Goal: Information Seeking & Learning: Learn about a topic

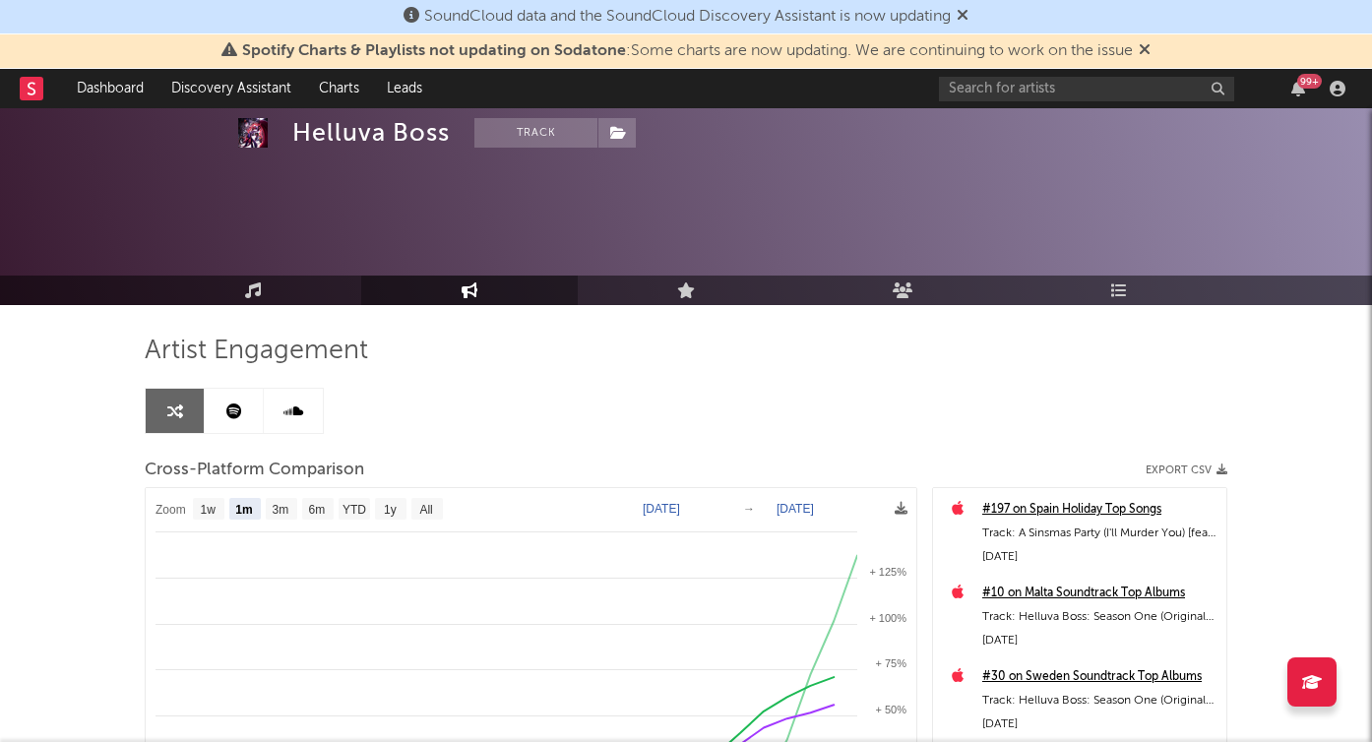
select select "1m"
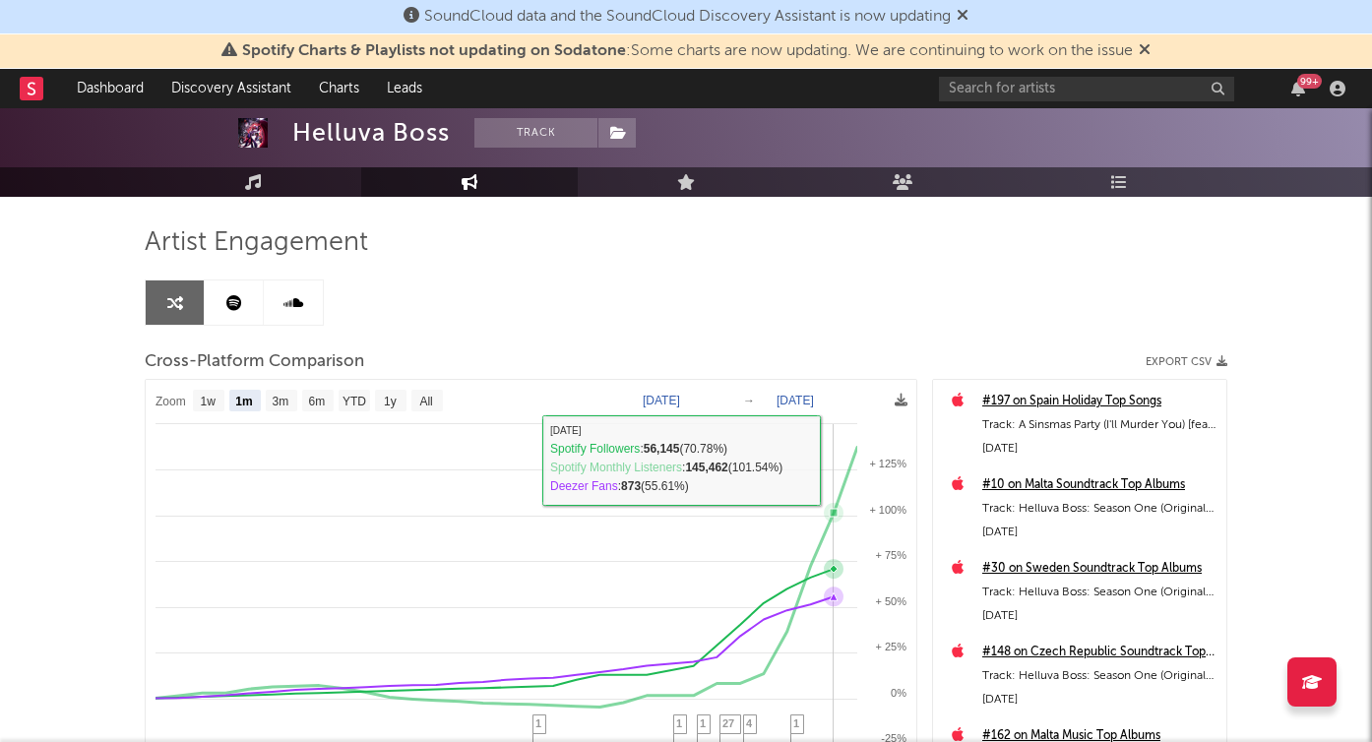
scroll to position [91, 0]
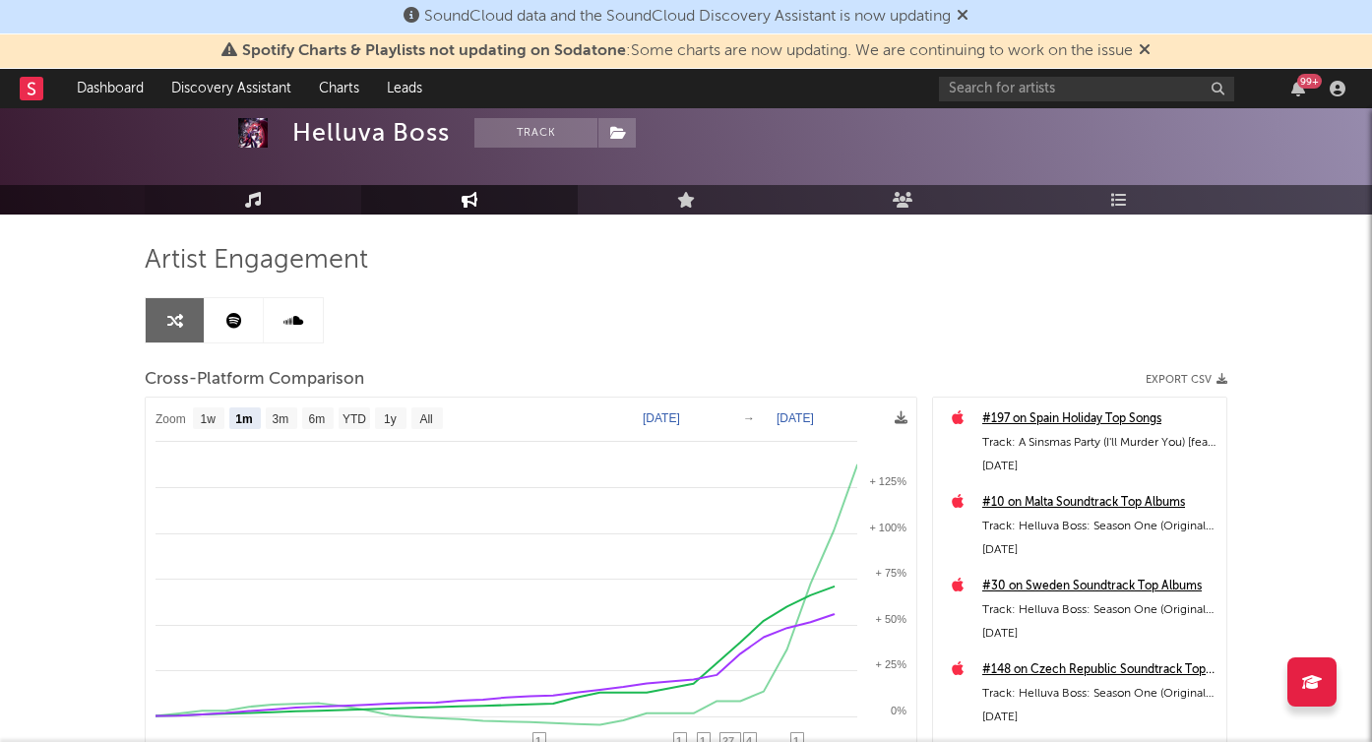
click at [251, 203] on icon at bounding box center [253, 200] width 17 height 16
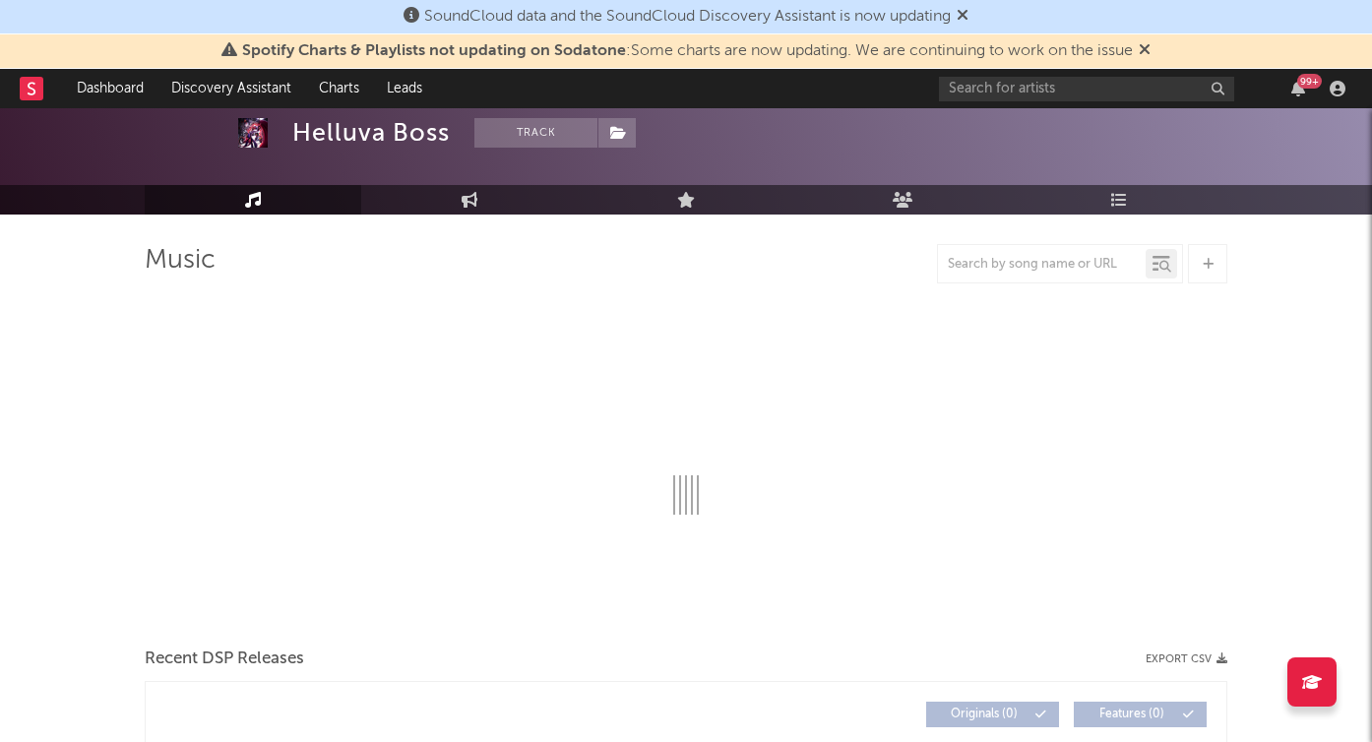
select select "6m"
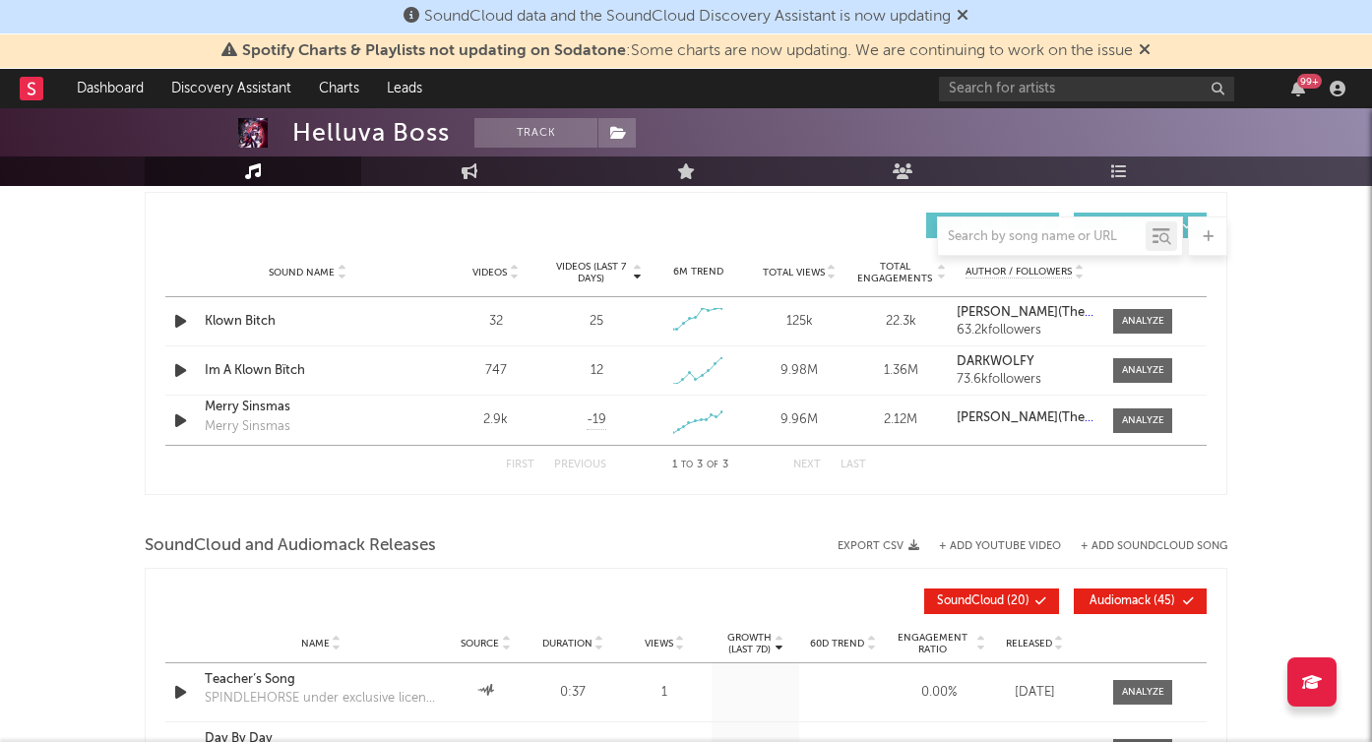
scroll to position [1388, 0]
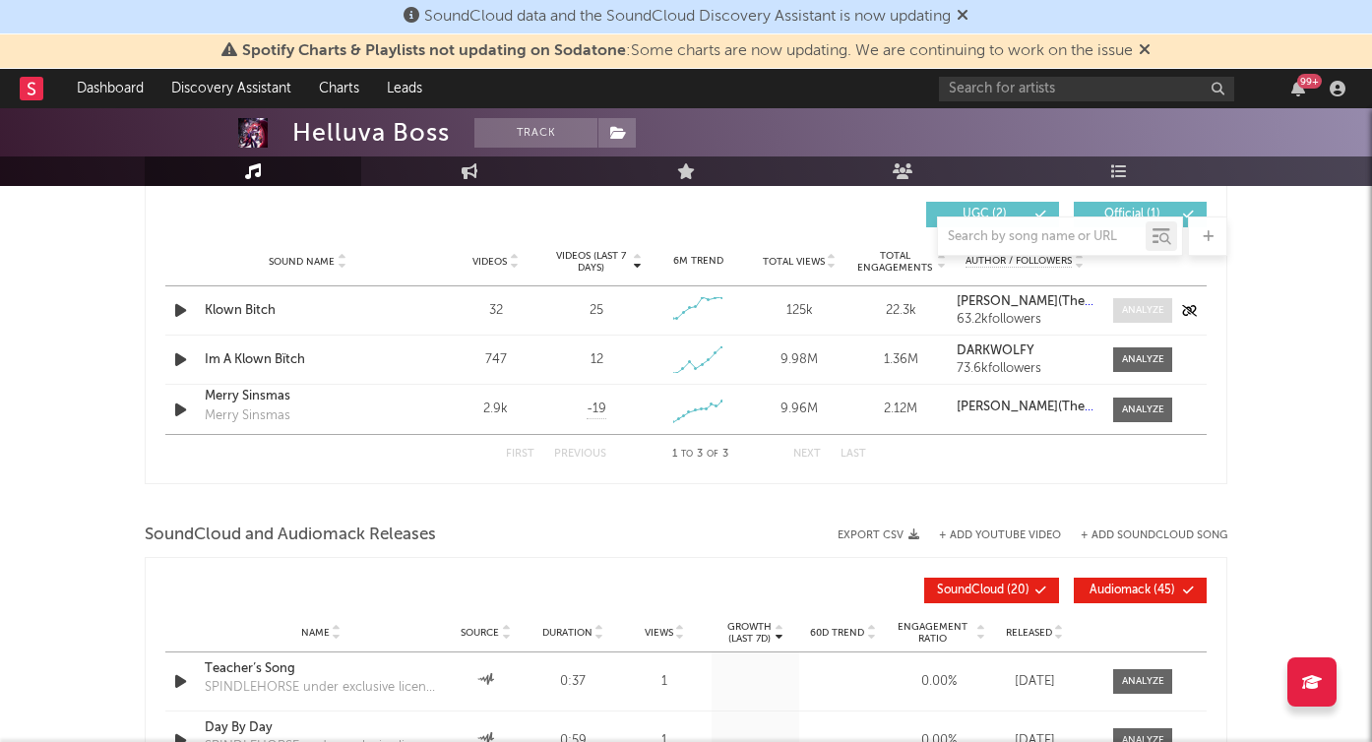
click at [1143, 309] on div at bounding box center [1143, 310] width 42 height 15
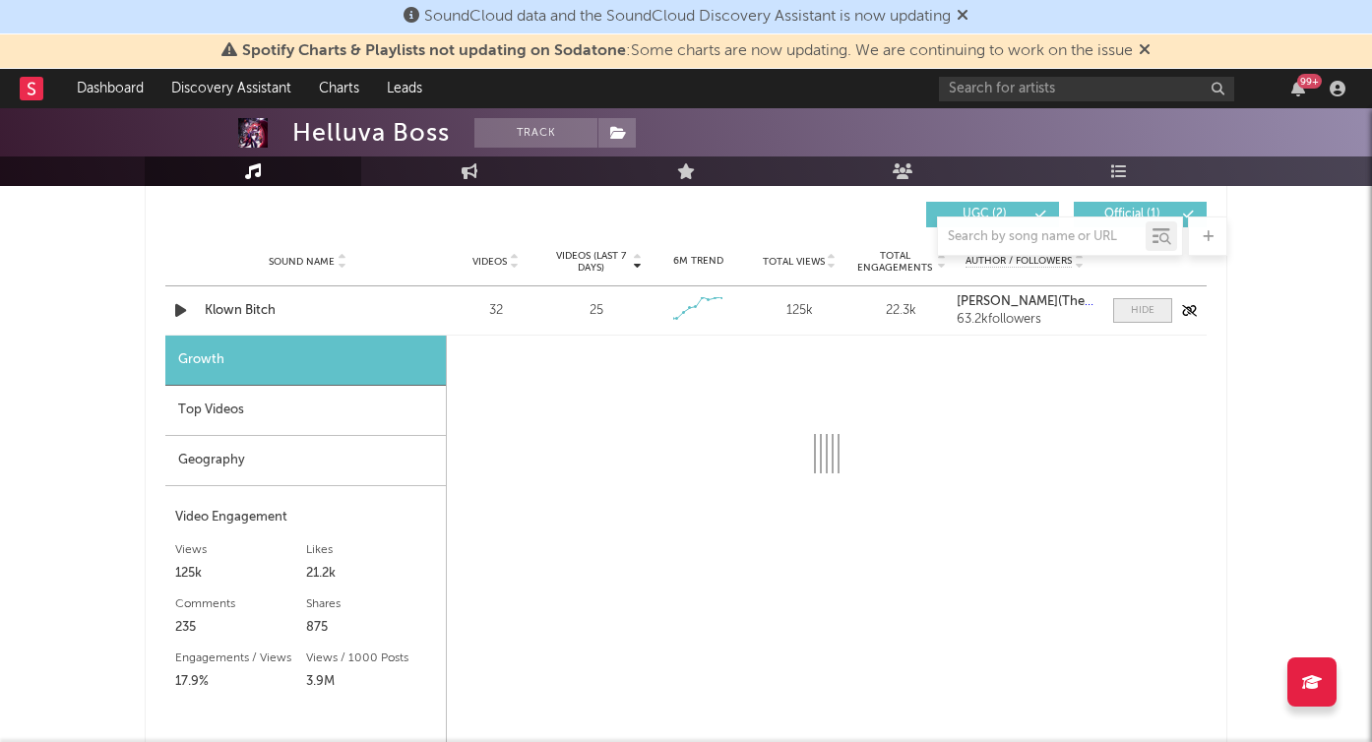
select select "1w"
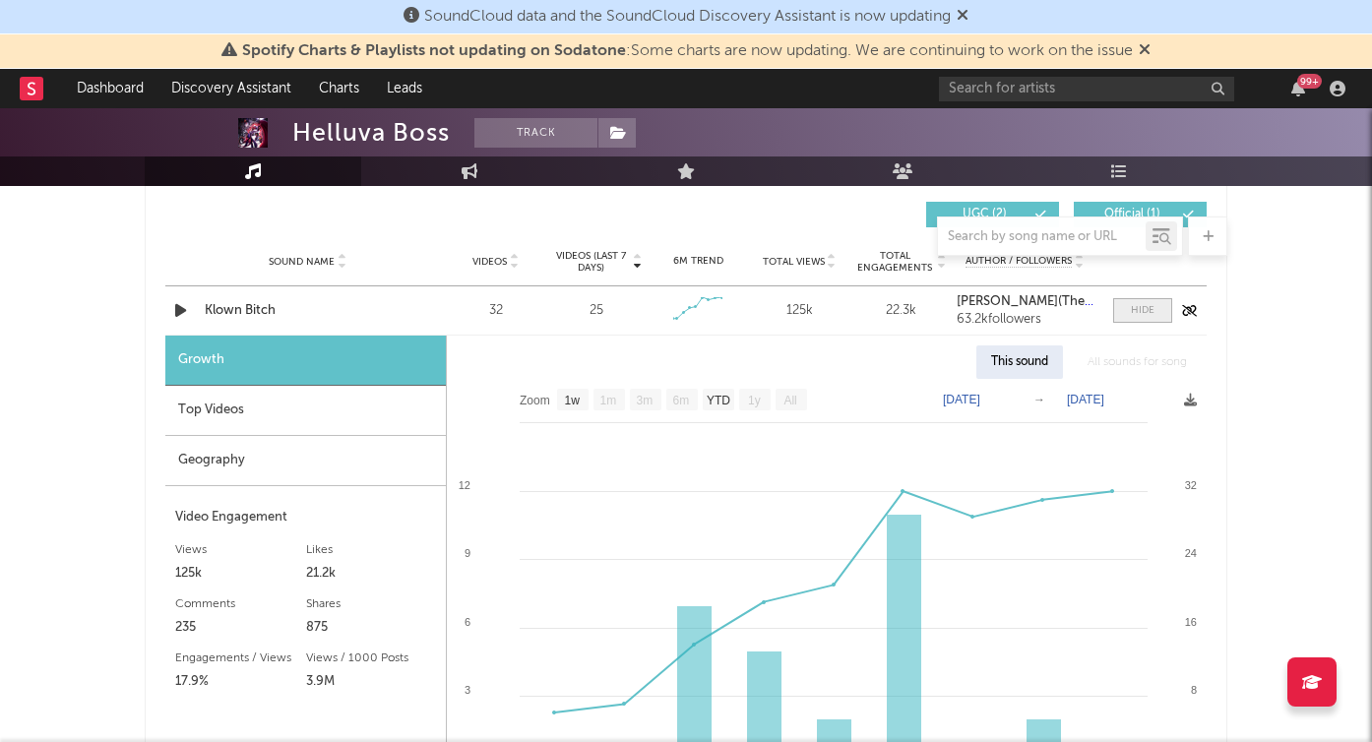
click at [1143, 309] on div at bounding box center [1143, 310] width 24 height 15
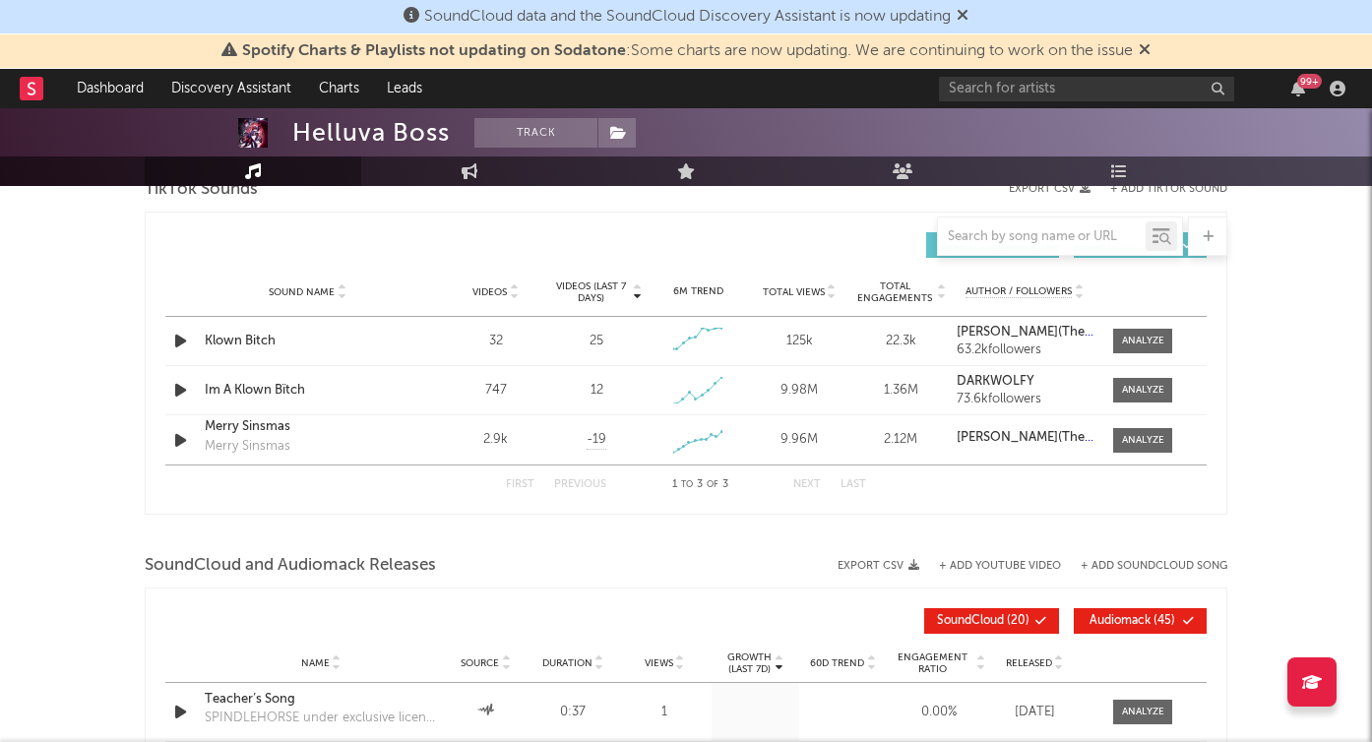
scroll to position [1359, 0]
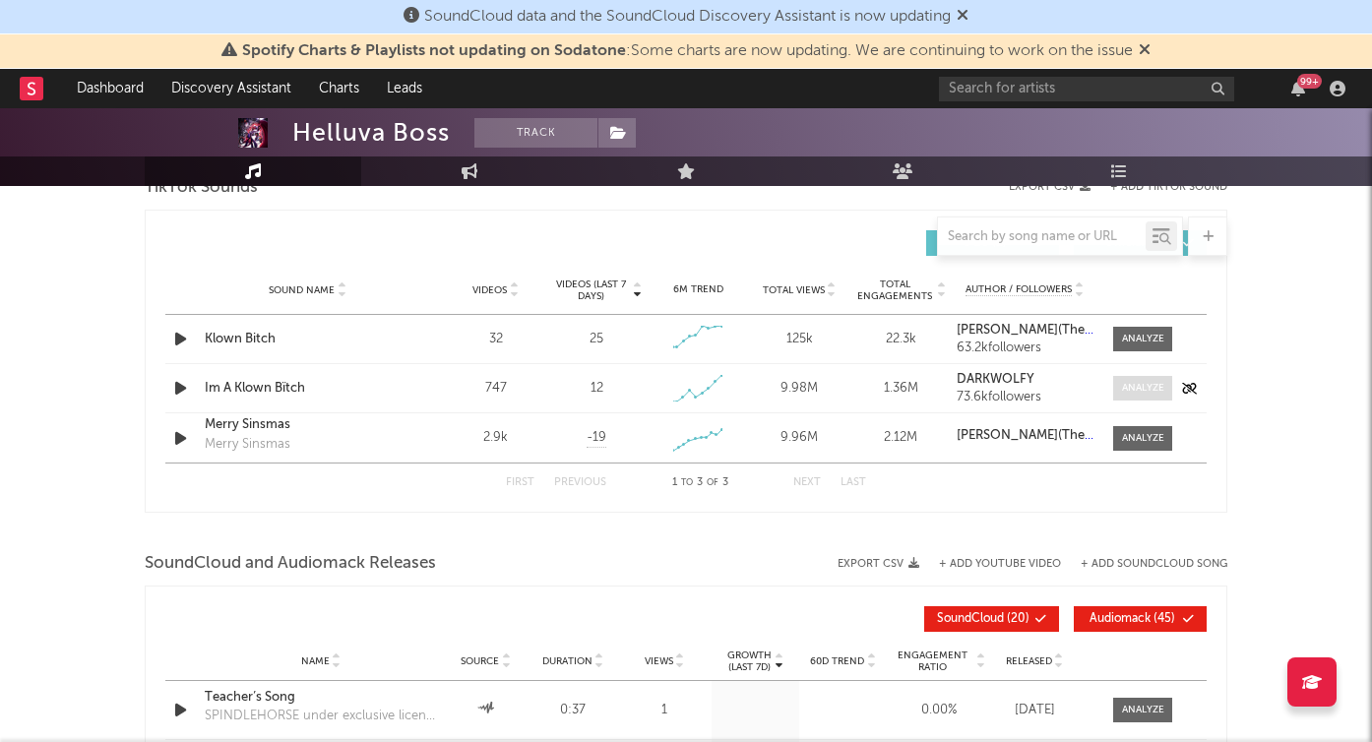
click at [1142, 386] on div at bounding box center [1143, 388] width 42 height 15
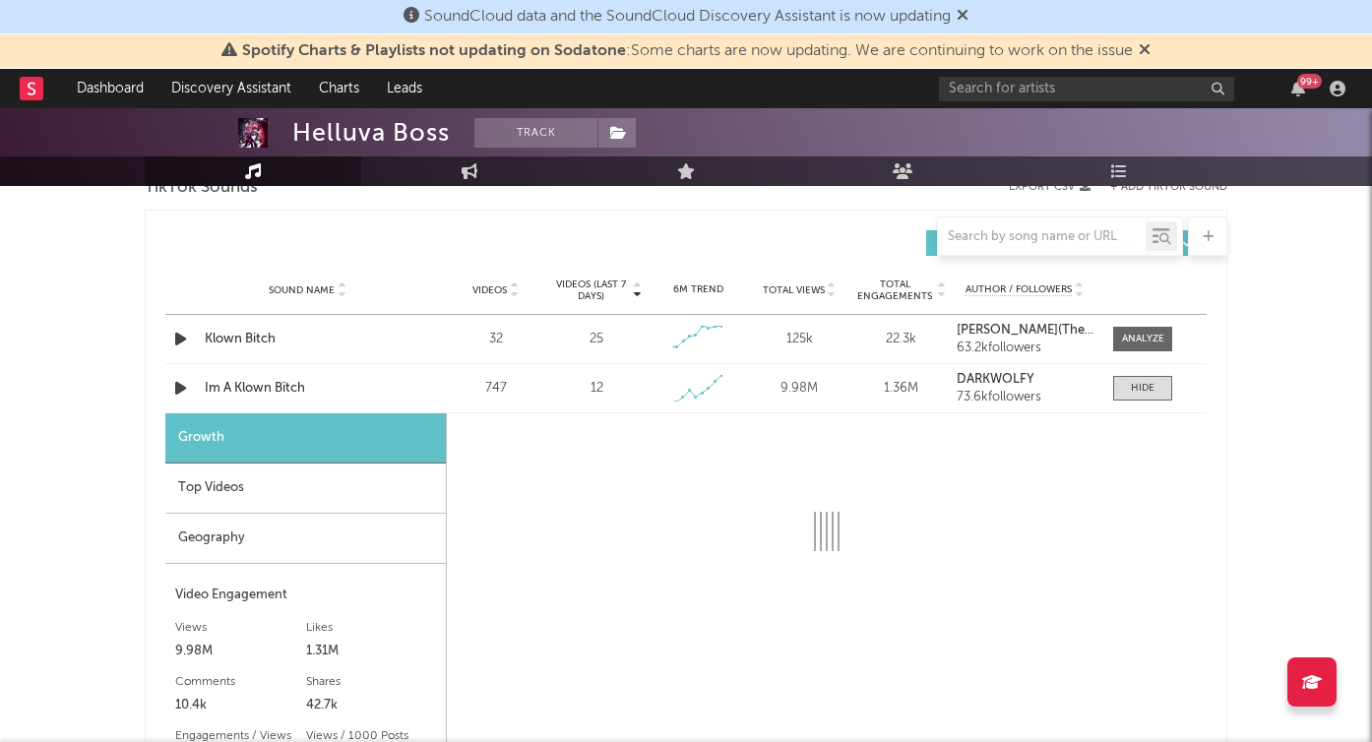
click at [307, 471] on div "Top Videos" at bounding box center [305, 489] width 280 height 50
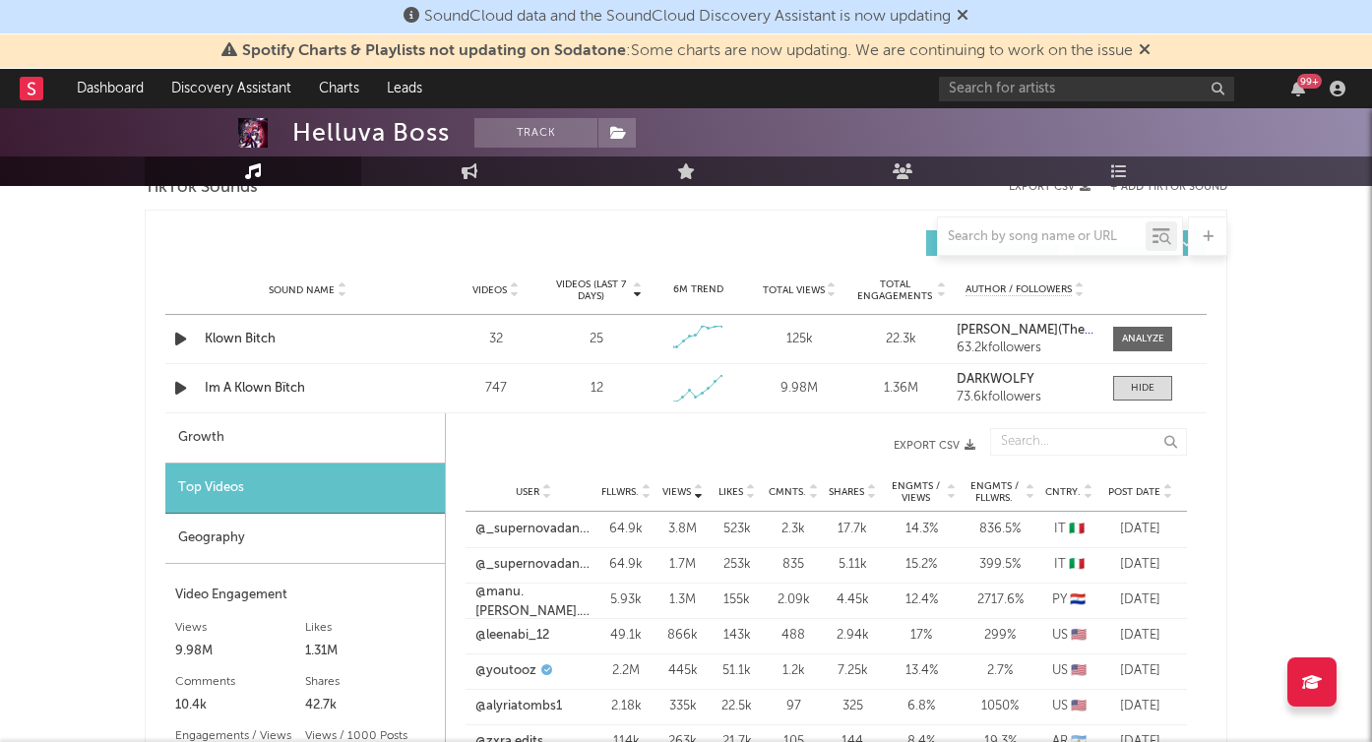
click at [295, 429] on div "Growth" at bounding box center [305, 438] width 280 height 50
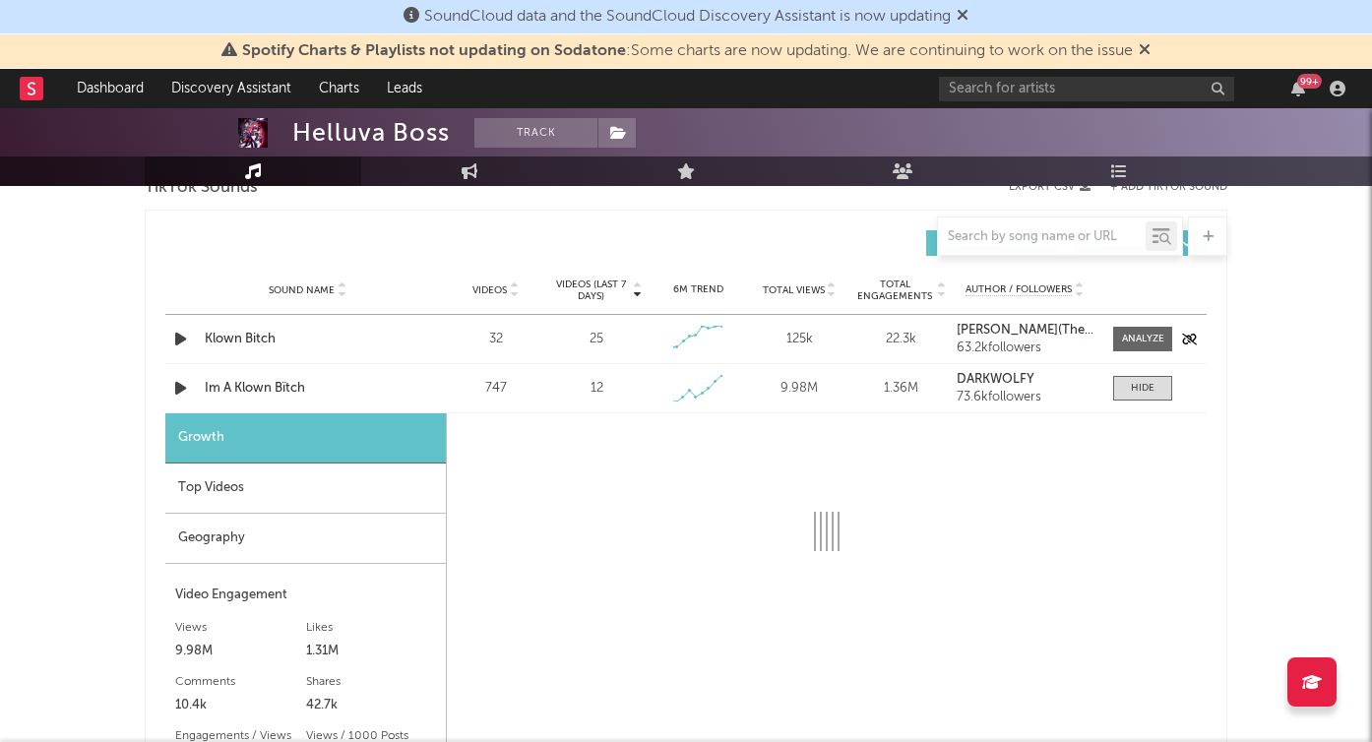
select select "6m"
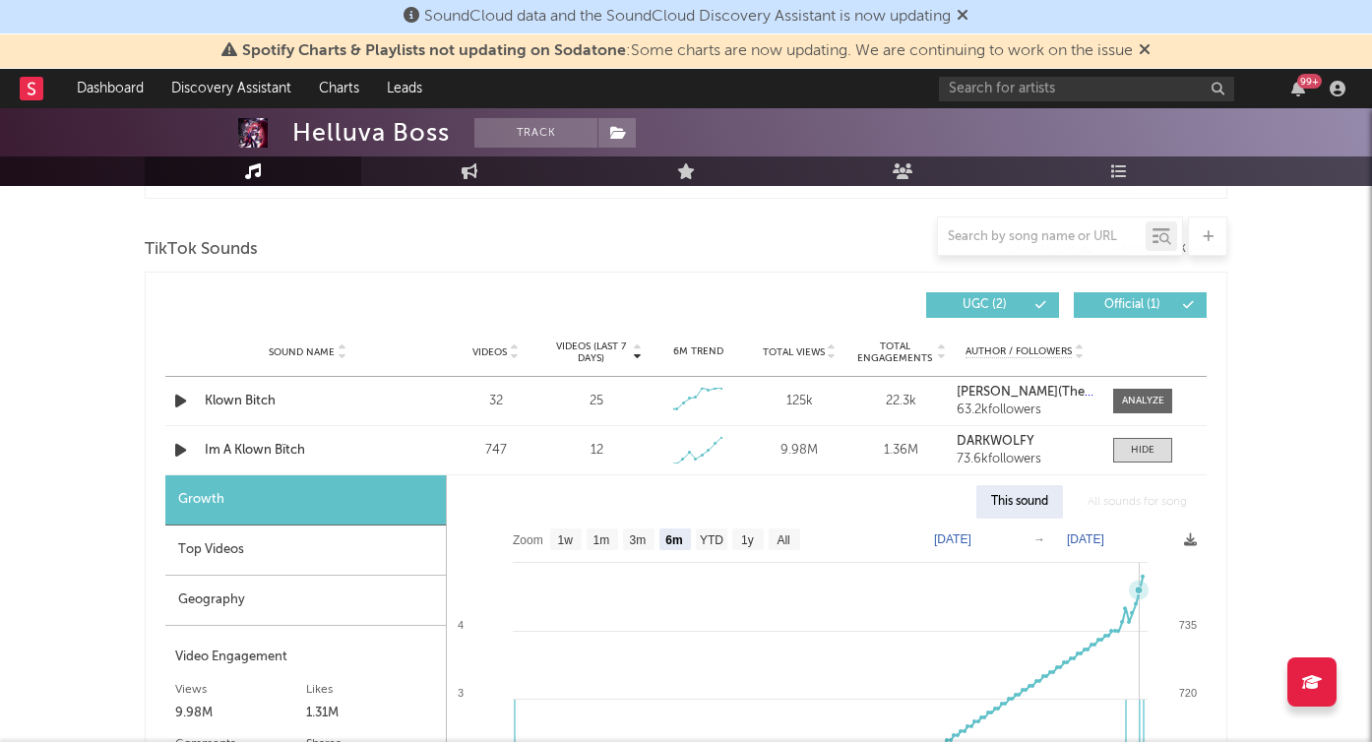
scroll to position [1264, 0]
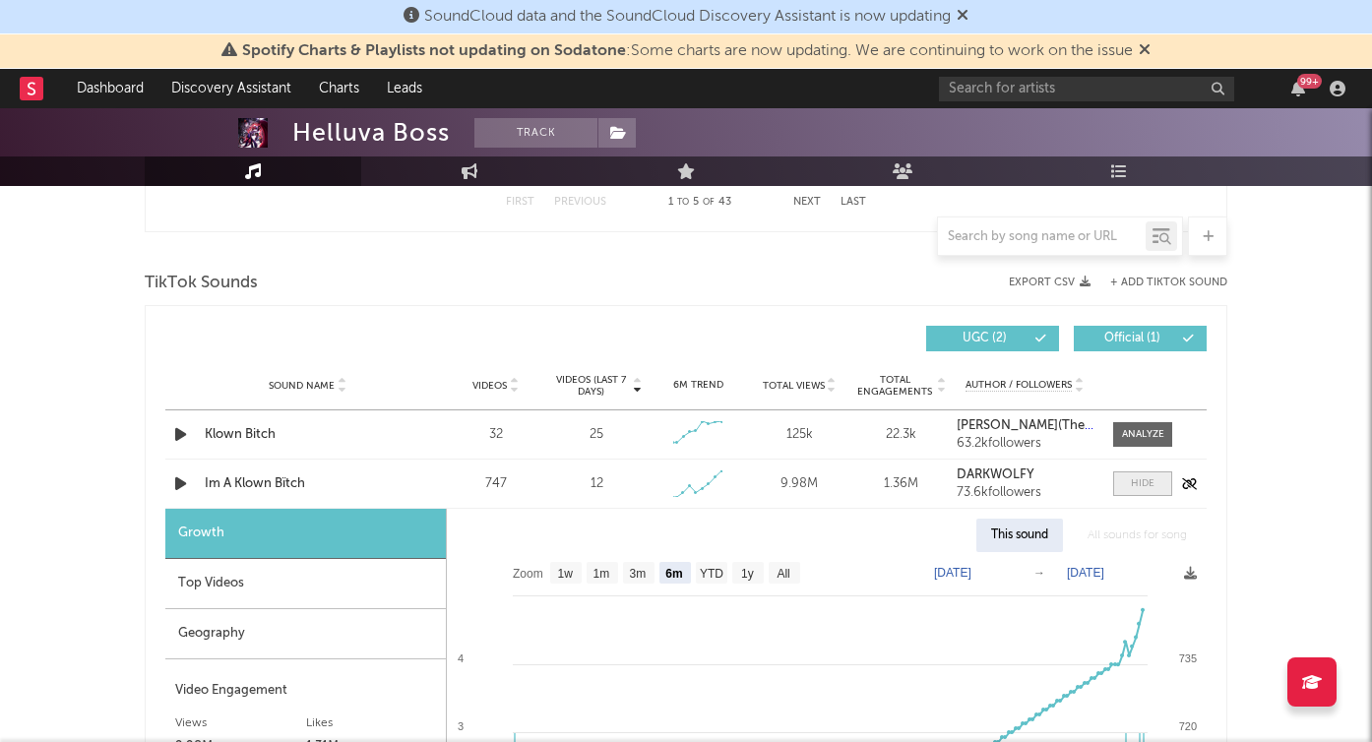
click at [1136, 478] on div at bounding box center [1143, 483] width 24 height 15
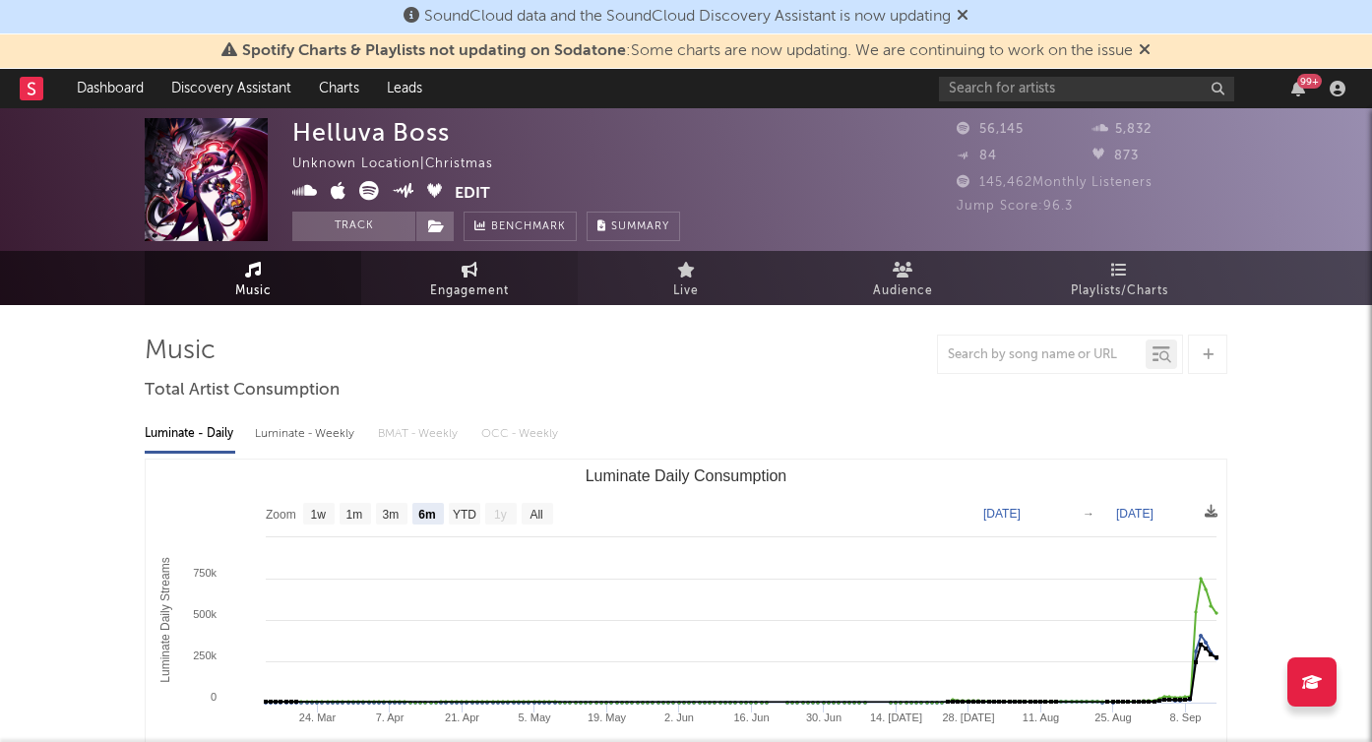
scroll to position [0, 0]
click at [453, 290] on span "Engagement" at bounding box center [469, 292] width 79 height 24
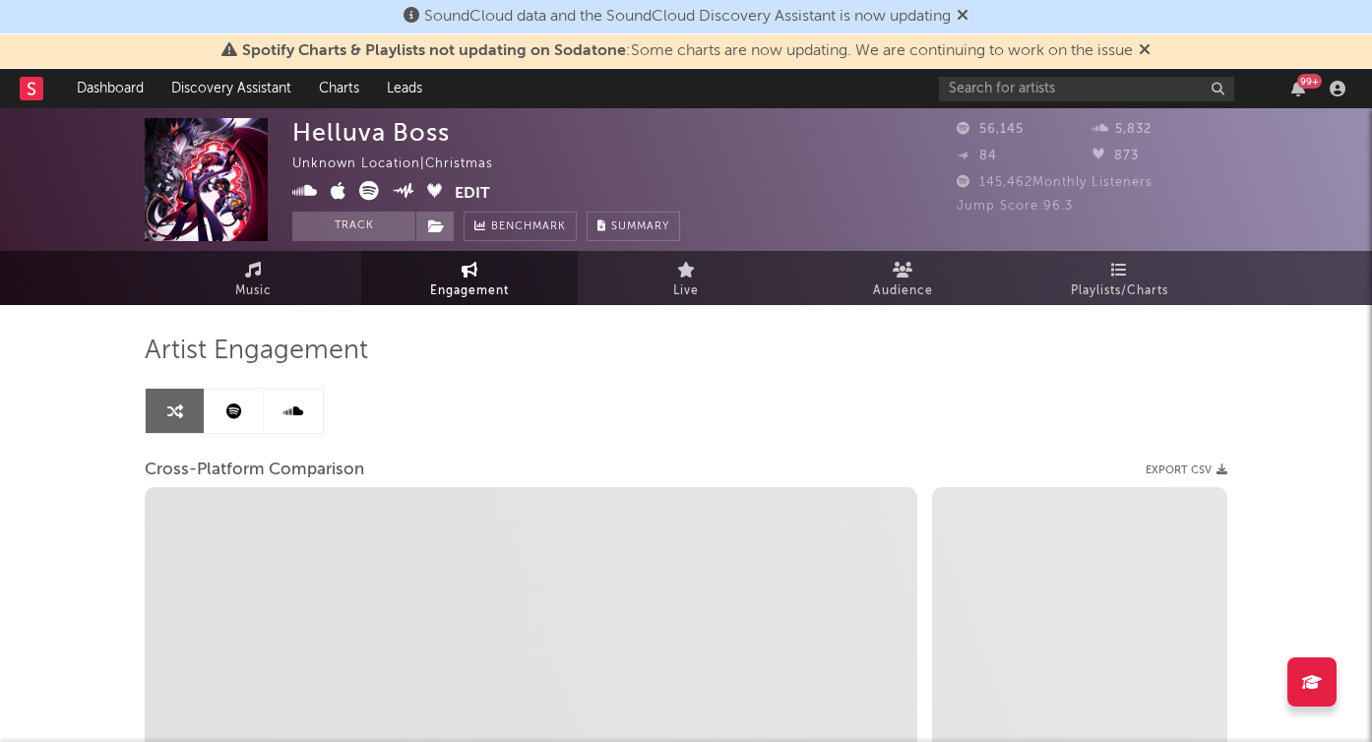
select select "1w"
select select "1m"
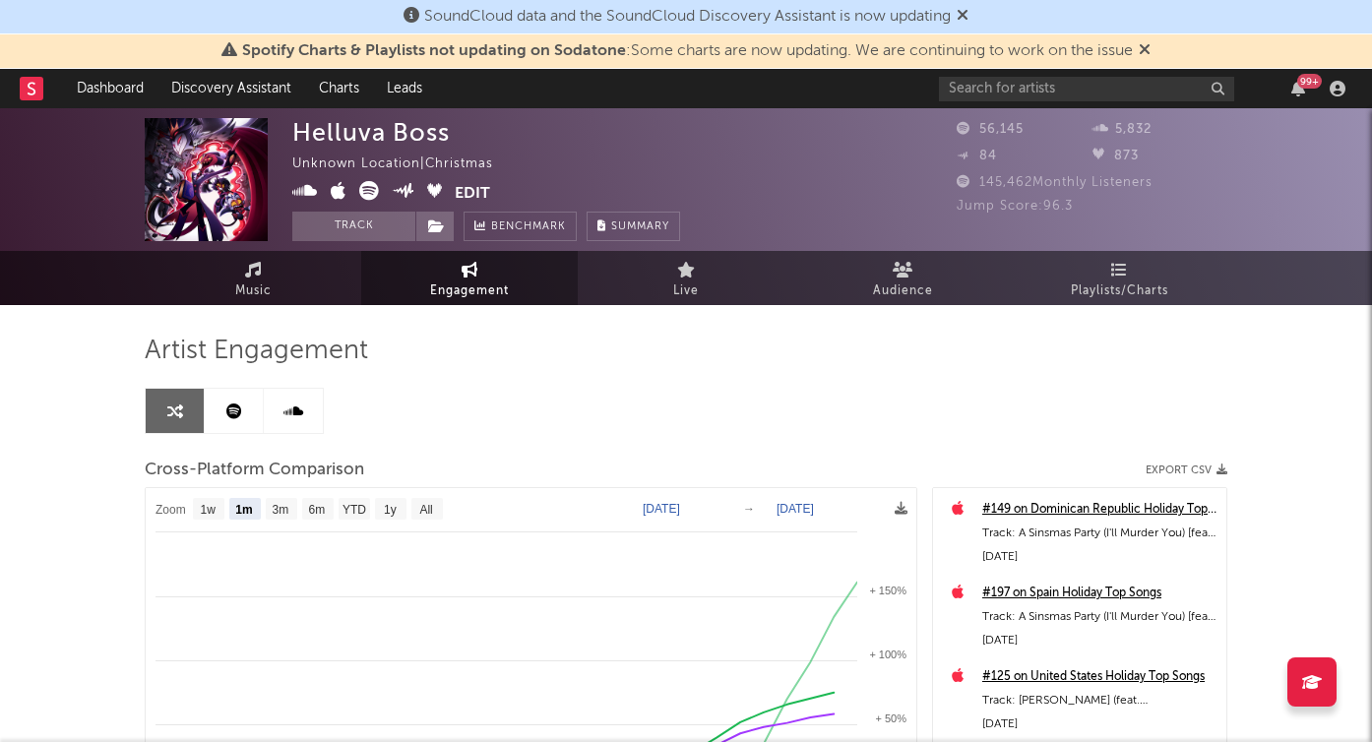
click at [236, 425] on link at bounding box center [234, 411] width 59 height 44
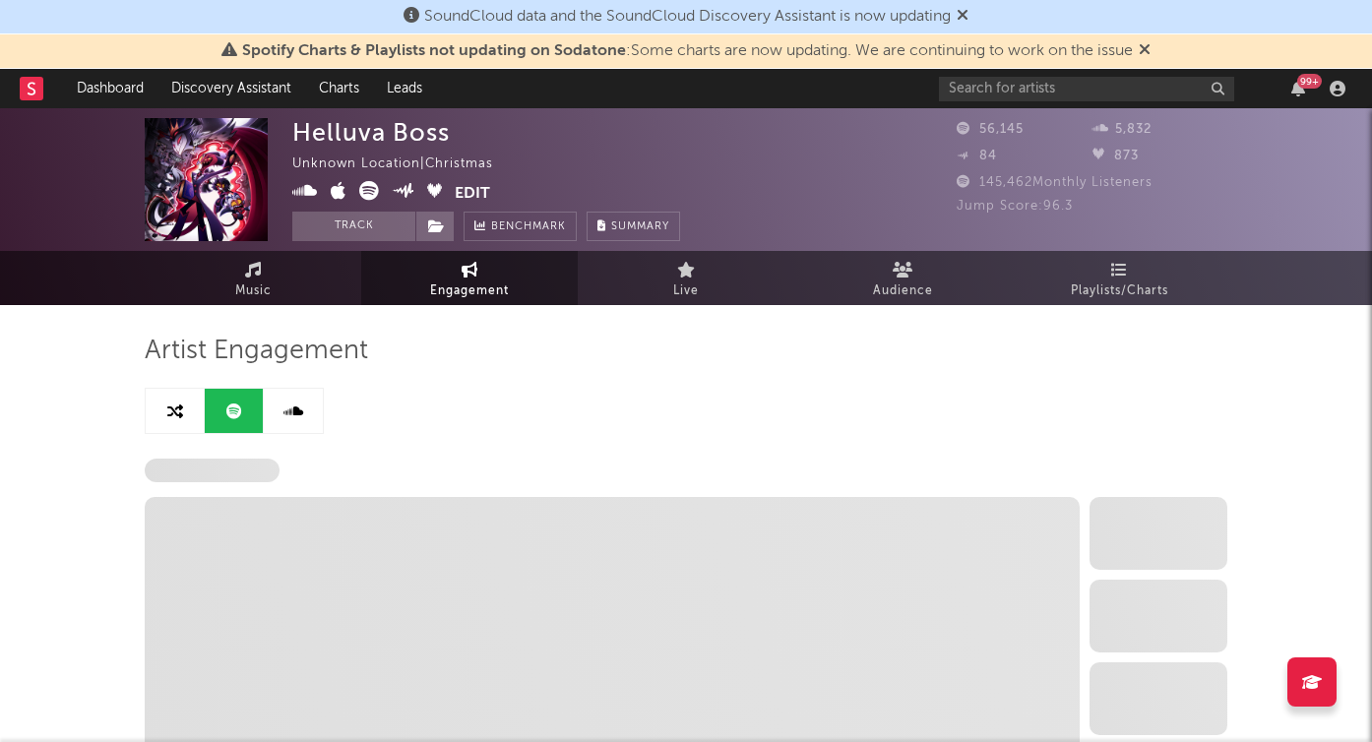
select select "6m"
select select "1w"
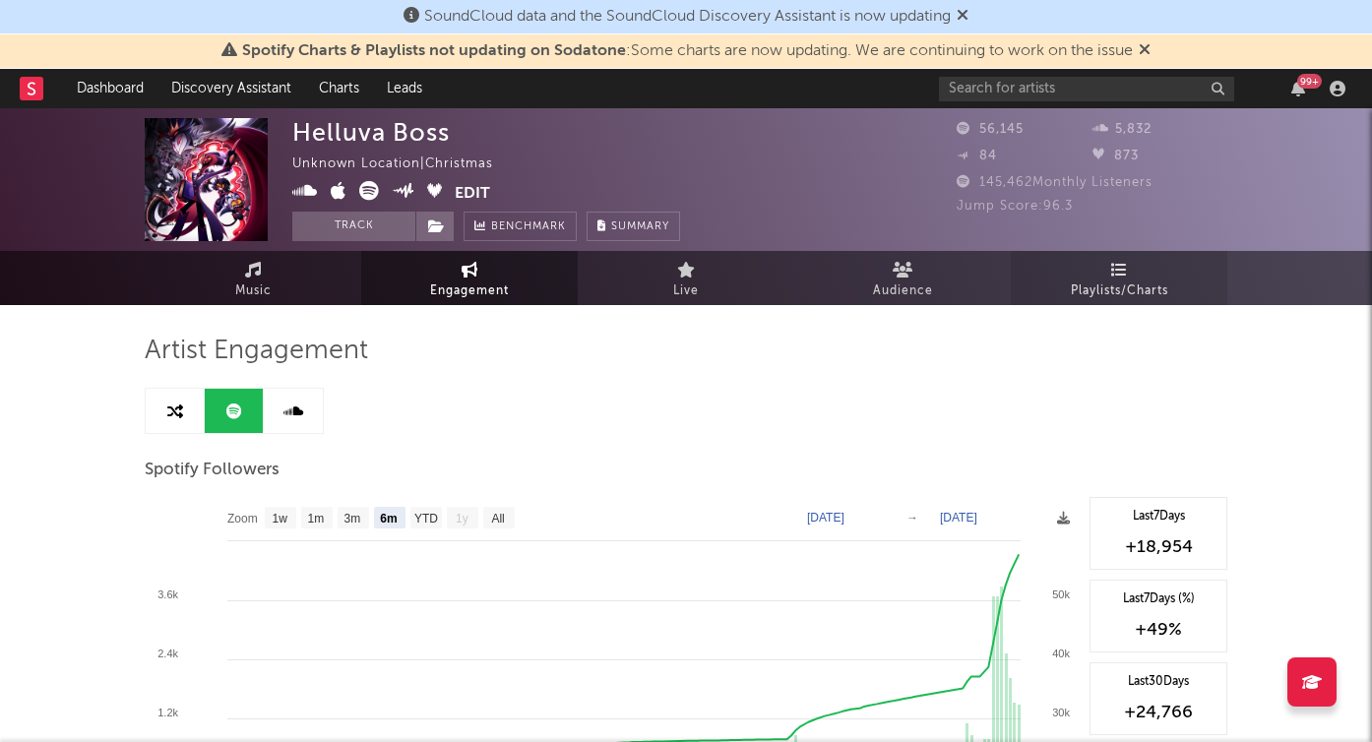
click at [1101, 289] on span "Playlists/Charts" at bounding box center [1119, 292] width 97 height 24
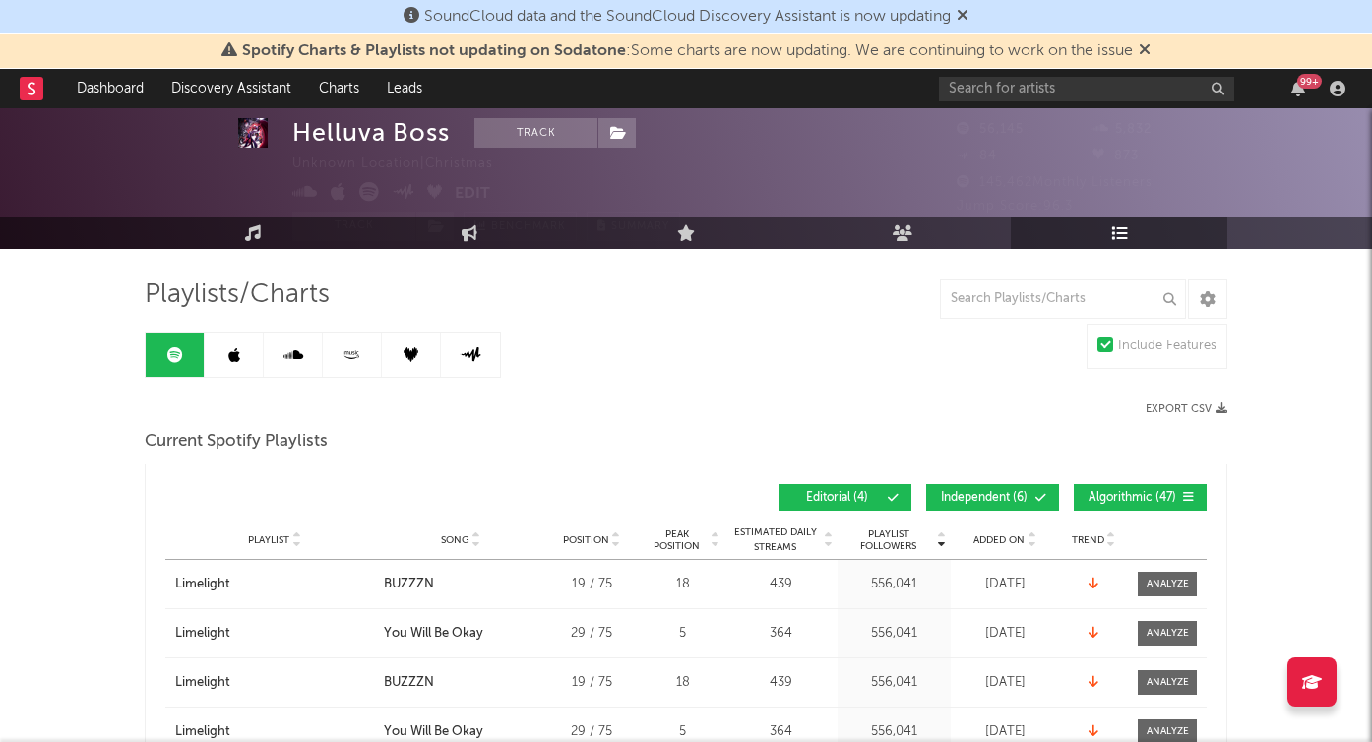
scroll to position [54, 0]
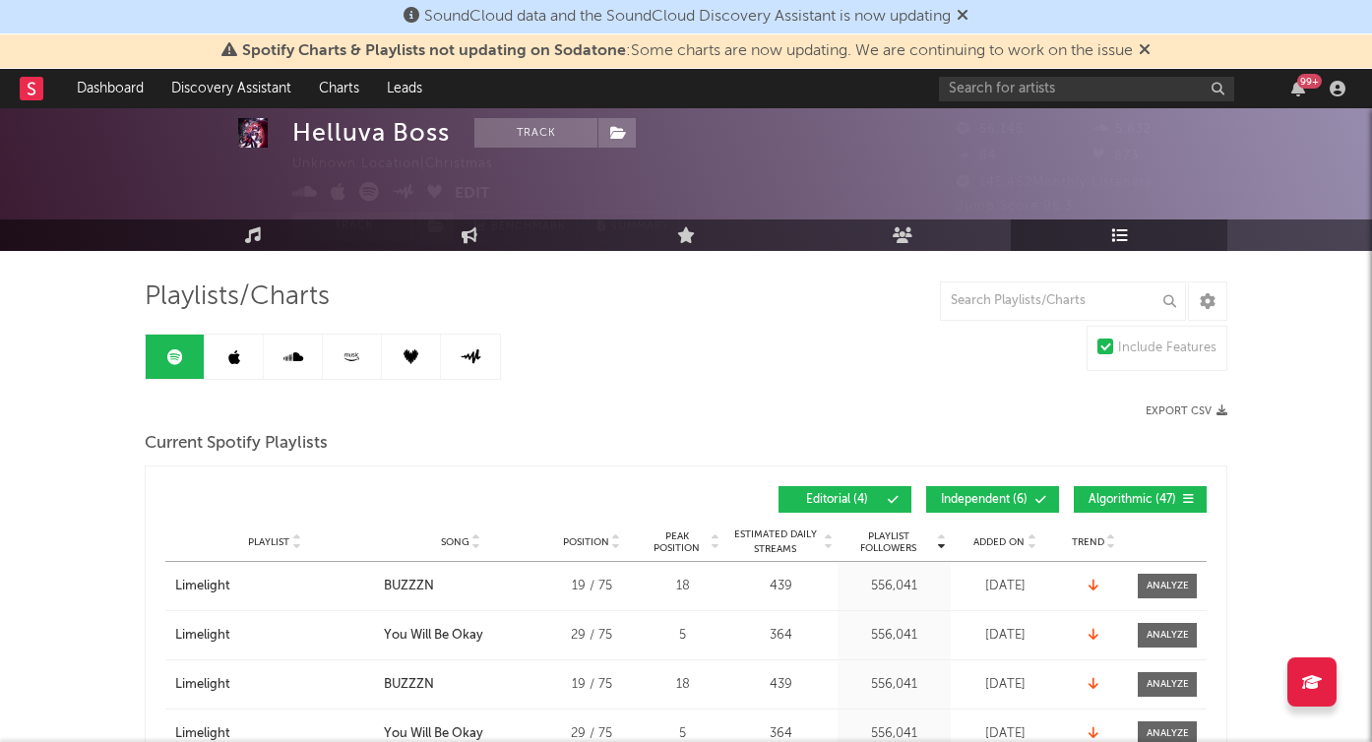
click at [241, 357] on link at bounding box center [234, 357] width 59 height 44
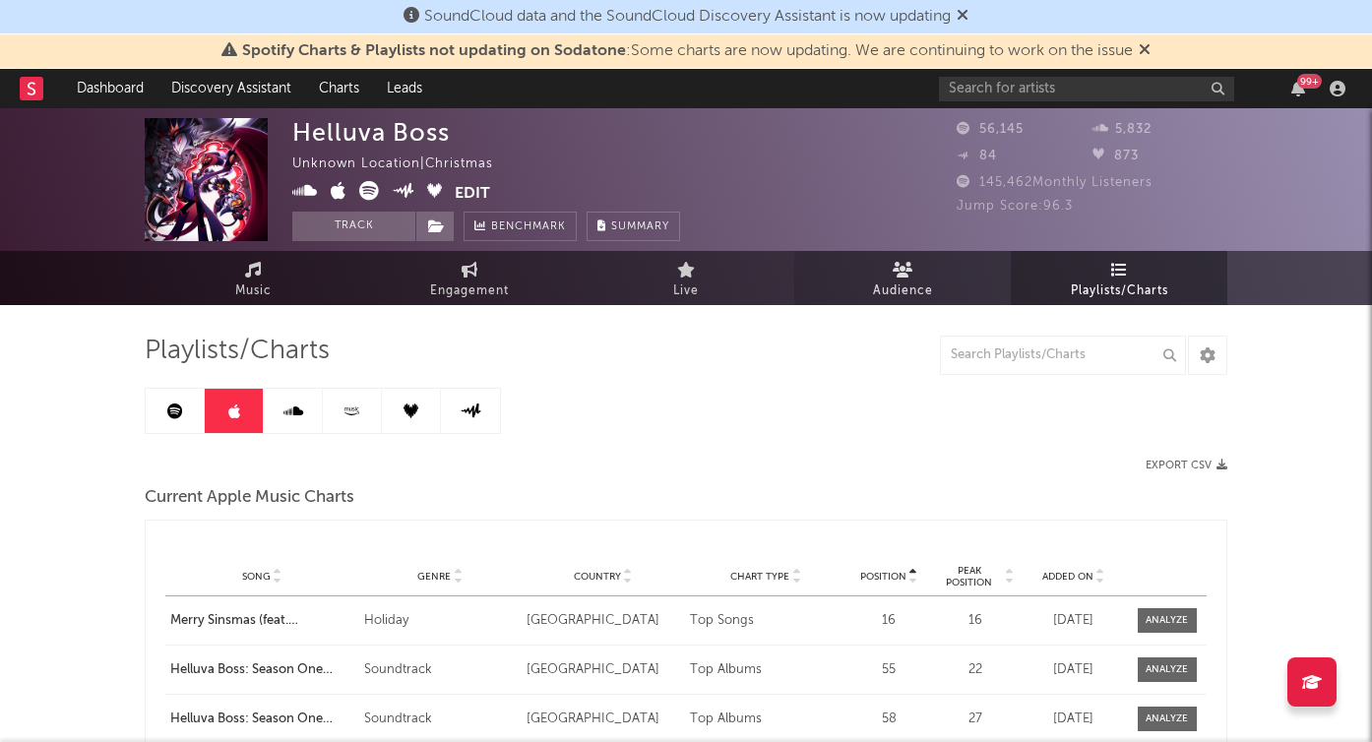
click at [877, 278] on link "Audience" at bounding box center [902, 278] width 217 height 54
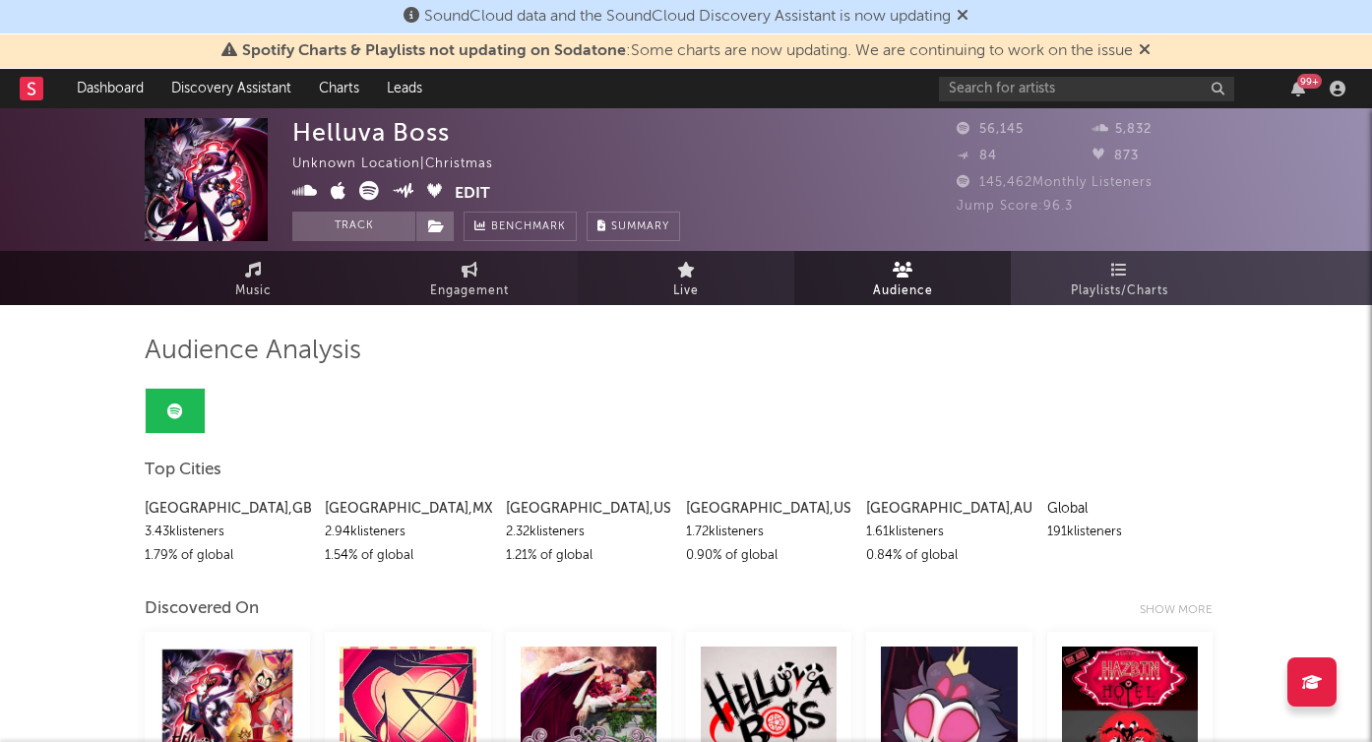
click at [711, 262] on link "Live" at bounding box center [686, 278] width 217 height 54
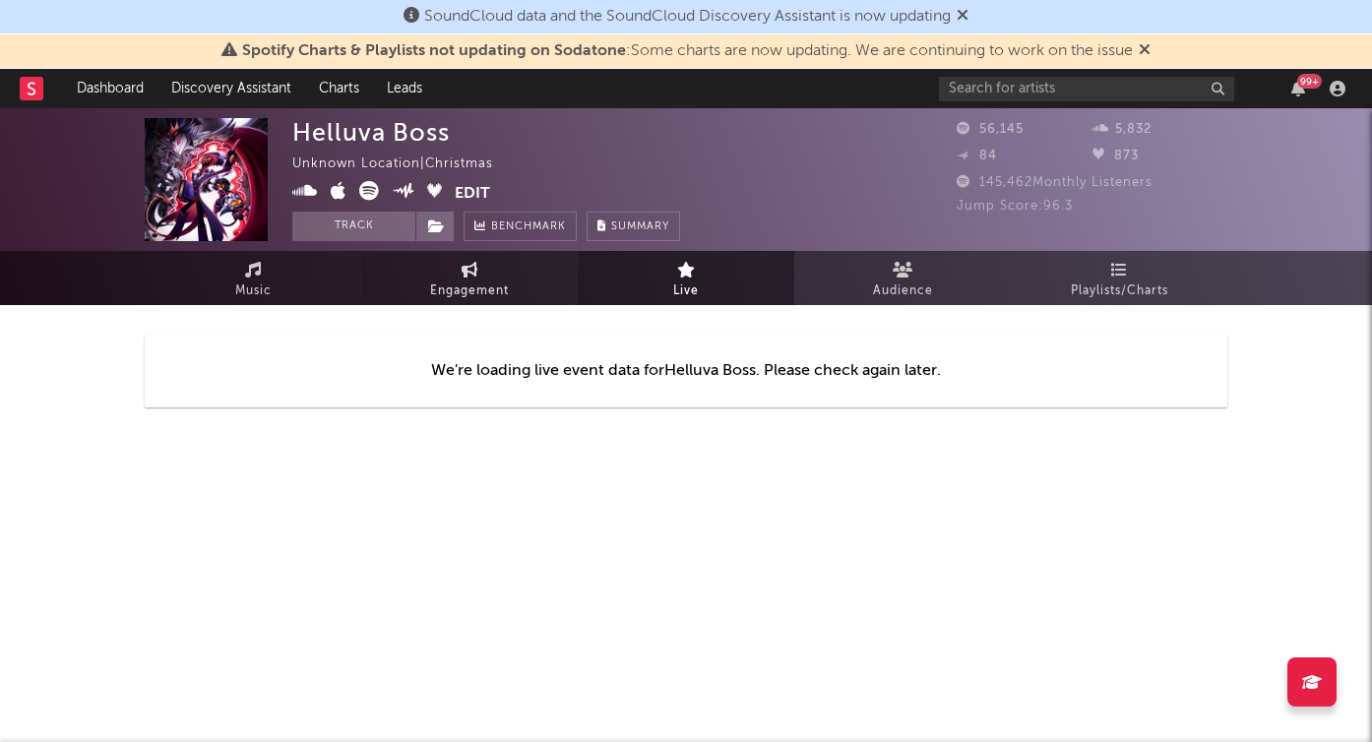
click at [509, 285] on span "Engagement" at bounding box center [469, 292] width 79 height 24
select select "1w"
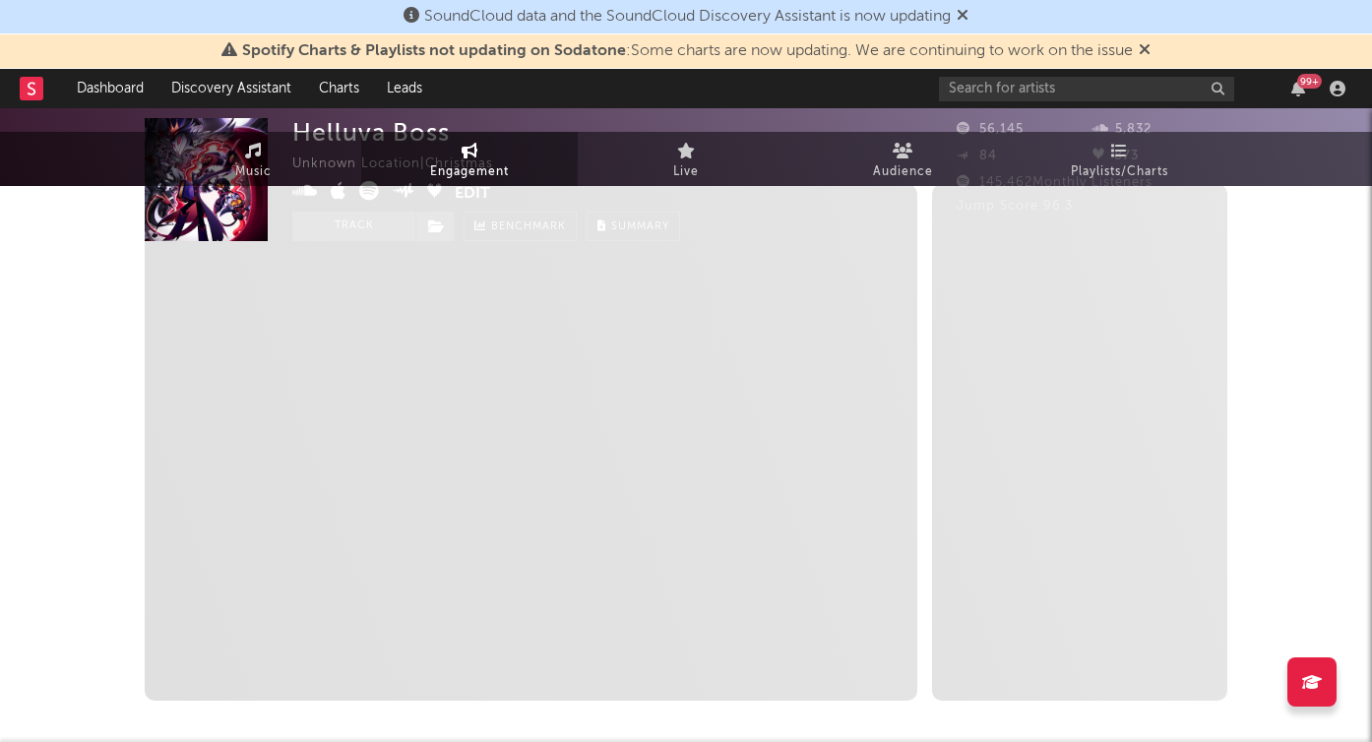
select select "1m"
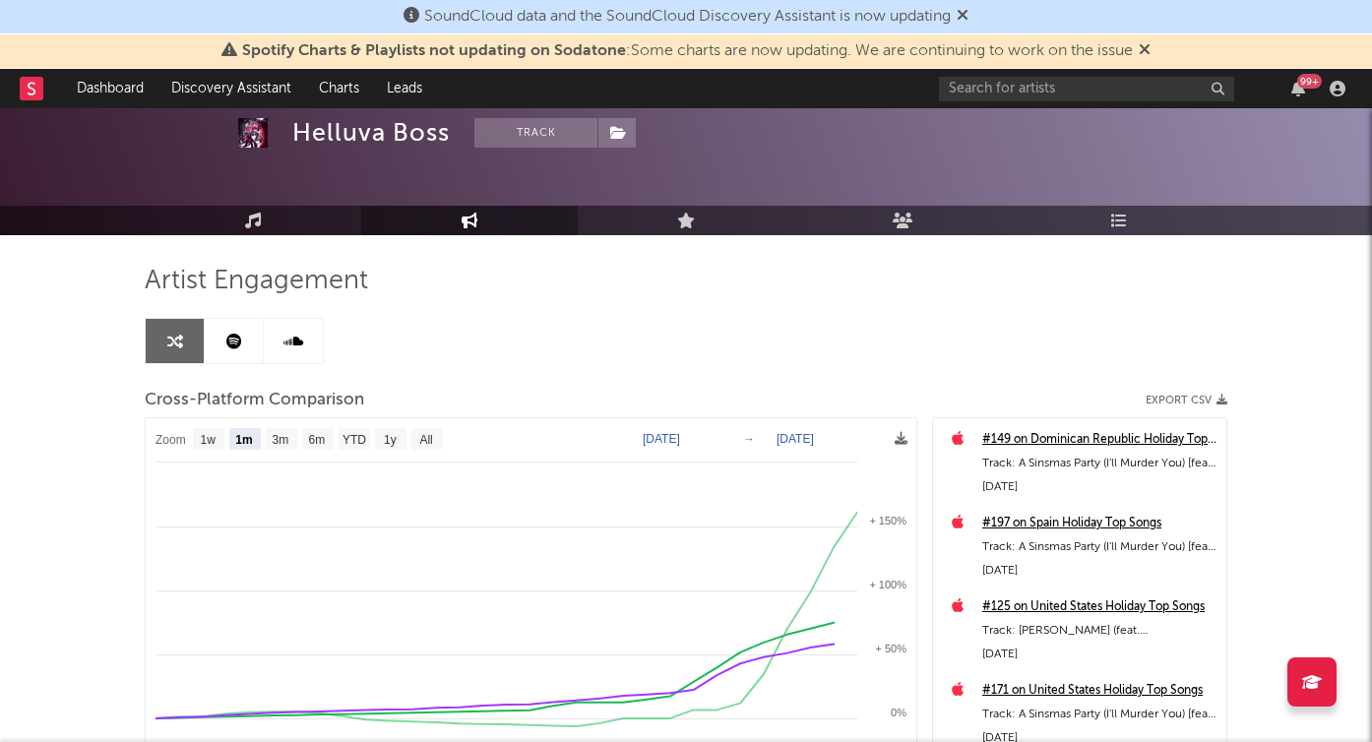
scroll to position [57, 0]
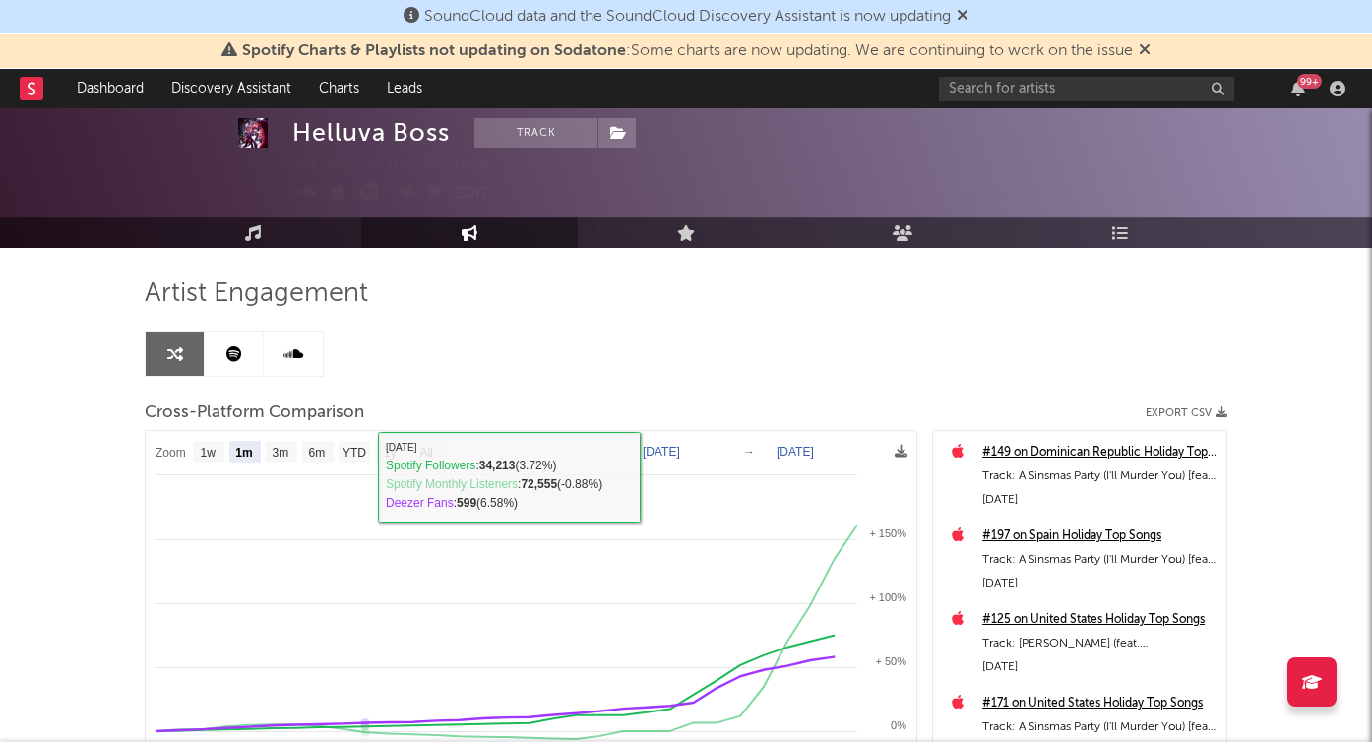
click at [241, 350] on icon at bounding box center [234, 354] width 16 height 16
select select "6m"
select select "1w"
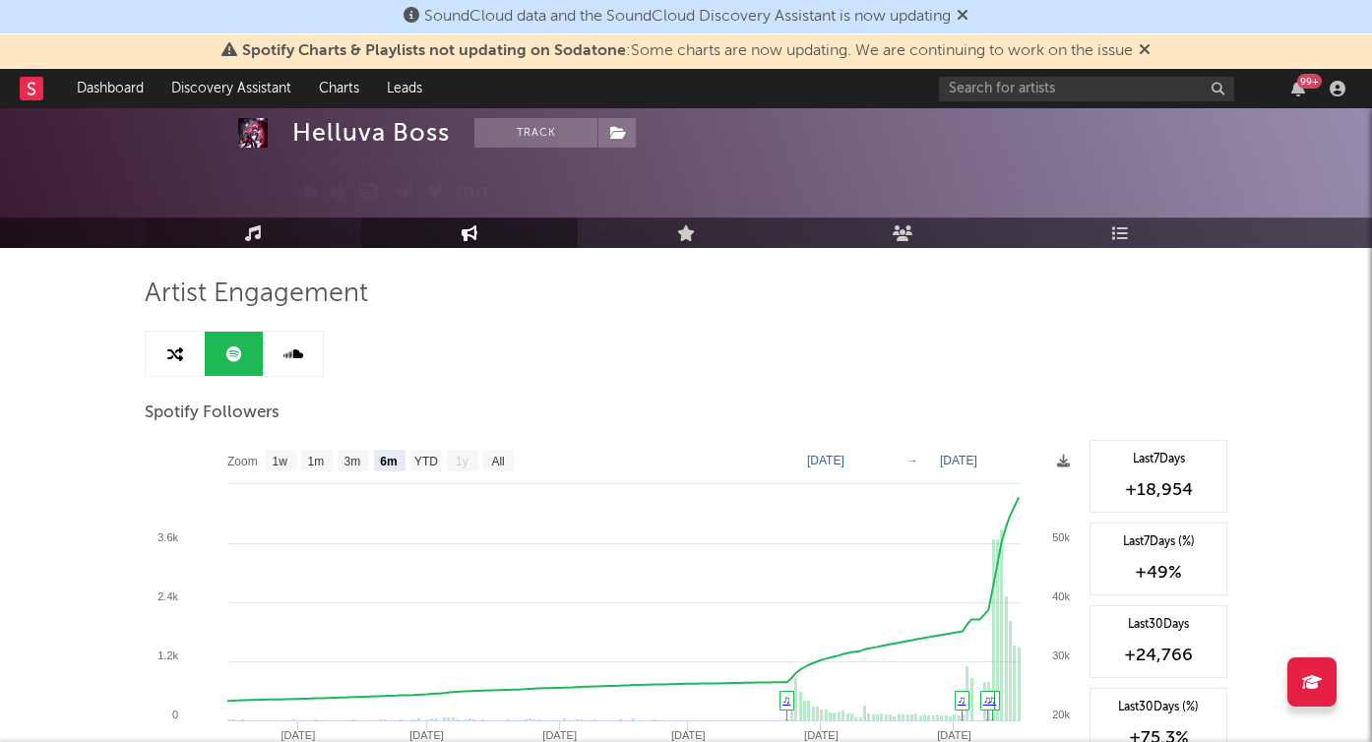
click at [252, 224] on link "Music" at bounding box center [253, 233] width 217 height 31
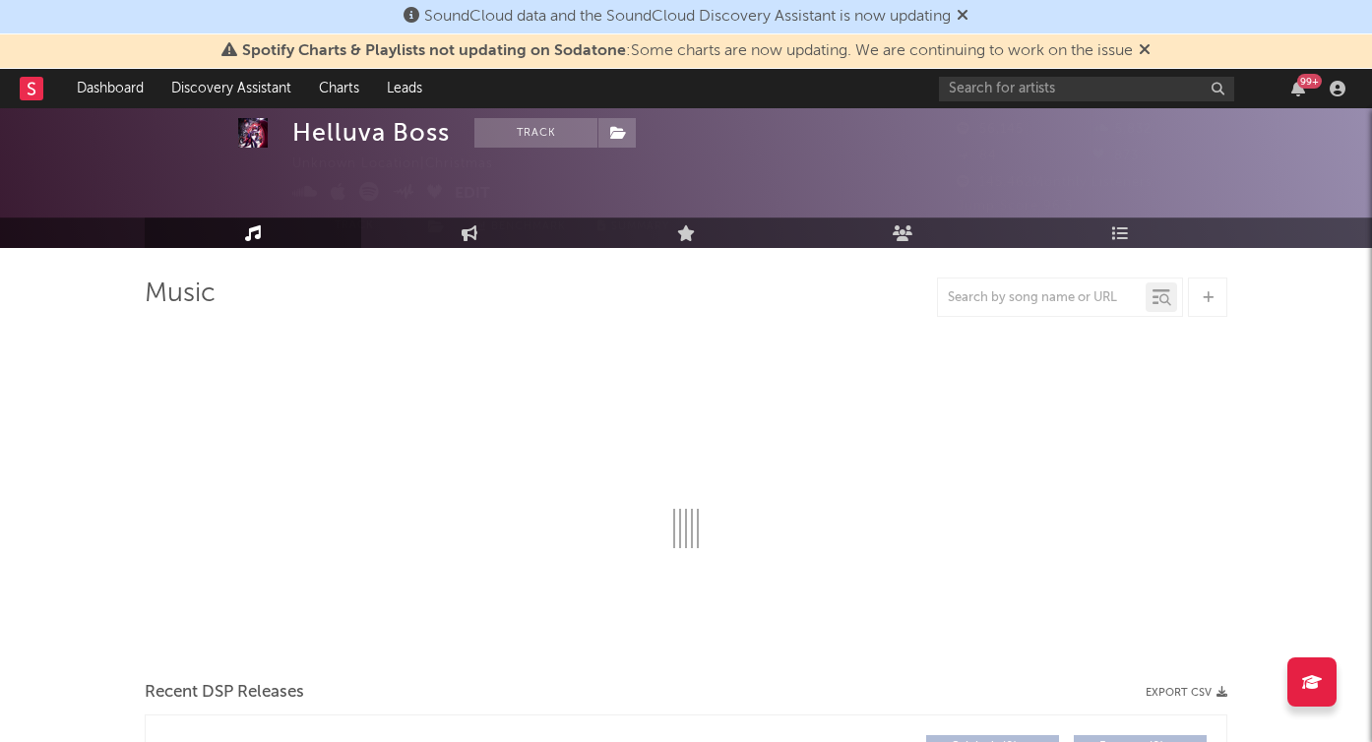
select select "6m"
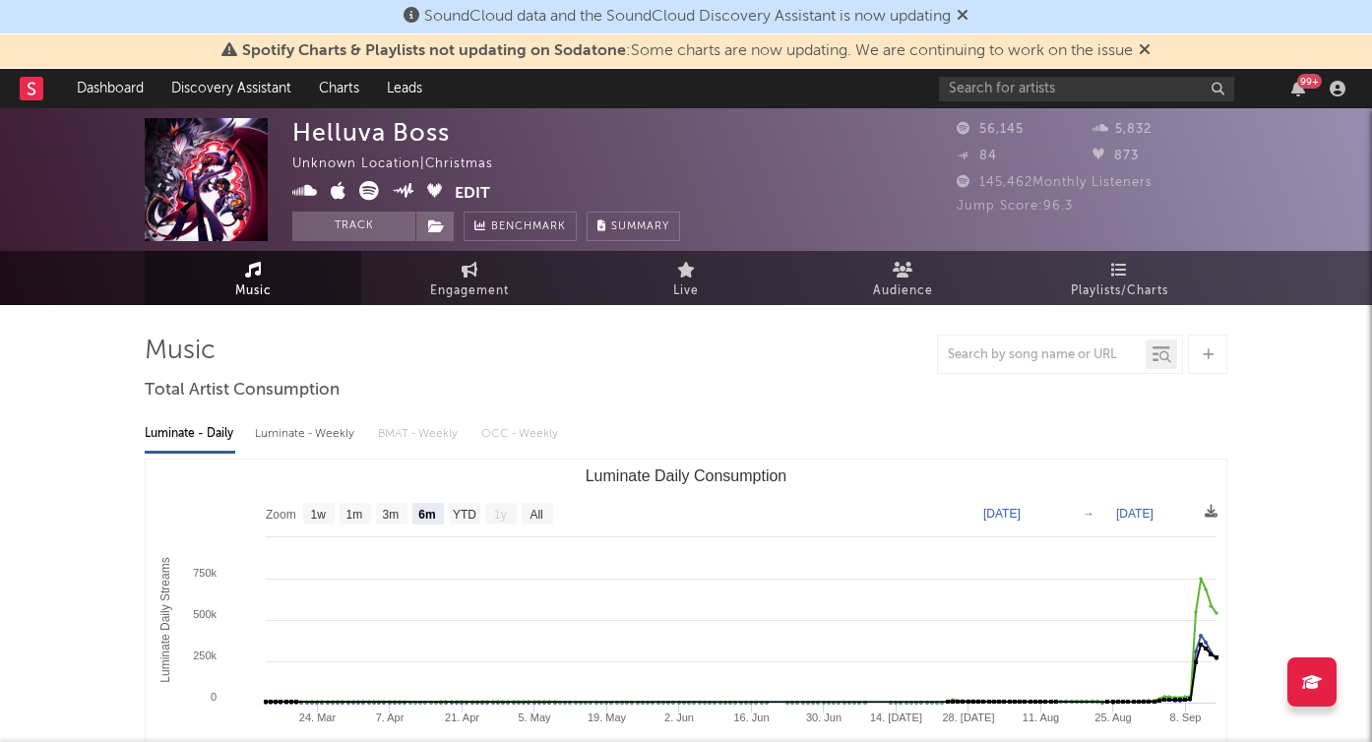
click at [36, 93] on rect at bounding box center [32, 89] width 24 height 24
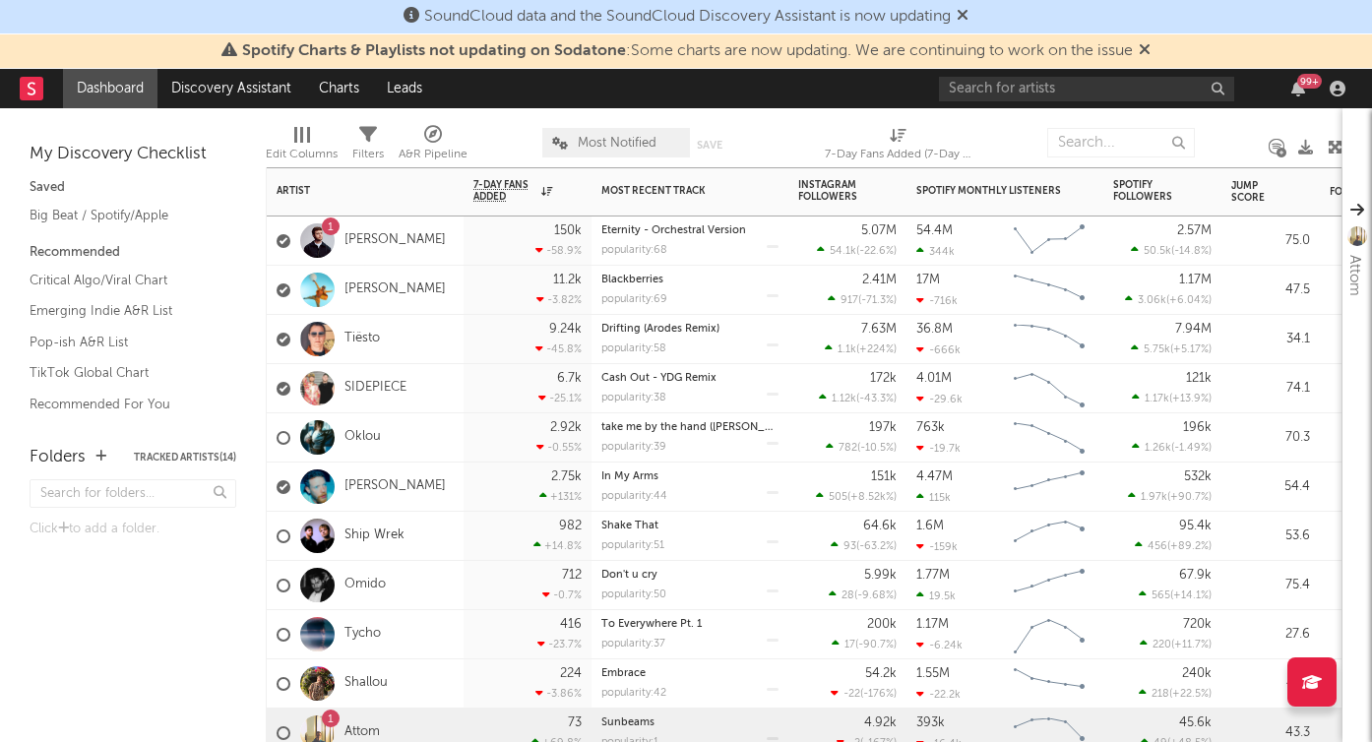
click at [453, 247] on div "1 [PERSON_NAME]" at bounding box center [365, 241] width 197 height 49
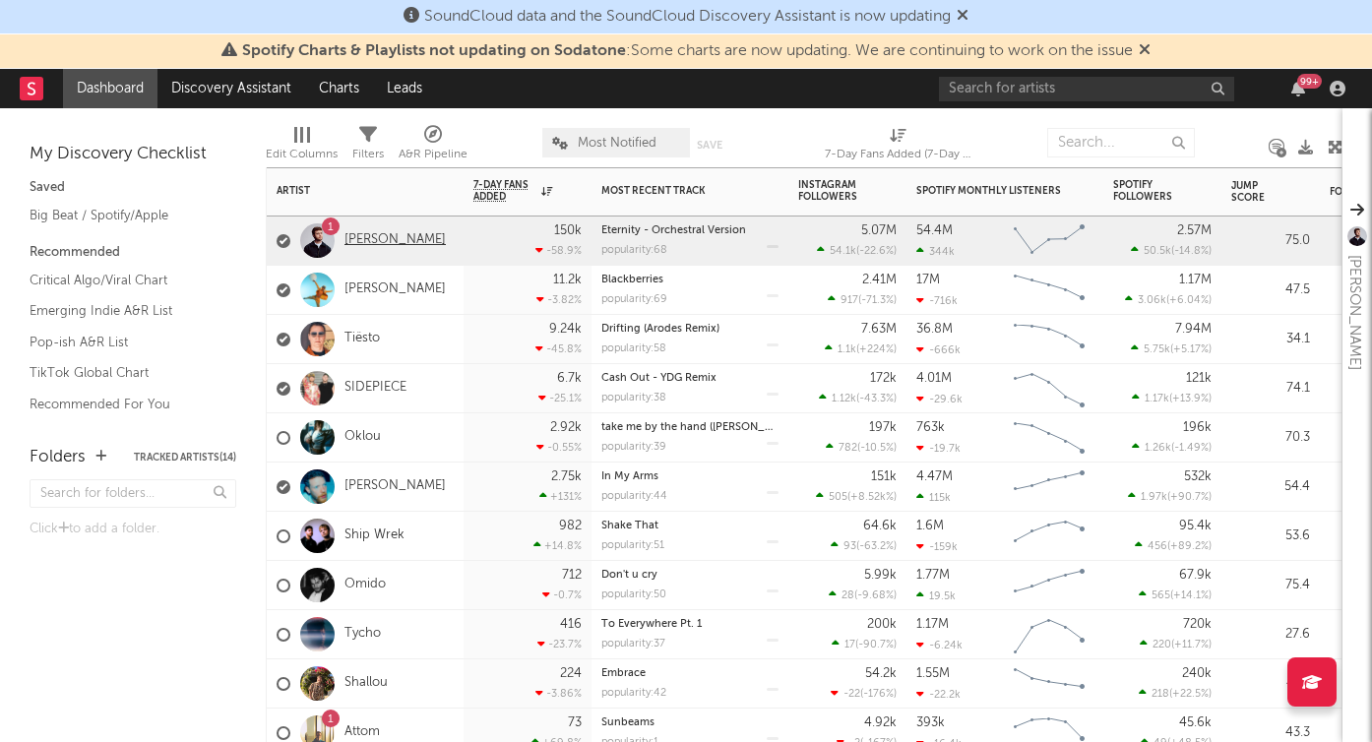
click at [384, 242] on link "[PERSON_NAME]" at bounding box center [394, 240] width 101 height 17
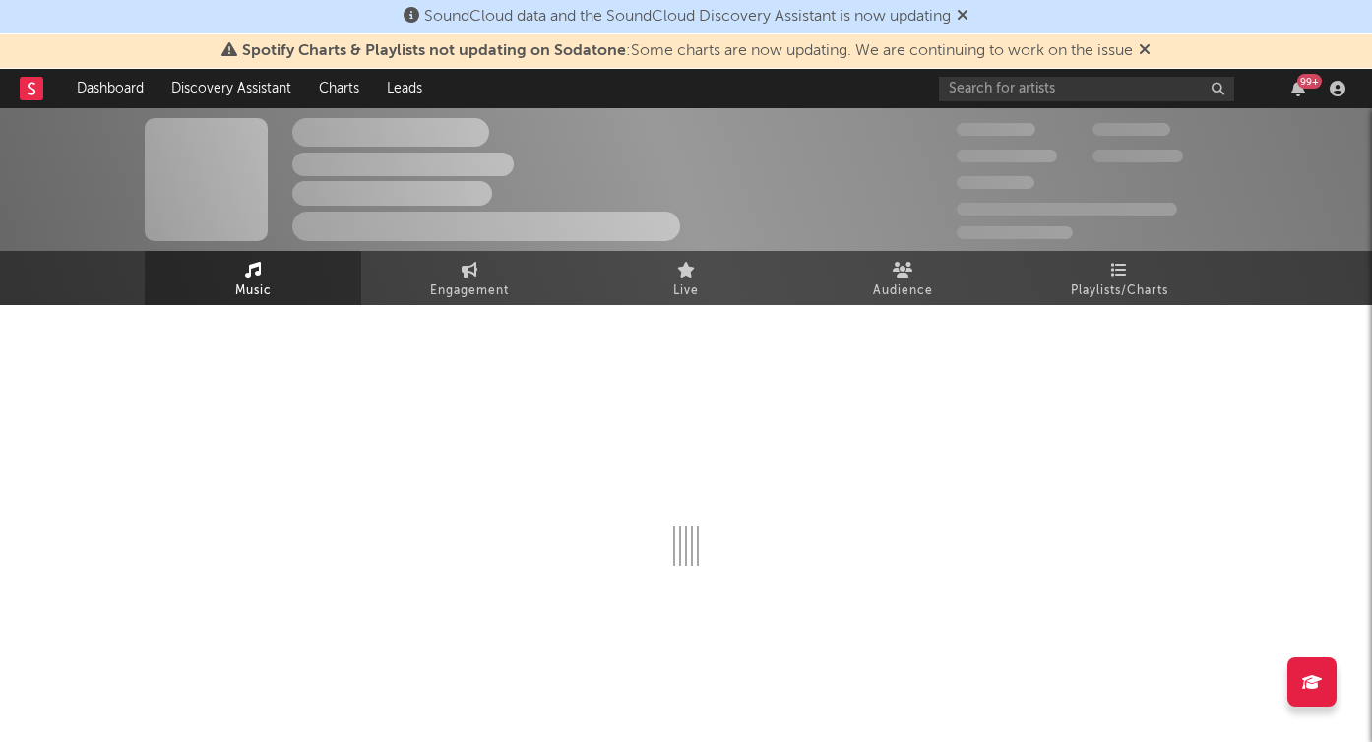
select select "6m"
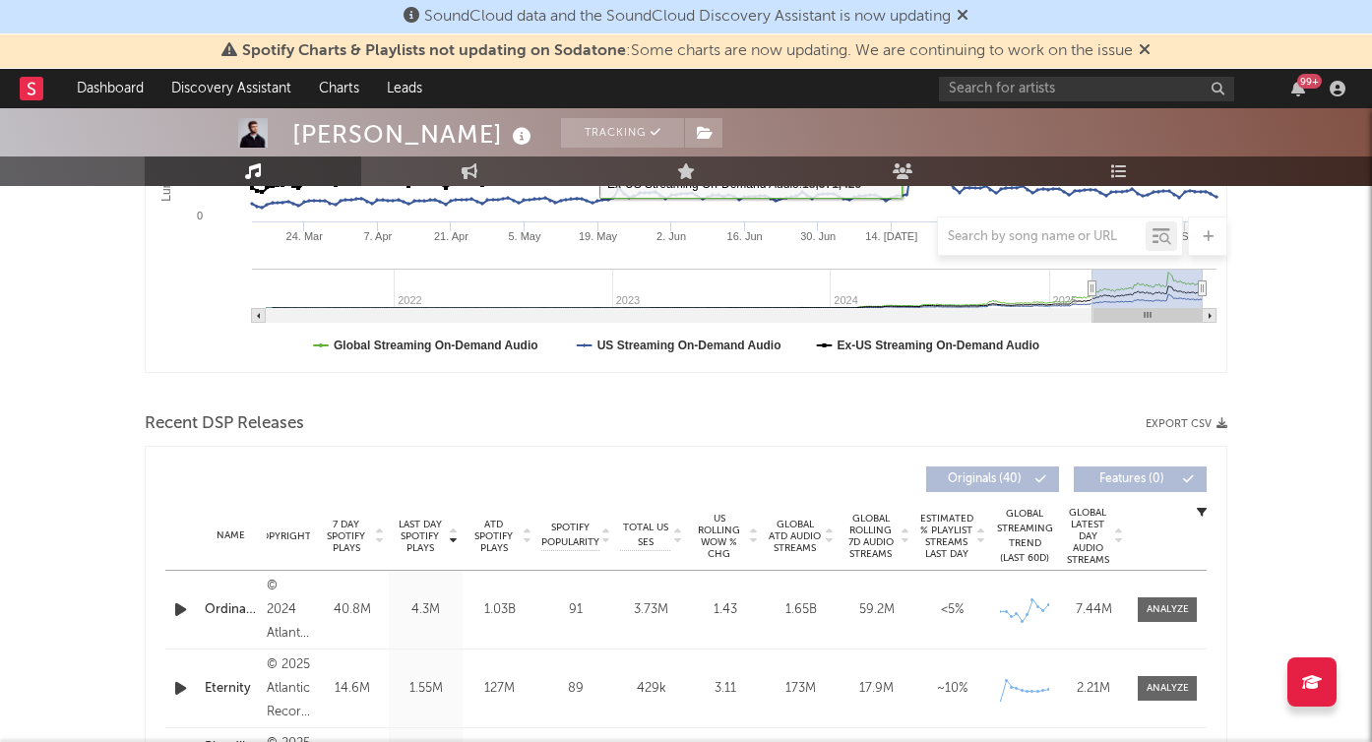
scroll to position [695, 0]
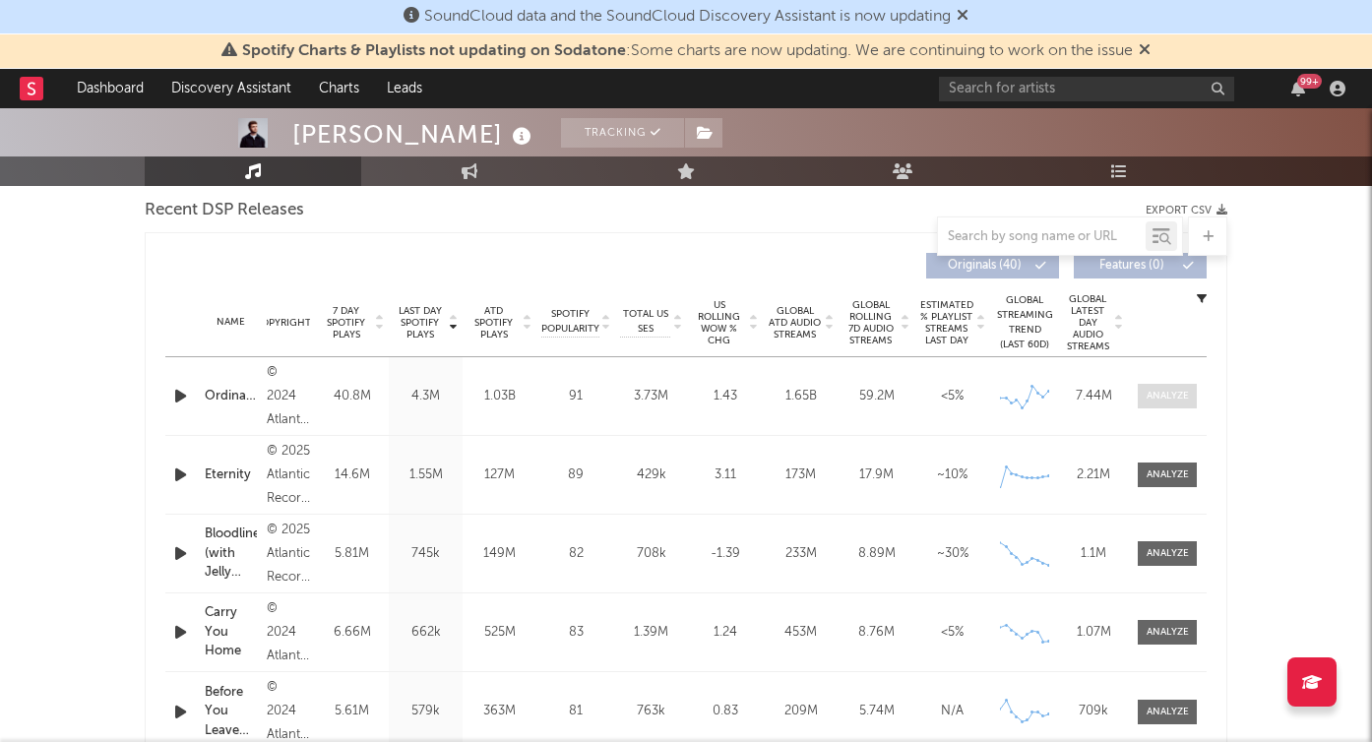
click at [1171, 398] on div at bounding box center [1168, 396] width 42 height 15
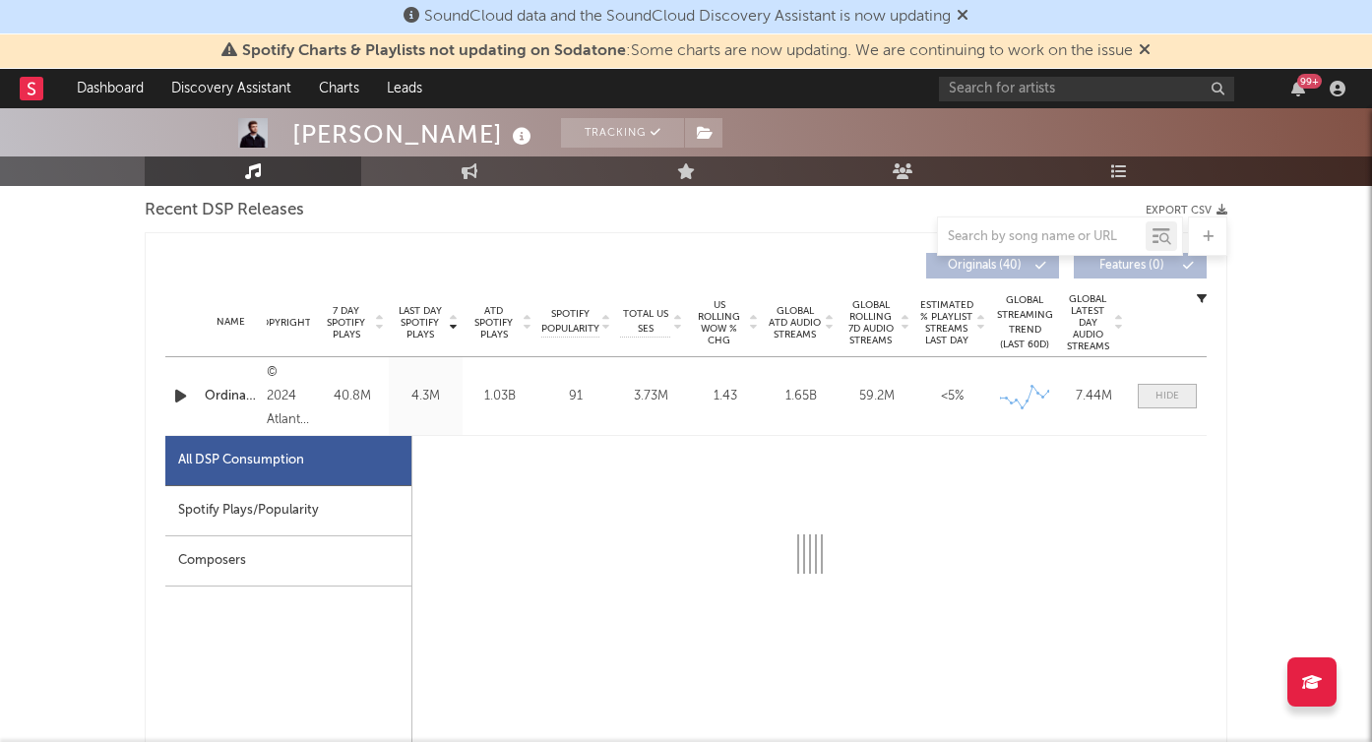
select select "6m"
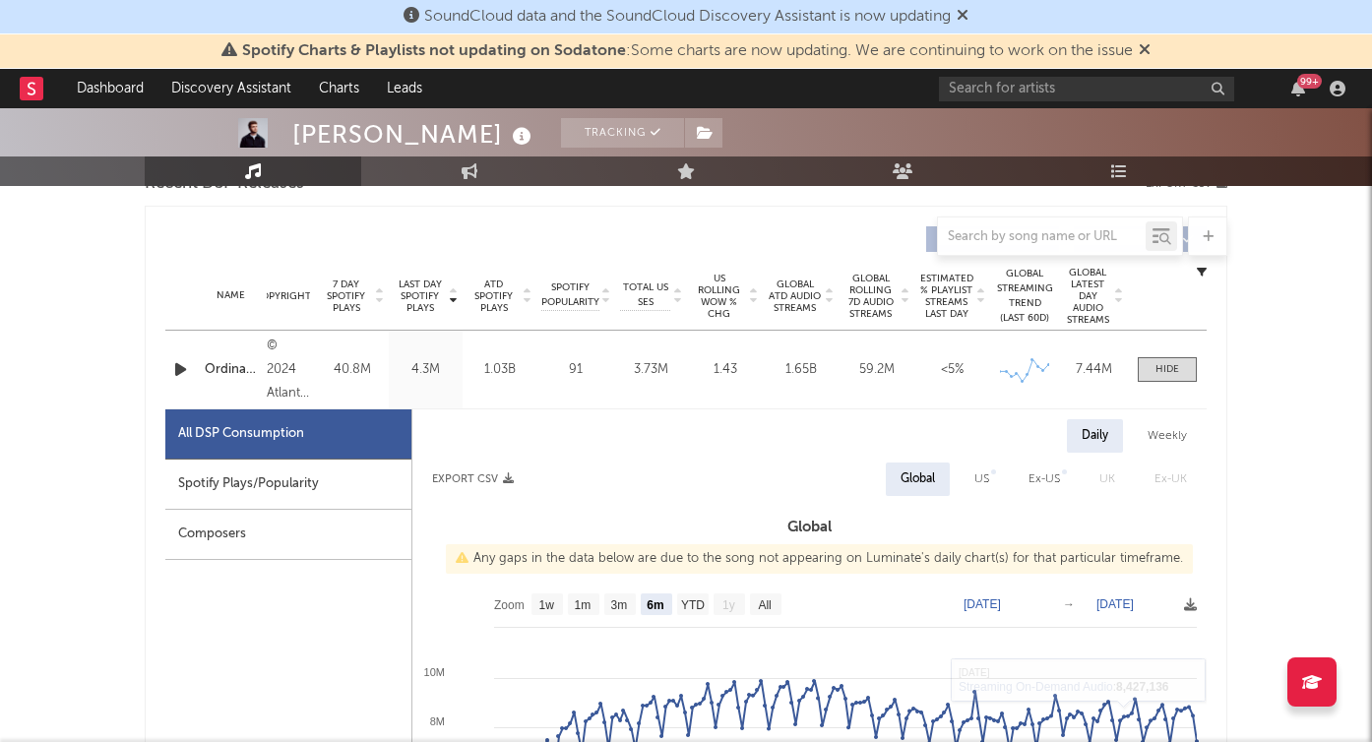
scroll to position [644, 0]
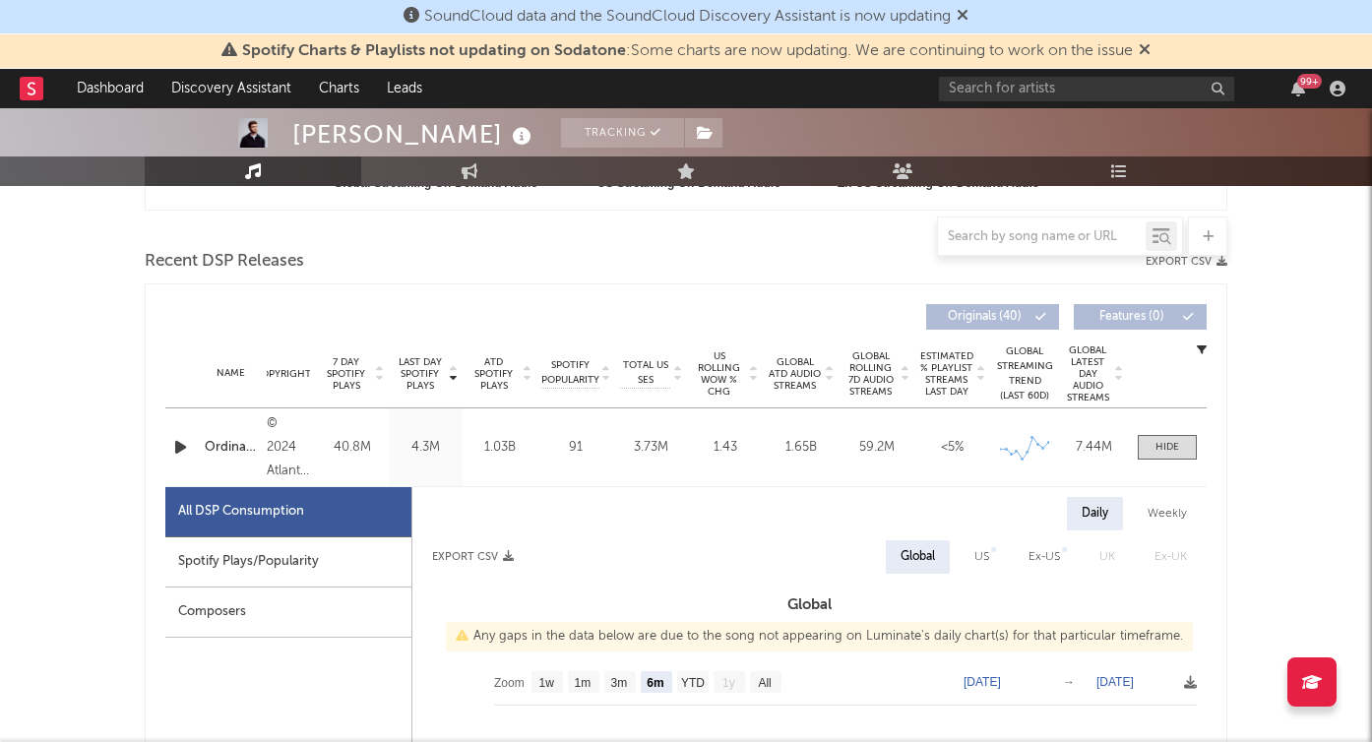
click at [329, 556] on div "Spotify Plays/Popularity" at bounding box center [288, 562] width 246 height 50
select select "1w"
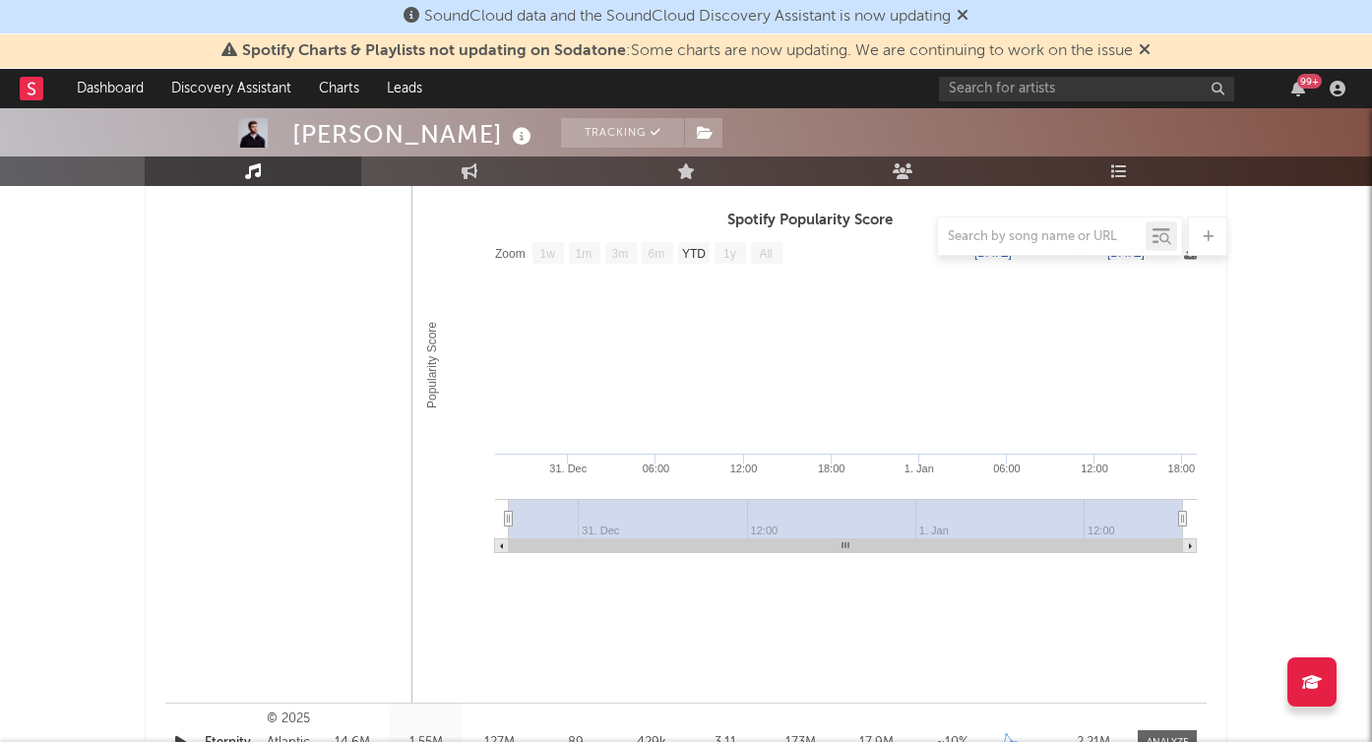
scroll to position [1693, 0]
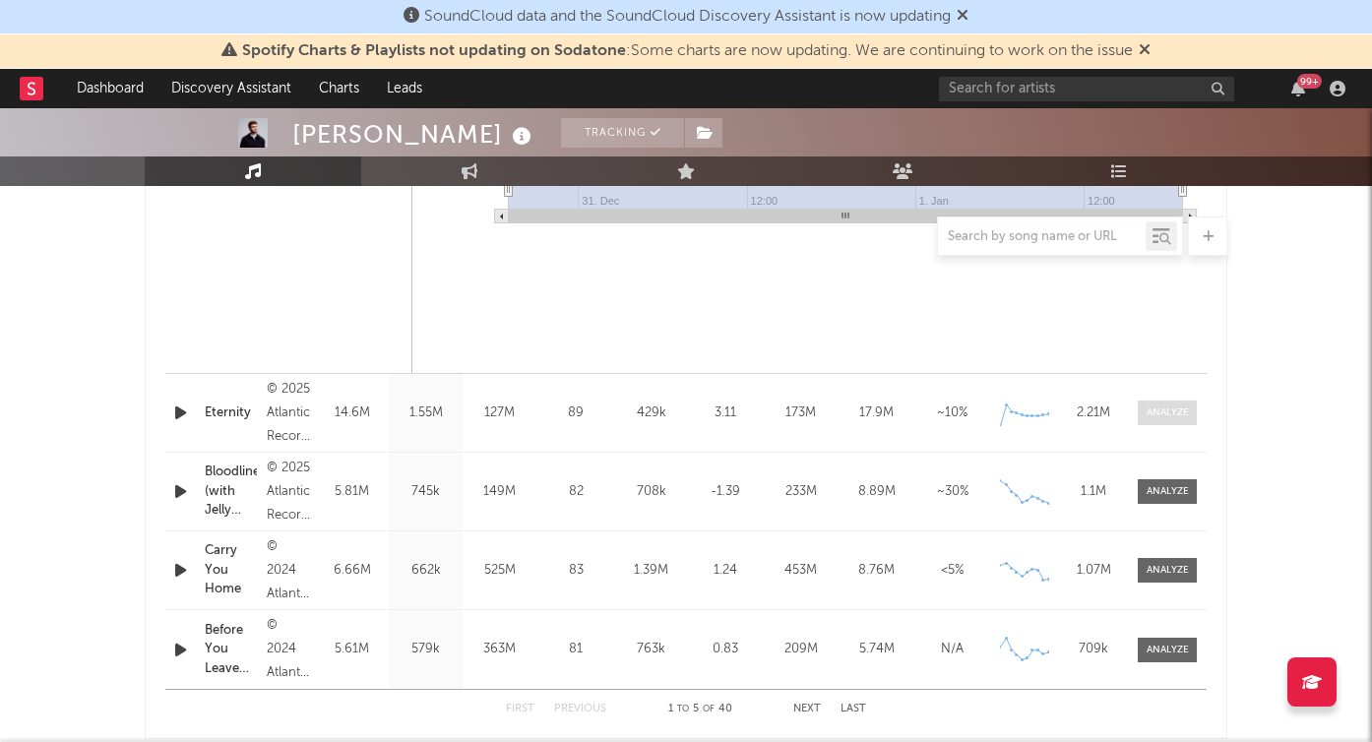
click at [1153, 420] on span at bounding box center [1167, 413] width 59 height 25
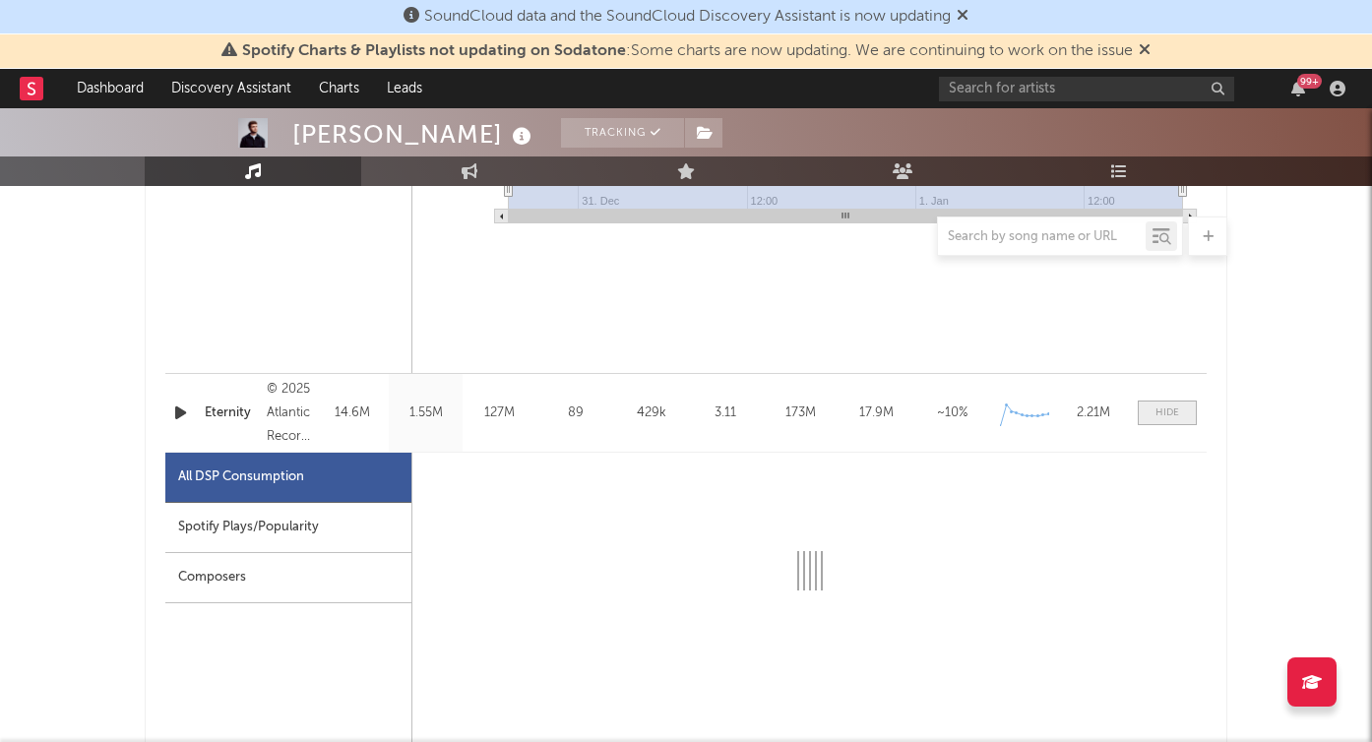
select select "1w"
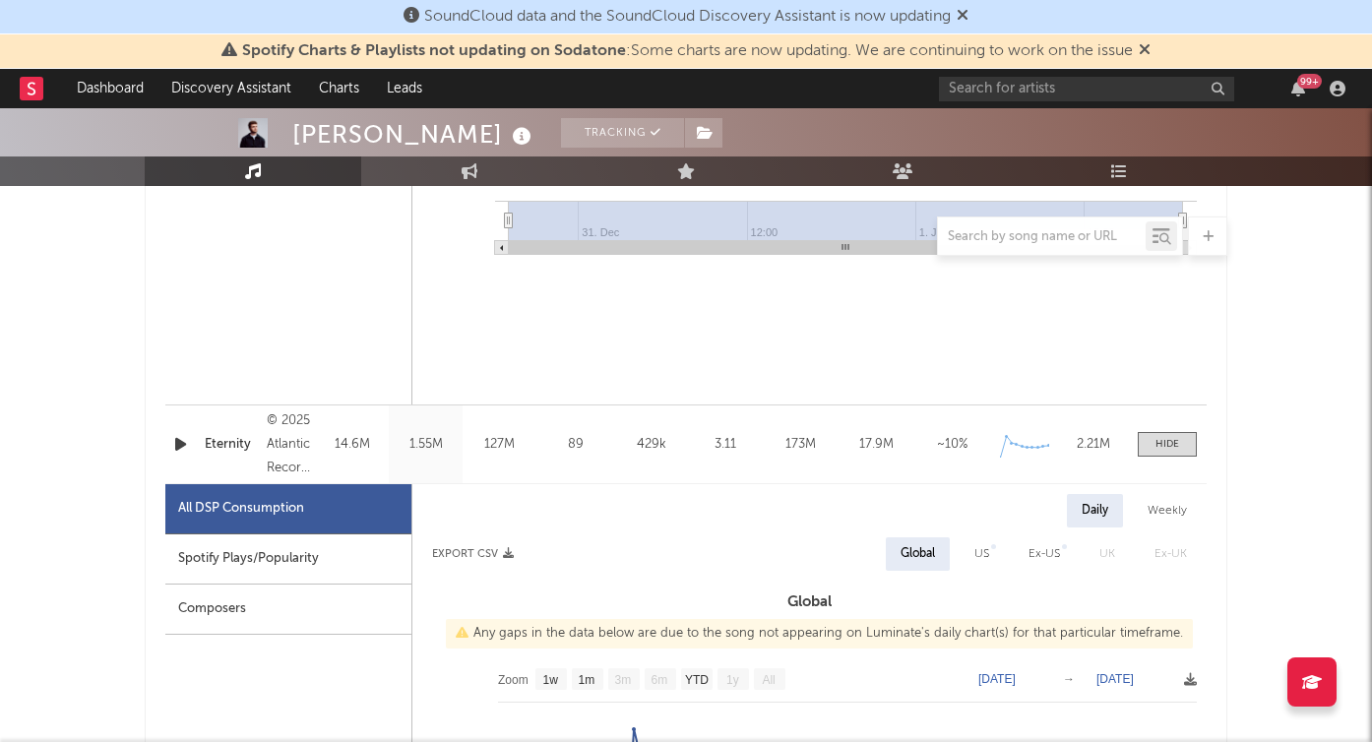
scroll to position [1699, 0]
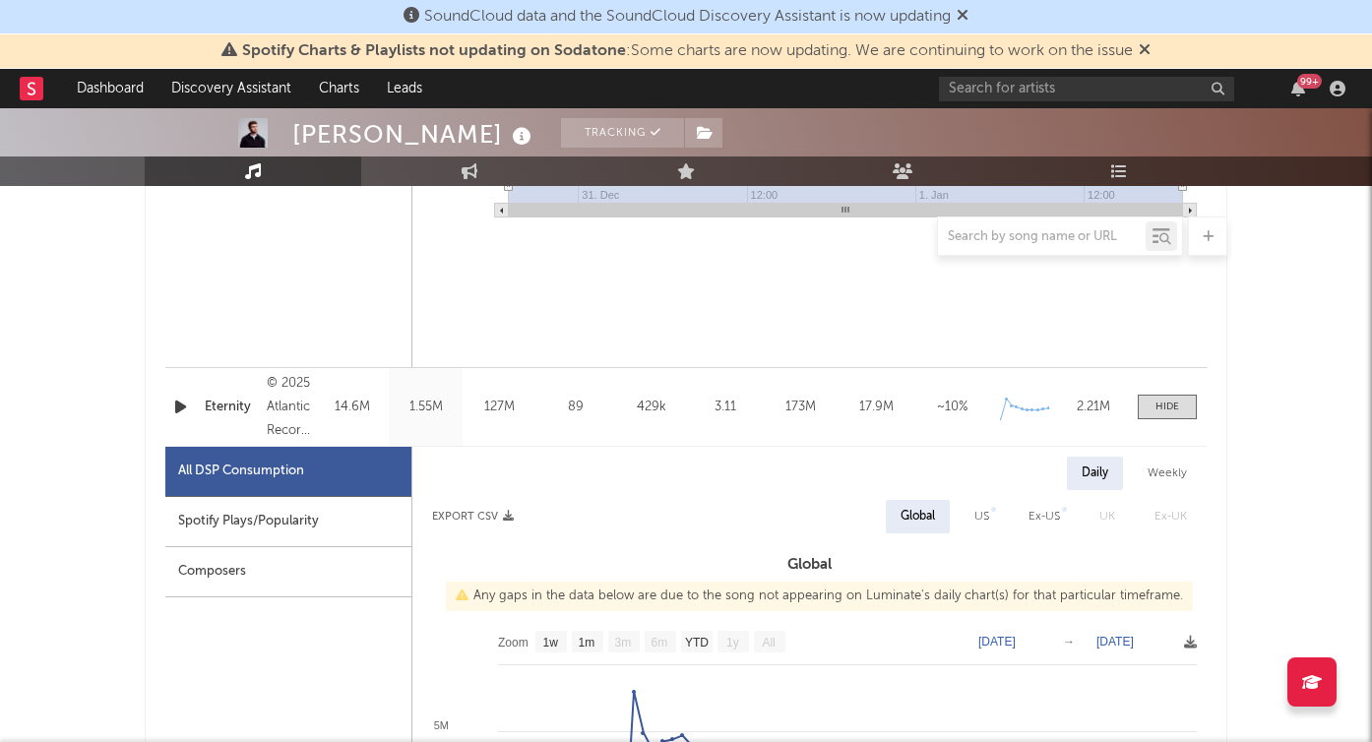
click at [352, 518] on div "Spotify Plays/Popularity" at bounding box center [288, 522] width 246 height 50
select select "1w"
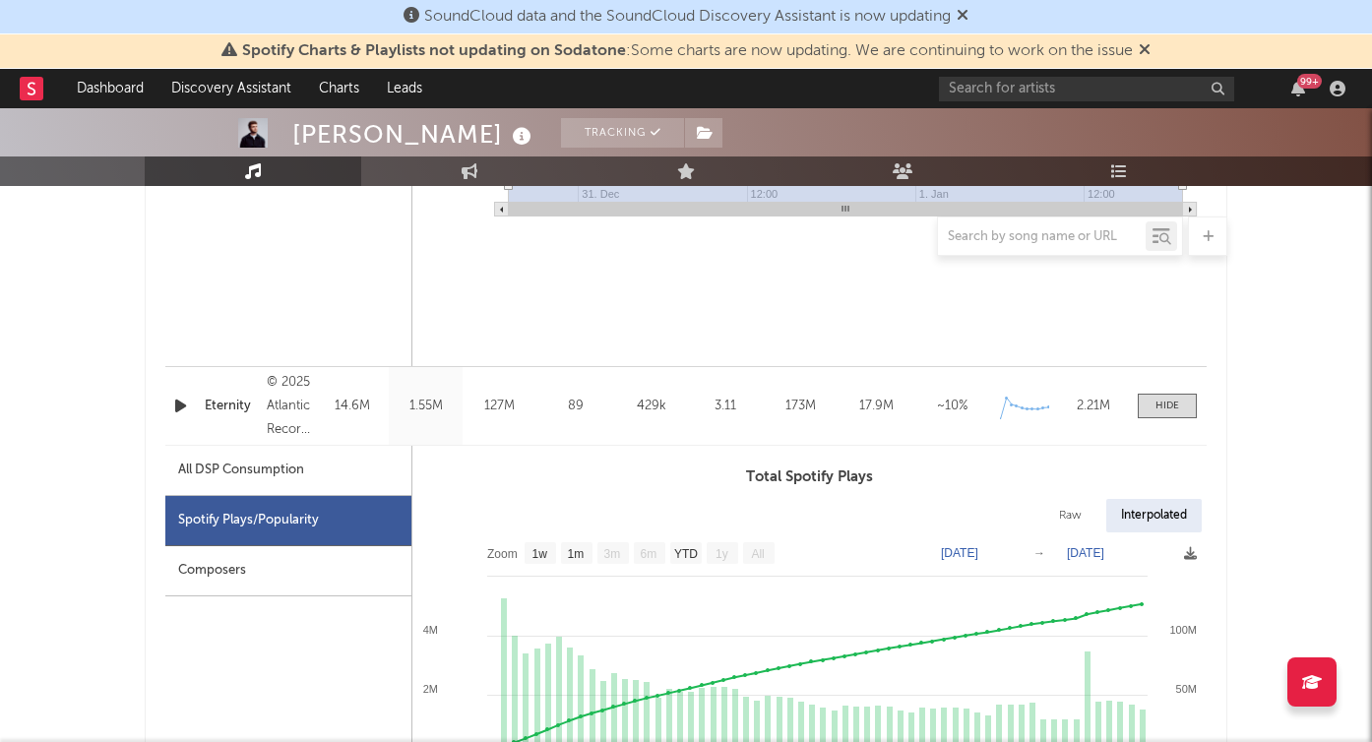
scroll to position [1791, 0]
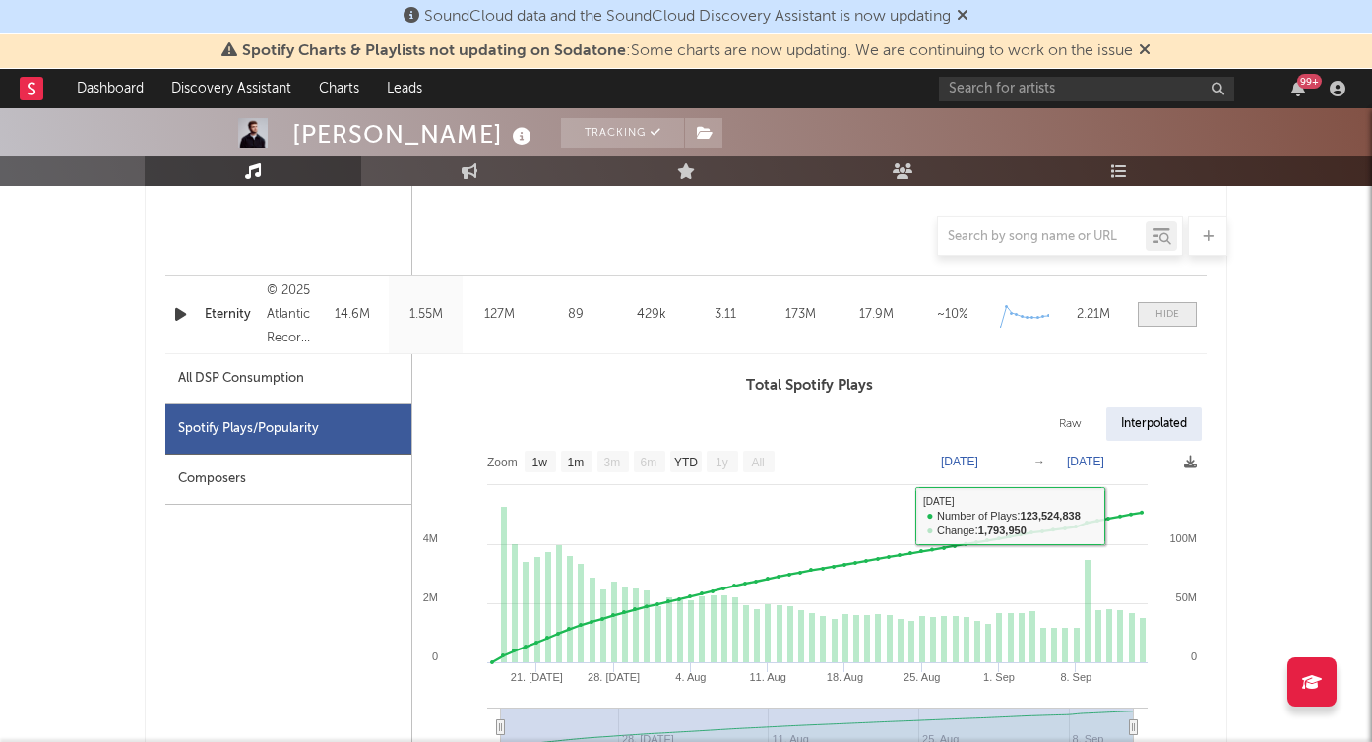
click at [1165, 317] on div at bounding box center [1167, 314] width 24 height 15
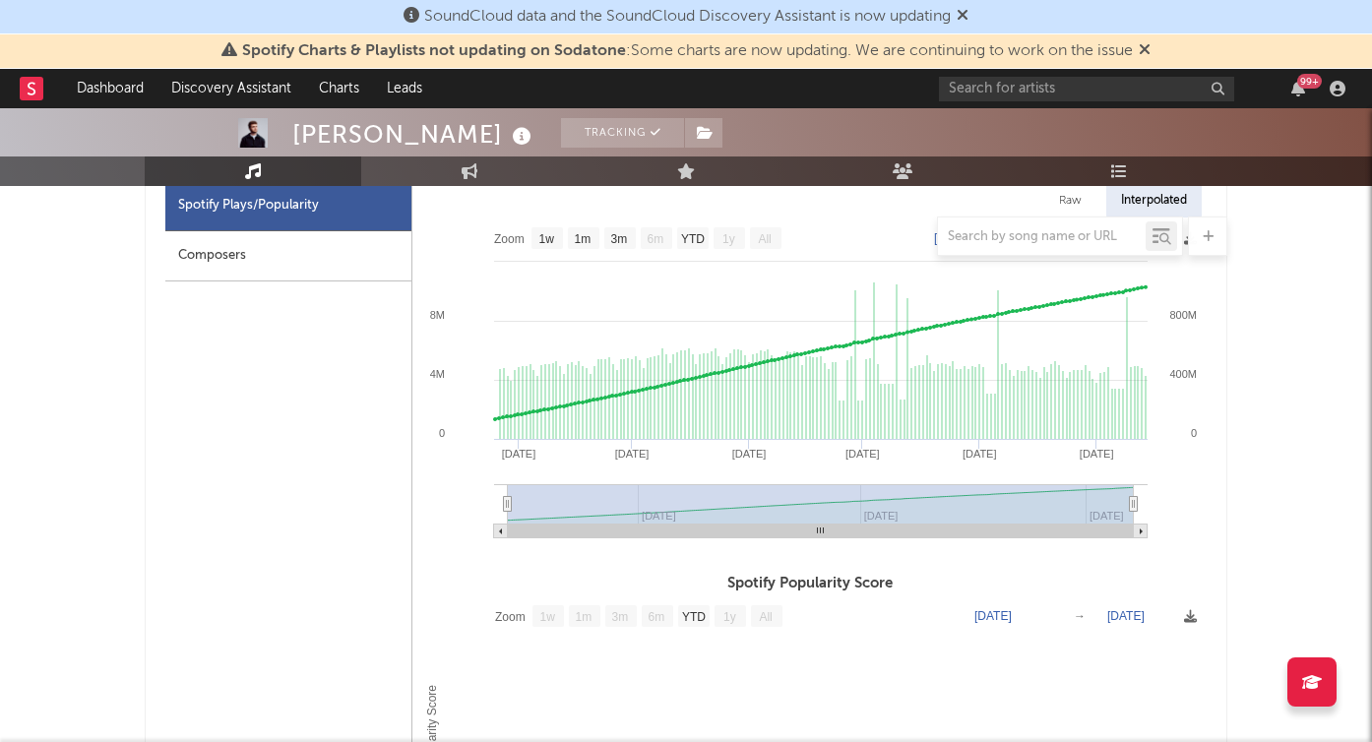
scroll to position [530, 0]
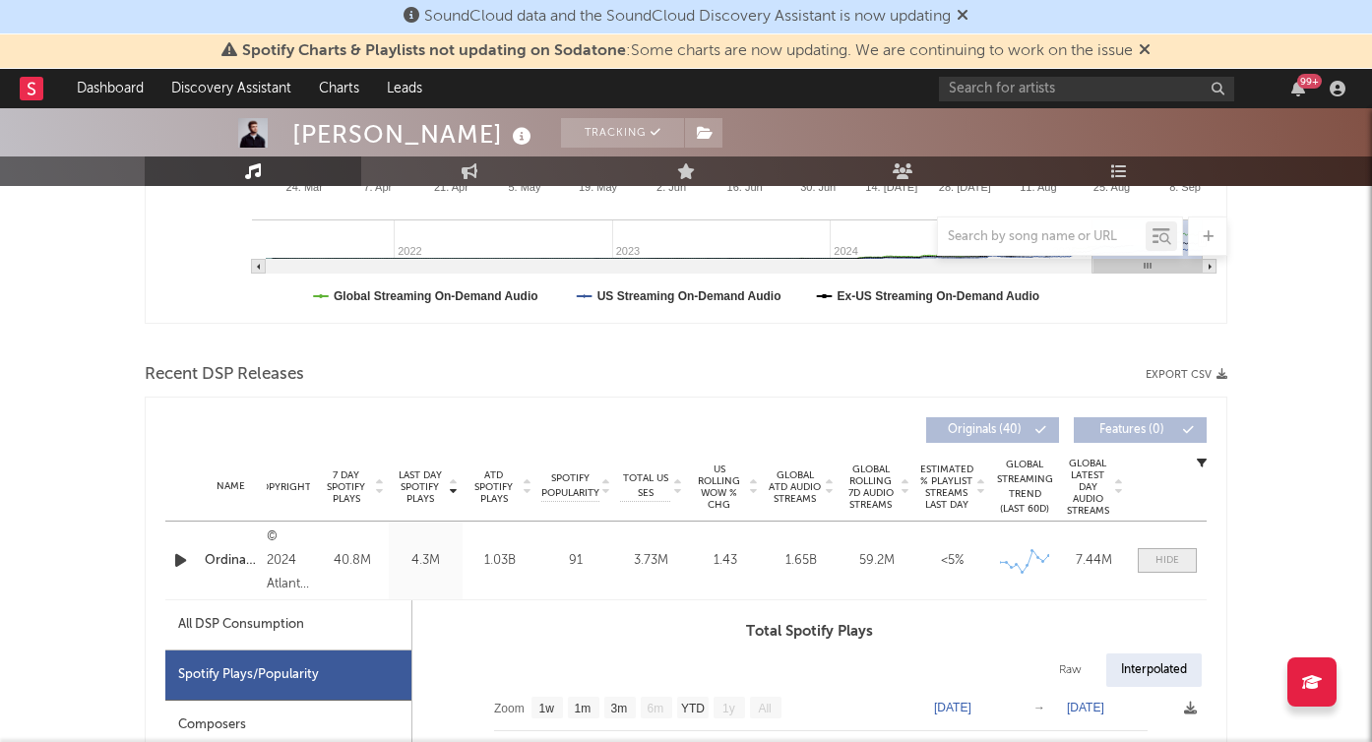
click at [1173, 562] on div at bounding box center [1167, 560] width 24 height 15
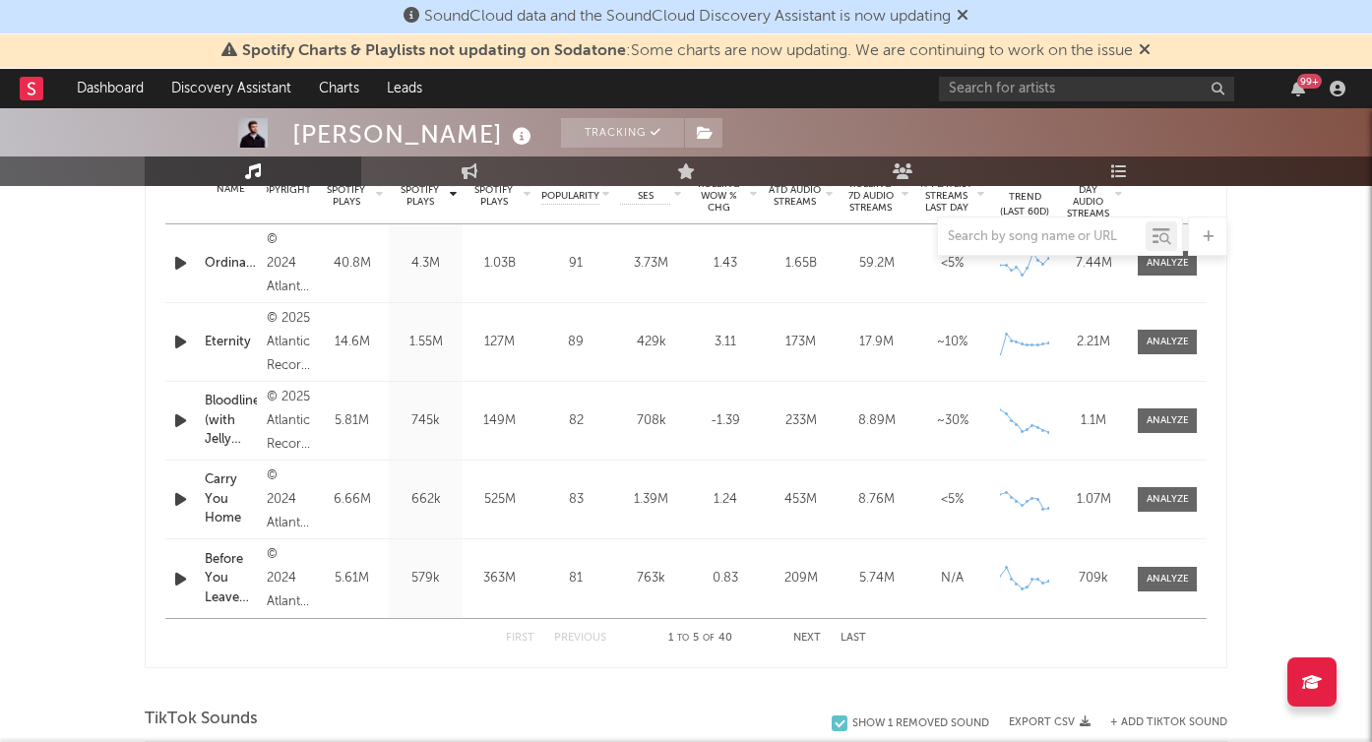
scroll to position [859, 0]
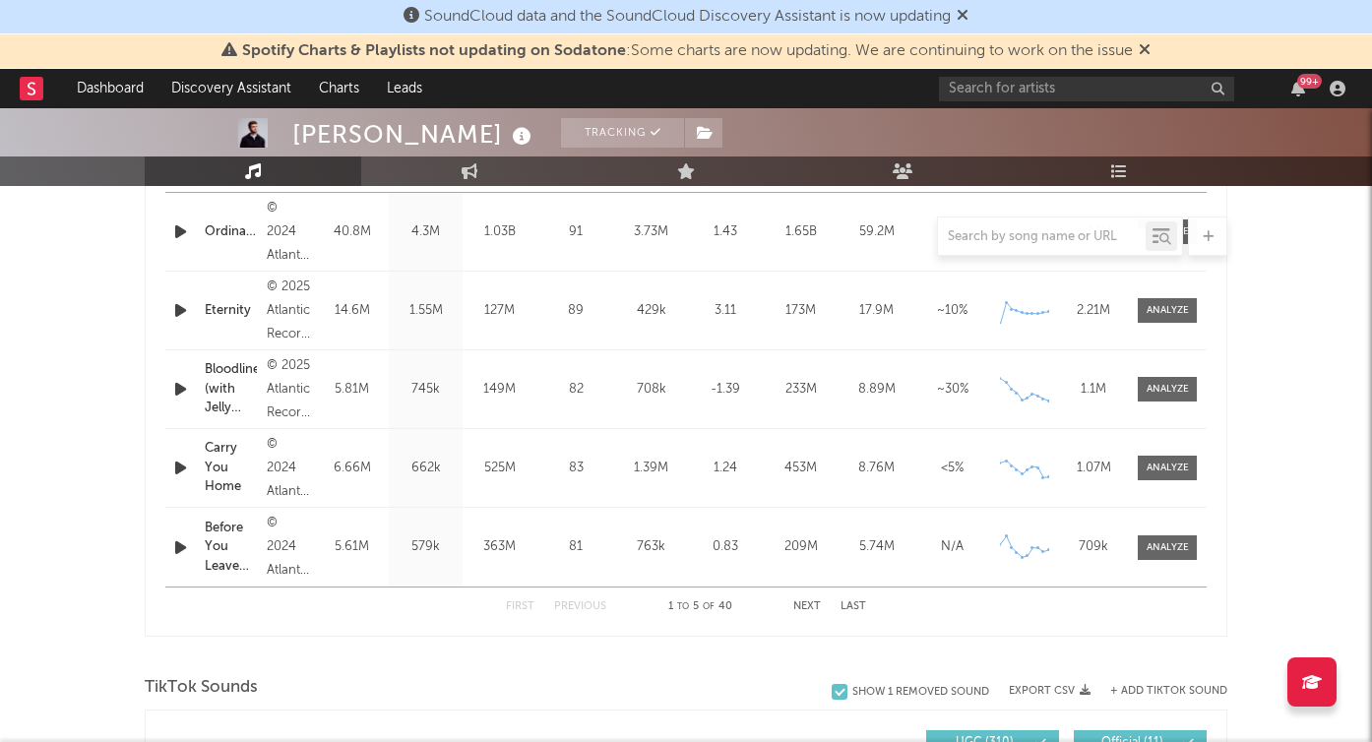
click at [810, 607] on button "Next" at bounding box center [807, 606] width 28 height 11
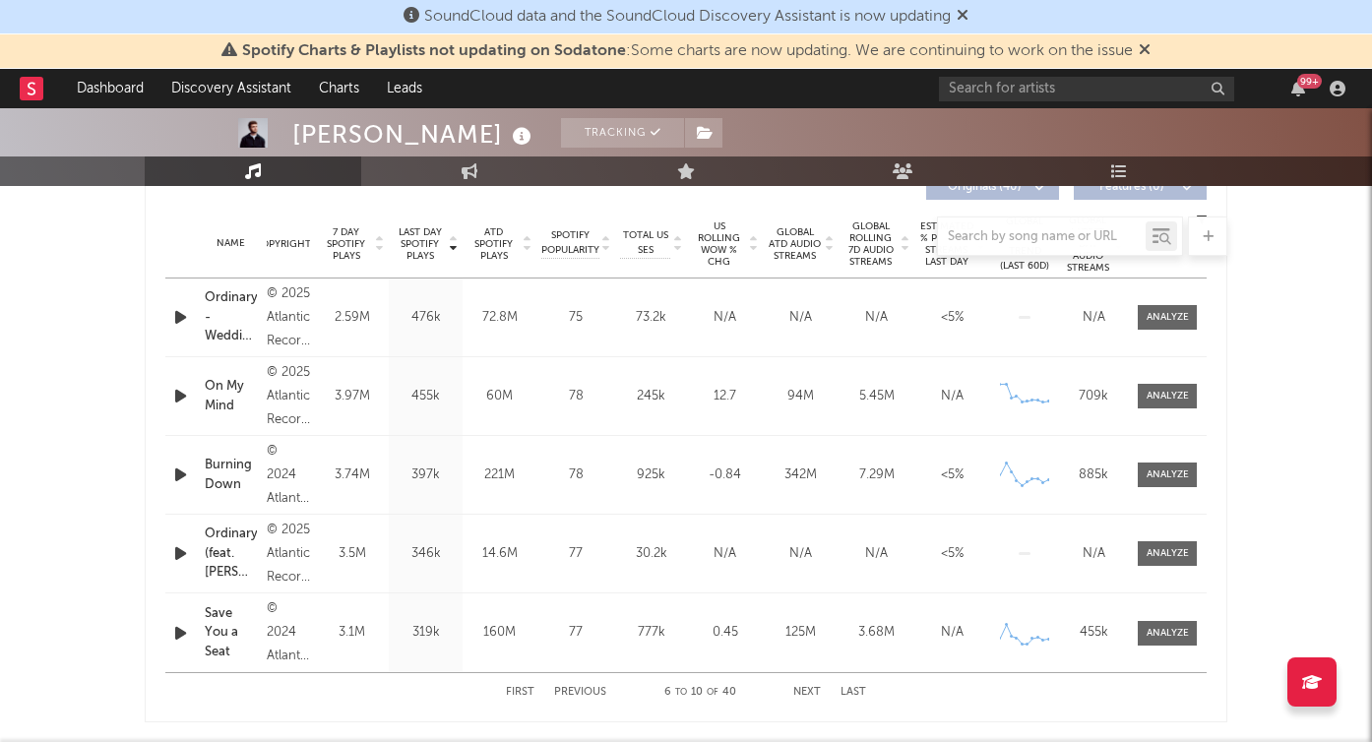
scroll to position [774, 0]
click at [1145, 393] on span at bounding box center [1167, 396] width 59 height 25
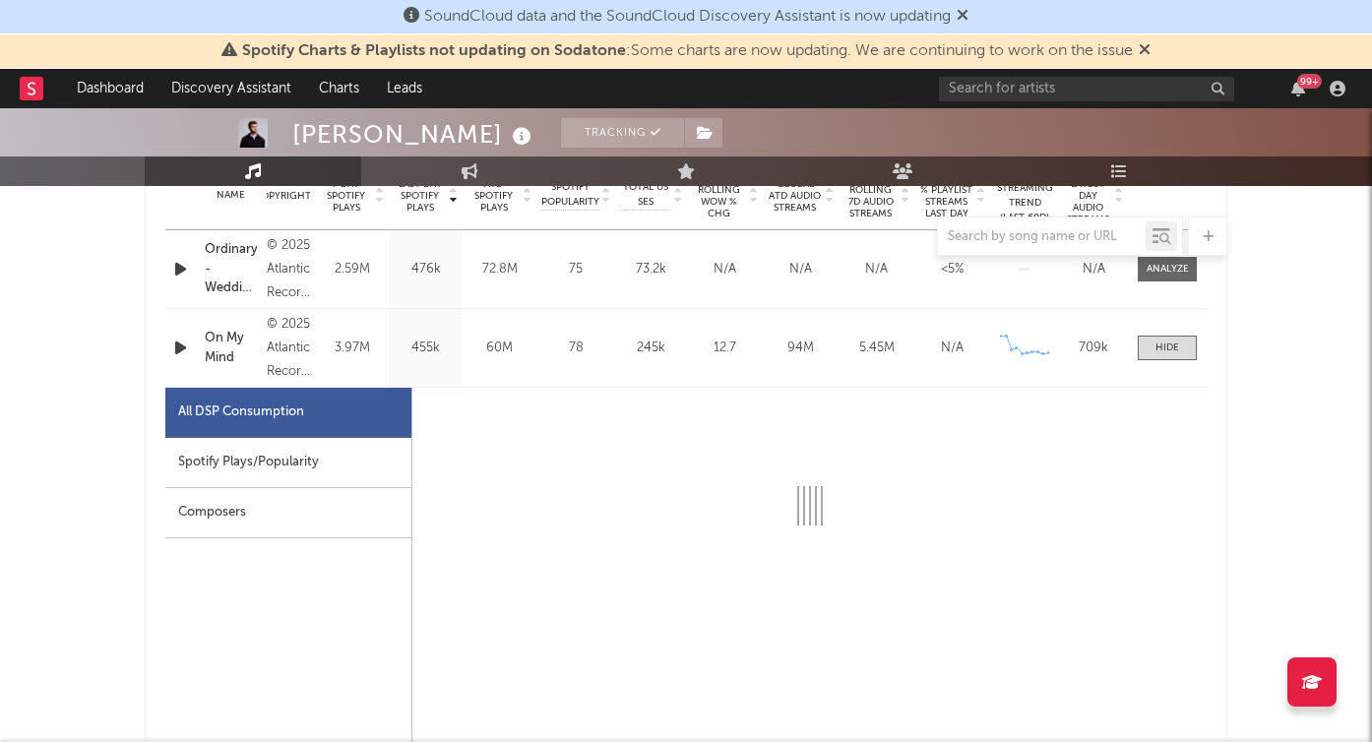
select select "1w"
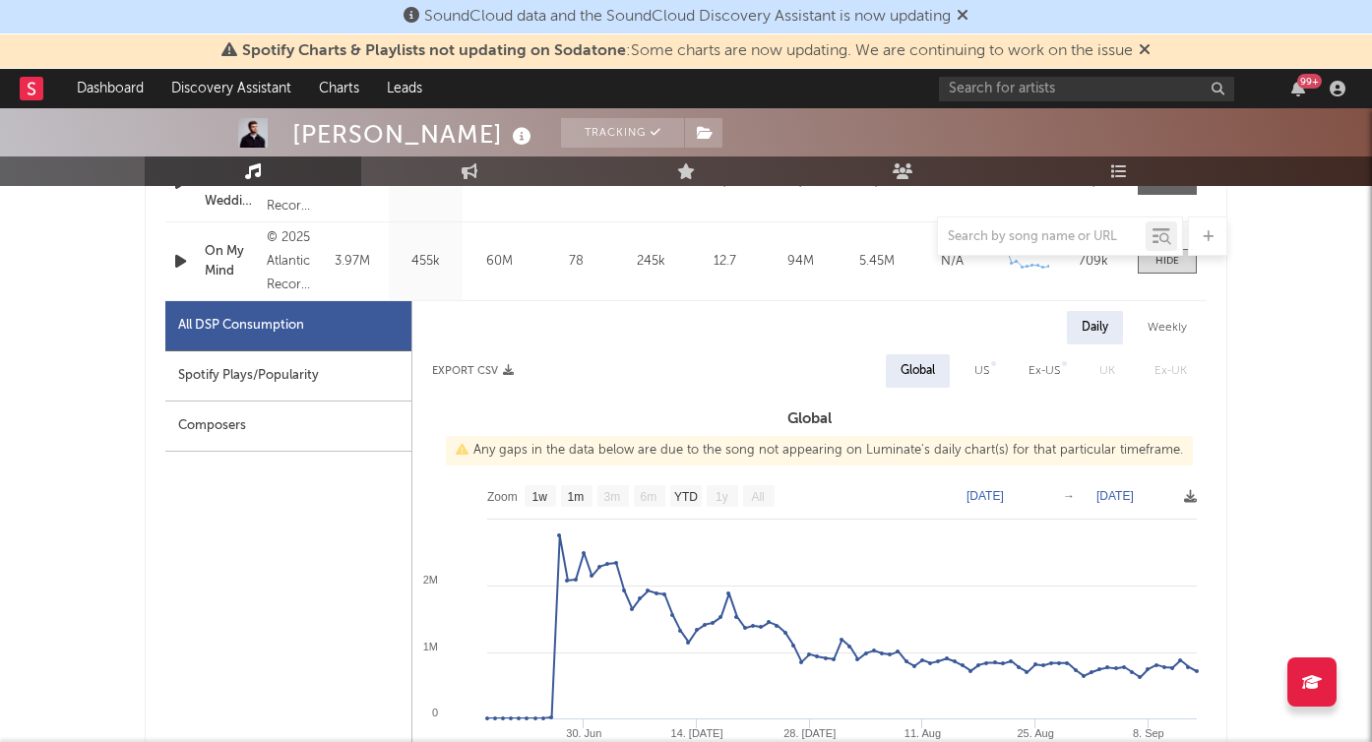
scroll to position [926, 0]
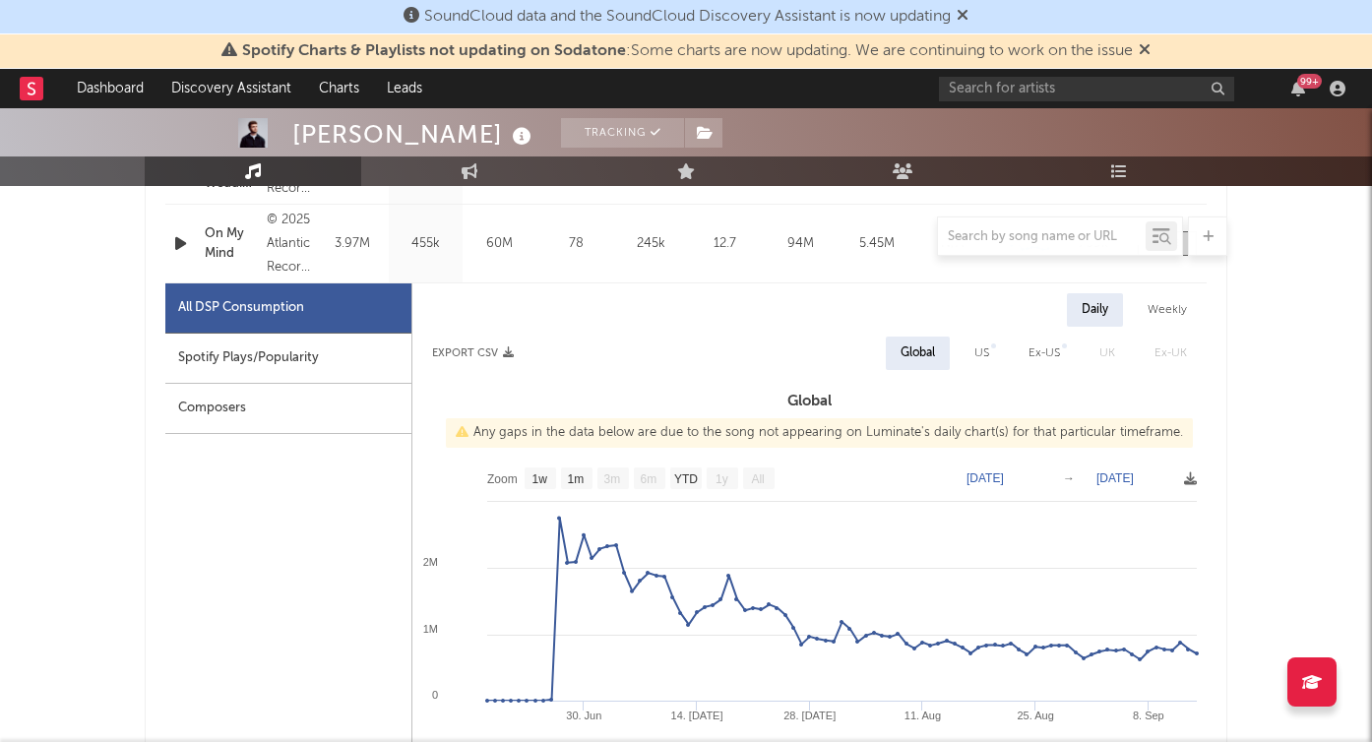
click at [332, 366] on div "Spotify Plays/Popularity" at bounding box center [288, 359] width 246 height 50
select select "1w"
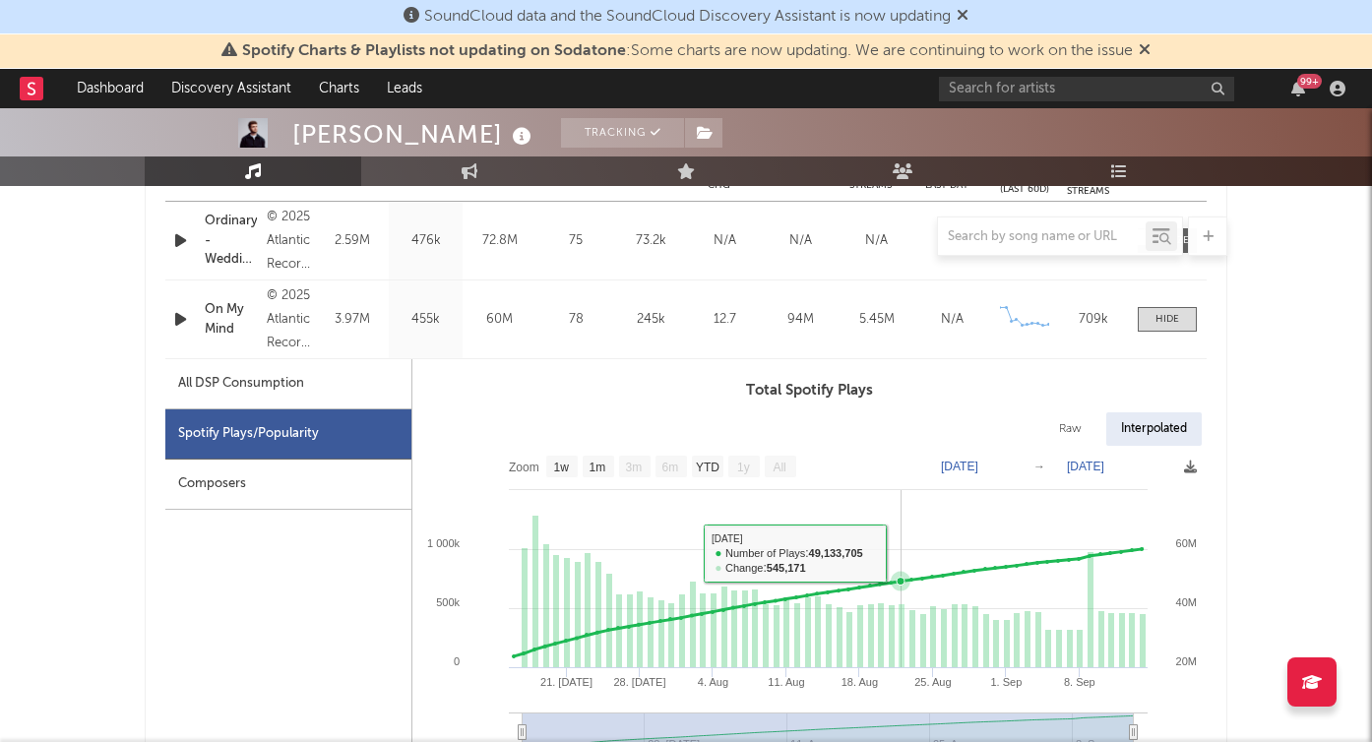
scroll to position [850, 0]
click at [1166, 321] on div at bounding box center [1167, 319] width 24 height 15
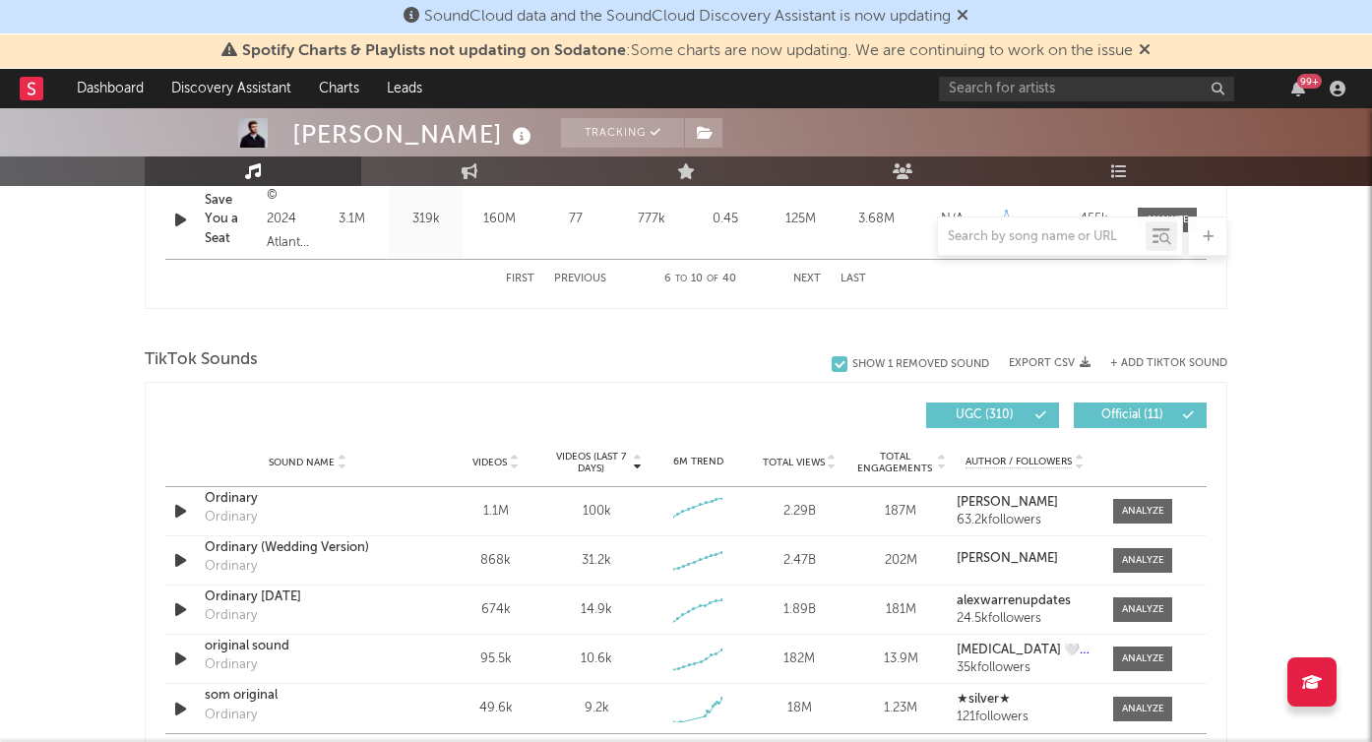
scroll to position [1306, 0]
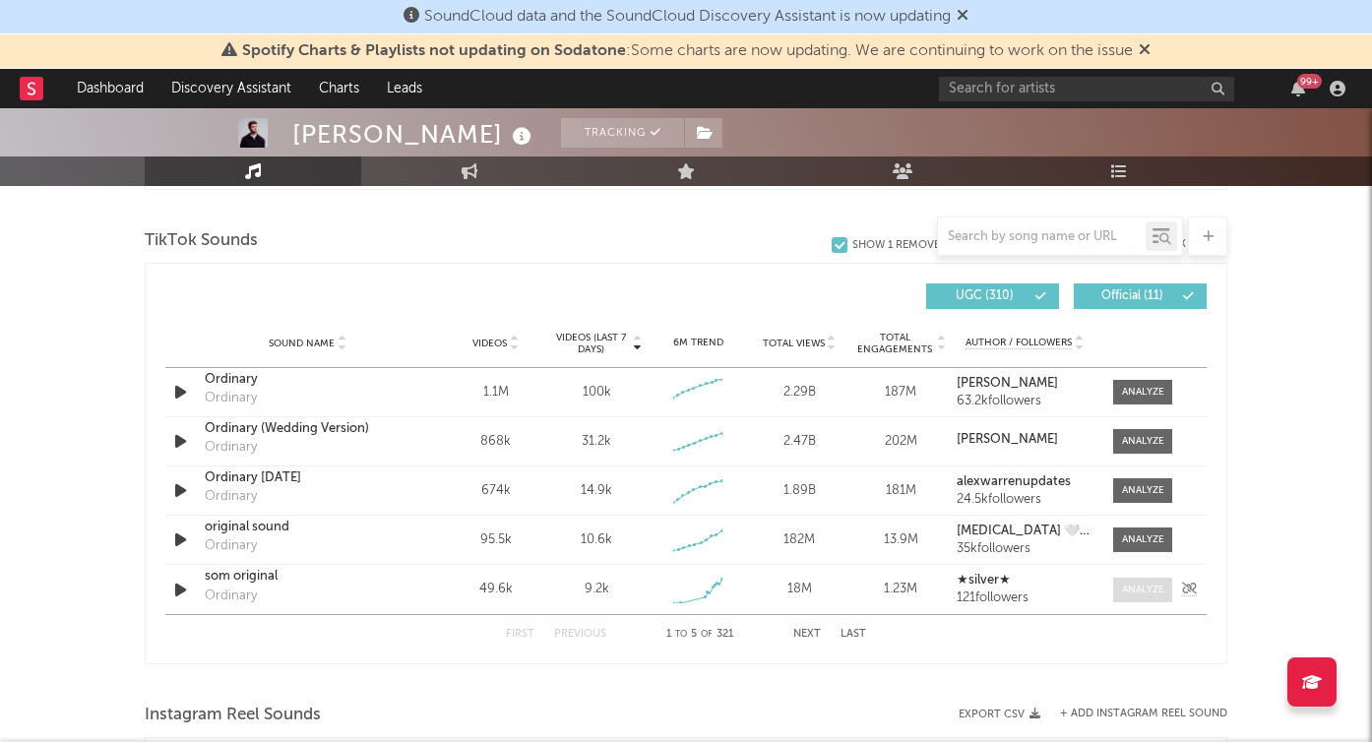
click at [1133, 599] on span at bounding box center [1142, 590] width 59 height 25
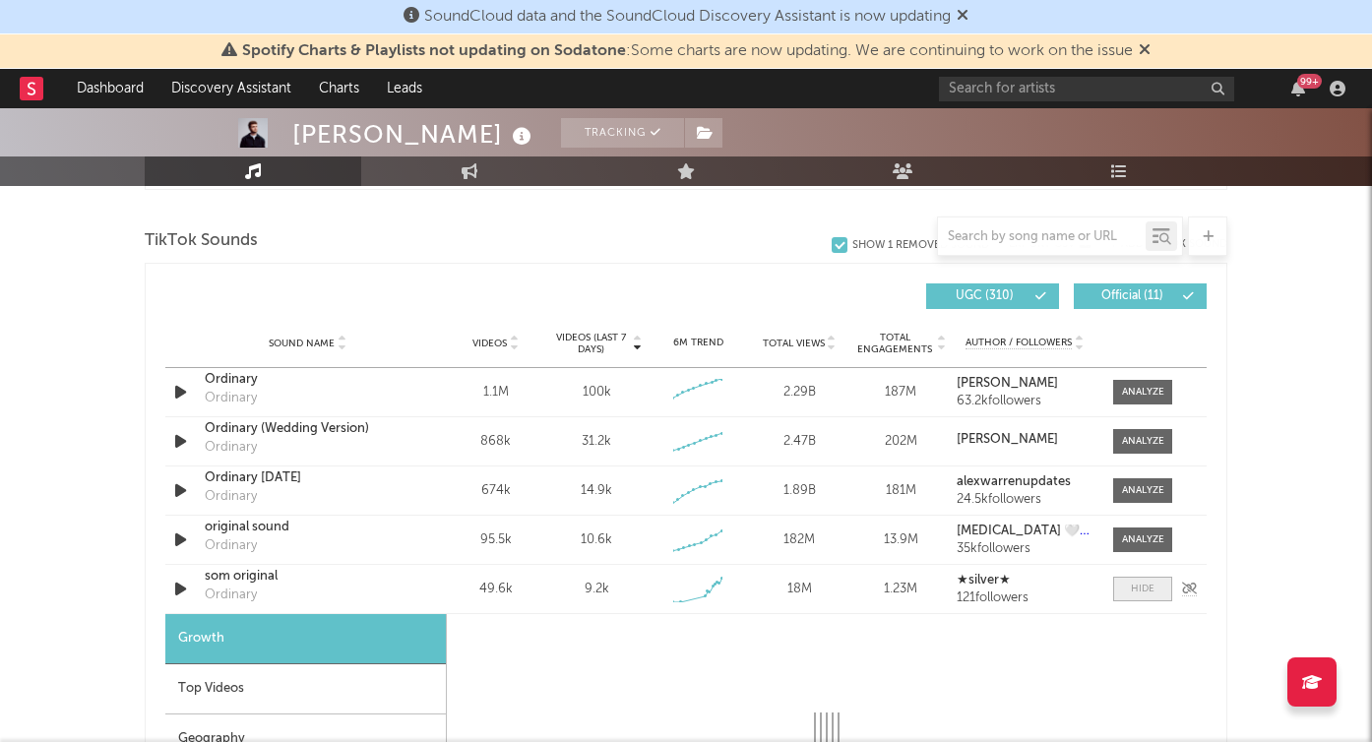
select select "1w"
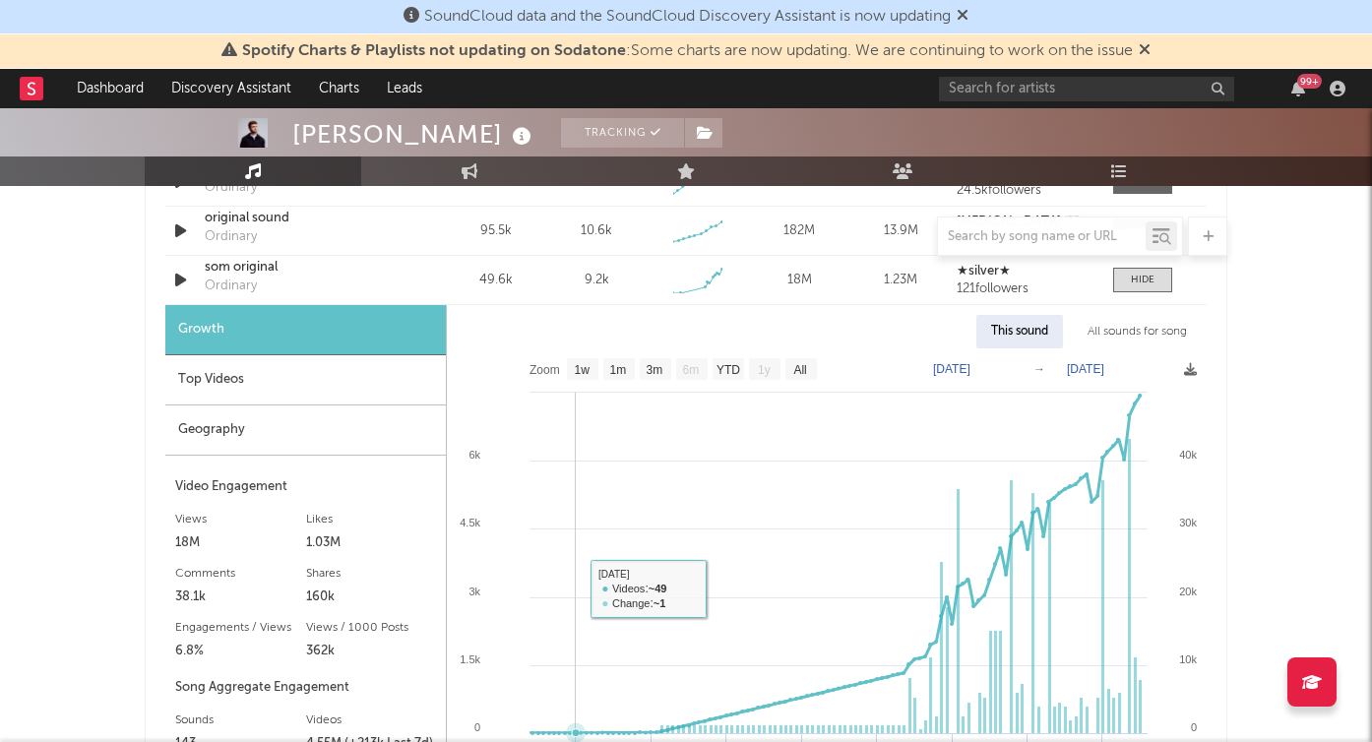
scroll to position [1603, 0]
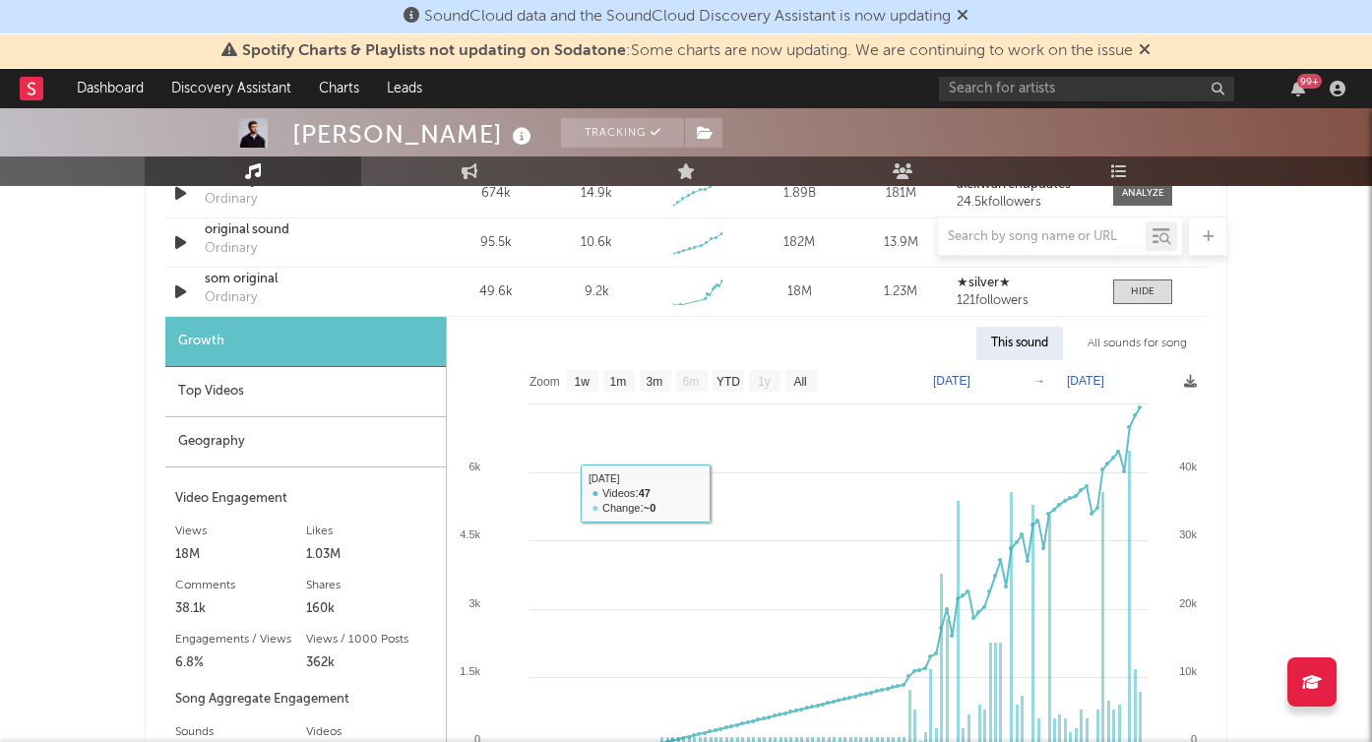
click at [289, 401] on div "Top Videos" at bounding box center [305, 392] width 280 height 50
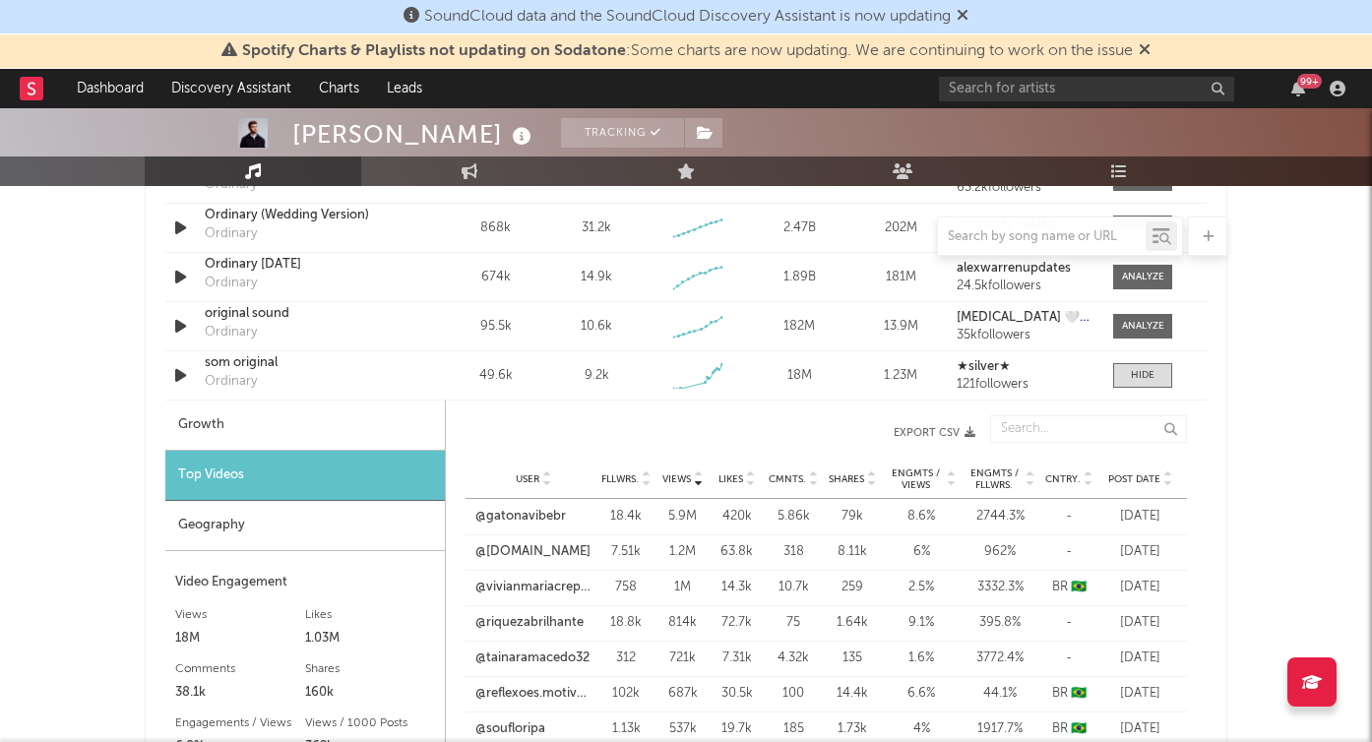
scroll to position [1575, 0]
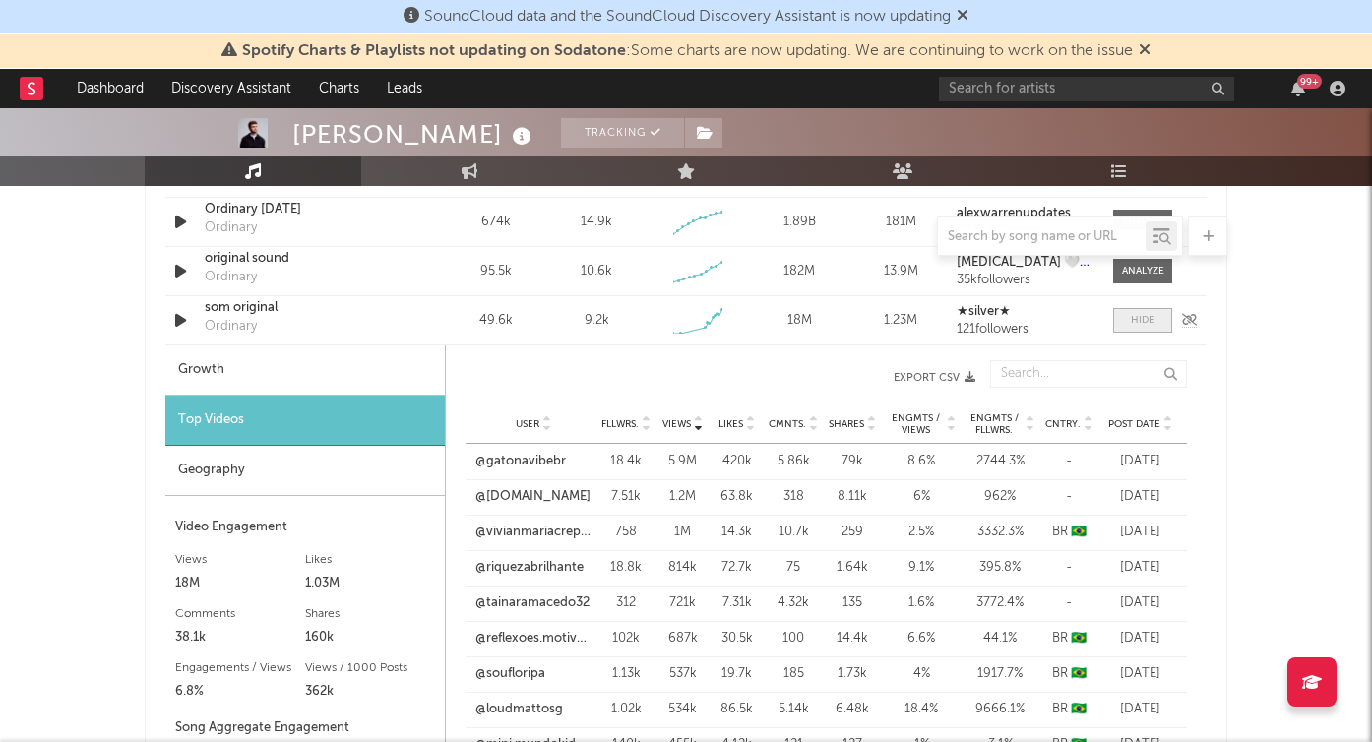
click at [1146, 312] on span at bounding box center [1142, 320] width 59 height 25
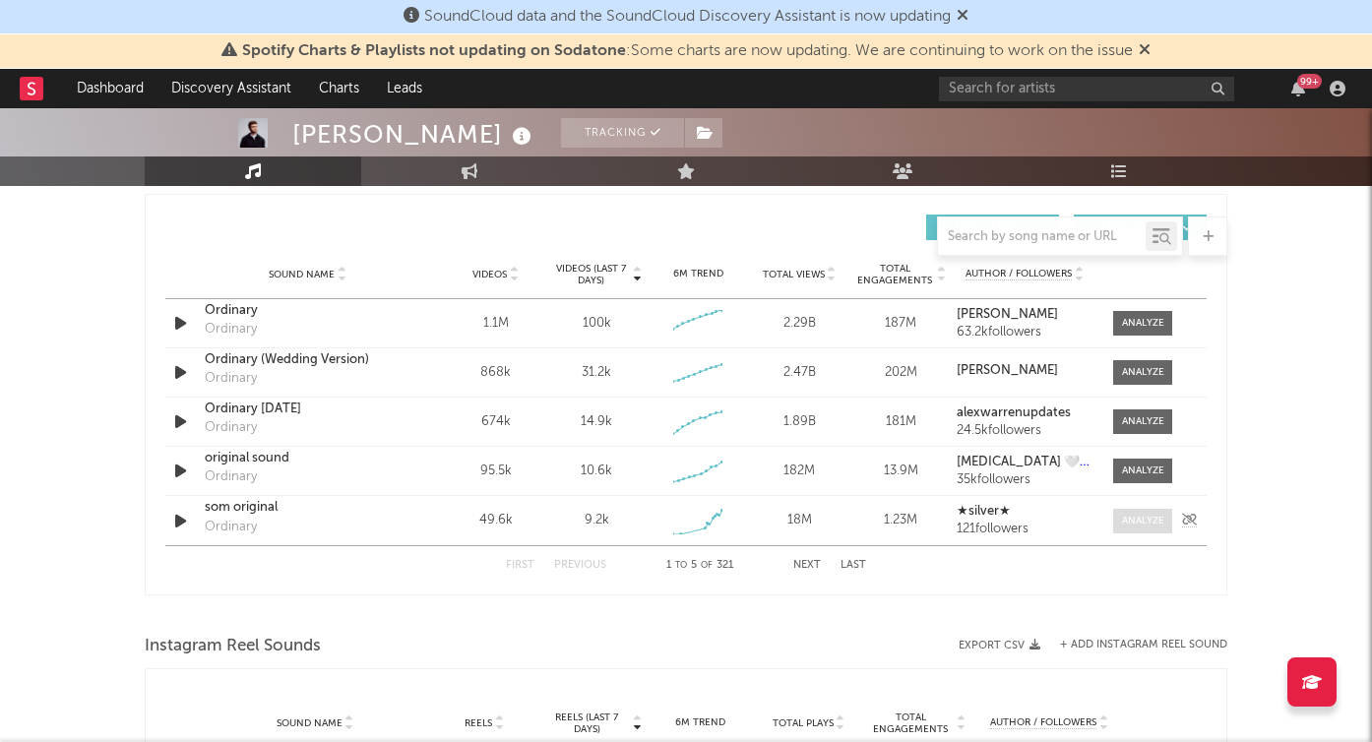
scroll to position [1353, 0]
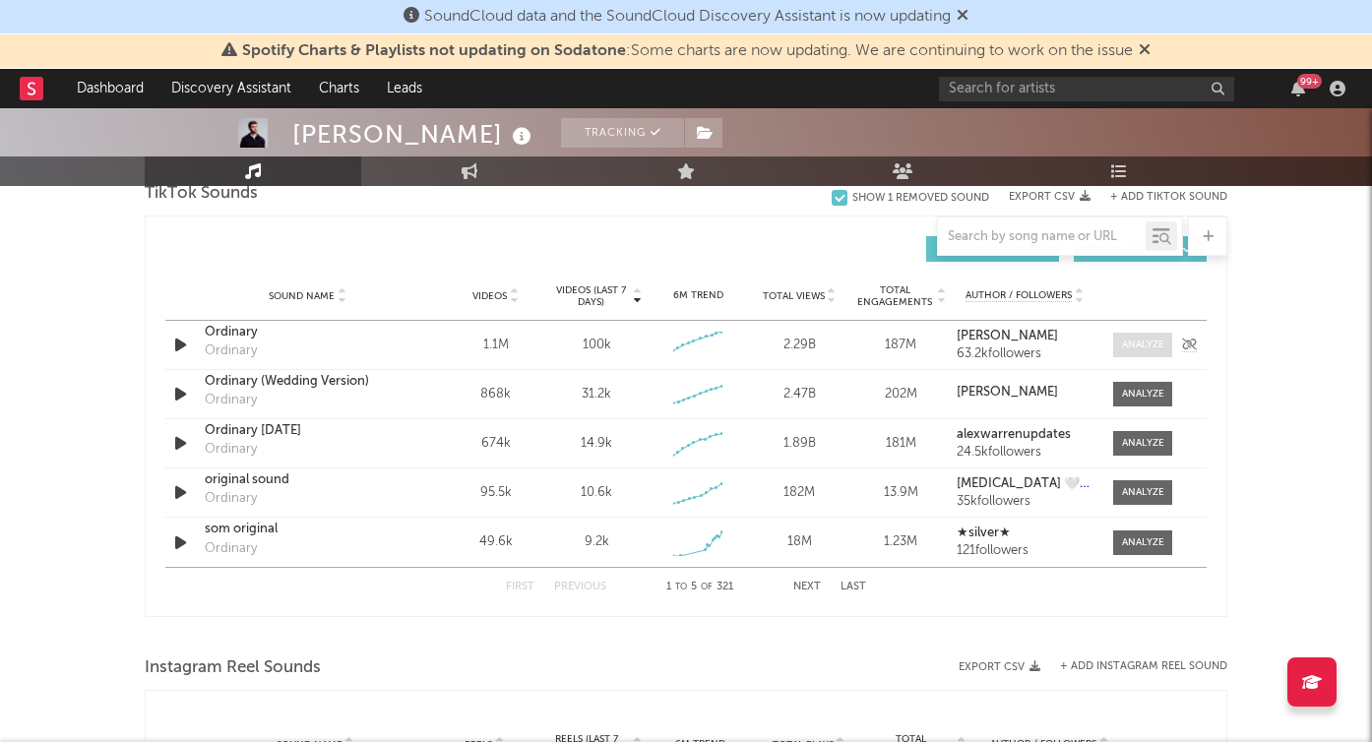
click at [1153, 342] on div at bounding box center [1143, 345] width 42 height 15
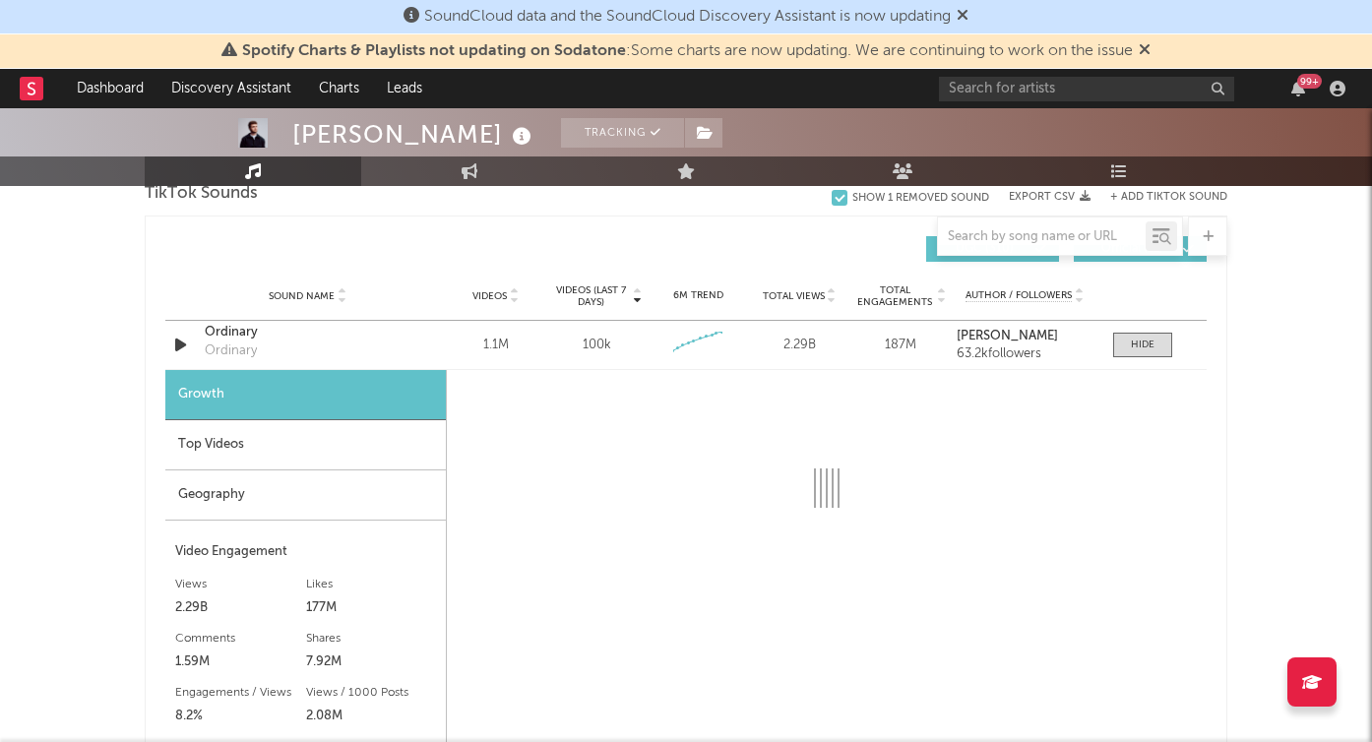
click at [351, 449] on div "Top Videos" at bounding box center [305, 445] width 280 height 50
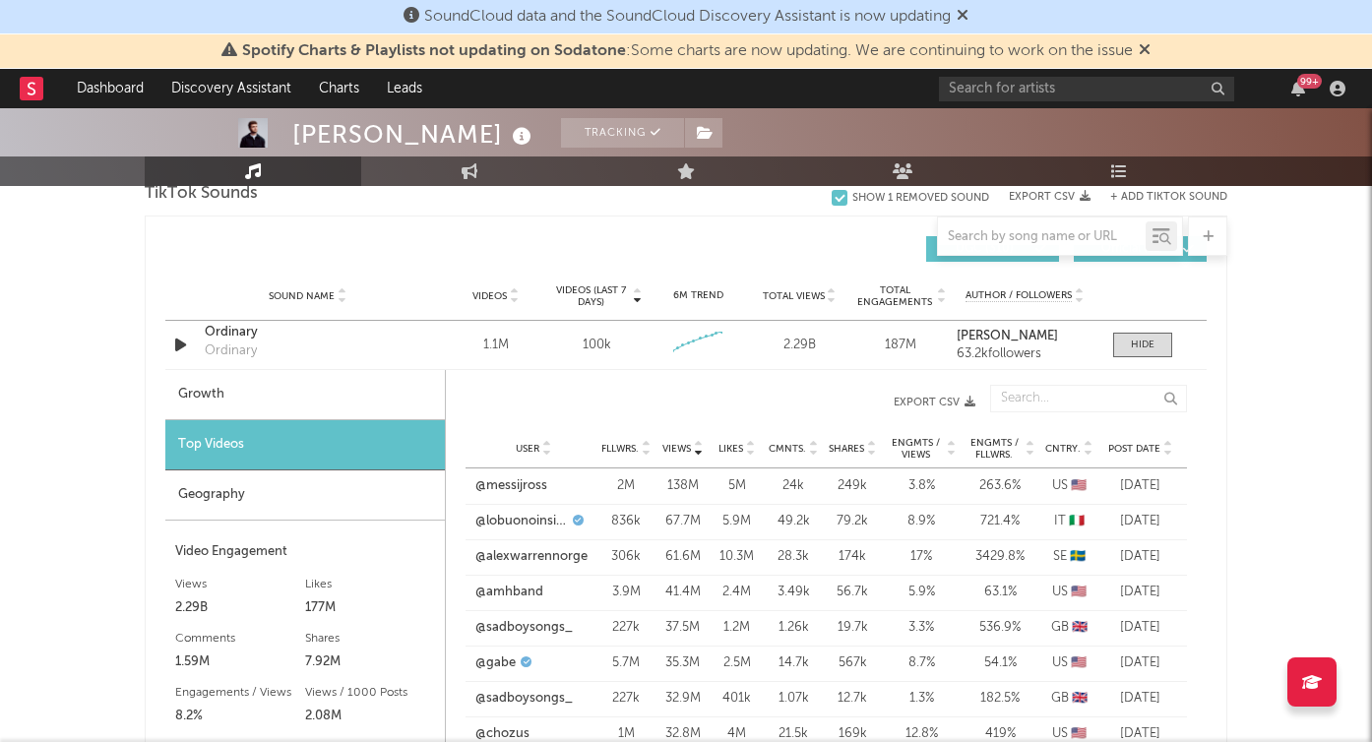
scroll to position [1352, 0]
click at [1149, 353] on span at bounding box center [1142, 346] width 59 height 25
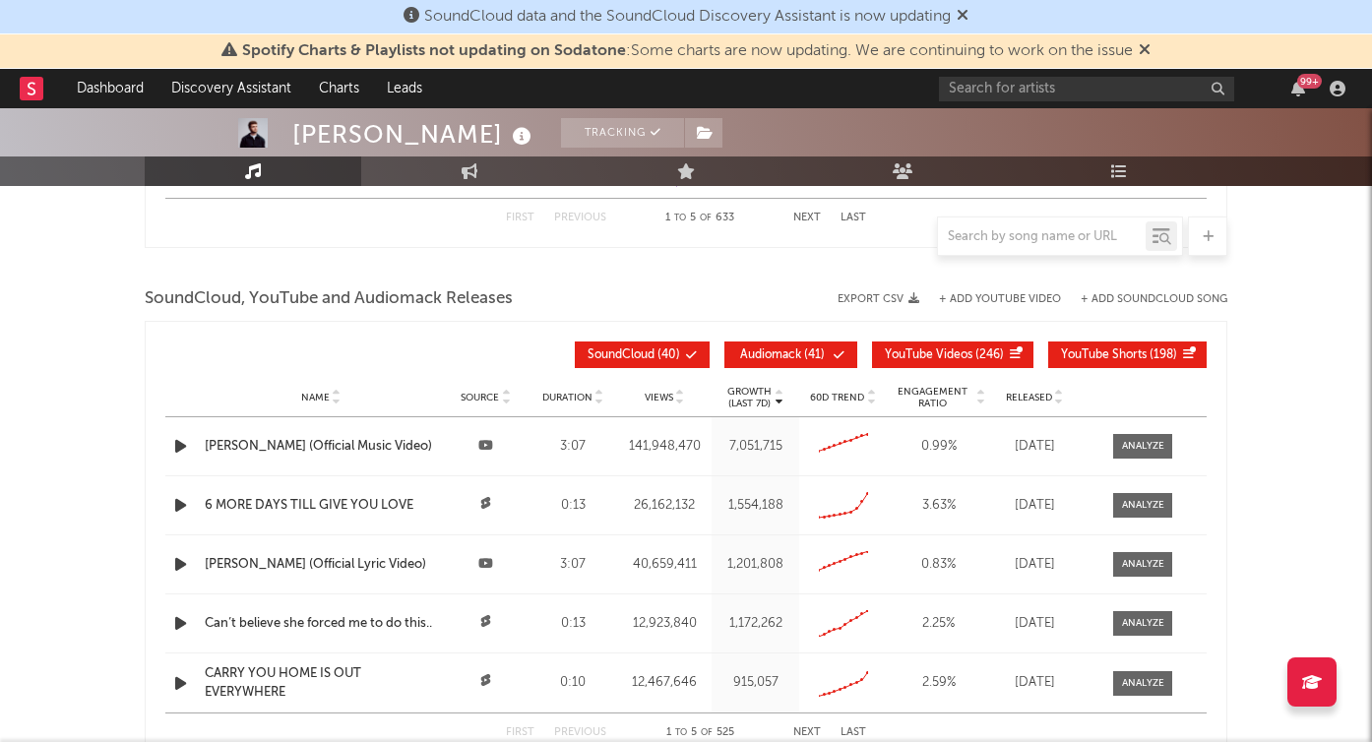
scroll to position [2175, 0]
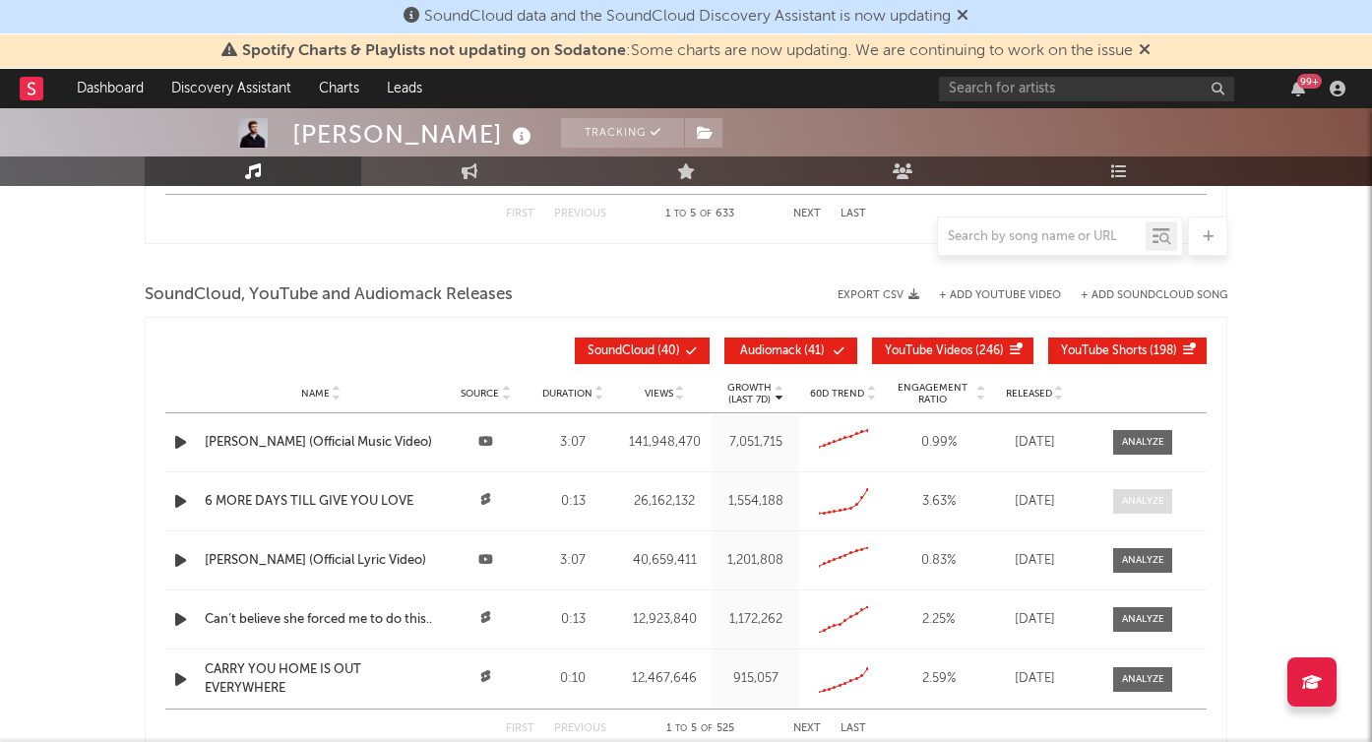
click at [1160, 497] on div at bounding box center [1143, 501] width 42 height 15
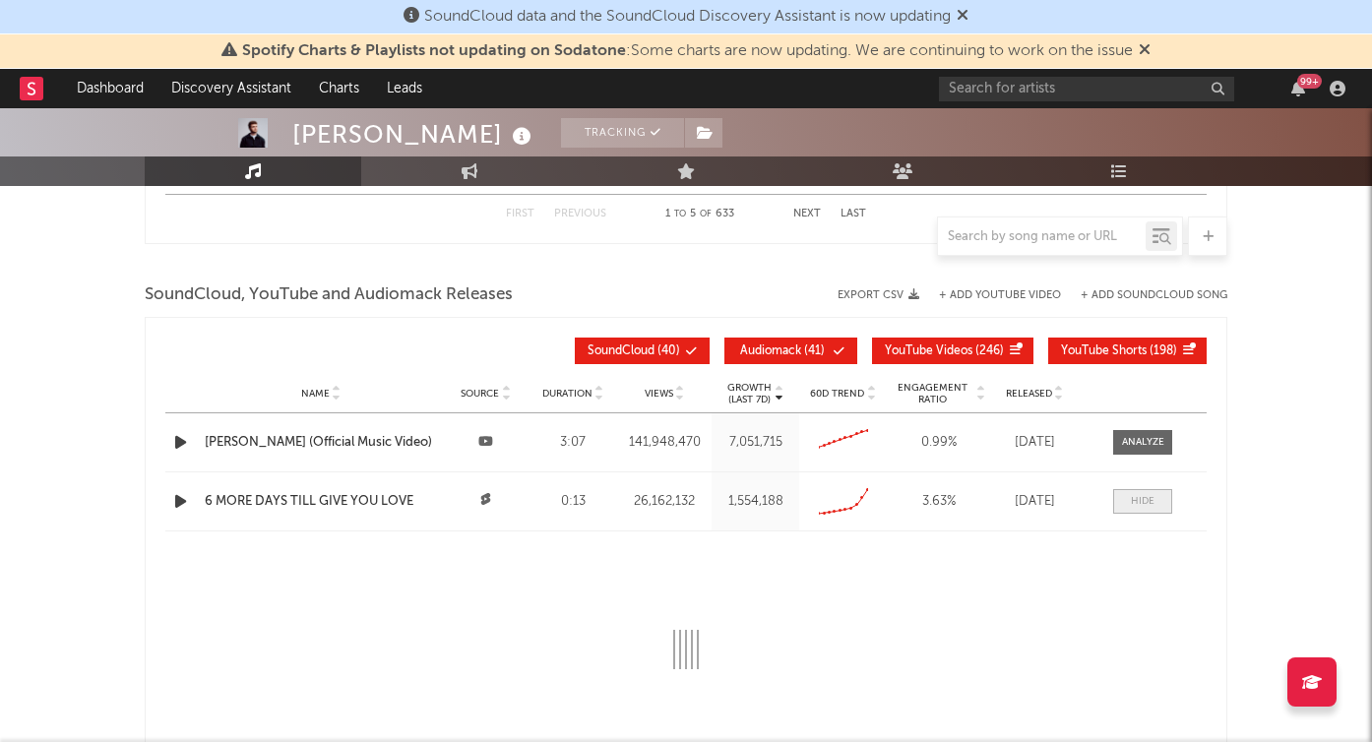
select select "6m"
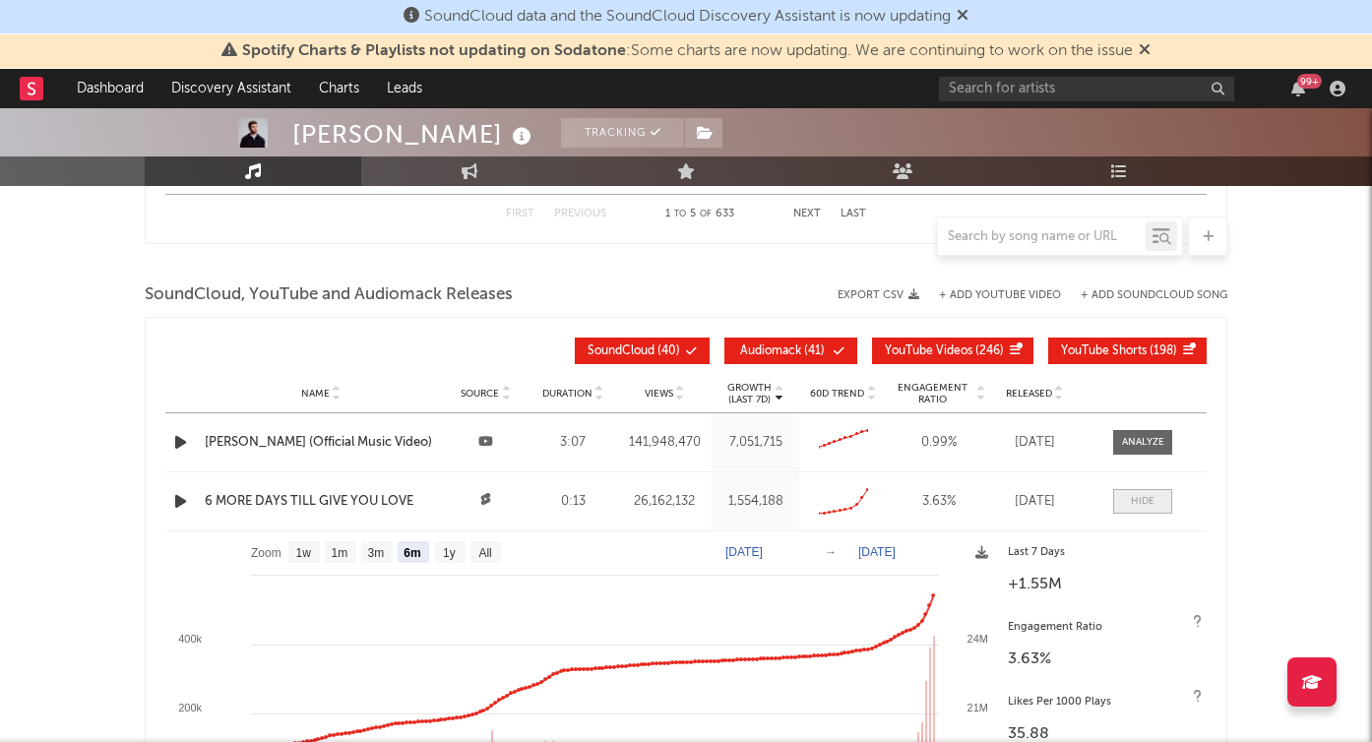
scroll to position [2269, 0]
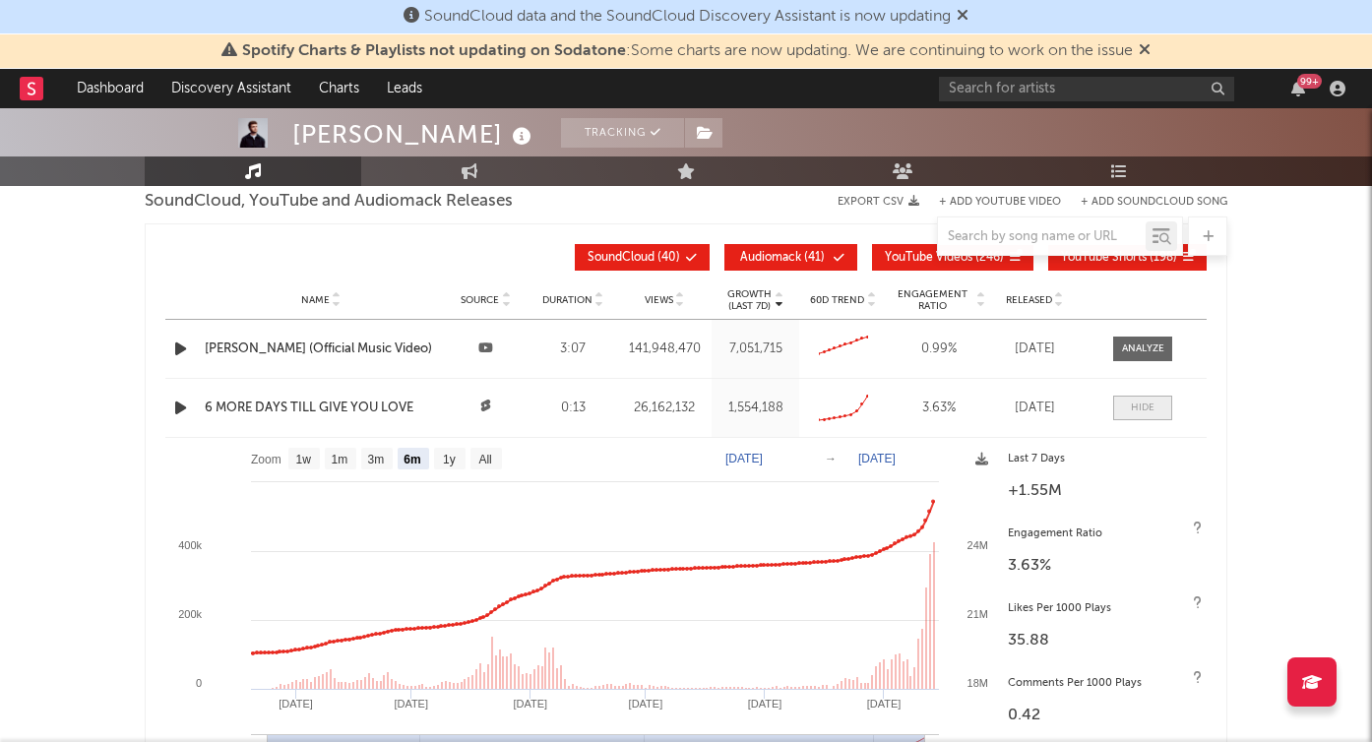
click at [1145, 406] on div at bounding box center [1143, 408] width 24 height 15
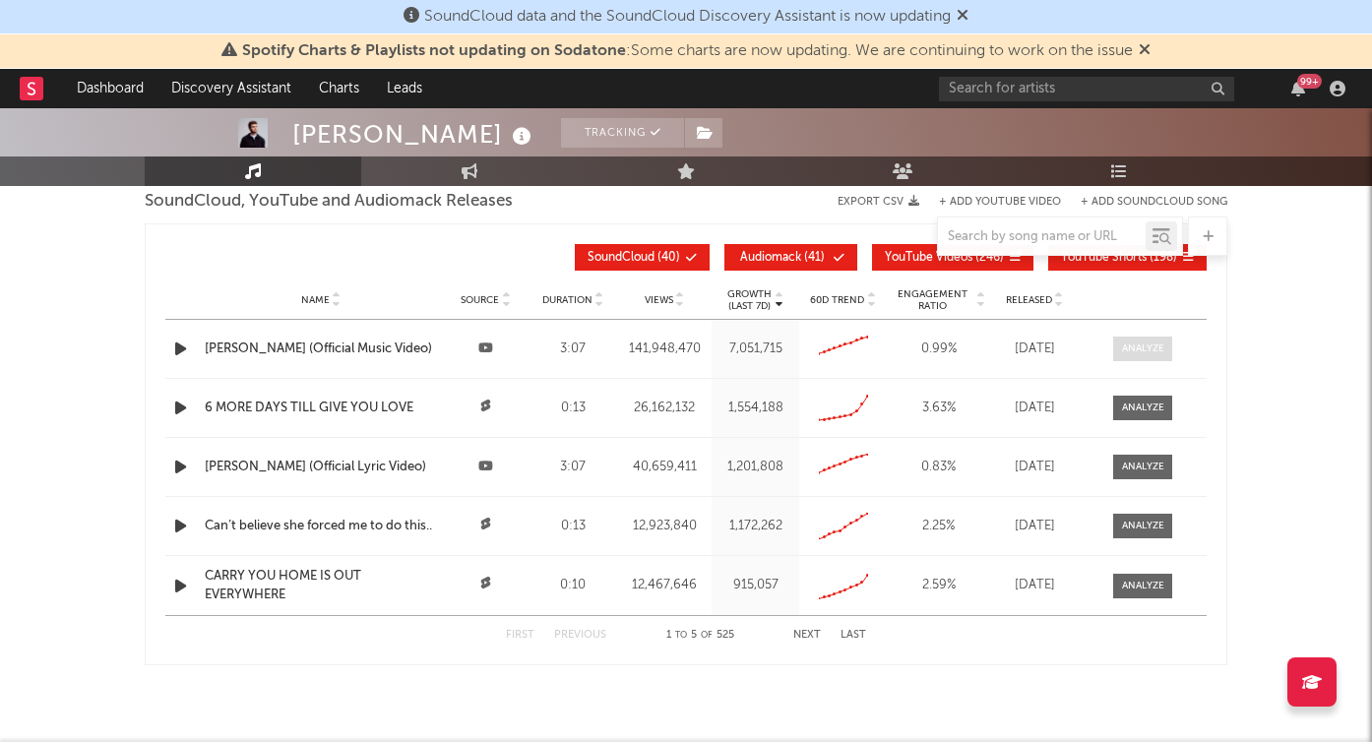
click at [1144, 345] on div at bounding box center [1143, 349] width 42 height 15
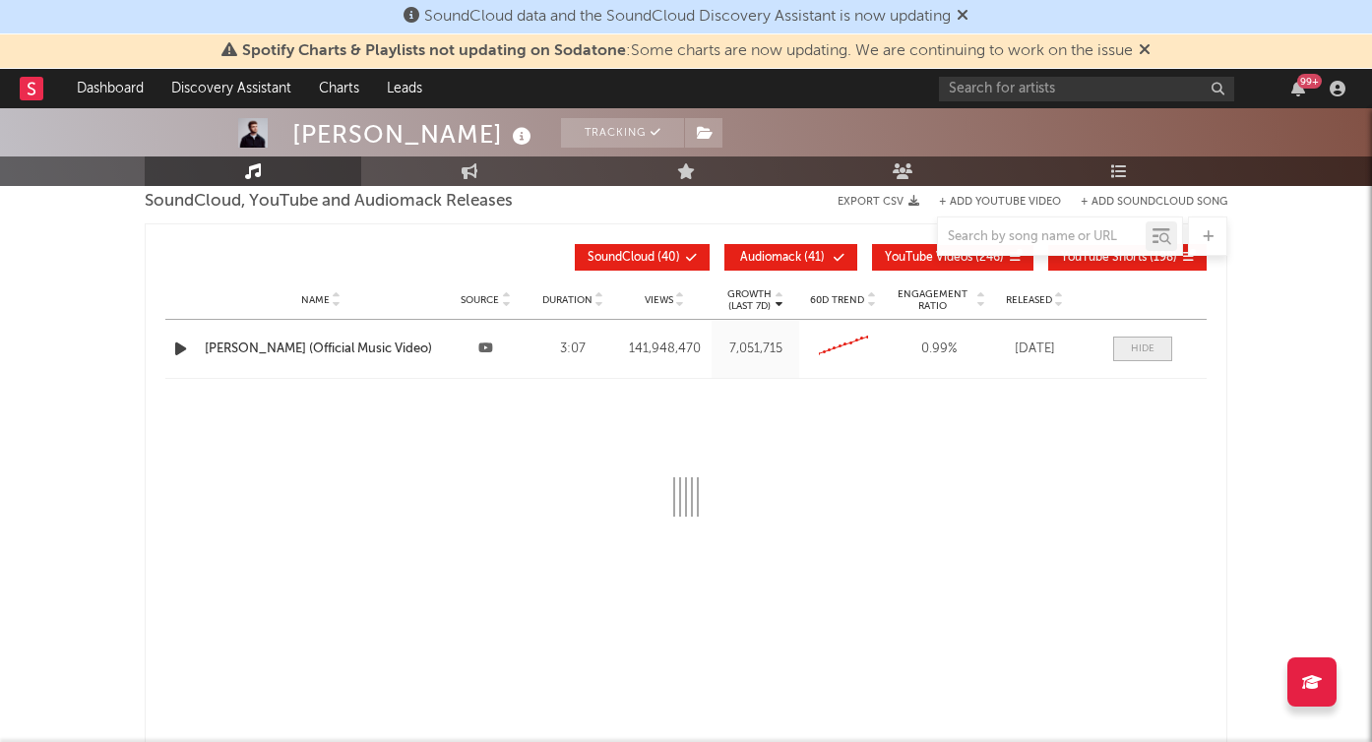
select select "6m"
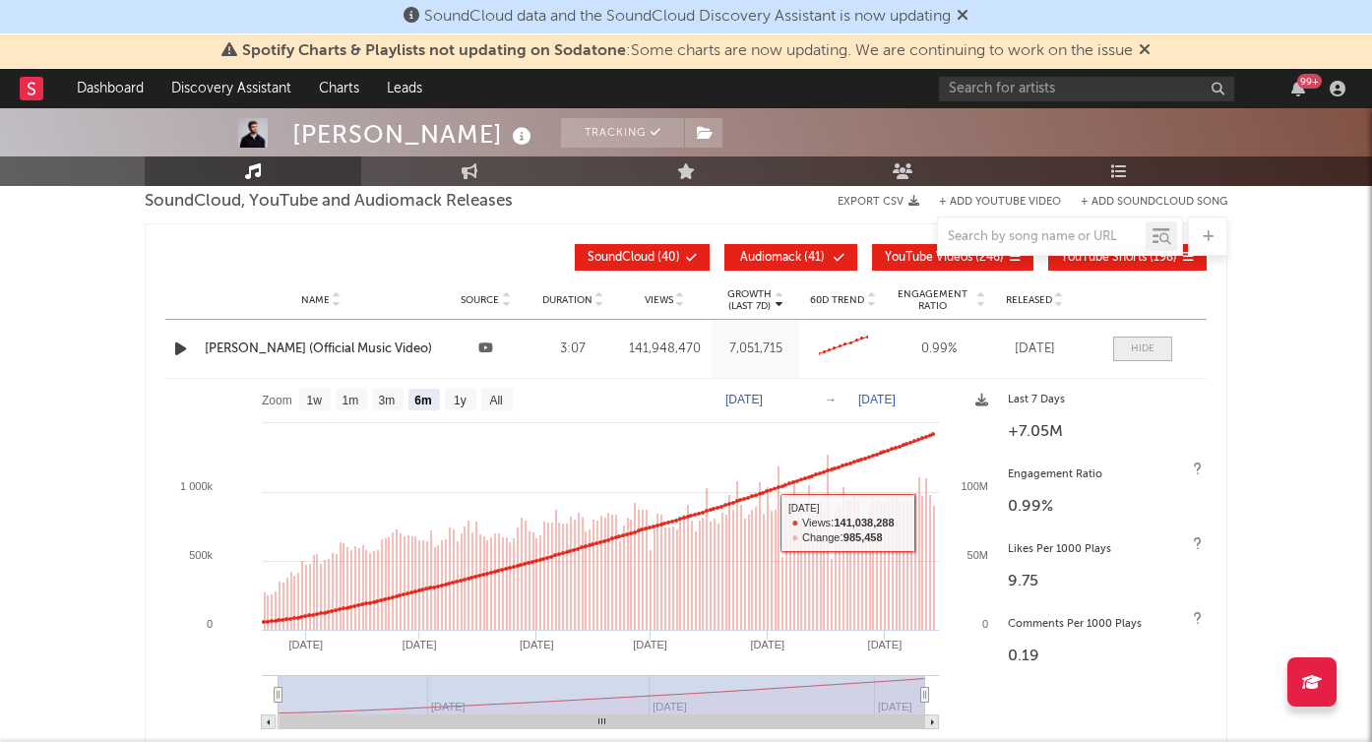
click at [1146, 341] on span at bounding box center [1142, 349] width 59 height 25
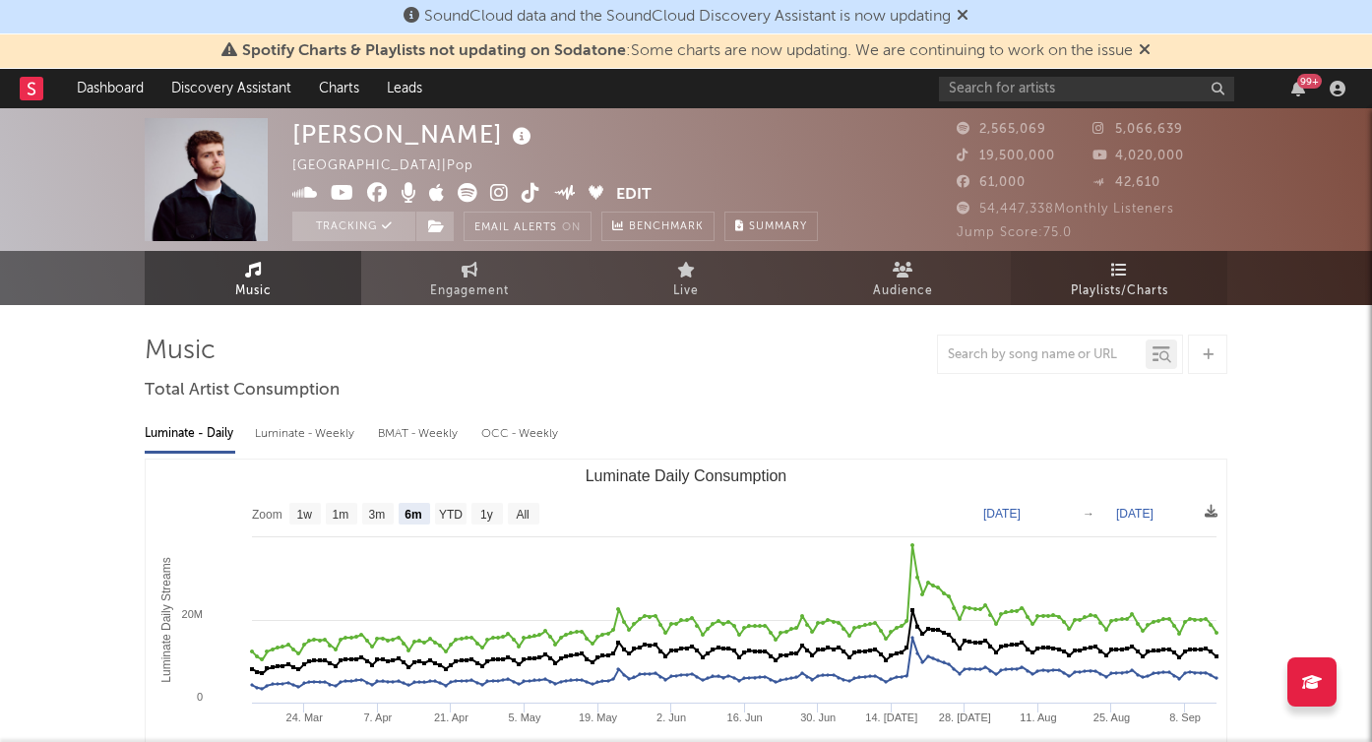
scroll to position [0, 0]
click at [1090, 267] on link "Playlists/Charts" at bounding box center [1119, 278] width 217 height 54
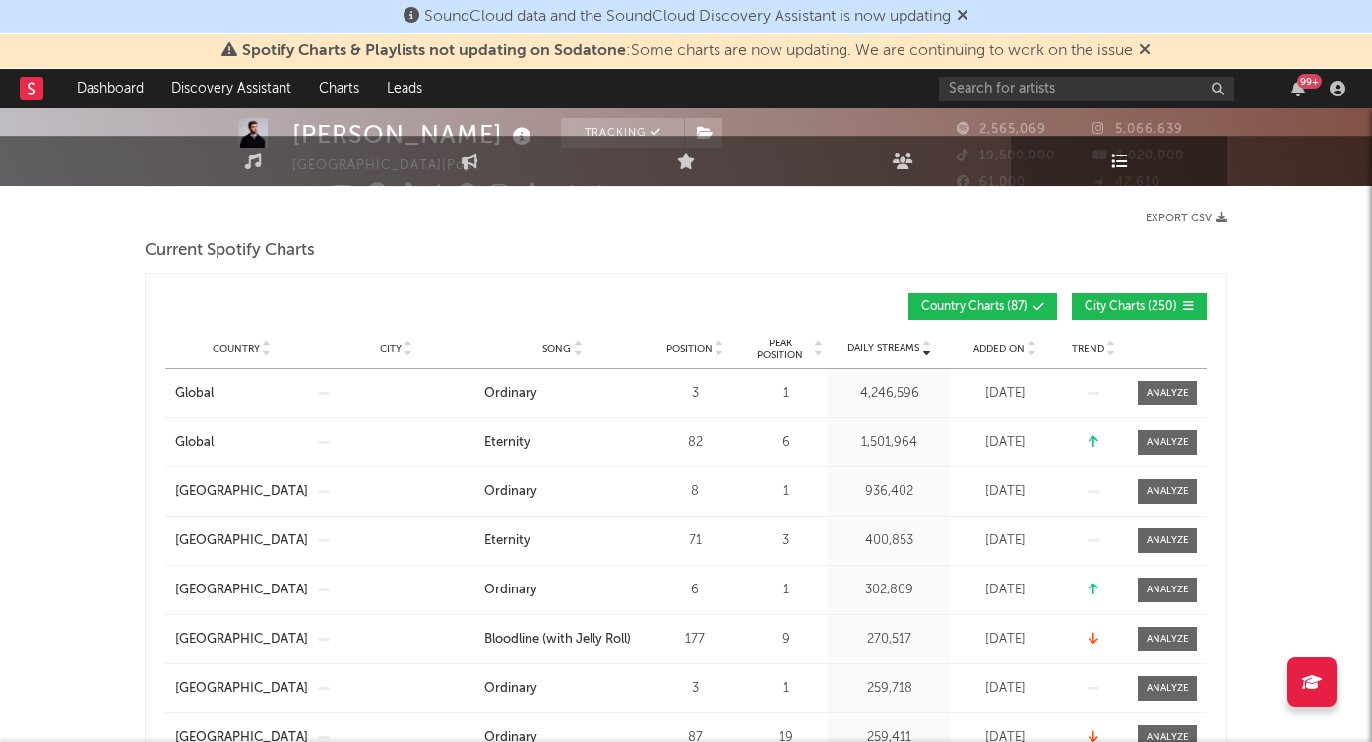
scroll to position [341, 0]
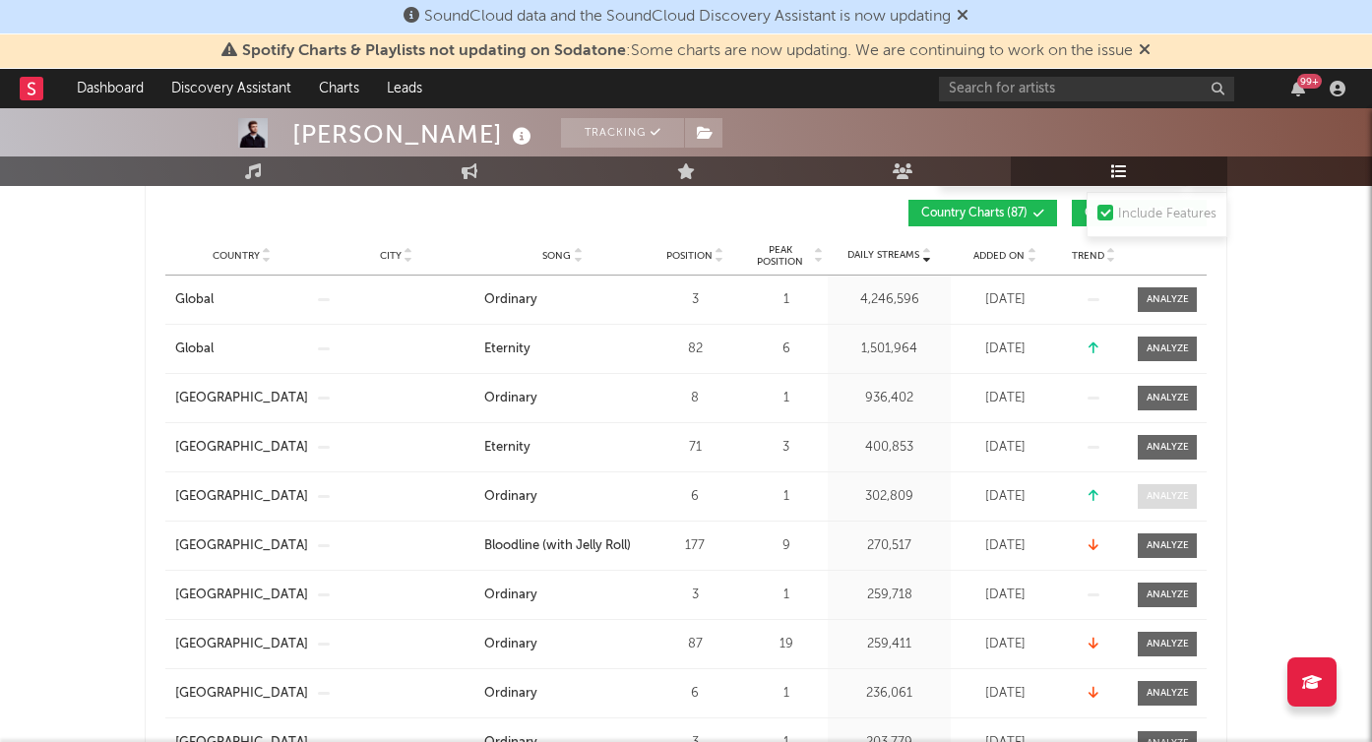
click at [1168, 491] on div at bounding box center [1168, 496] width 42 height 15
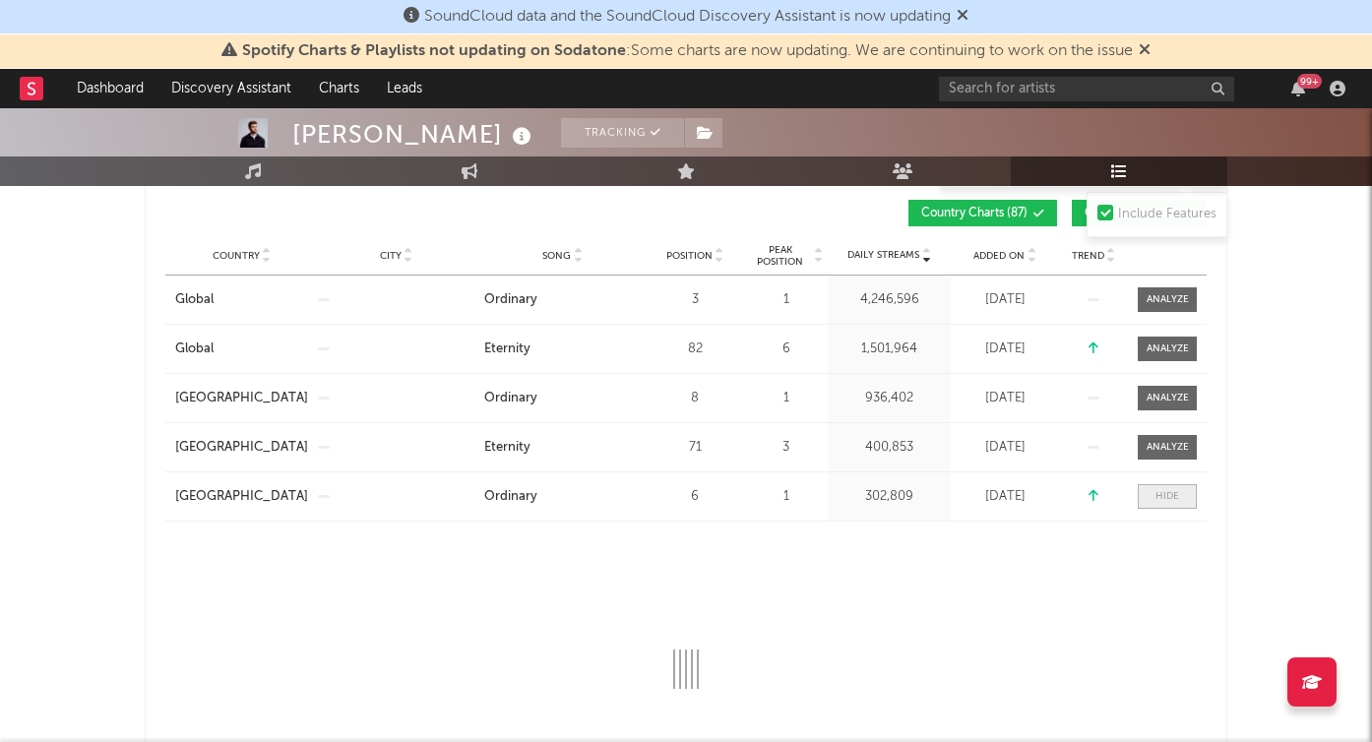
select select "1w"
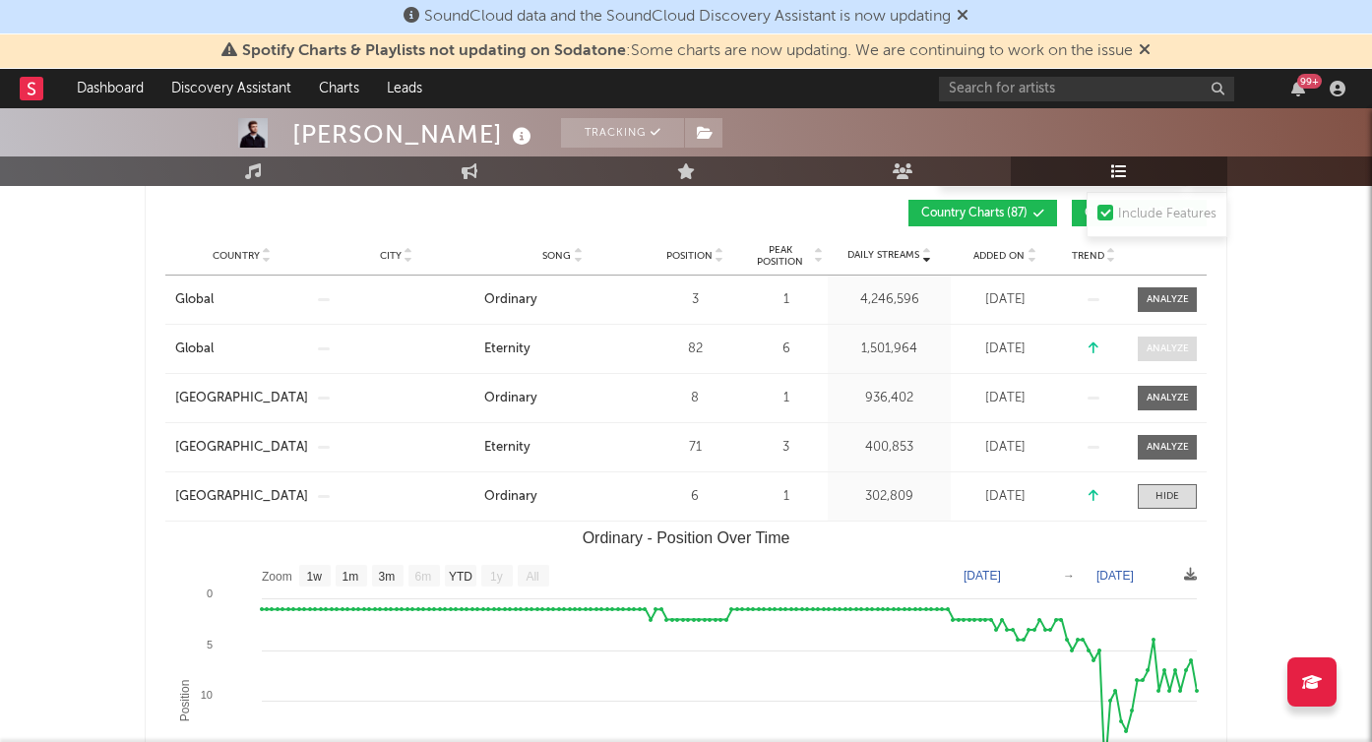
click at [1170, 347] on div at bounding box center [1168, 349] width 42 height 15
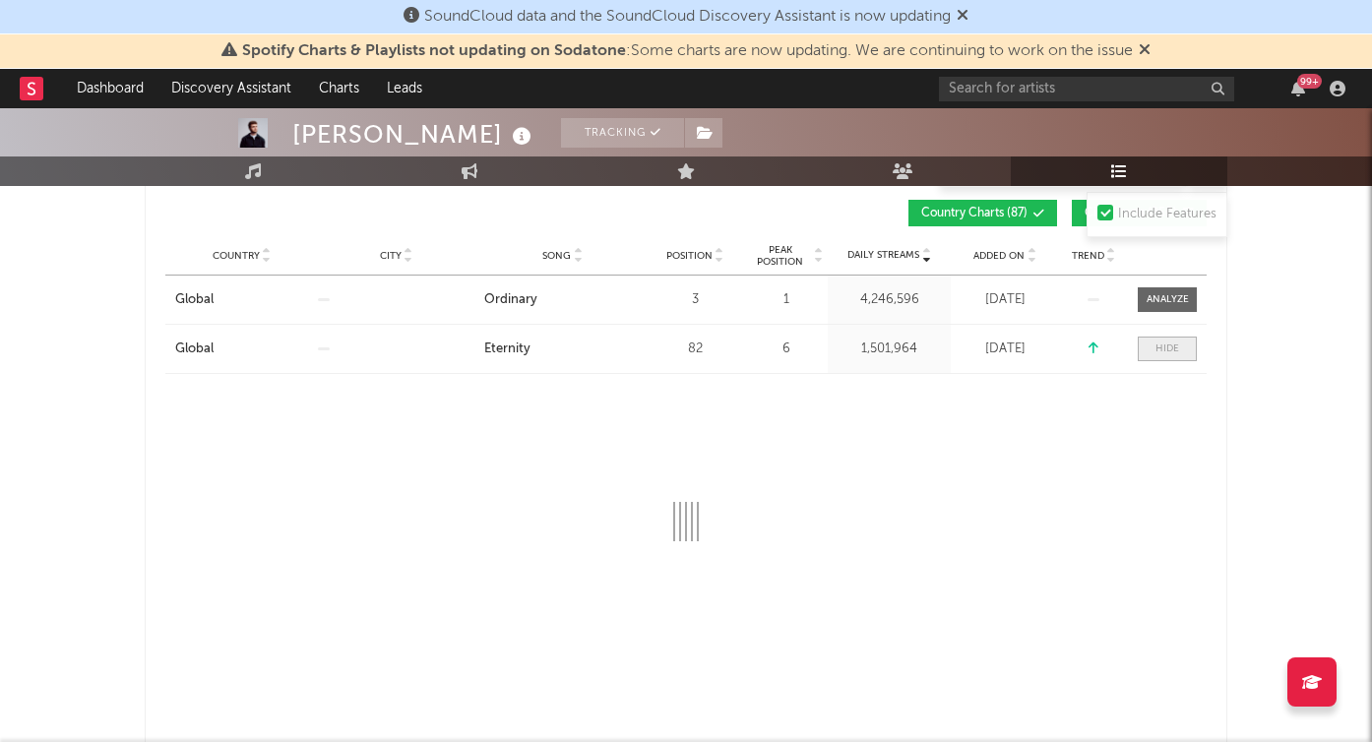
select select "1w"
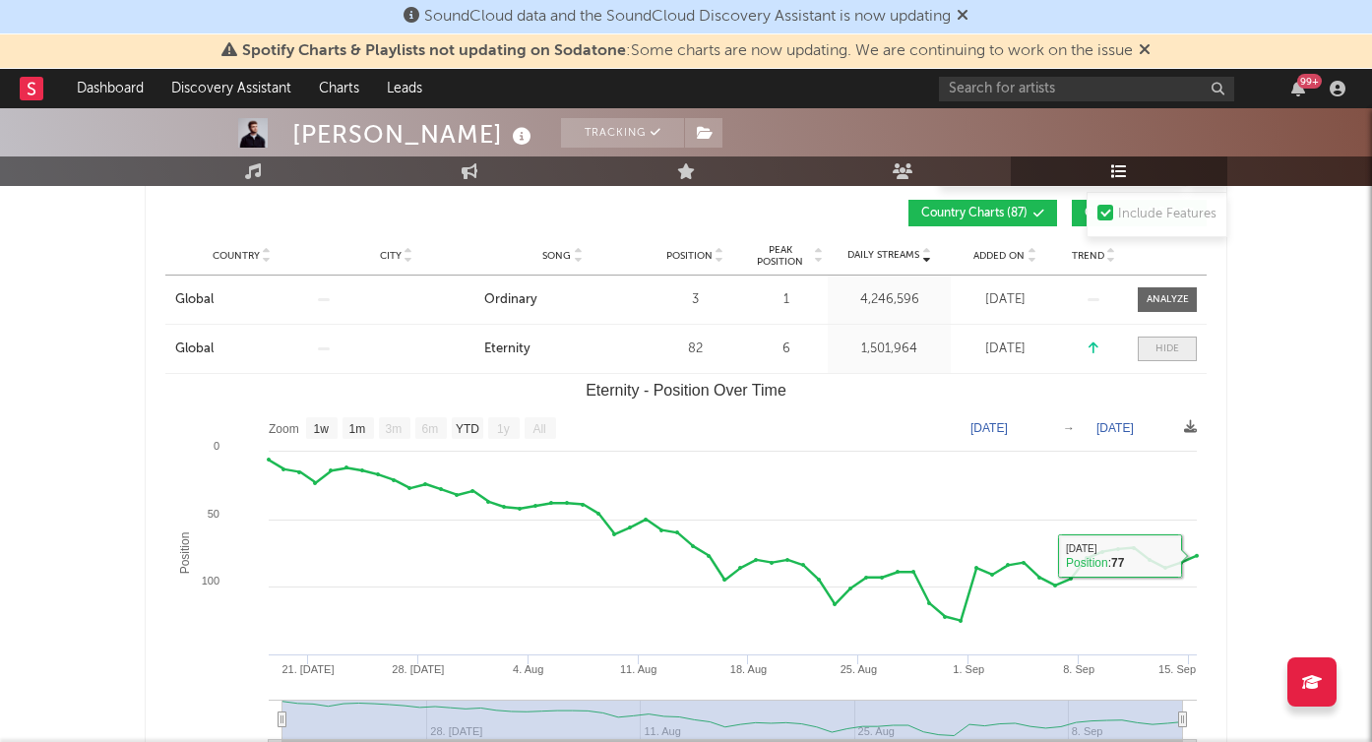
click at [1174, 338] on span at bounding box center [1167, 349] width 59 height 25
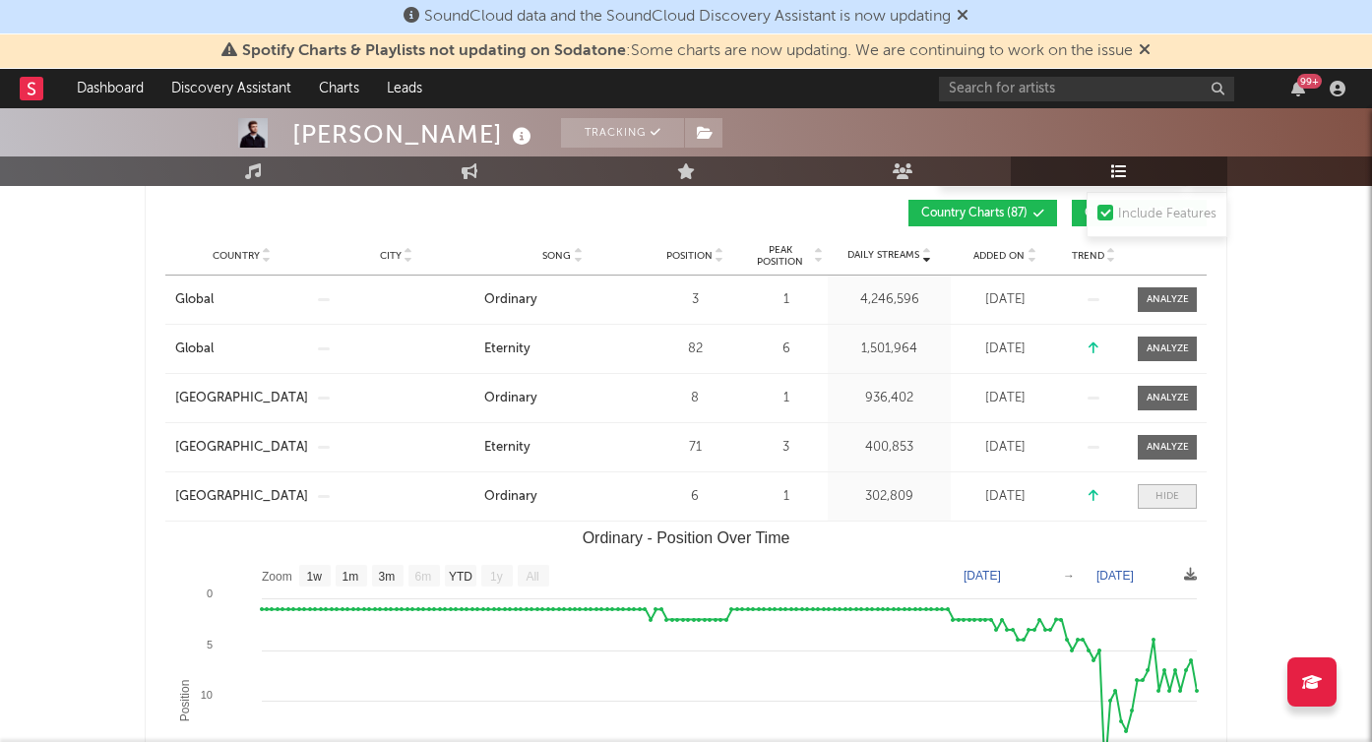
click at [1185, 499] on span at bounding box center [1167, 496] width 59 height 25
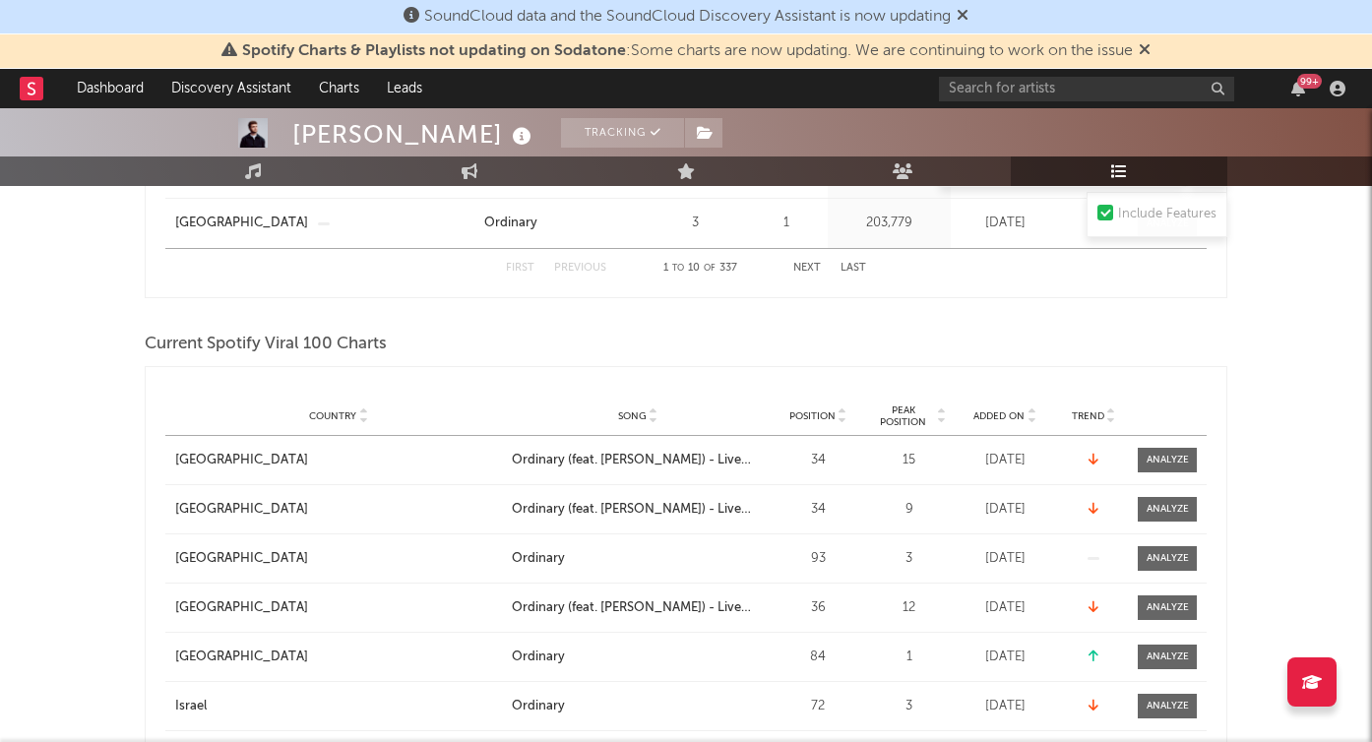
scroll to position [1081, 0]
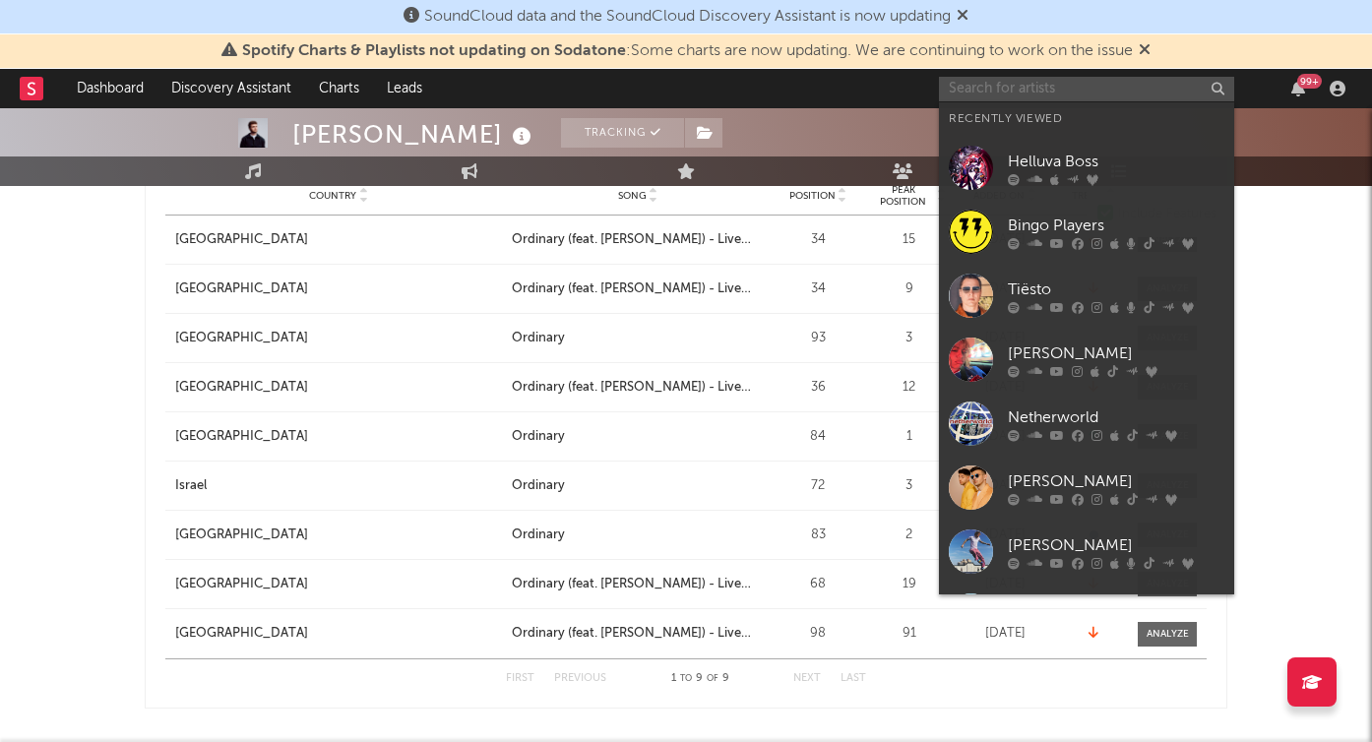
click at [1097, 92] on input "text" at bounding box center [1086, 89] width 295 height 25
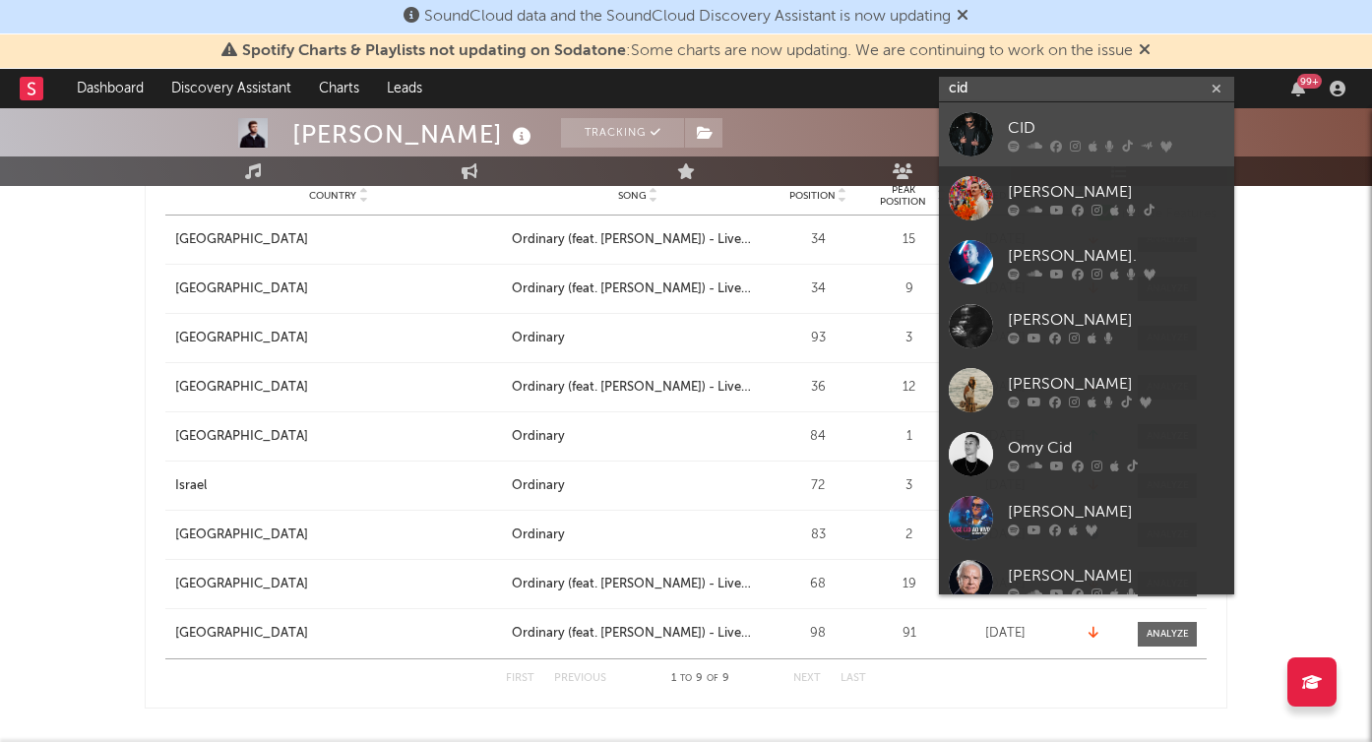
type input "cid"
click at [1062, 126] on div "CID" at bounding box center [1116, 128] width 217 height 24
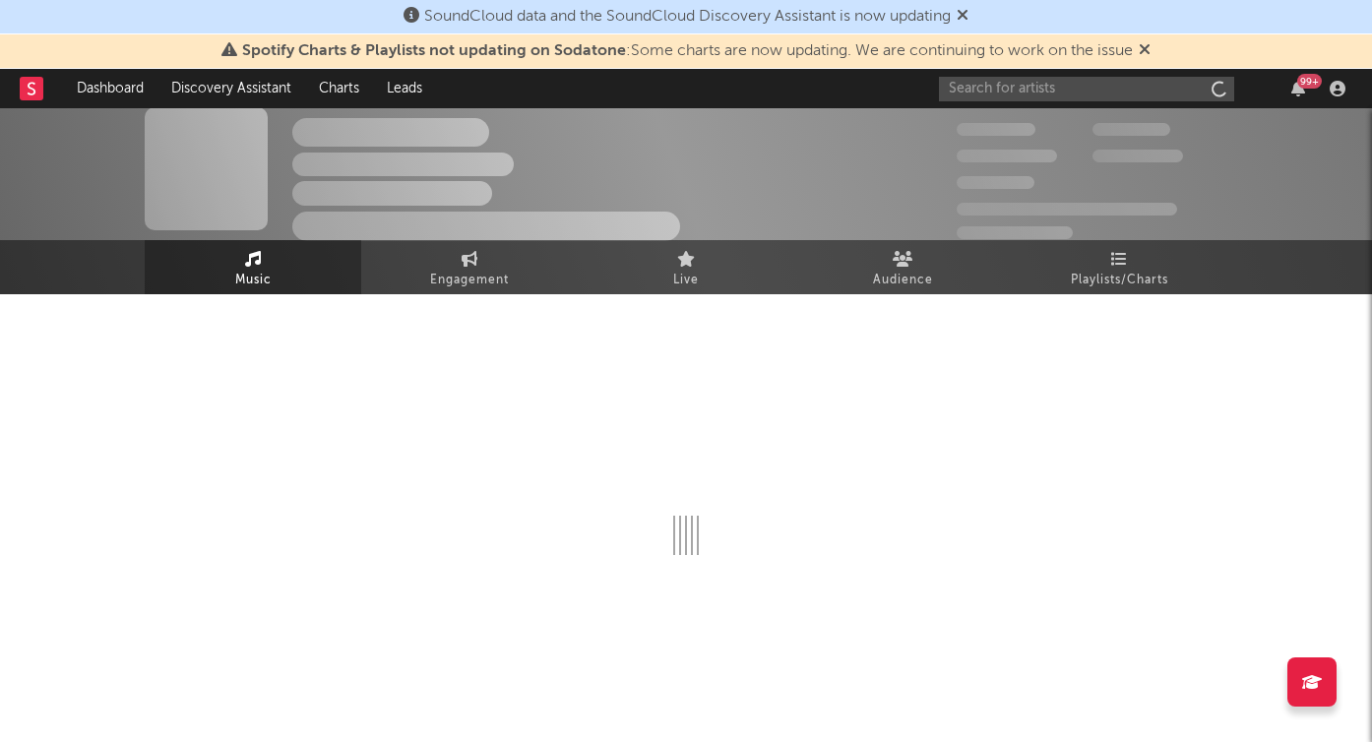
scroll to position [11, 0]
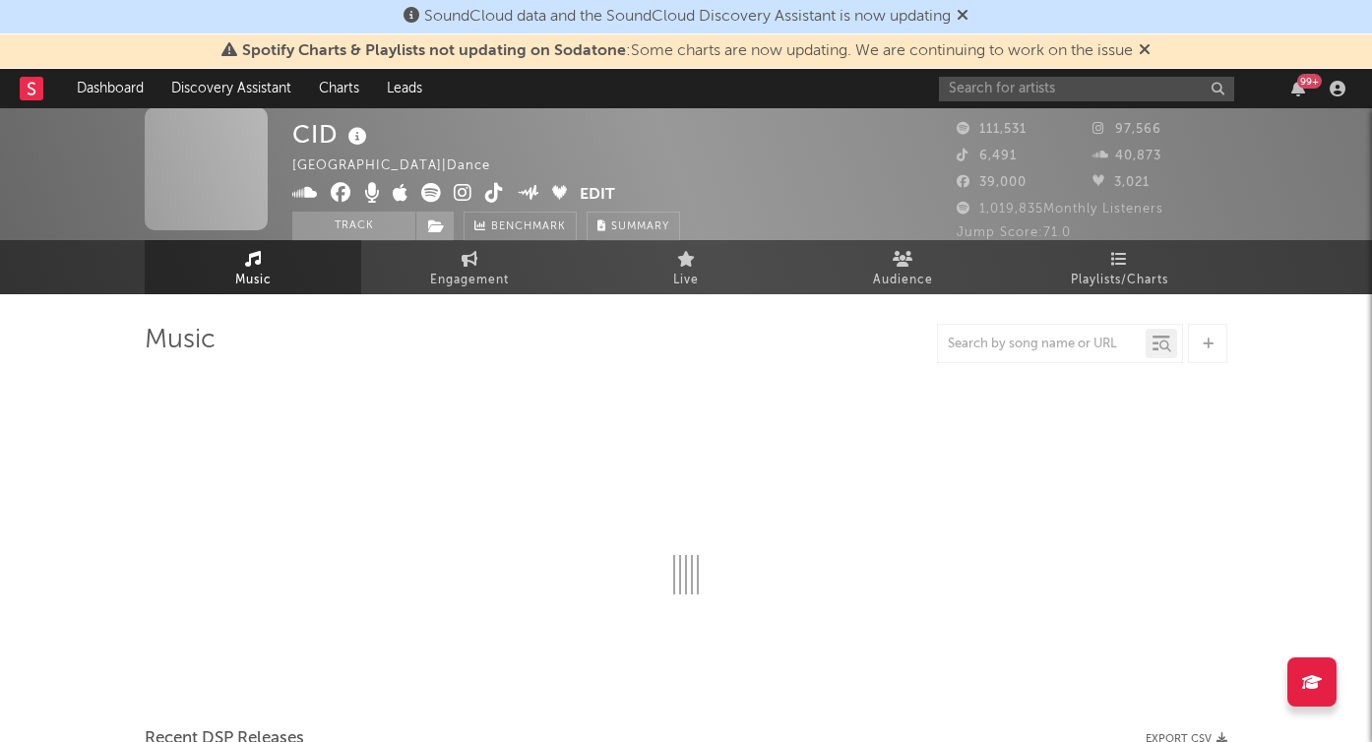
select select "6m"
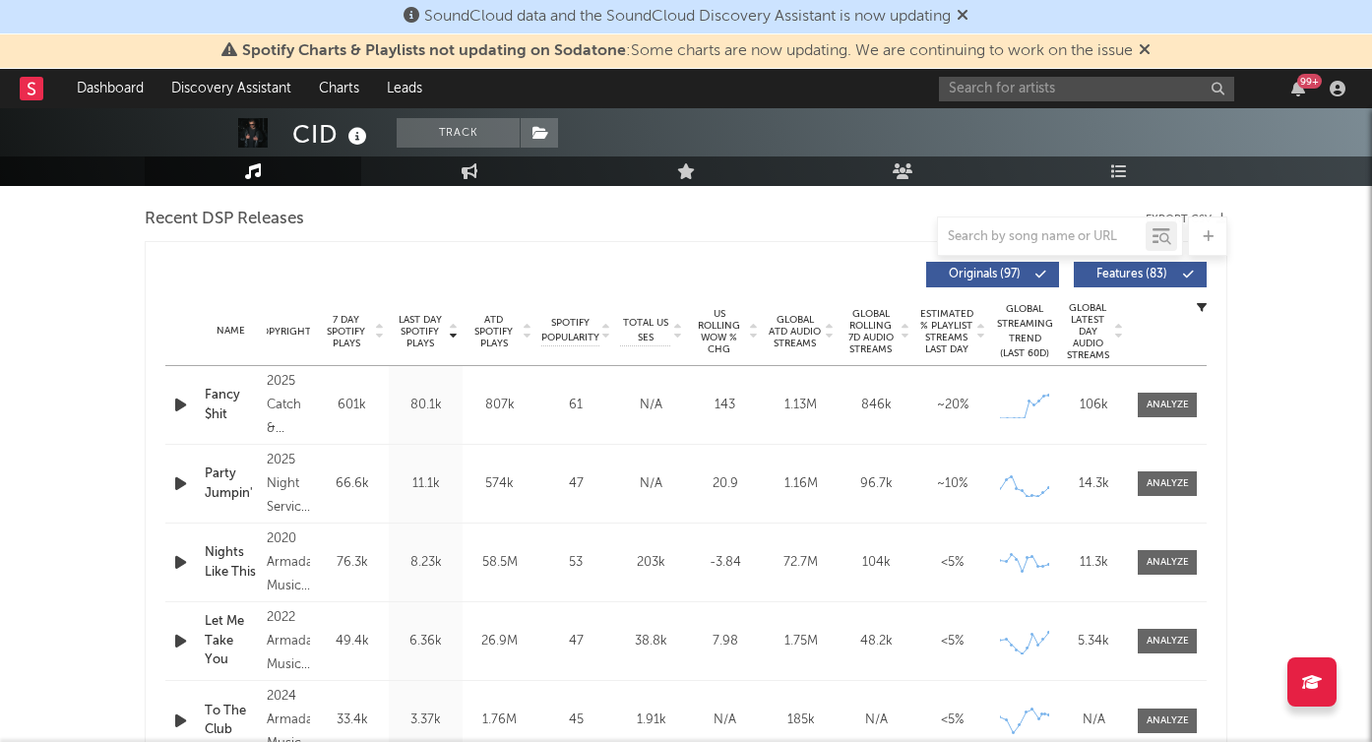
scroll to position [696, 0]
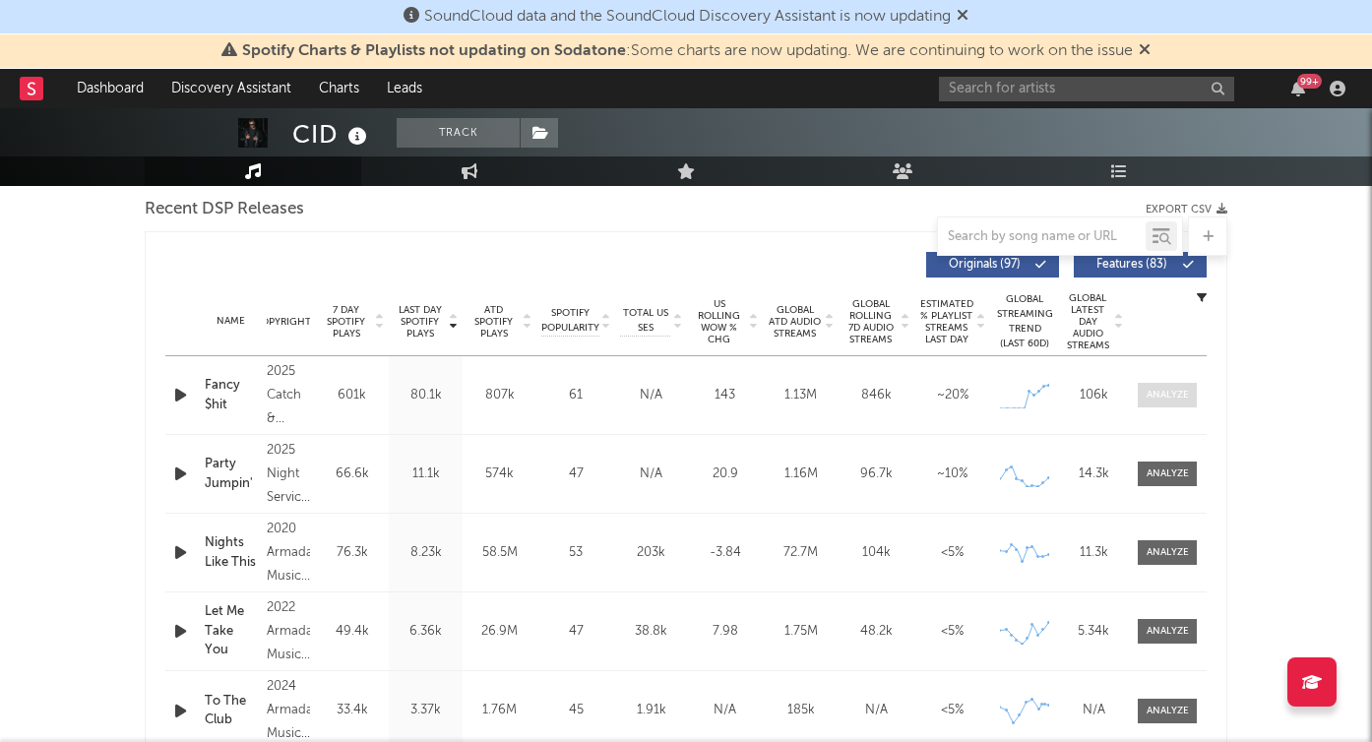
click at [1163, 398] on div at bounding box center [1168, 395] width 42 height 15
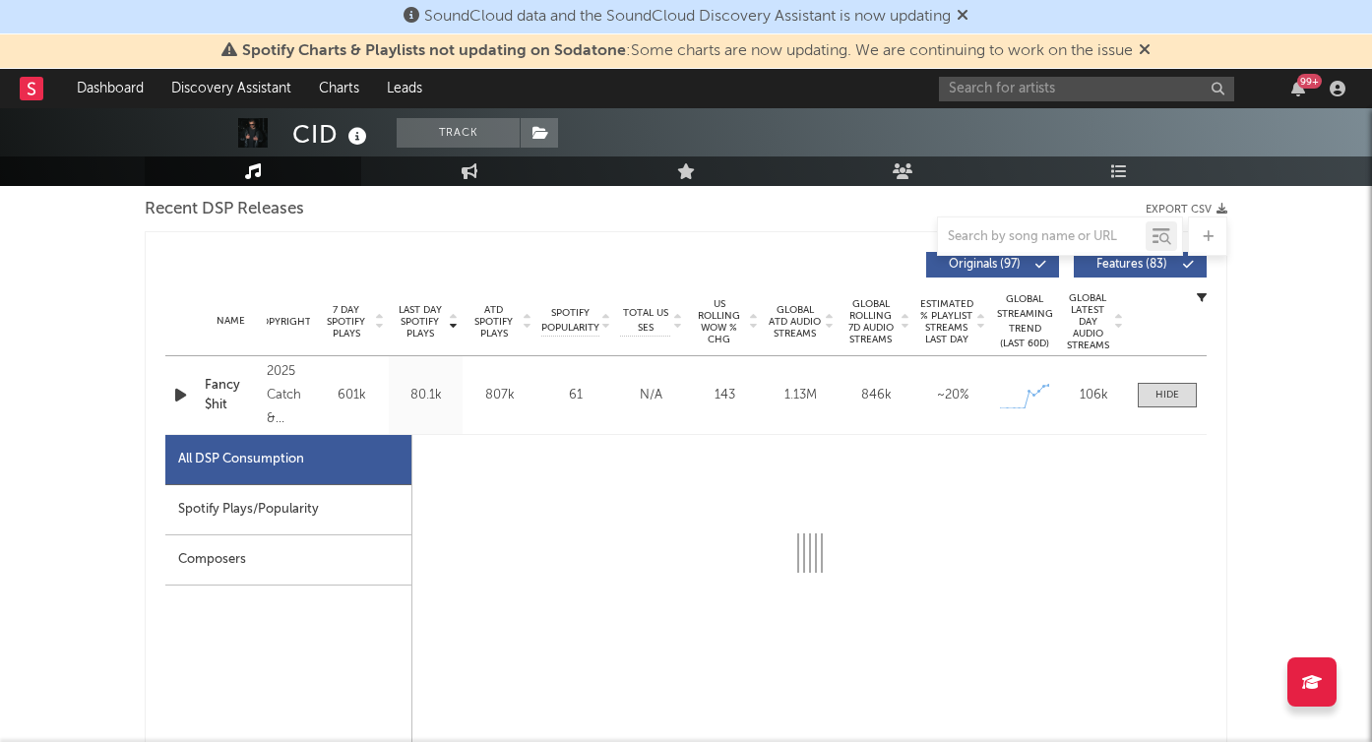
select select "1w"
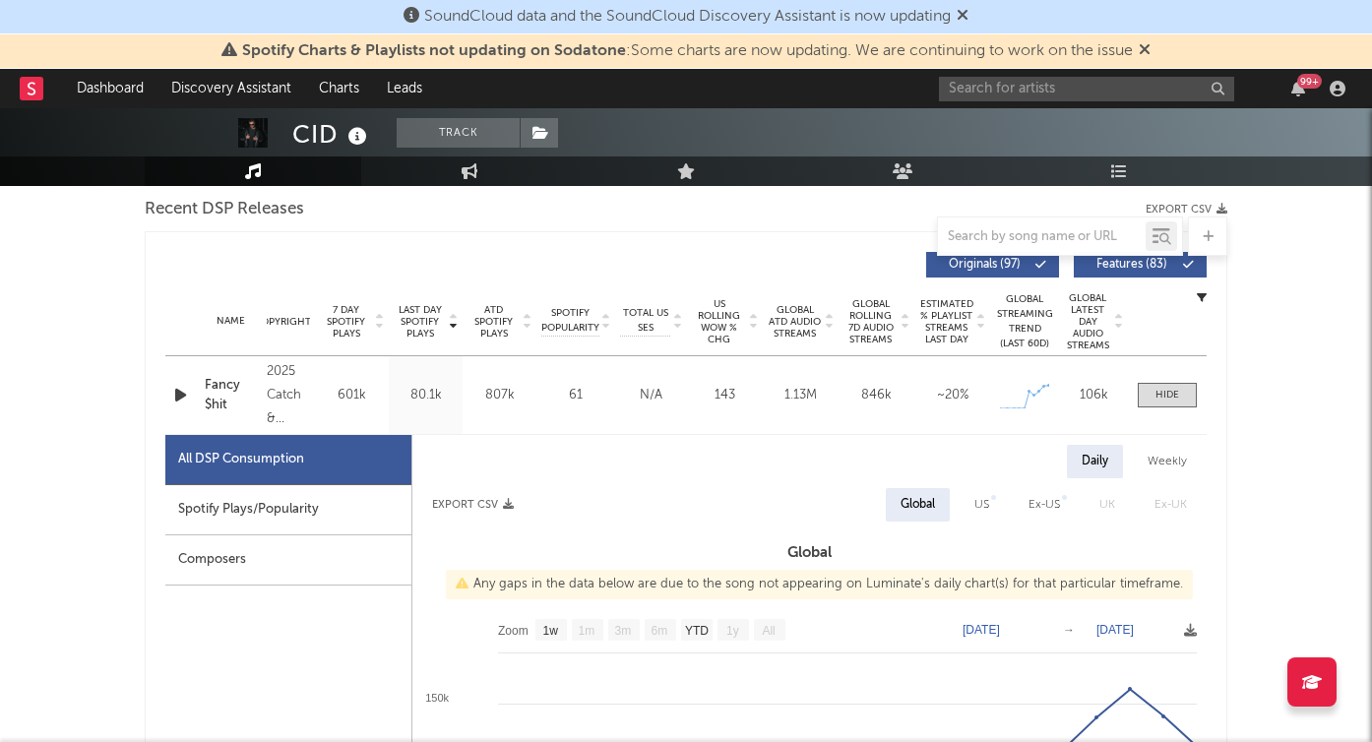
click at [307, 511] on div "Spotify Plays/Popularity" at bounding box center [288, 510] width 246 height 50
select select "1w"
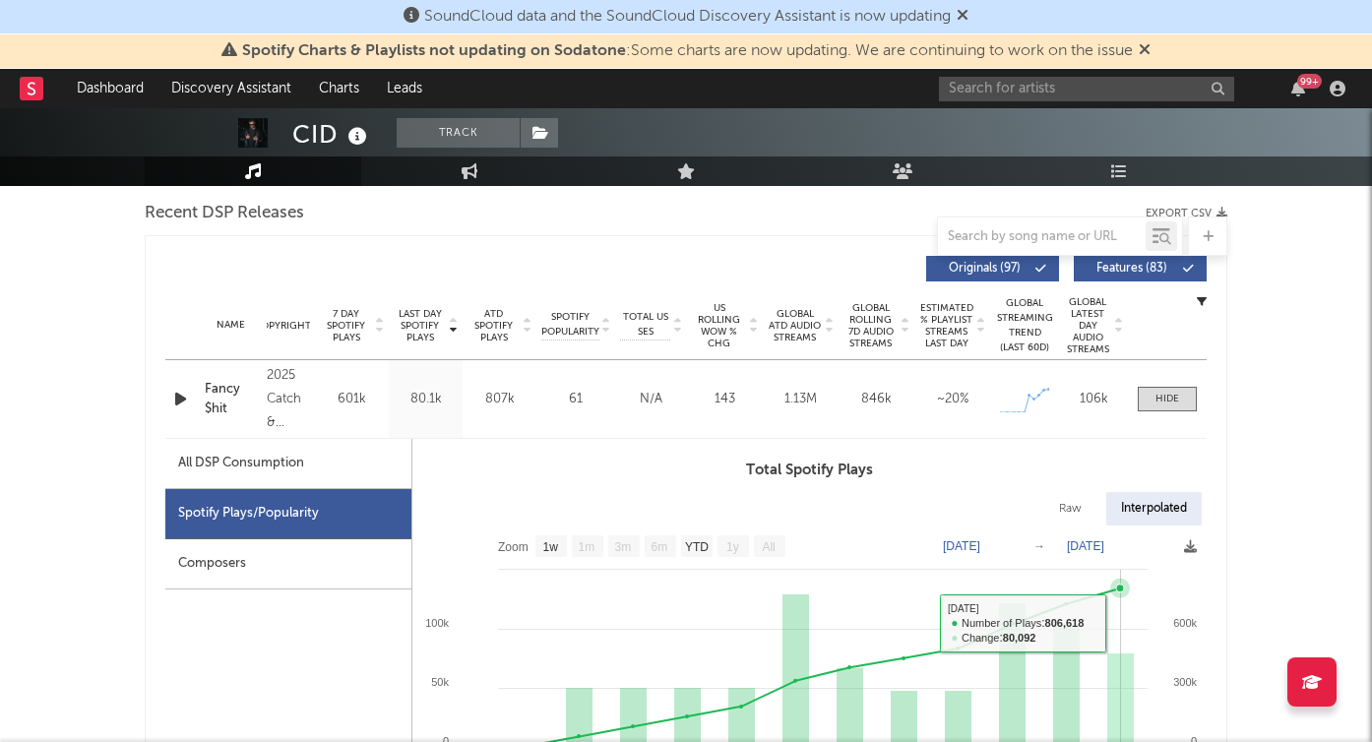
scroll to position [644, 0]
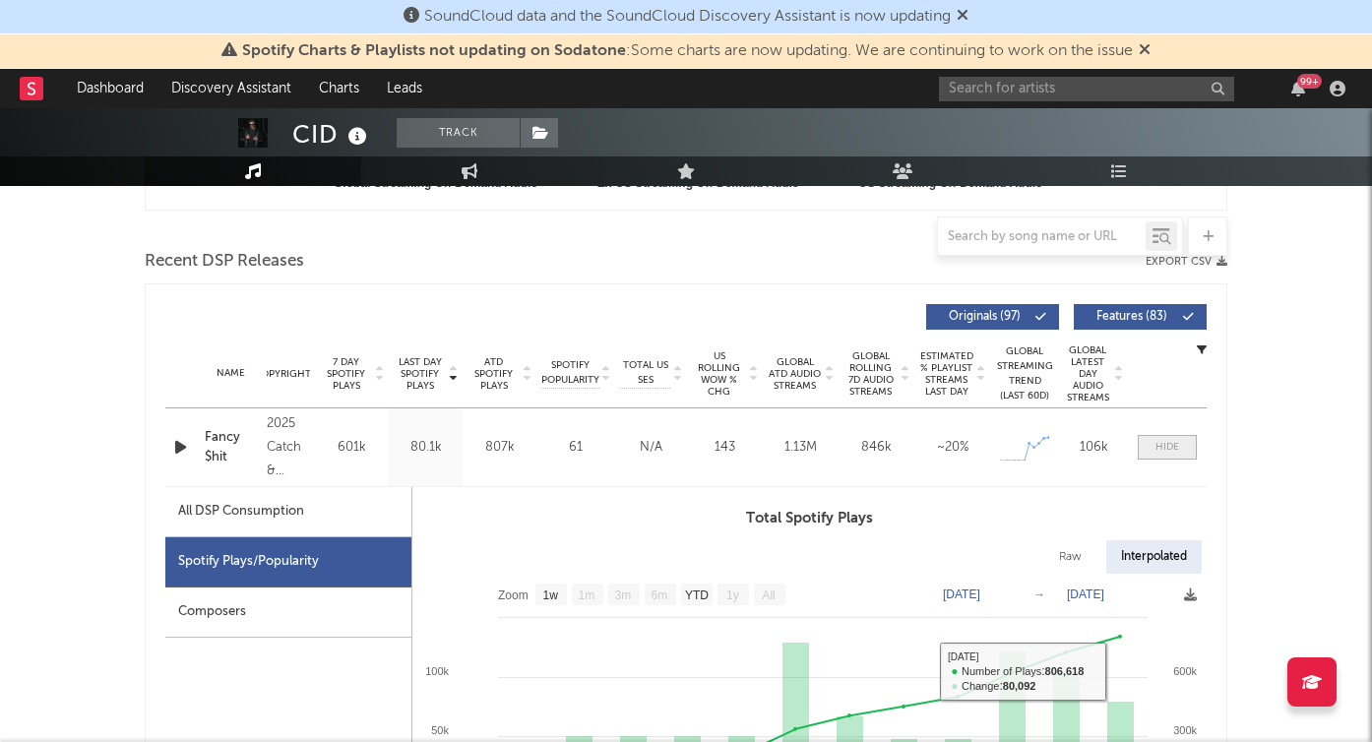
click at [1153, 441] on span at bounding box center [1167, 447] width 59 height 25
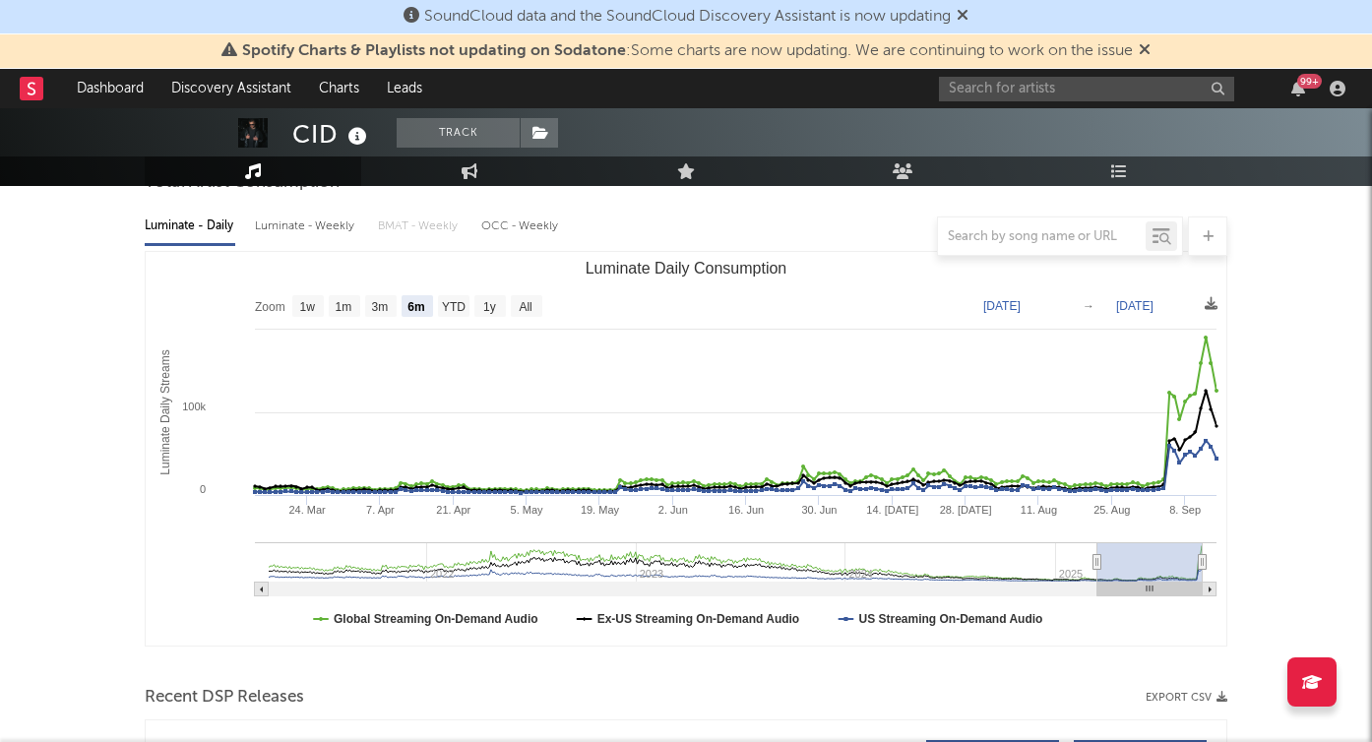
scroll to position [0, 0]
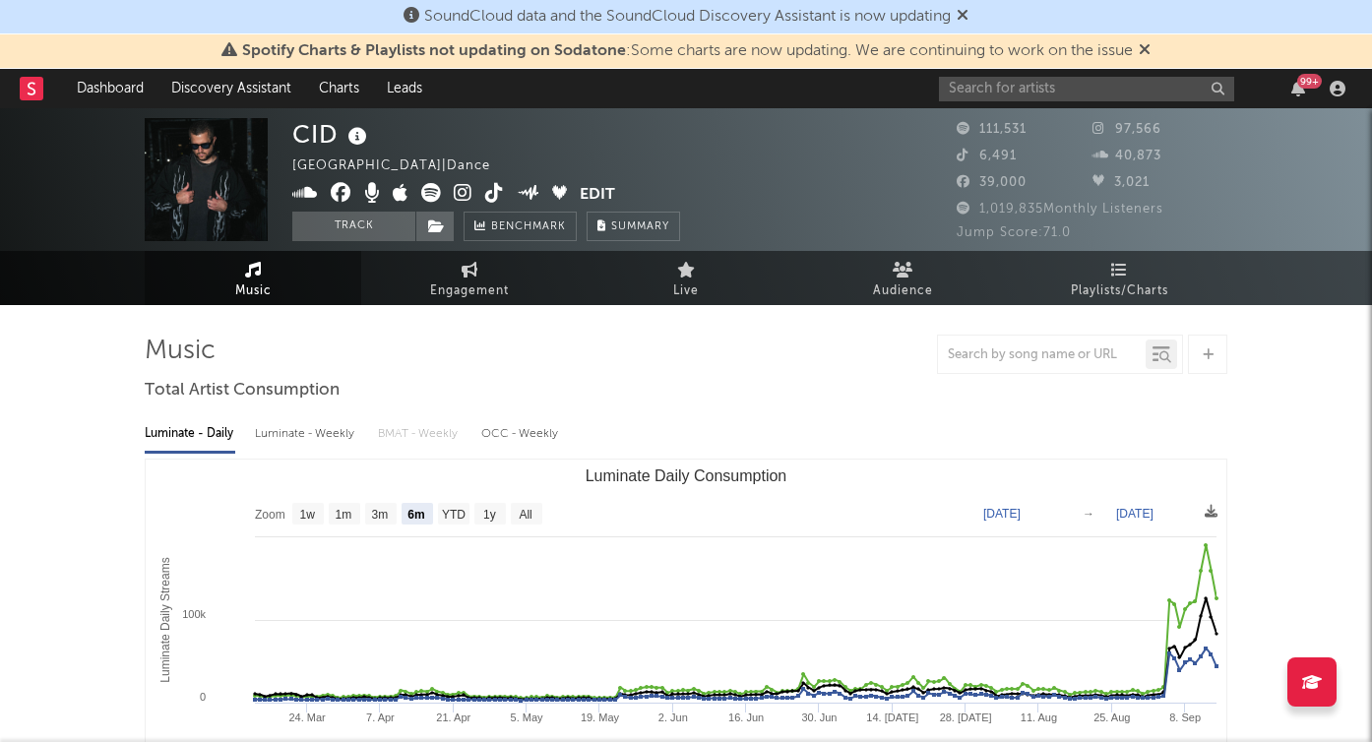
click at [264, 268] on link "Music" at bounding box center [253, 278] width 217 height 54
click at [28, 86] on rect at bounding box center [32, 89] width 24 height 24
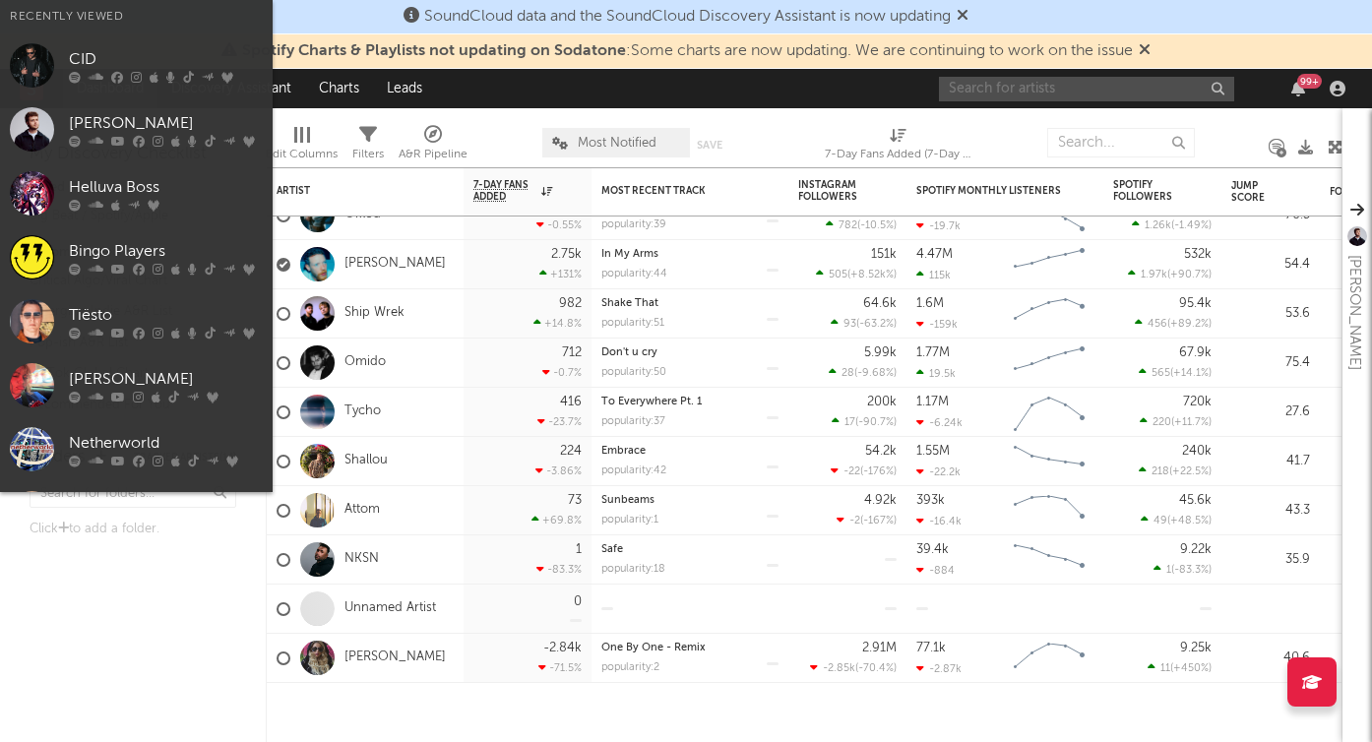
click at [1104, 82] on input "text" at bounding box center [1086, 89] width 295 height 25
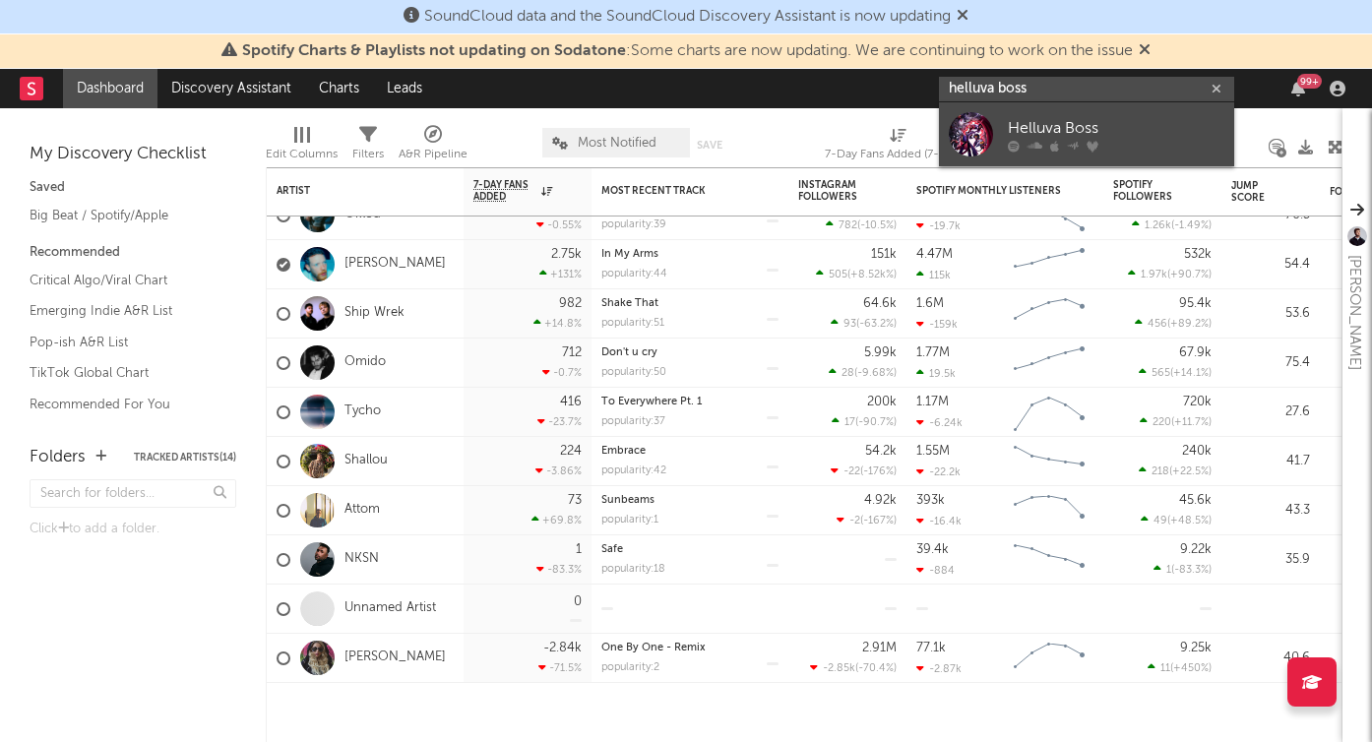
type input "helluva boss"
click at [1091, 123] on div "Helluva Boss" at bounding box center [1116, 128] width 217 height 24
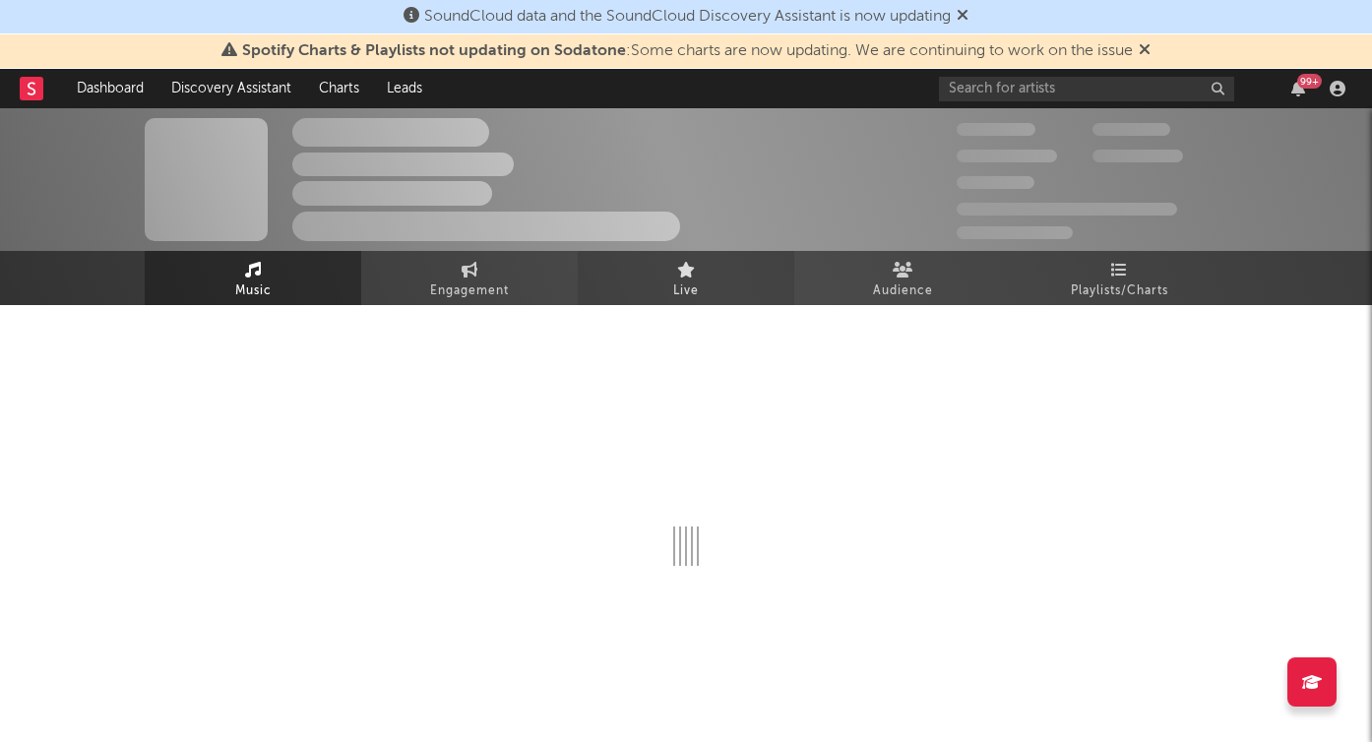
select select "6m"
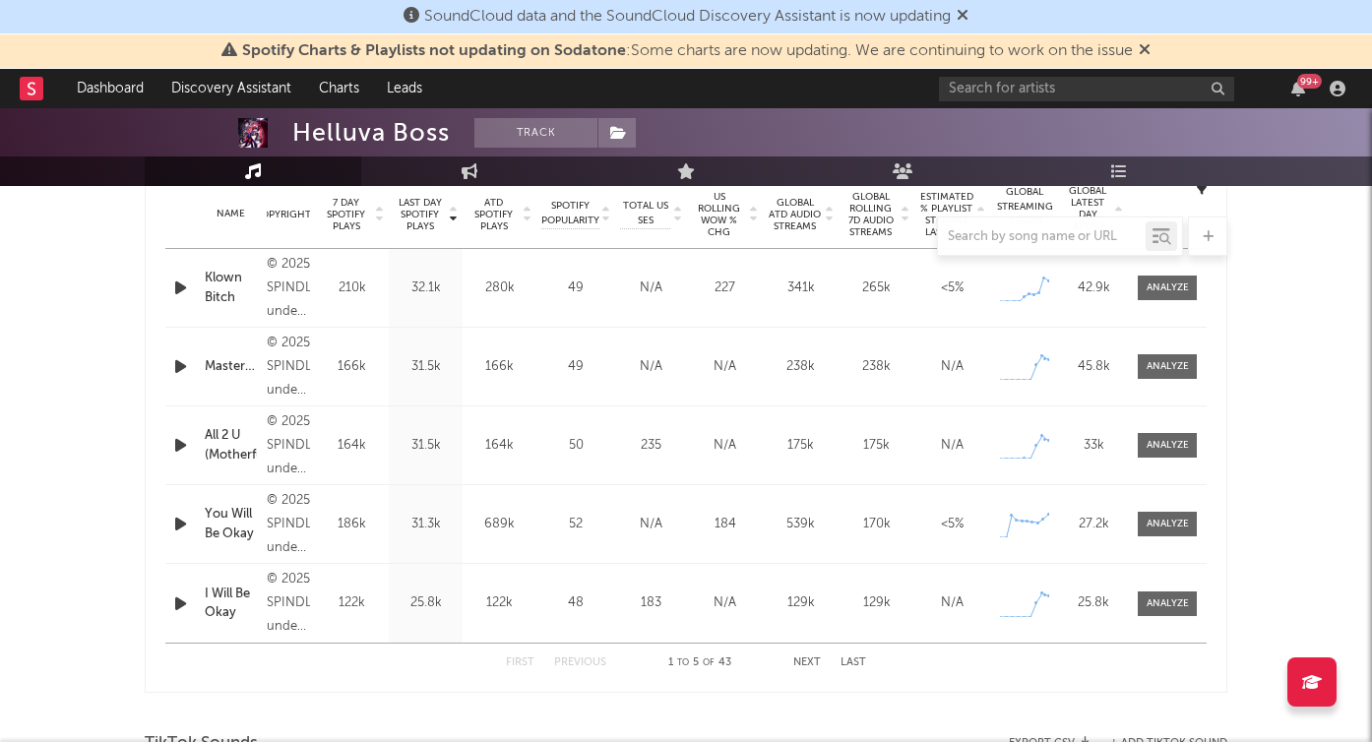
scroll to position [803, 0]
click at [1170, 362] on div at bounding box center [1168, 366] width 42 height 15
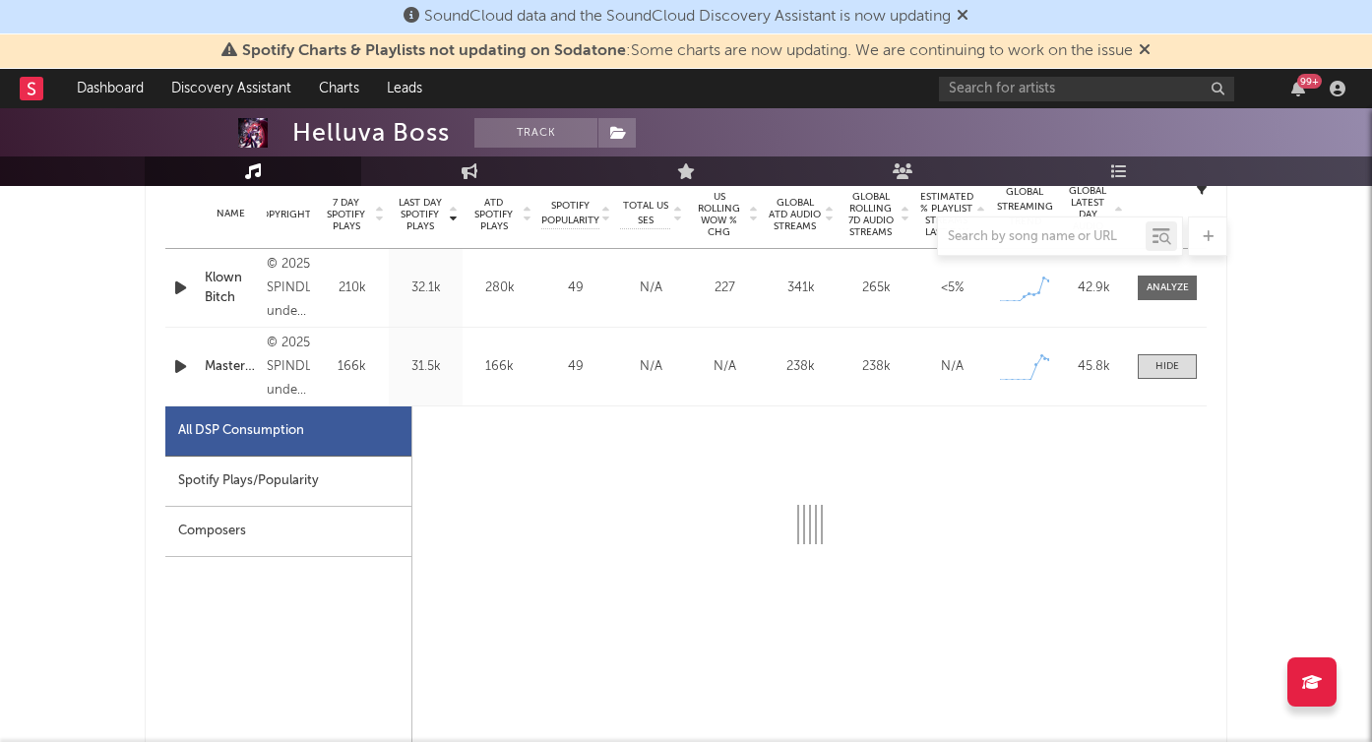
select select "1w"
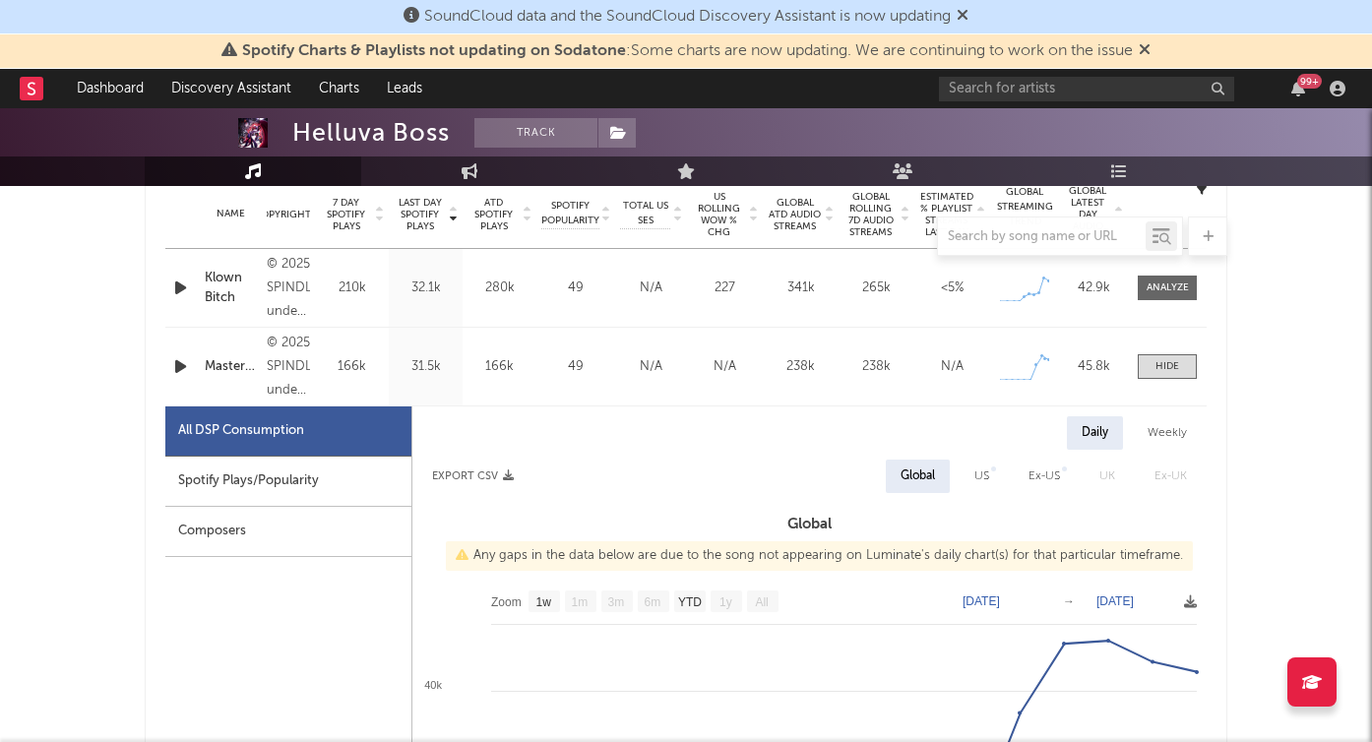
click at [303, 458] on div "Spotify Plays/Popularity" at bounding box center [288, 482] width 246 height 50
select select "1w"
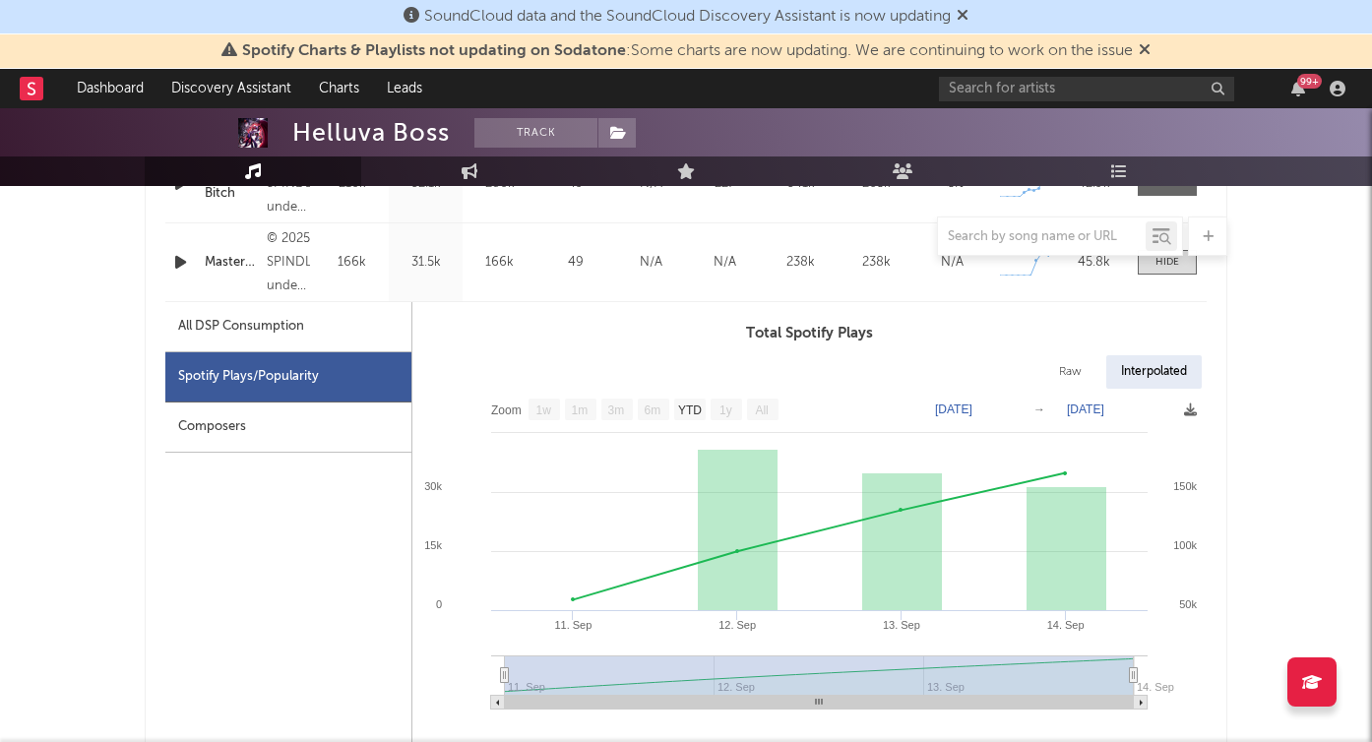
scroll to position [917, 0]
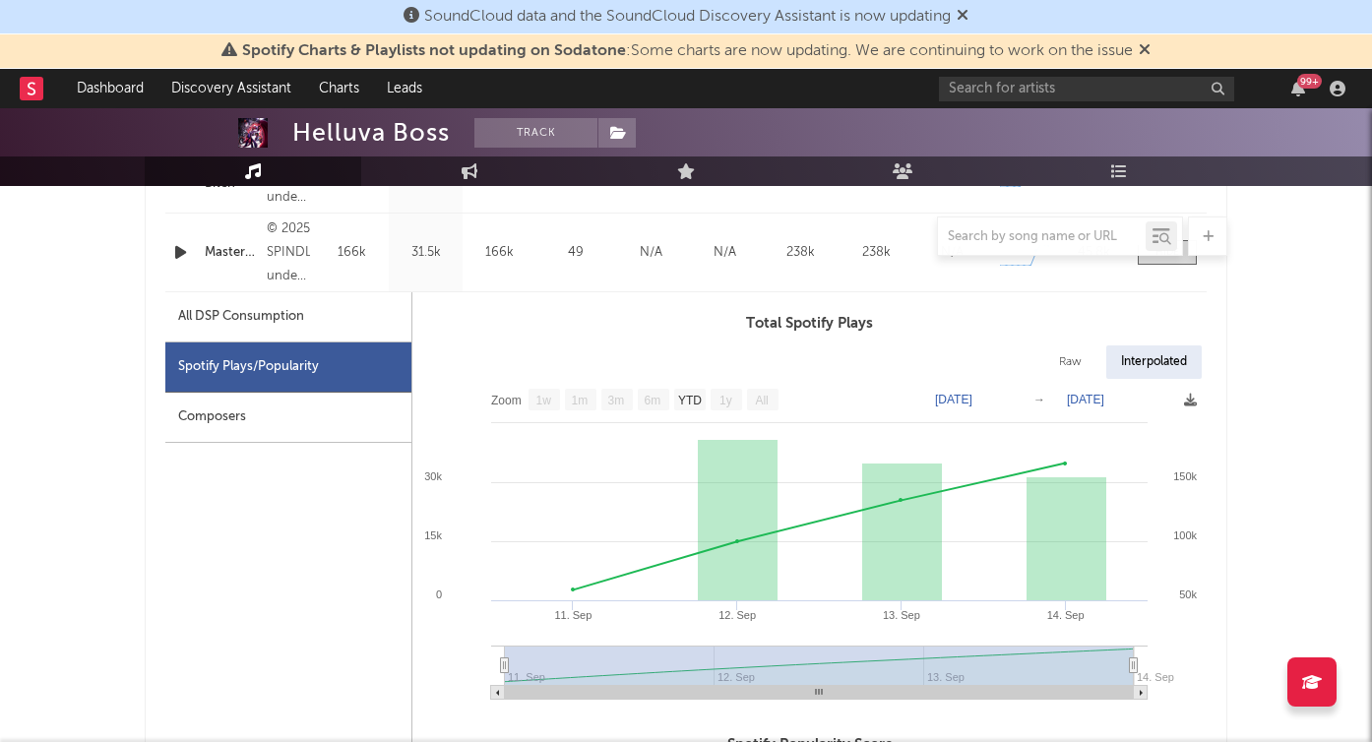
click at [269, 298] on div "All DSP Consumption" at bounding box center [288, 317] width 246 height 50
select select "1w"
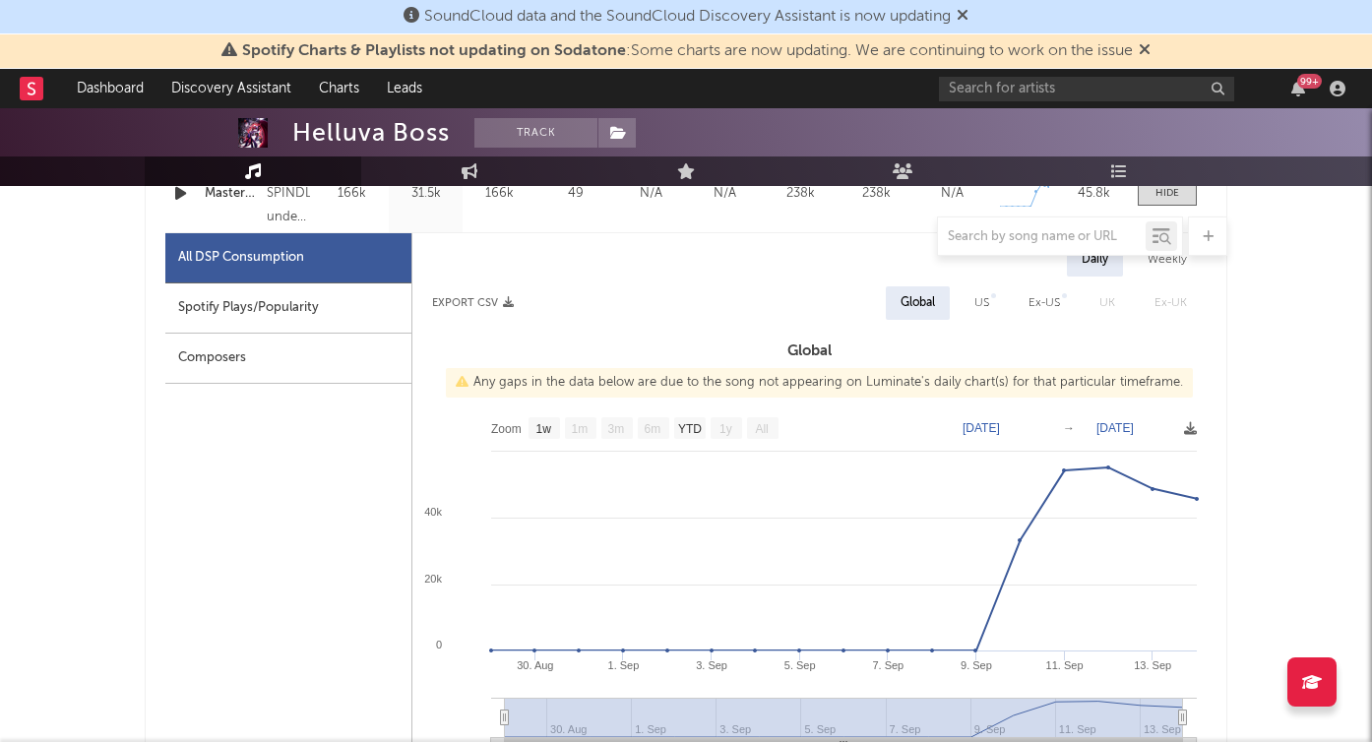
scroll to position [813, 0]
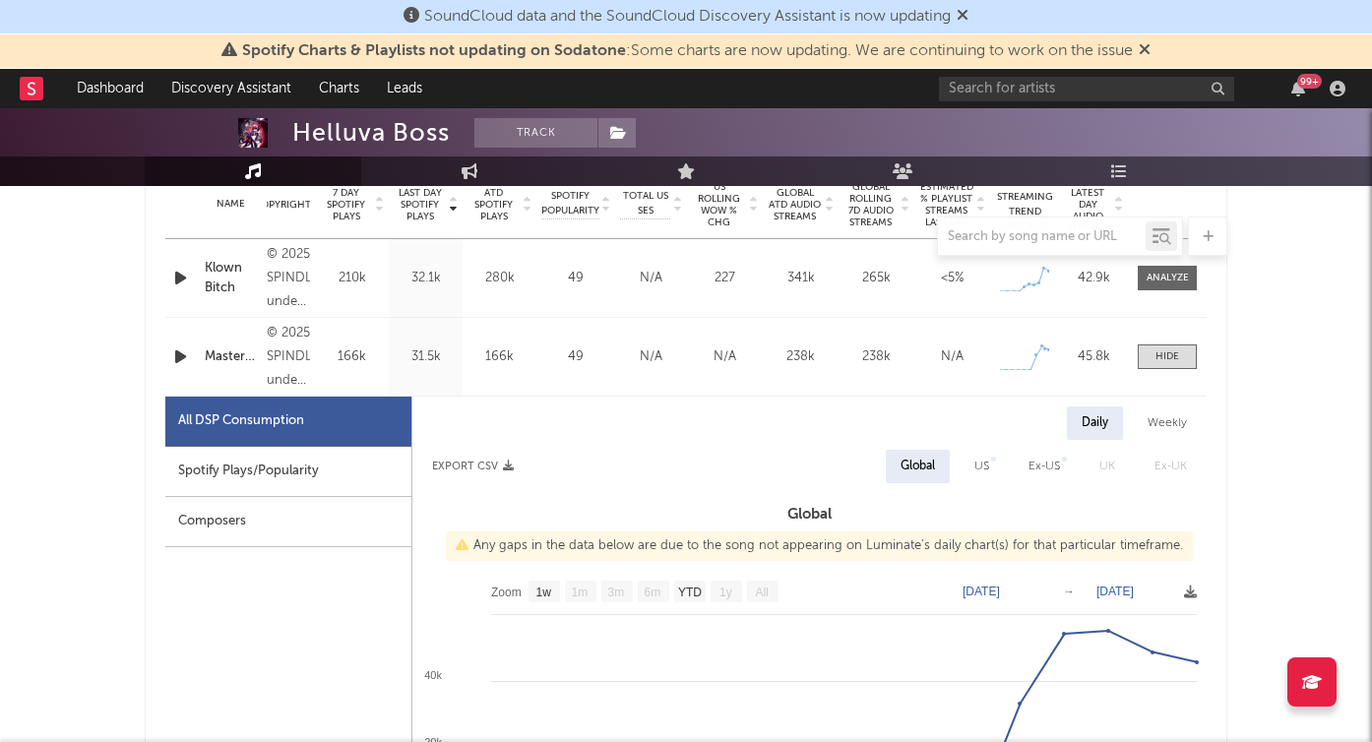
click at [288, 469] on div "Spotify Plays/Popularity" at bounding box center [288, 472] width 246 height 50
select select "1w"
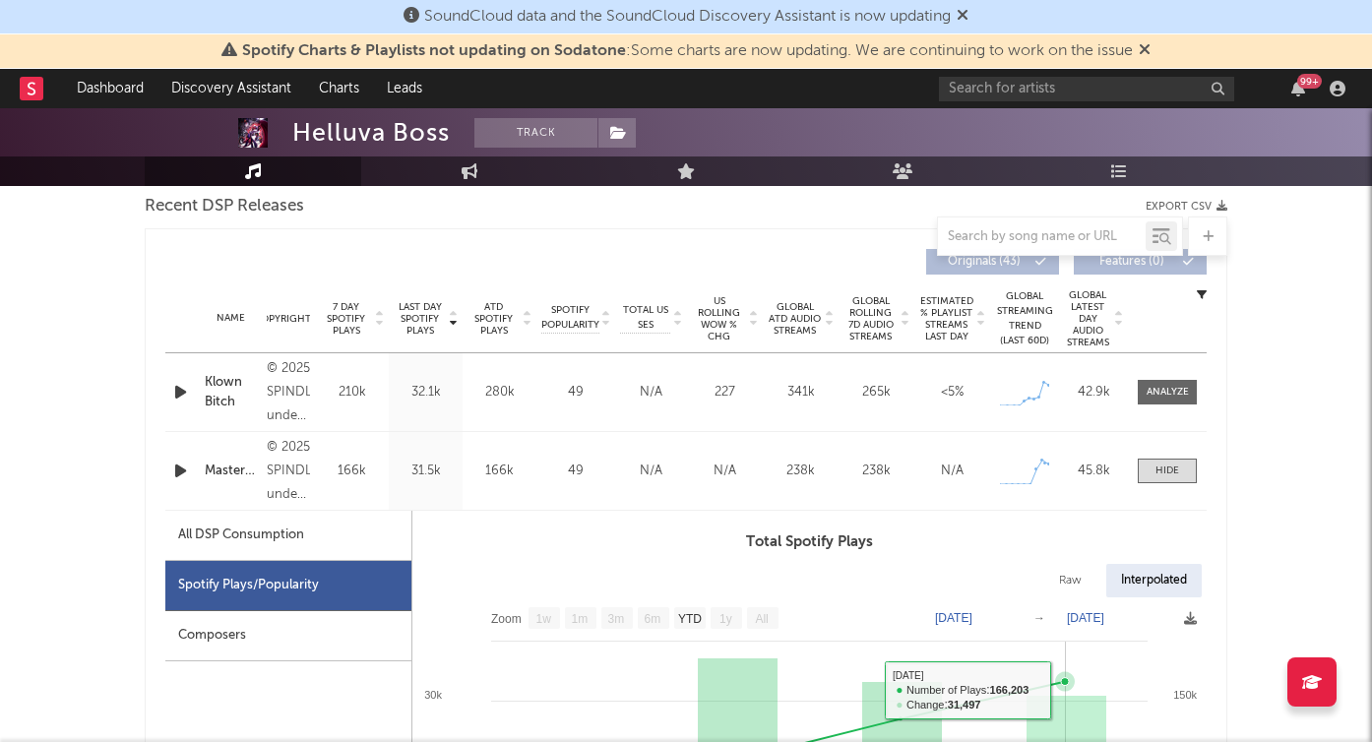
scroll to position [606, 0]
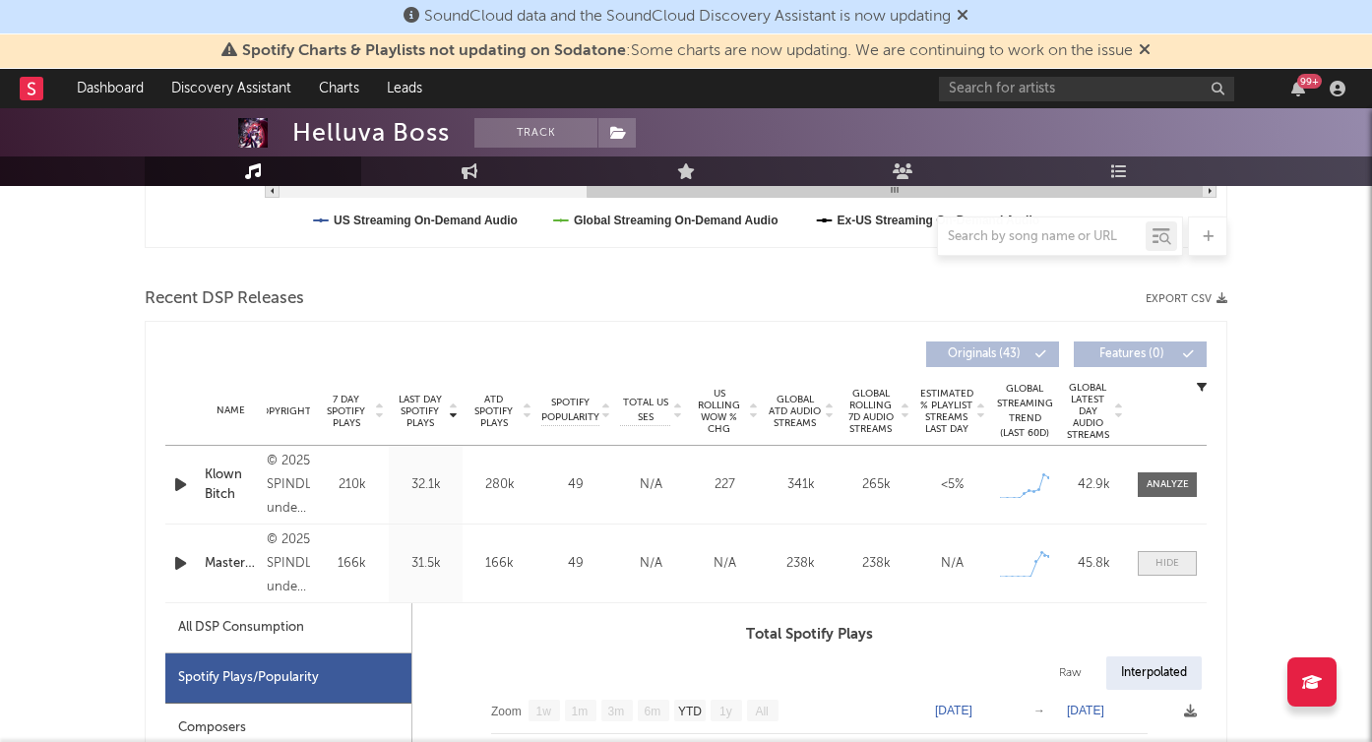
click at [1173, 562] on div at bounding box center [1167, 563] width 24 height 15
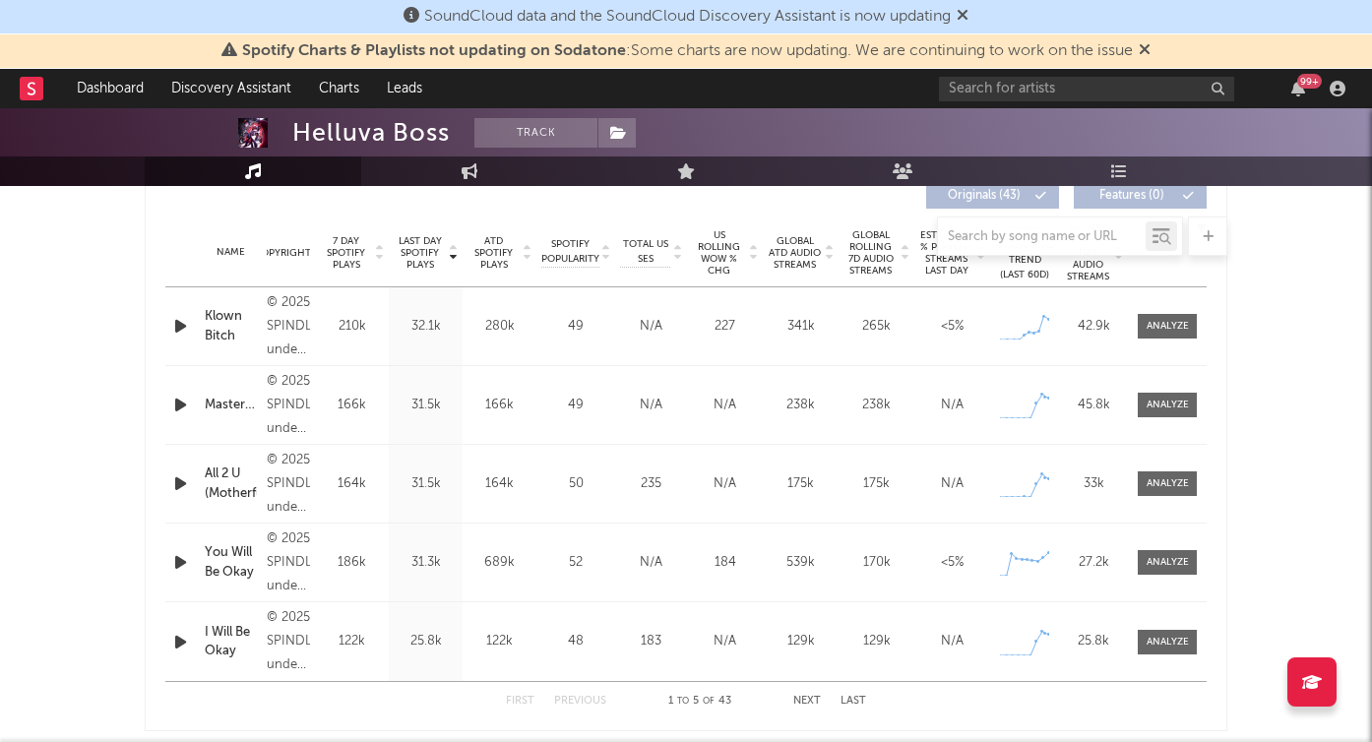
scroll to position [773, 0]
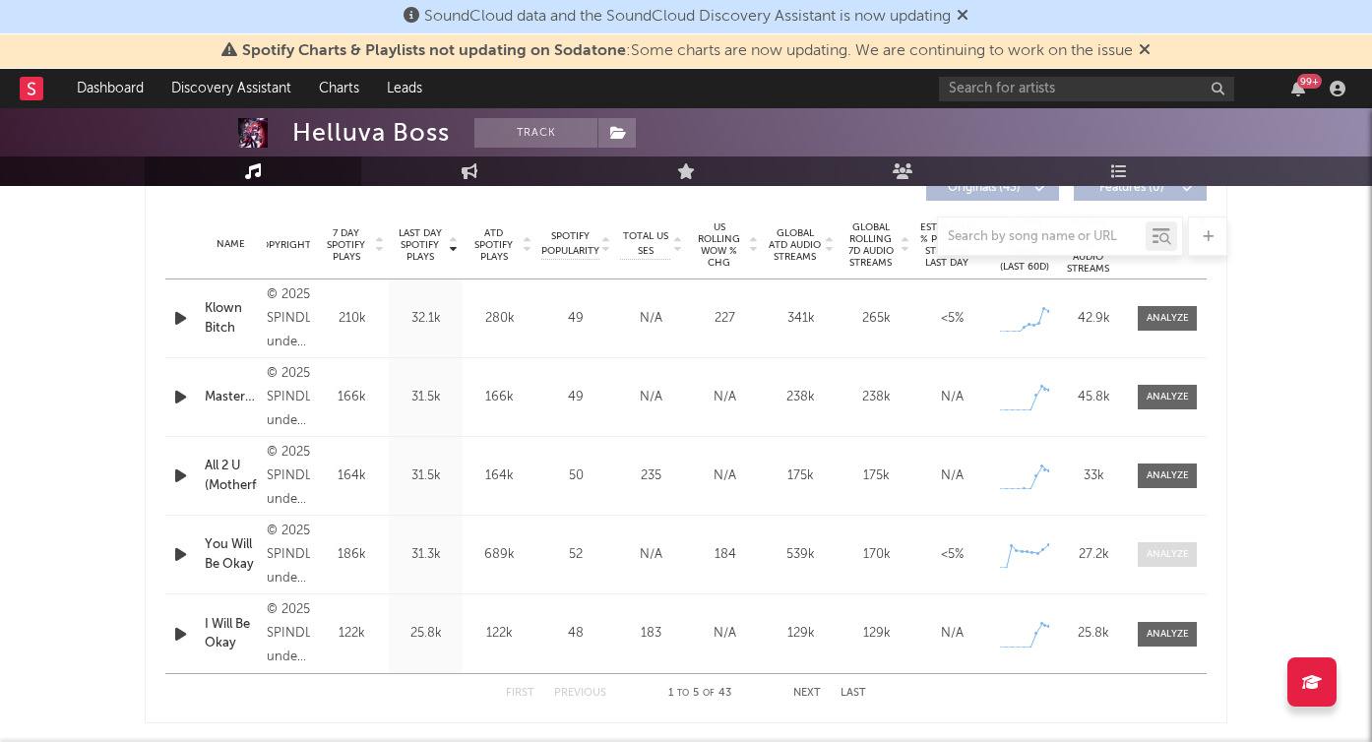
click at [1178, 553] on div at bounding box center [1168, 554] width 42 height 15
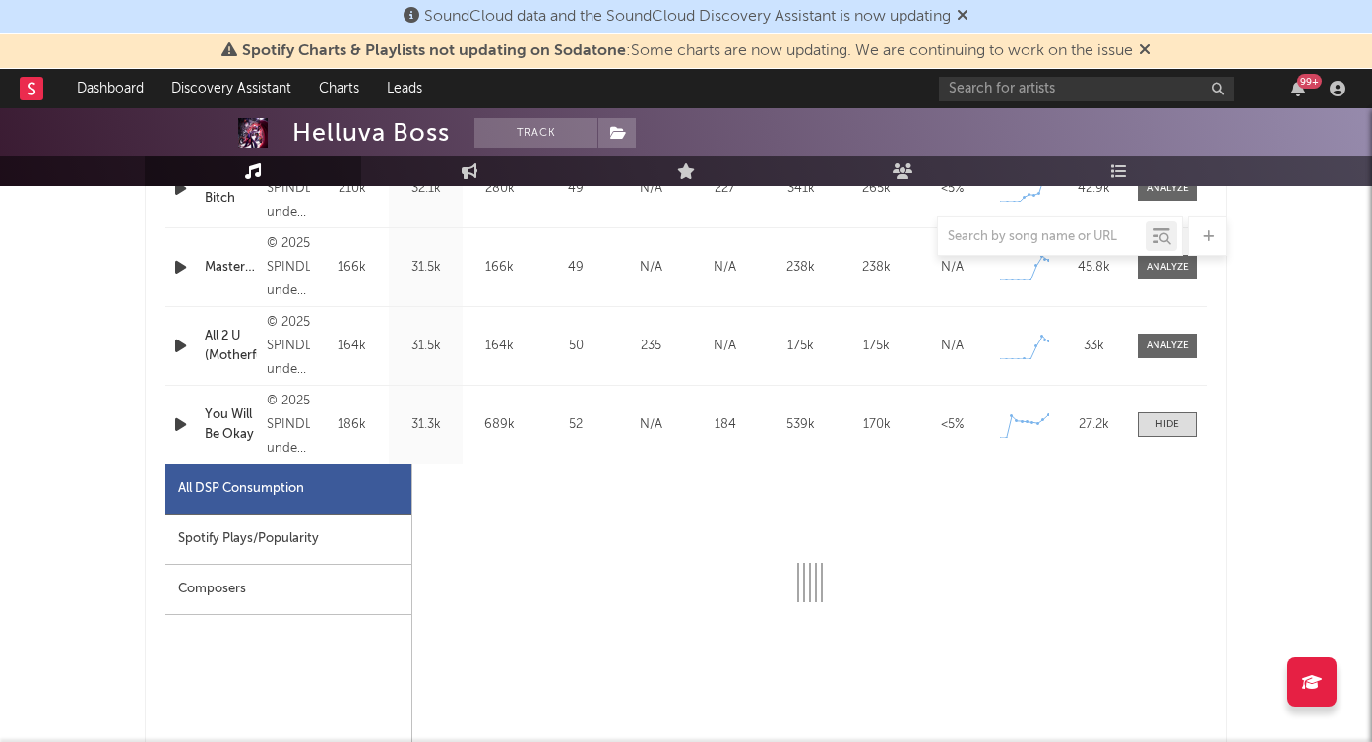
scroll to position [905, 0]
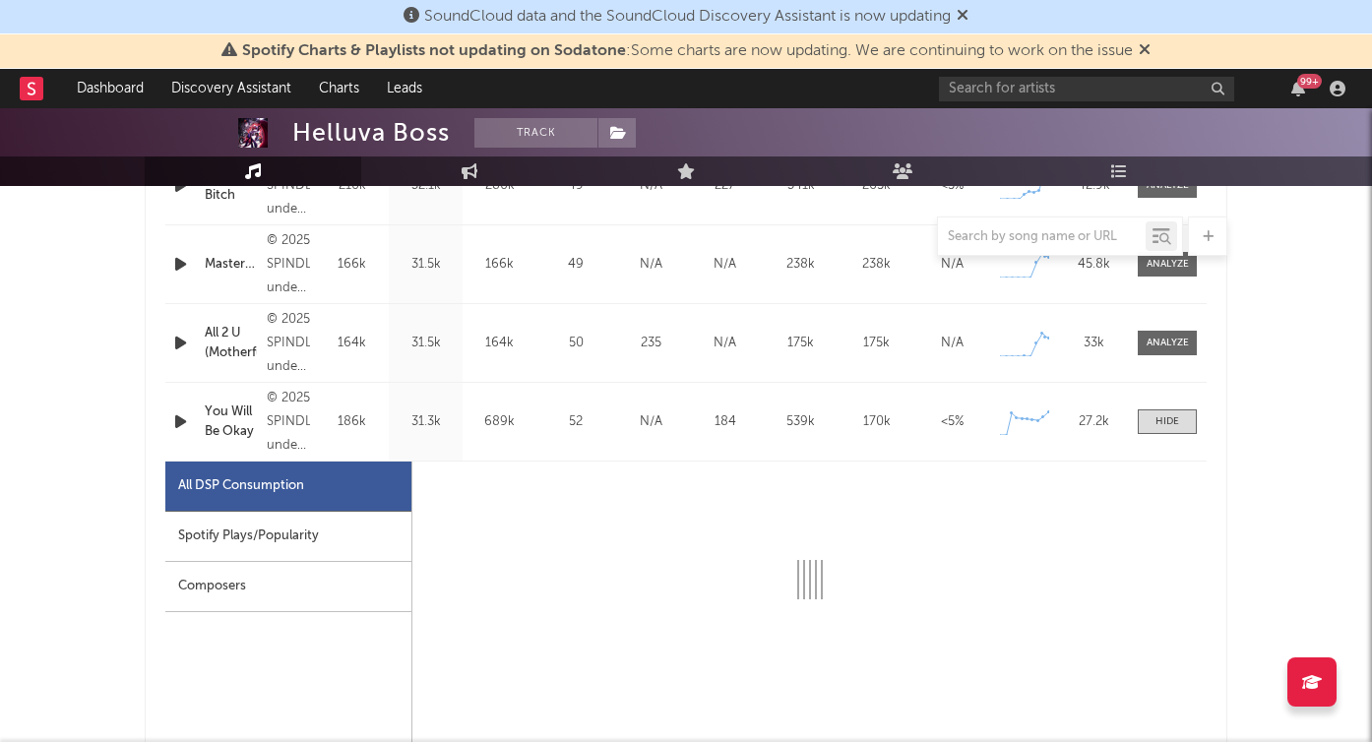
select select "1w"
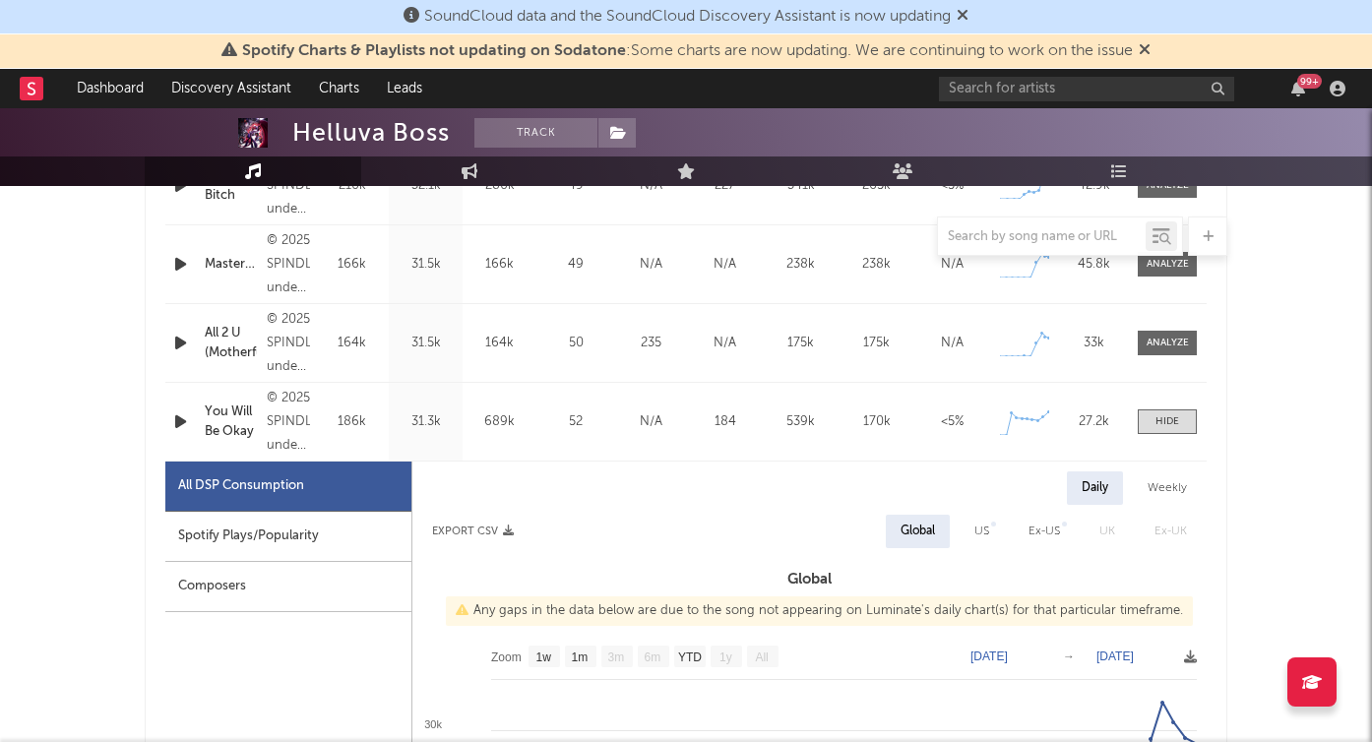
click at [303, 546] on div "Spotify Plays/Popularity" at bounding box center [288, 537] width 246 height 50
select select "1w"
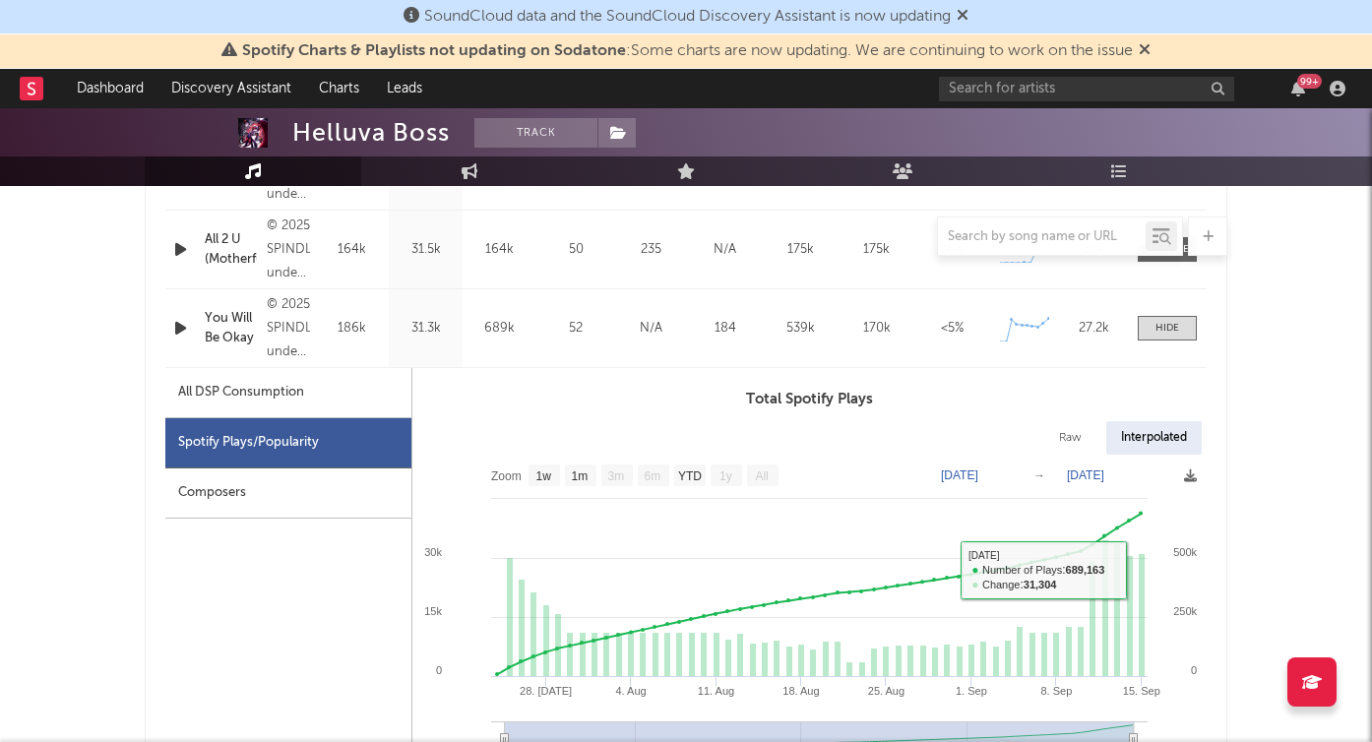
scroll to position [934, 0]
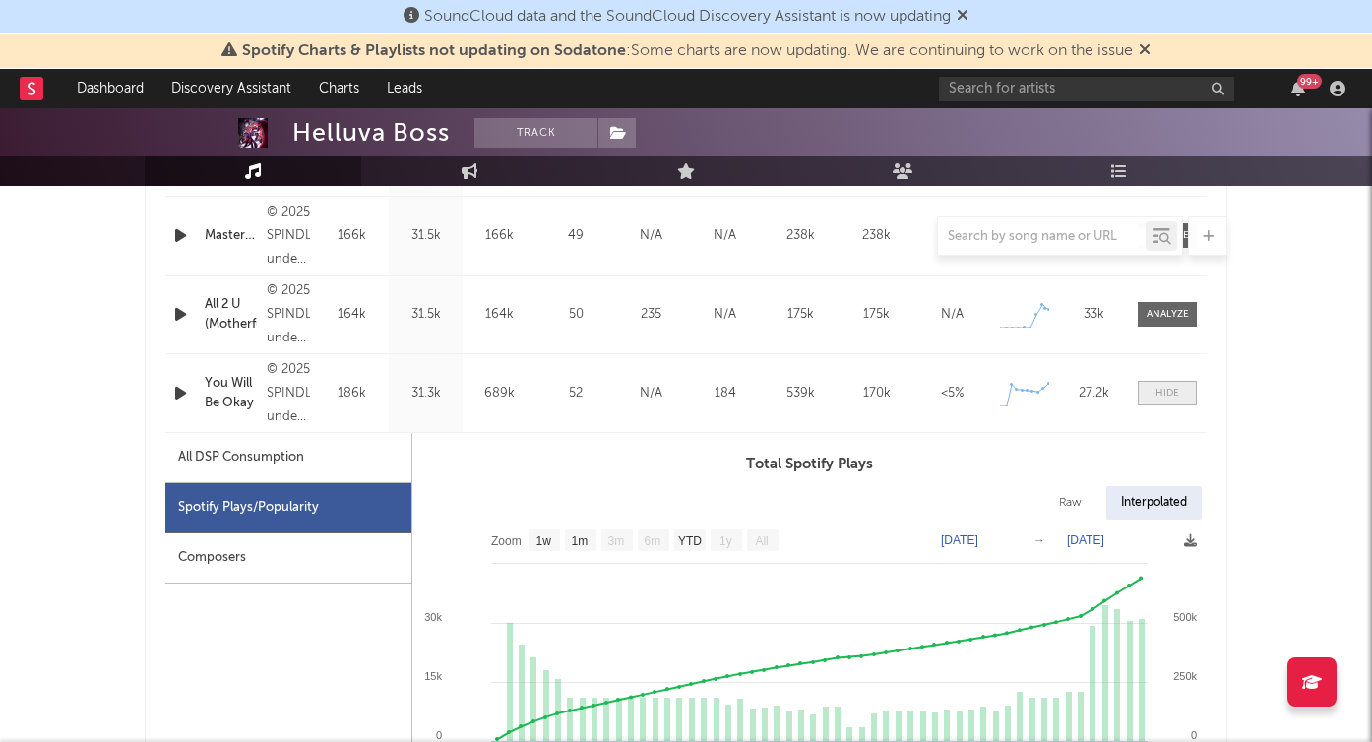
click at [1156, 389] on div at bounding box center [1167, 393] width 24 height 15
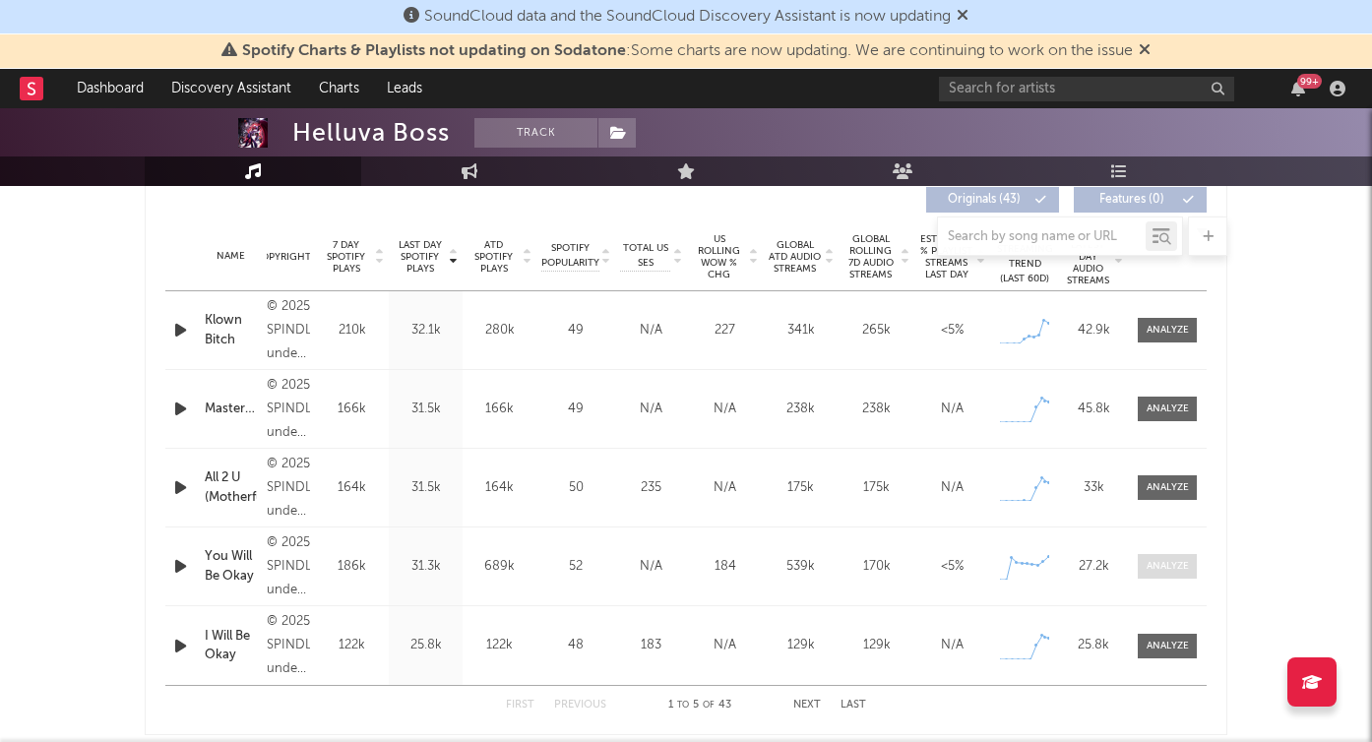
scroll to position [761, 0]
click at [1182, 413] on div at bounding box center [1168, 409] width 42 height 15
select select "1w"
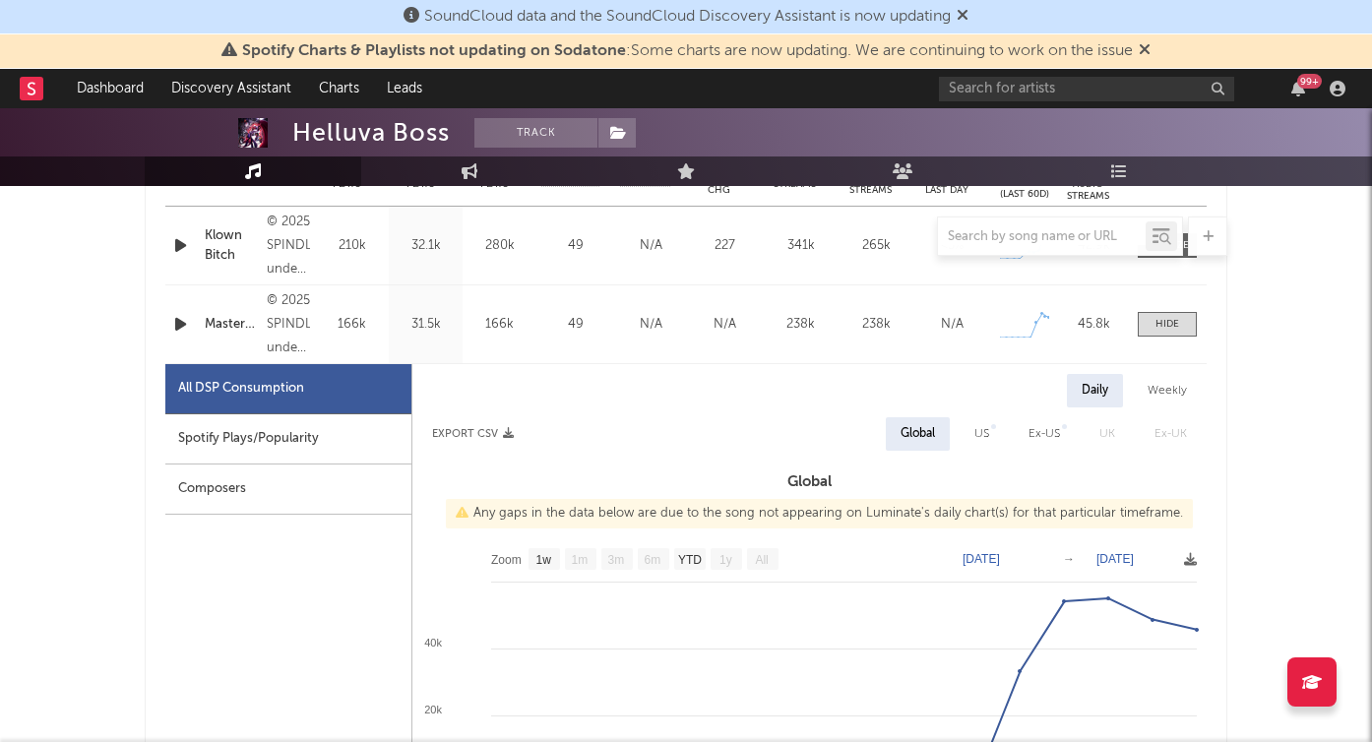
scroll to position [846, 0]
click at [1172, 325] on div at bounding box center [1167, 323] width 24 height 15
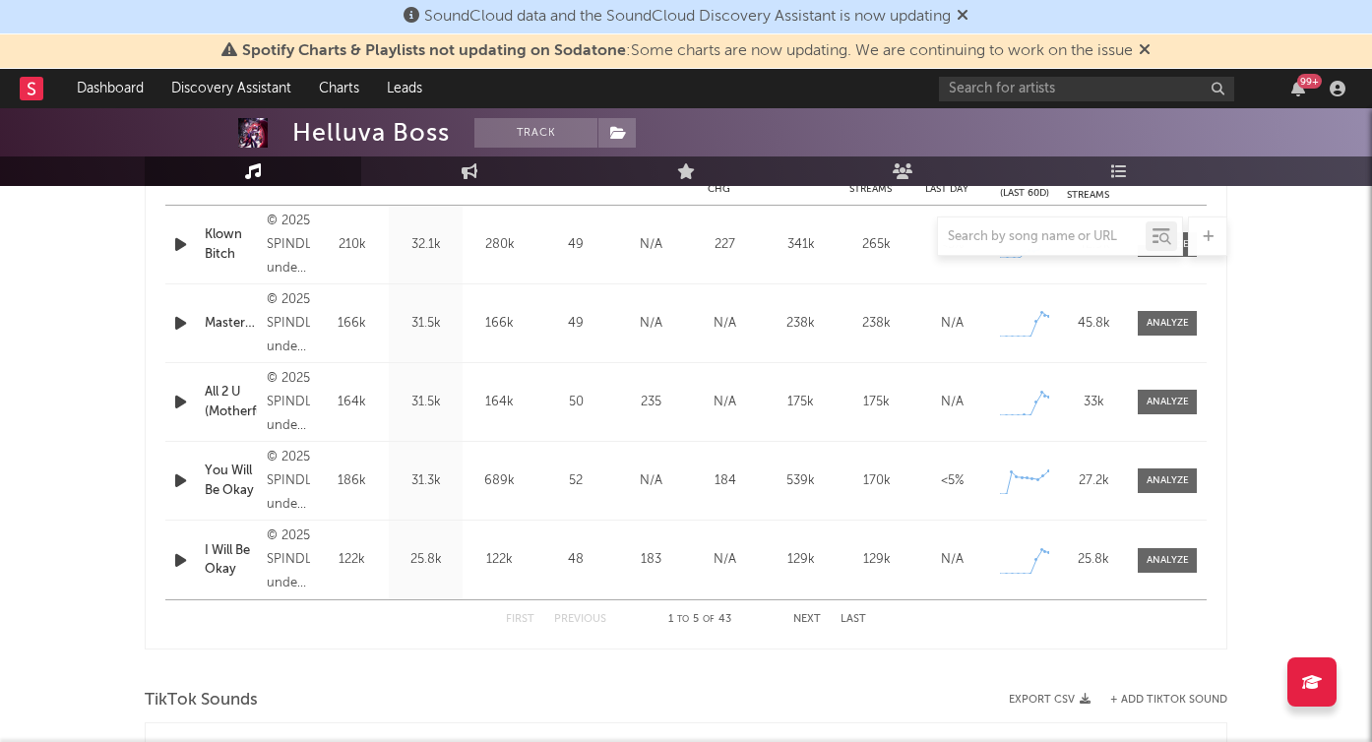
click at [36, 93] on rect at bounding box center [32, 89] width 24 height 24
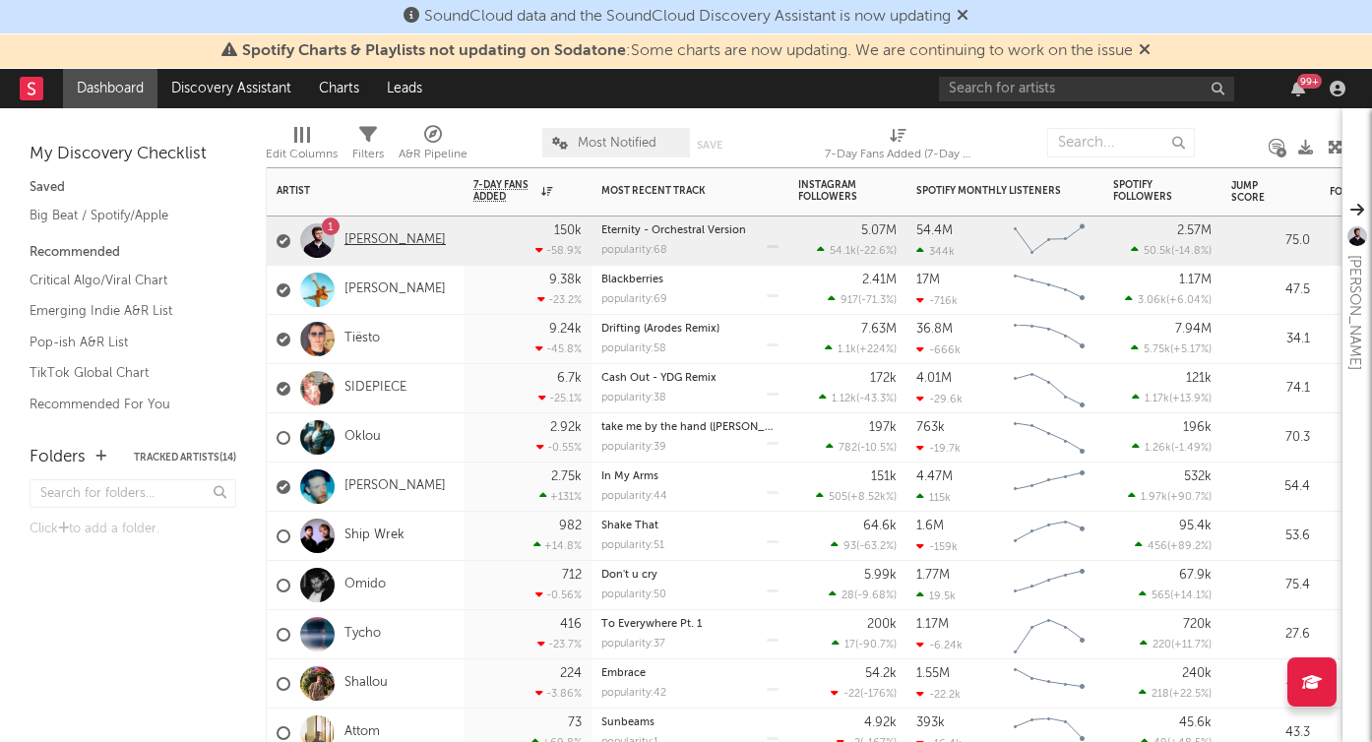
click at [397, 246] on link "[PERSON_NAME]" at bounding box center [394, 240] width 101 height 17
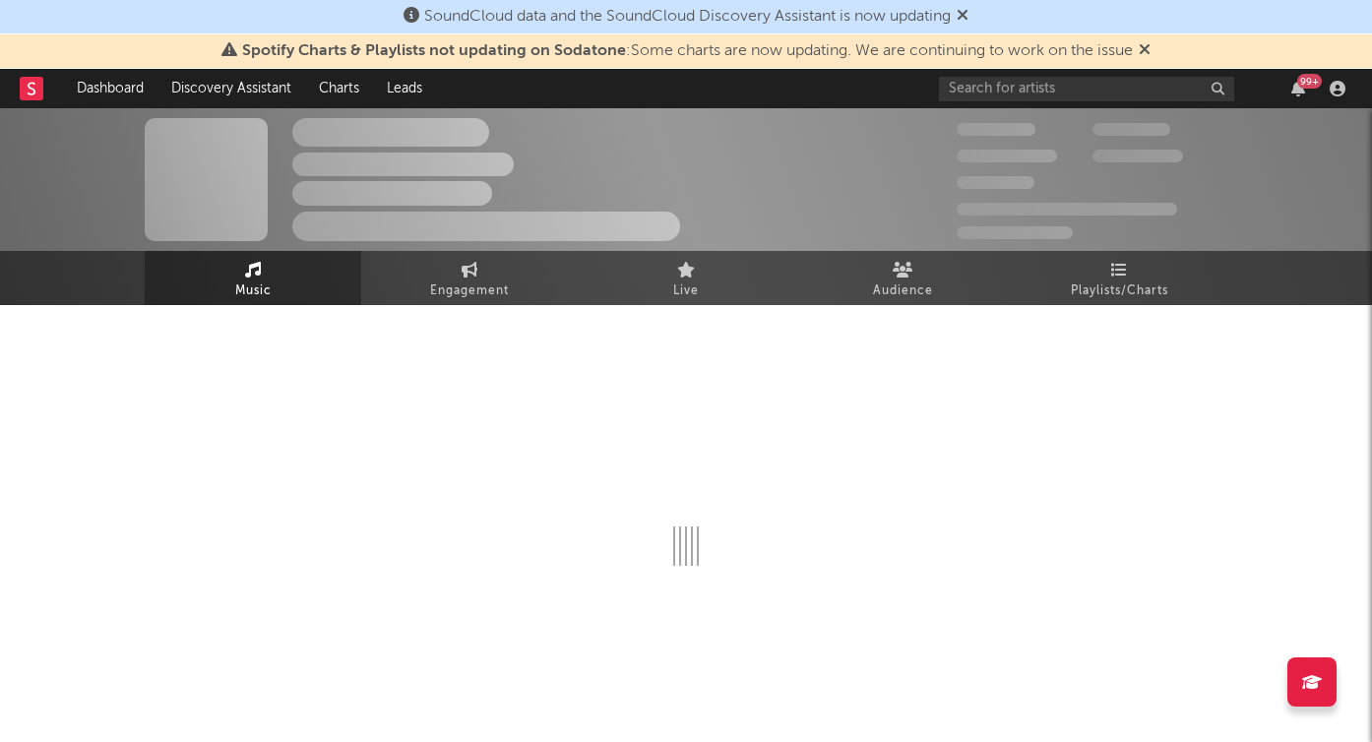
select select "6m"
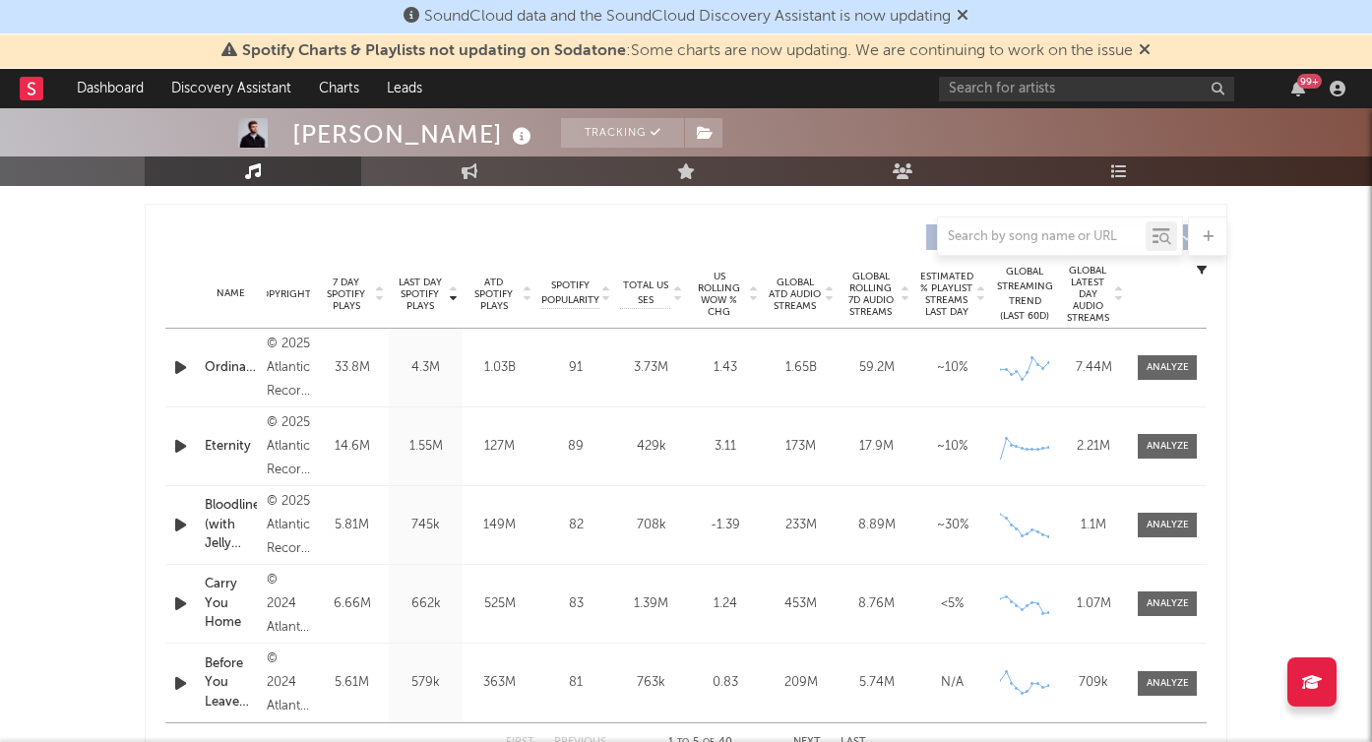
scroll to position [723, 0]
click at [1169, 372] on div at bounding box center [1168, 367] width 42 height 15
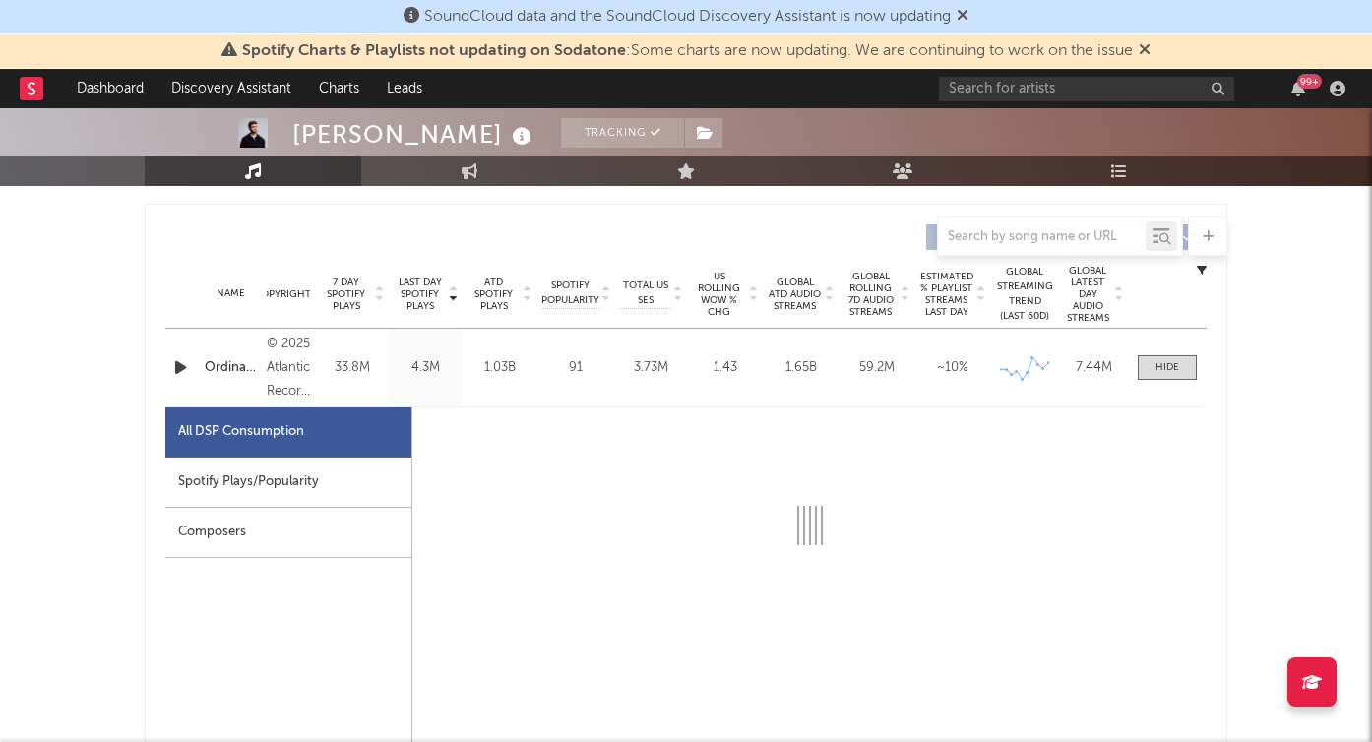
click at [337, 487] on div "Spotify Plays/Popularity" at bounding box center [288, 483] width 246 height 50
select select "6m"
select select "1w"
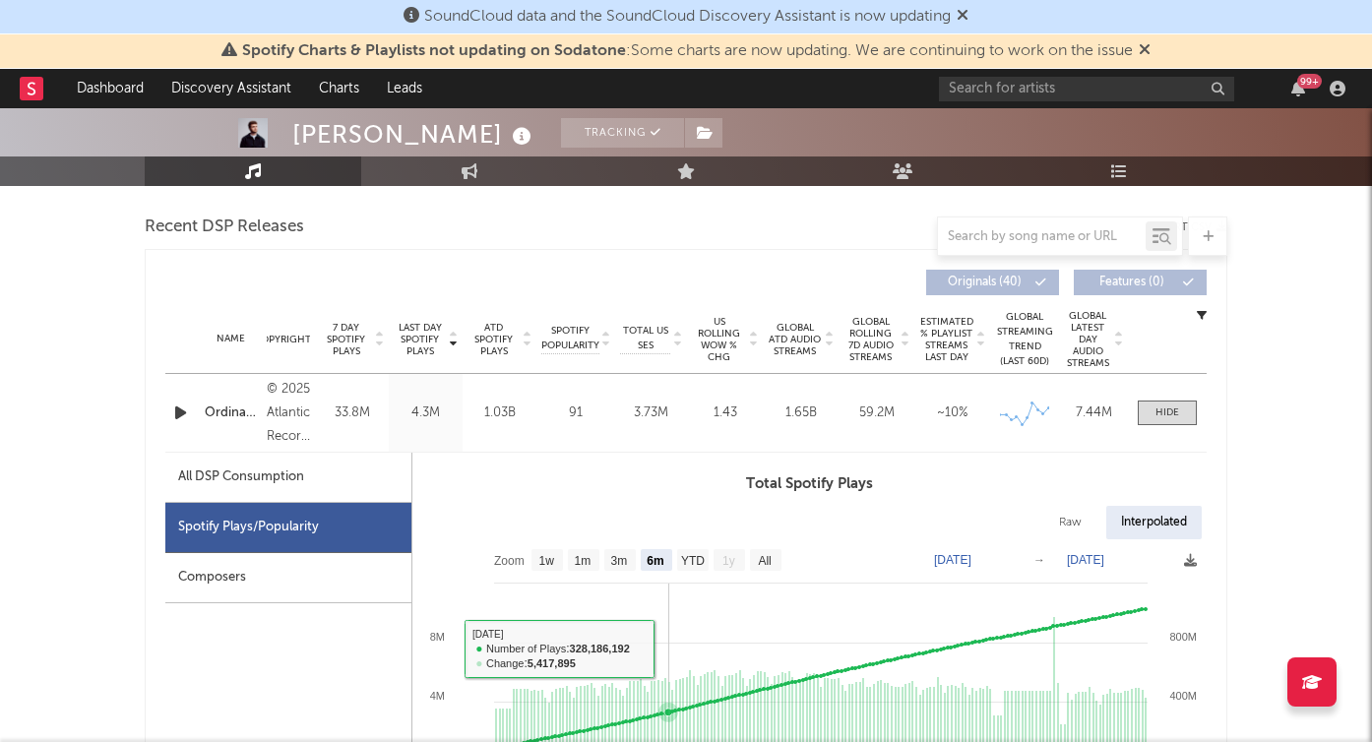
scroll to position [651, 0]
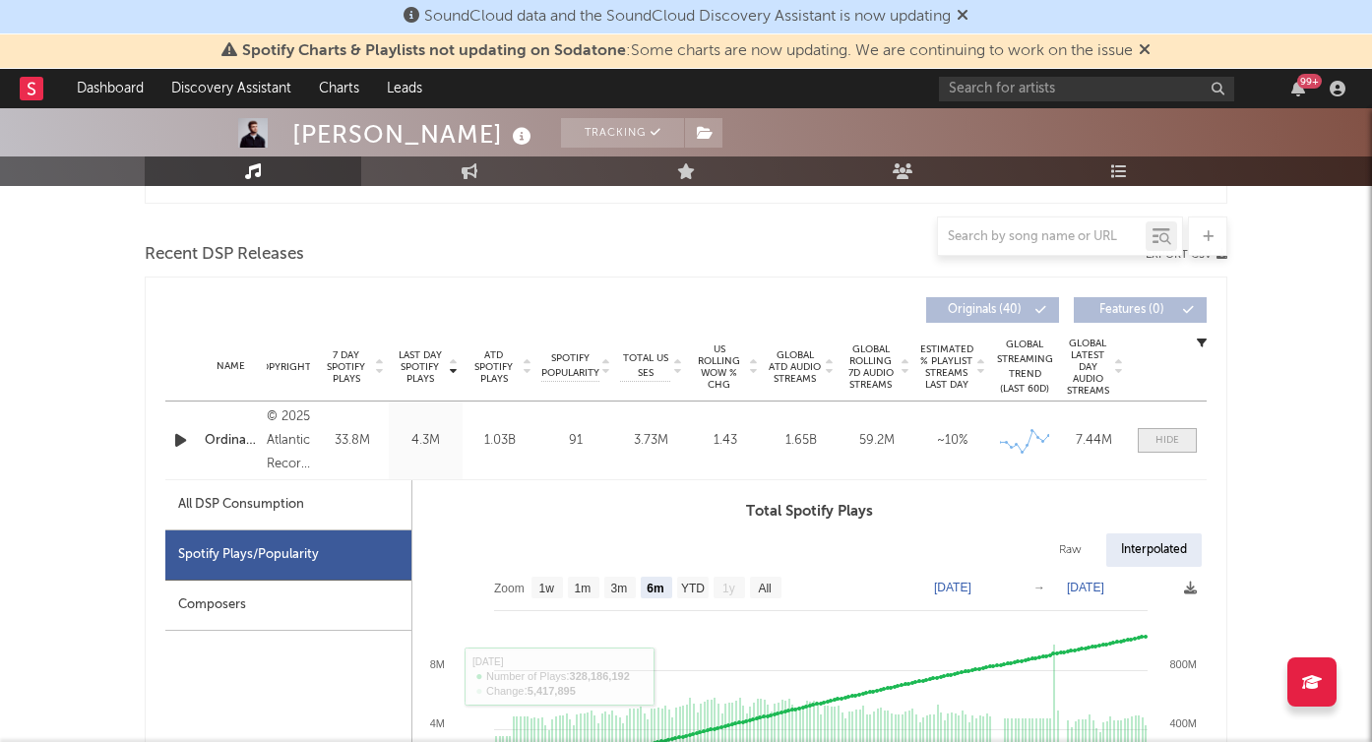
click at [1148, 437] on span at bounding box center [1167, 440] width 59 height 25
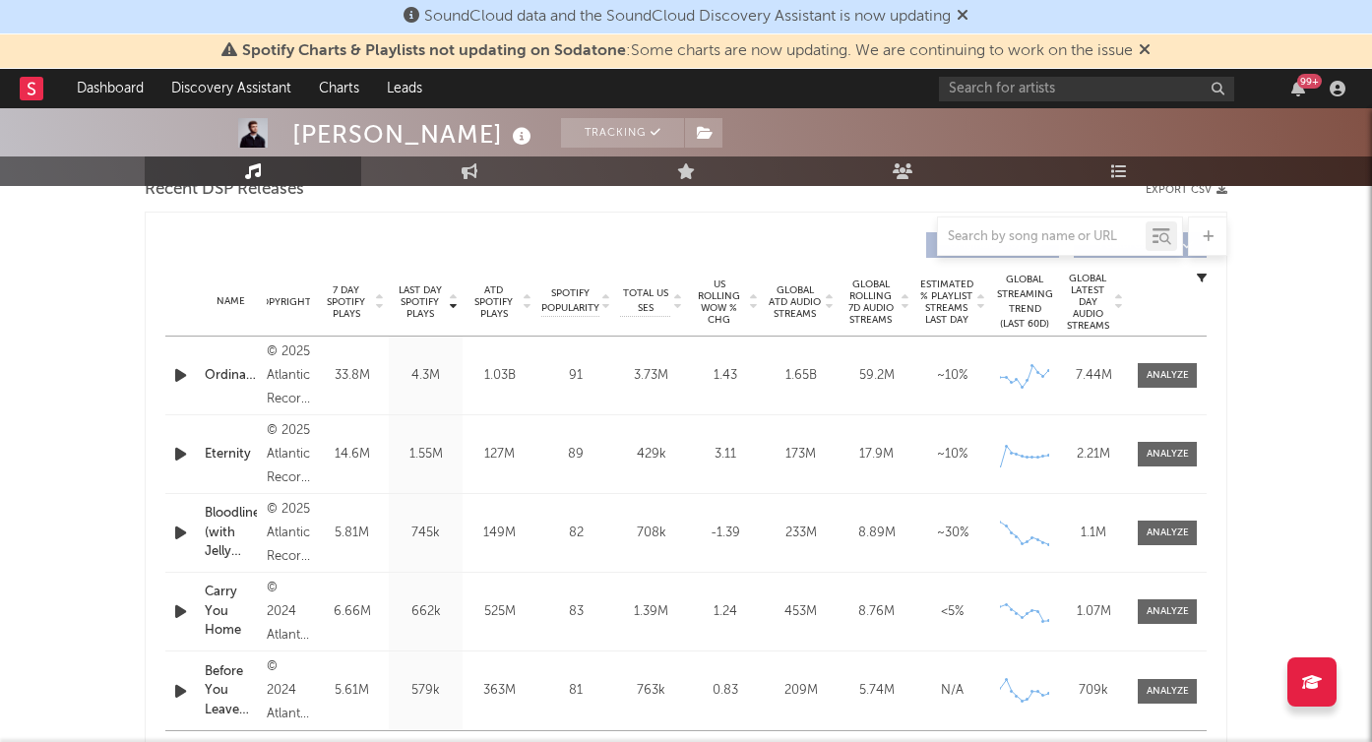
scroll to position [717, 0]
click at [1166, 447] on div at bounding box center [1168, 452] width 42 height 15
select select "1w"
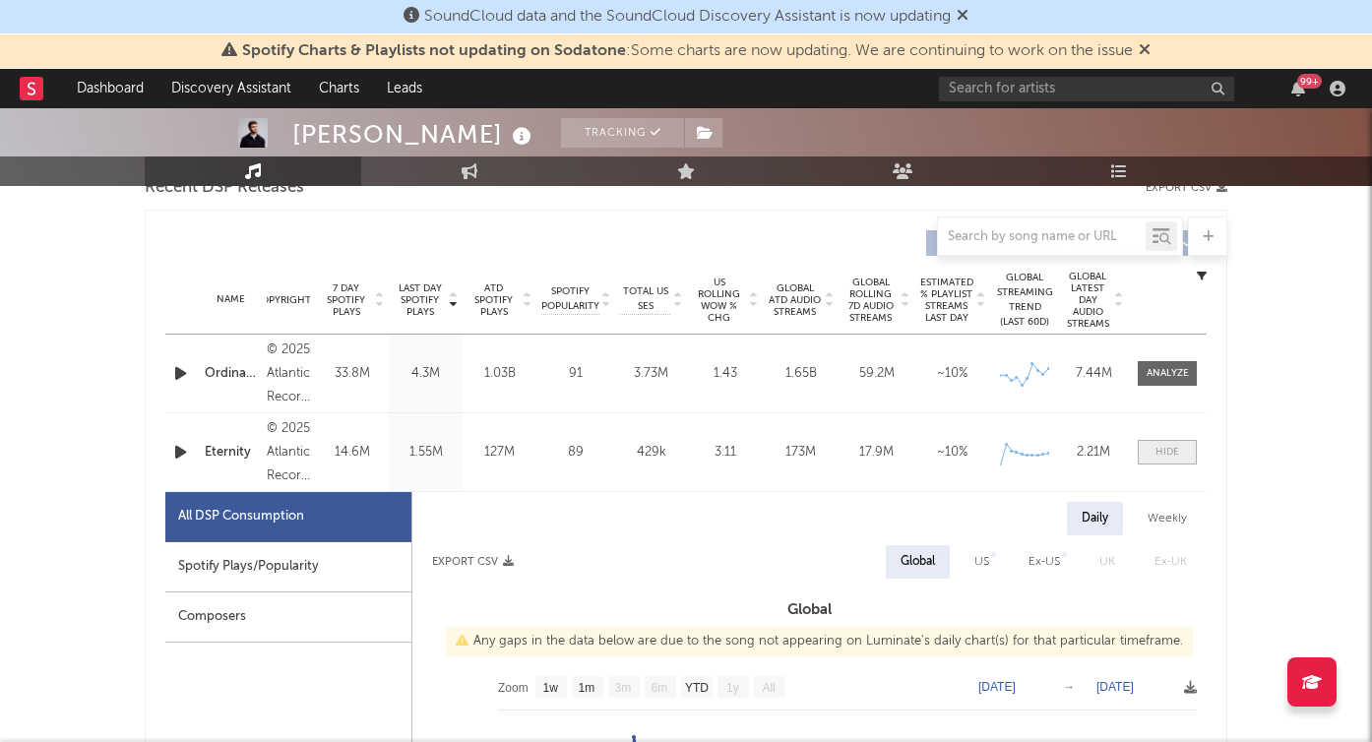
click at [1166, 452] on div at bounding box center [1167, 452] width 24 height 15
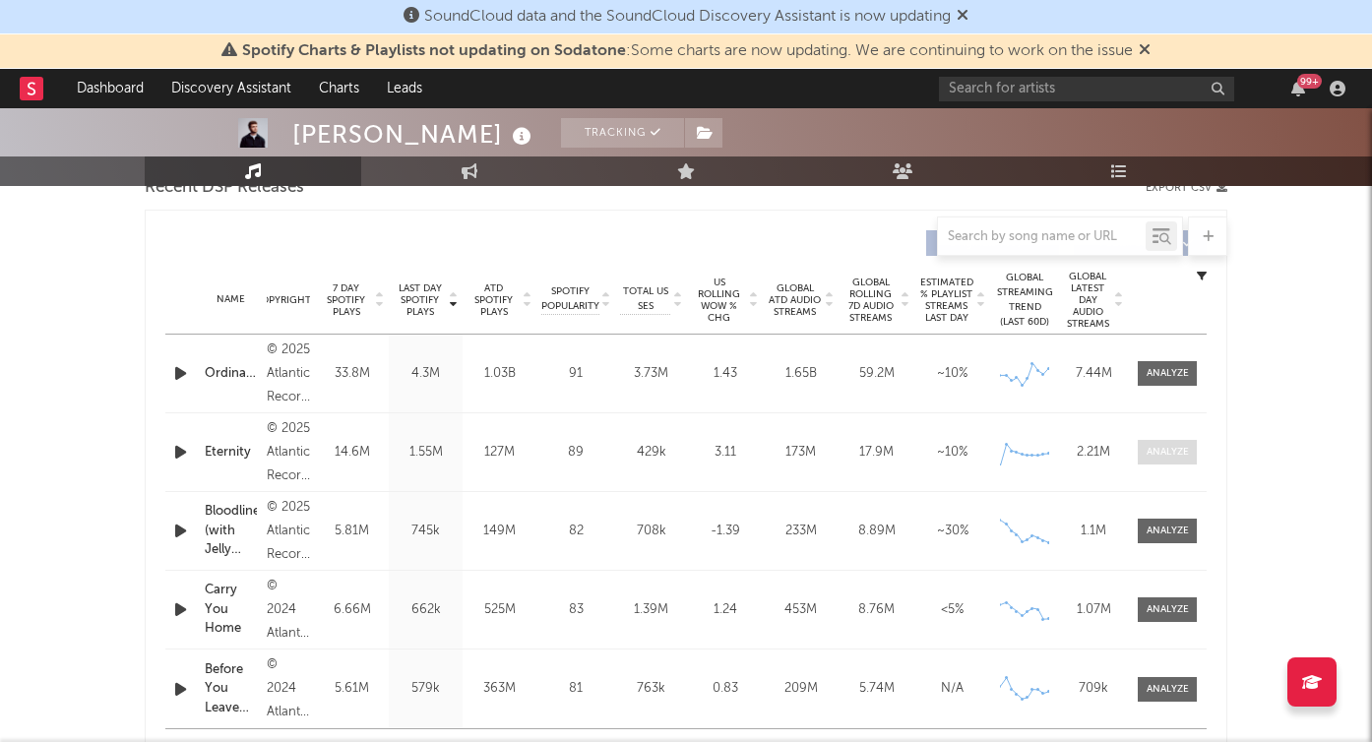
click at [1166, 452] on div at bounding box center [1168, 452] width 42 height 15
select select "1w"
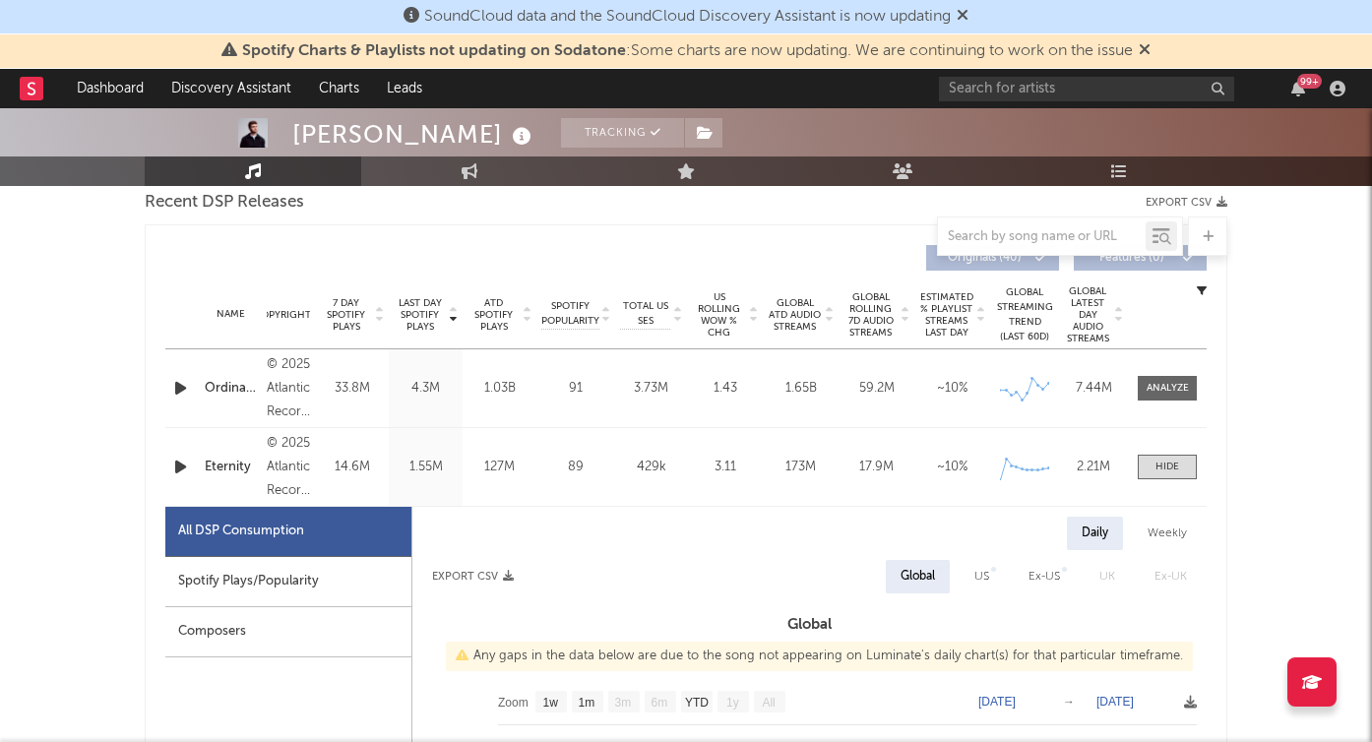
scroll to position [688, 0]
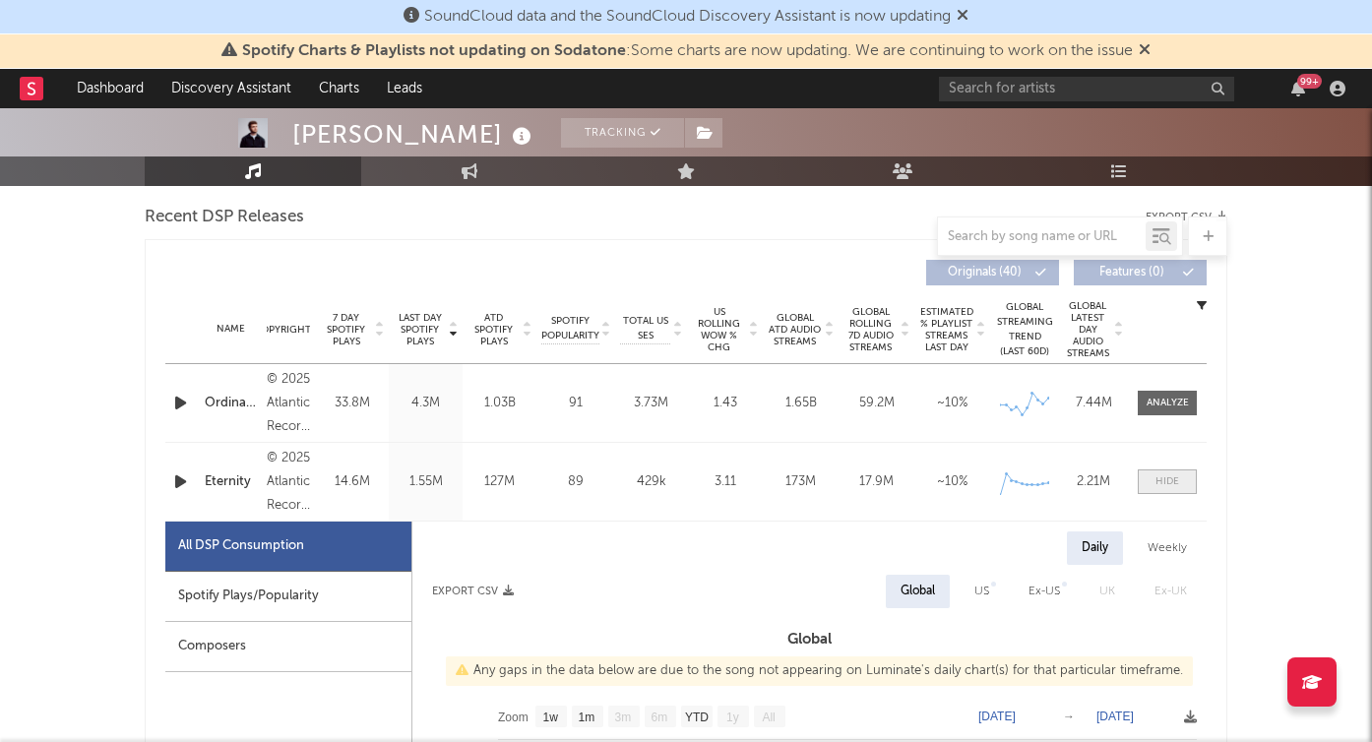
click at [1171, 486] on div at bounding box center [1167, 481] width 24 height 15
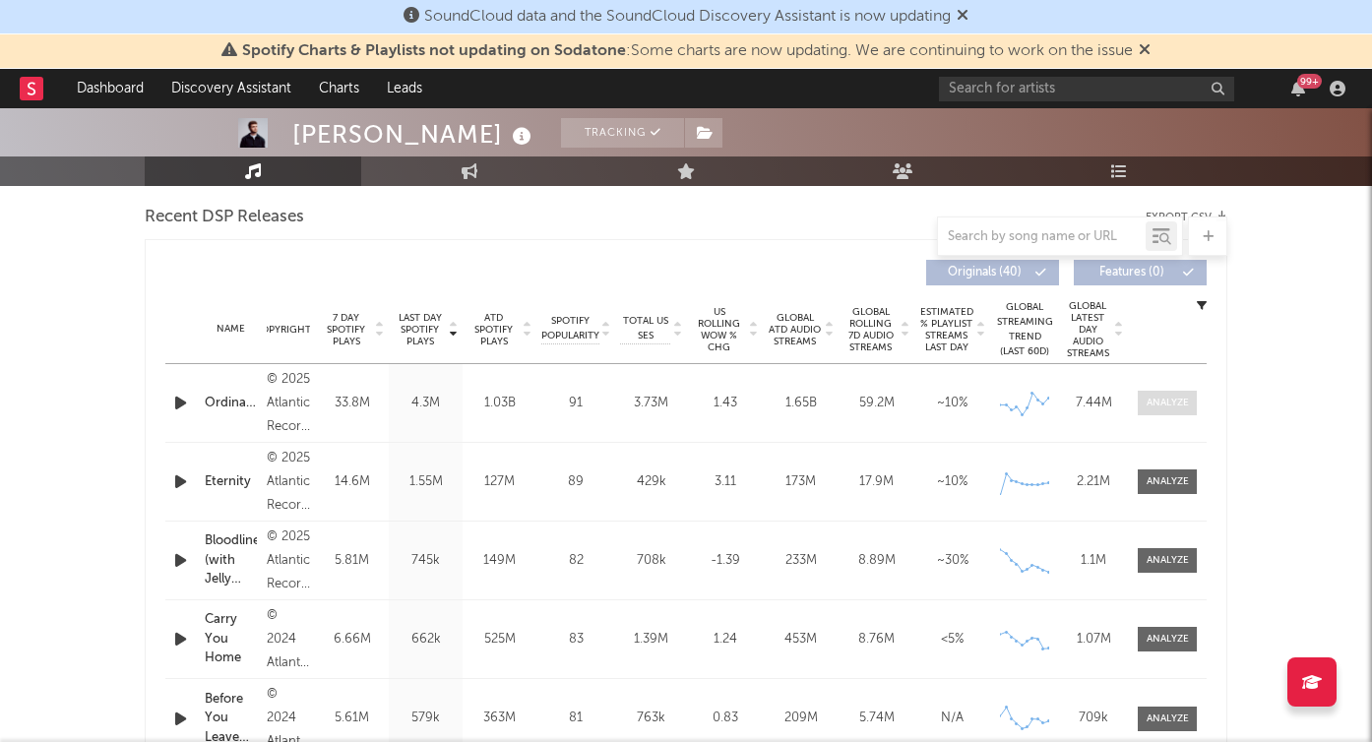
click at [1173, 408] on div at bounding box center [1168, 403] width 42 height 15
select select "6m"
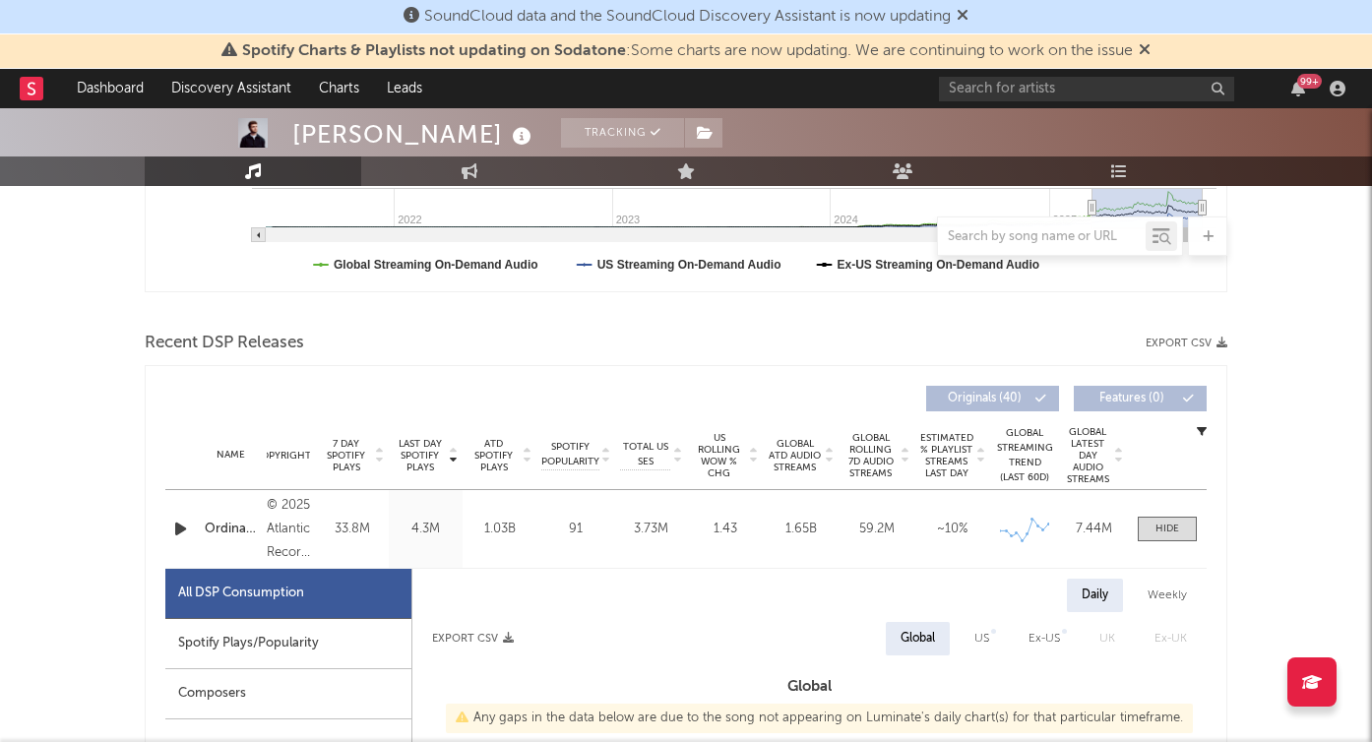
scroll to position [544, 0]
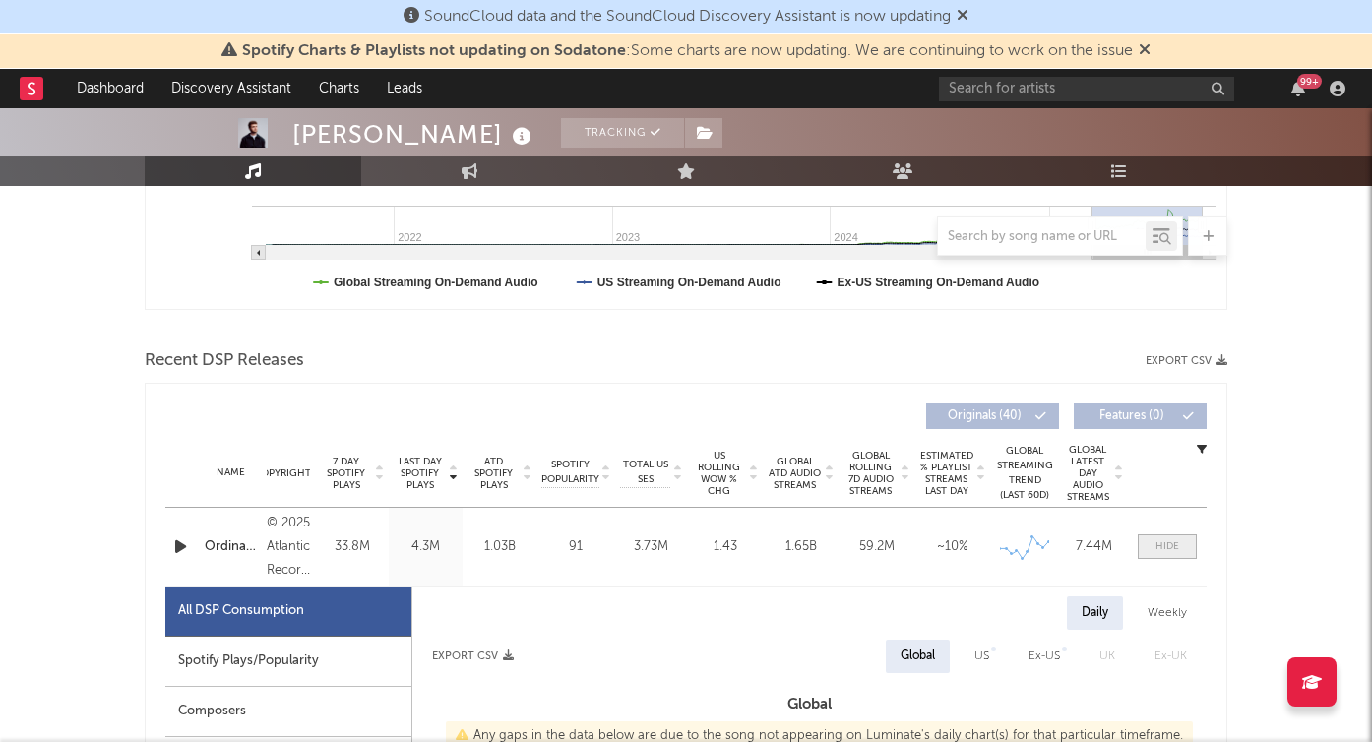
click at [1160, 547] on div at bounding box center [1167, 546] width 24 height 15
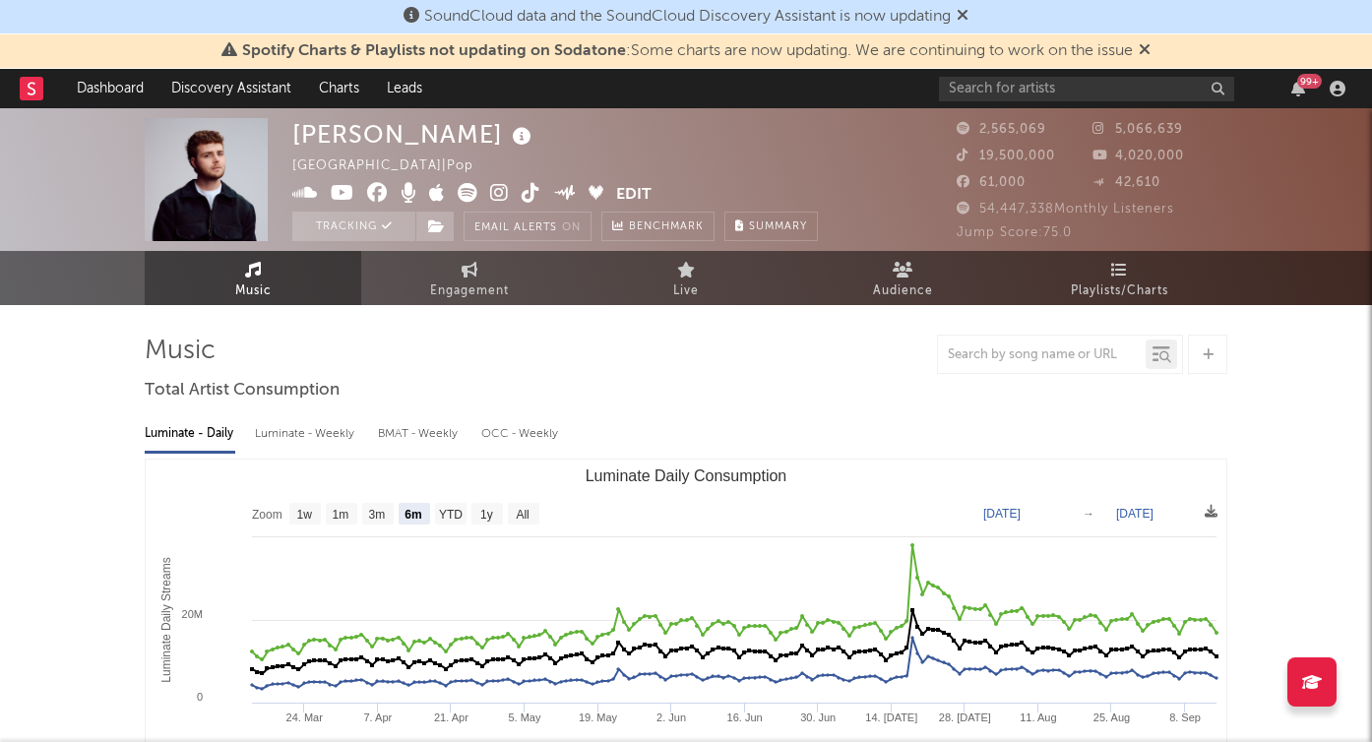
scroll to position [0, 0]
click at [31, 76] on link at bounding box center [32, 88] width 24 height 39
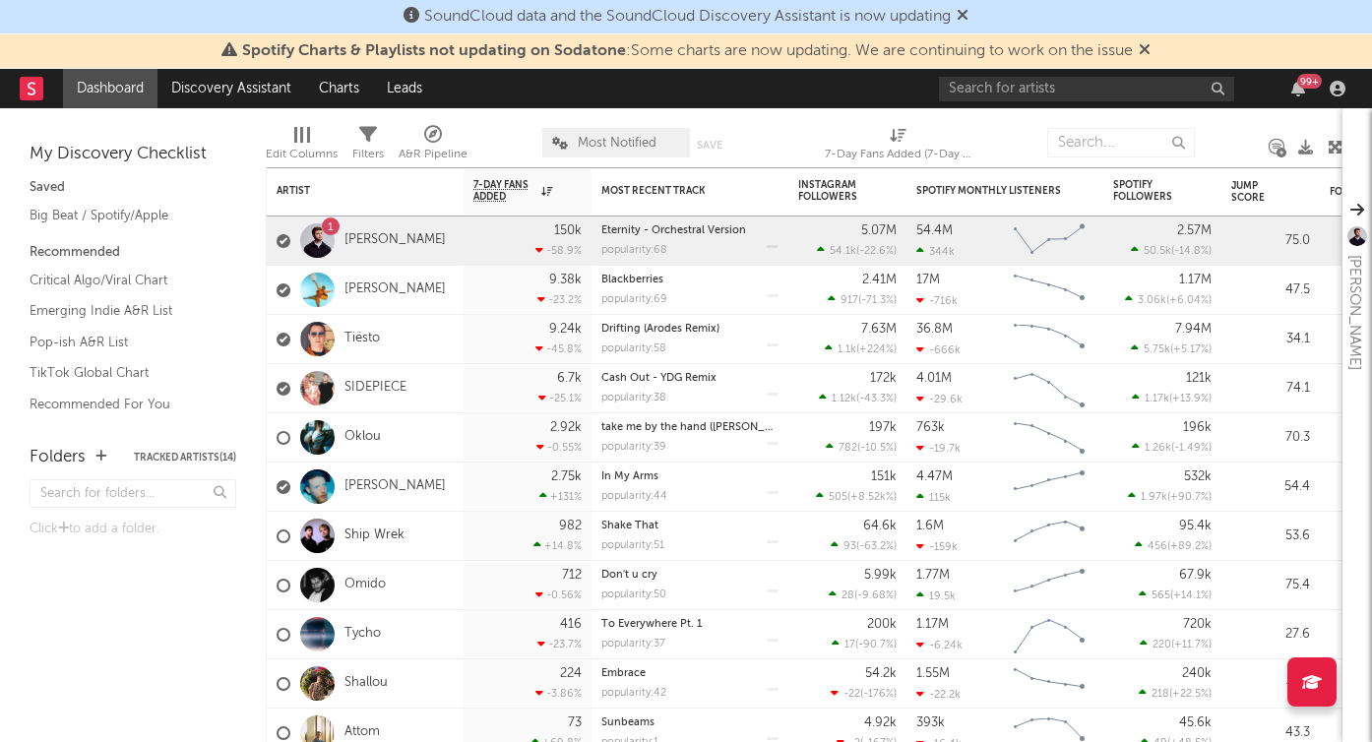
click at [1051, 72] on div "99 +" at bounding box center [1145, 88] width 413 height 39
click at [1044, 93] on input "text" at bounding box center [1086, 89] width 295 height 25
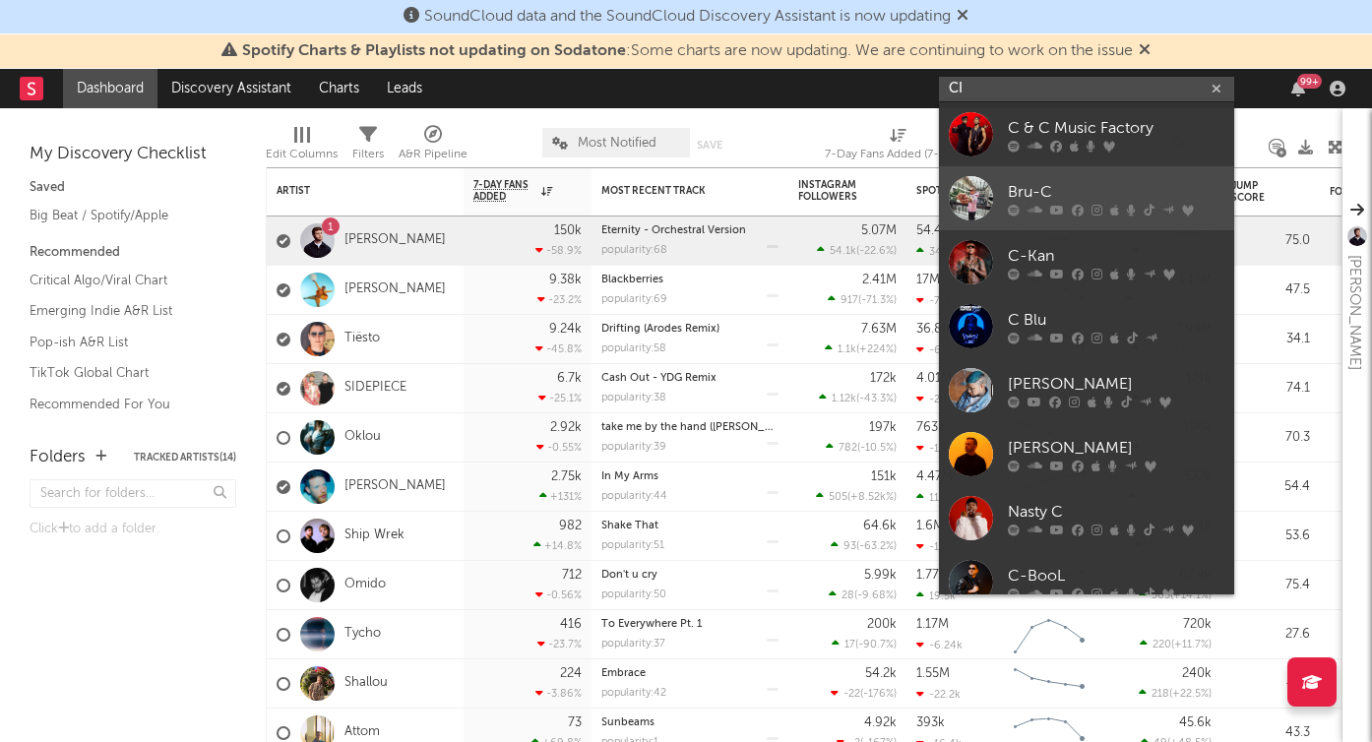
type input "C"
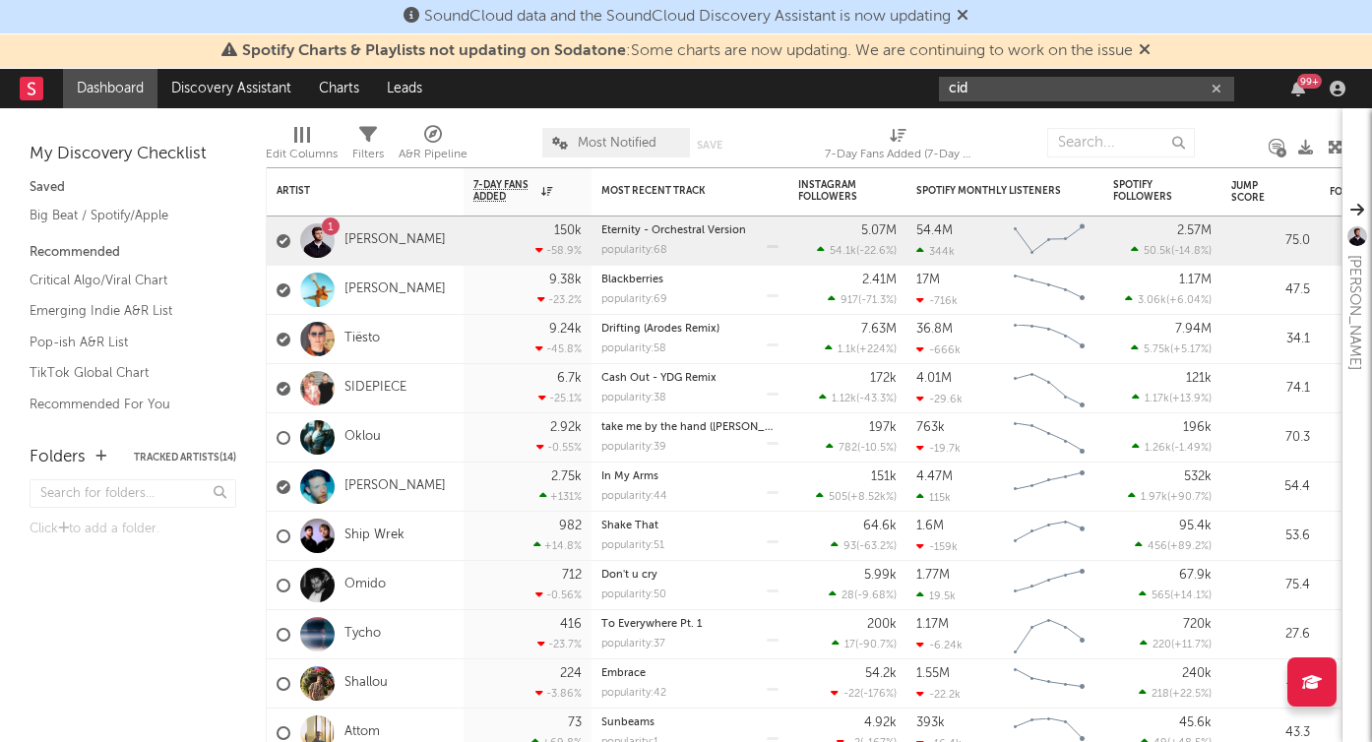
click at [982, 93] on input "cid" at bounding box center [1086, 89] width 295 height 25
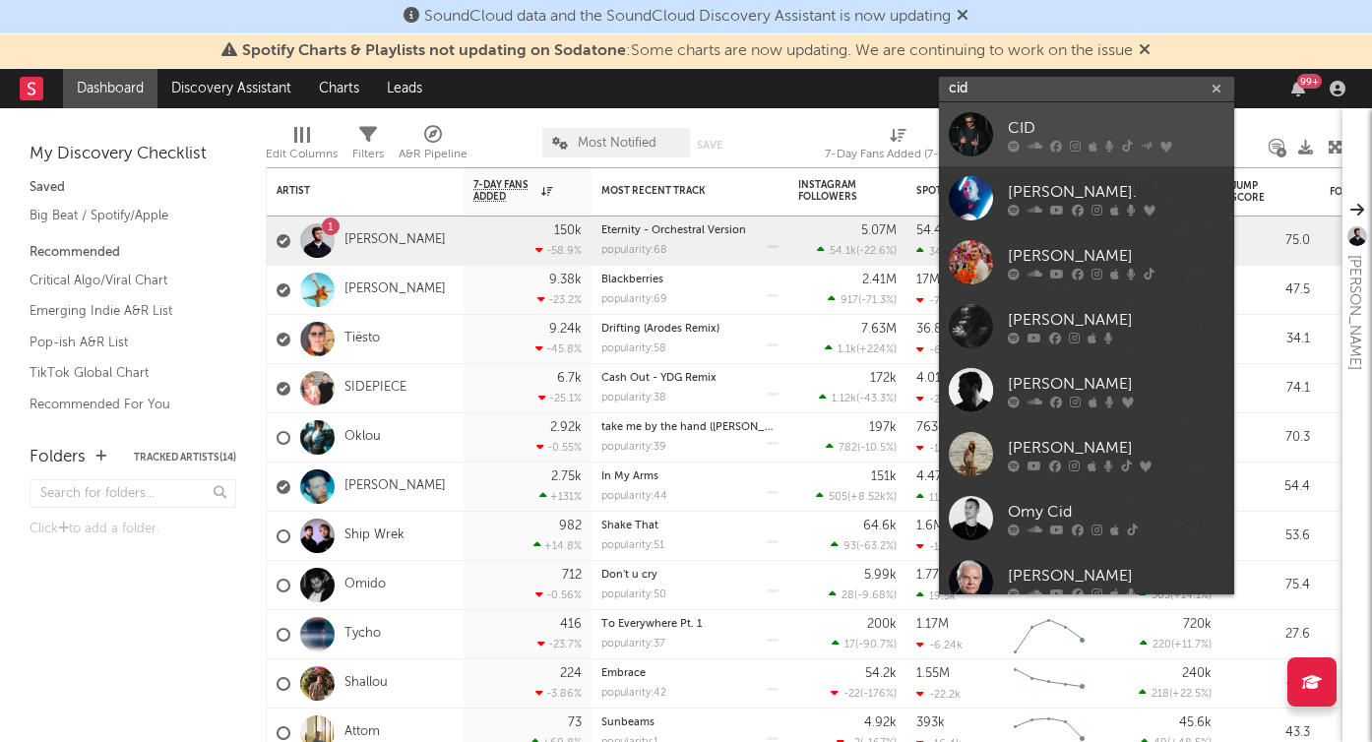
type input "cid"
click at [958, 137] on div at bounding box center [971, 134] width 44 height 44
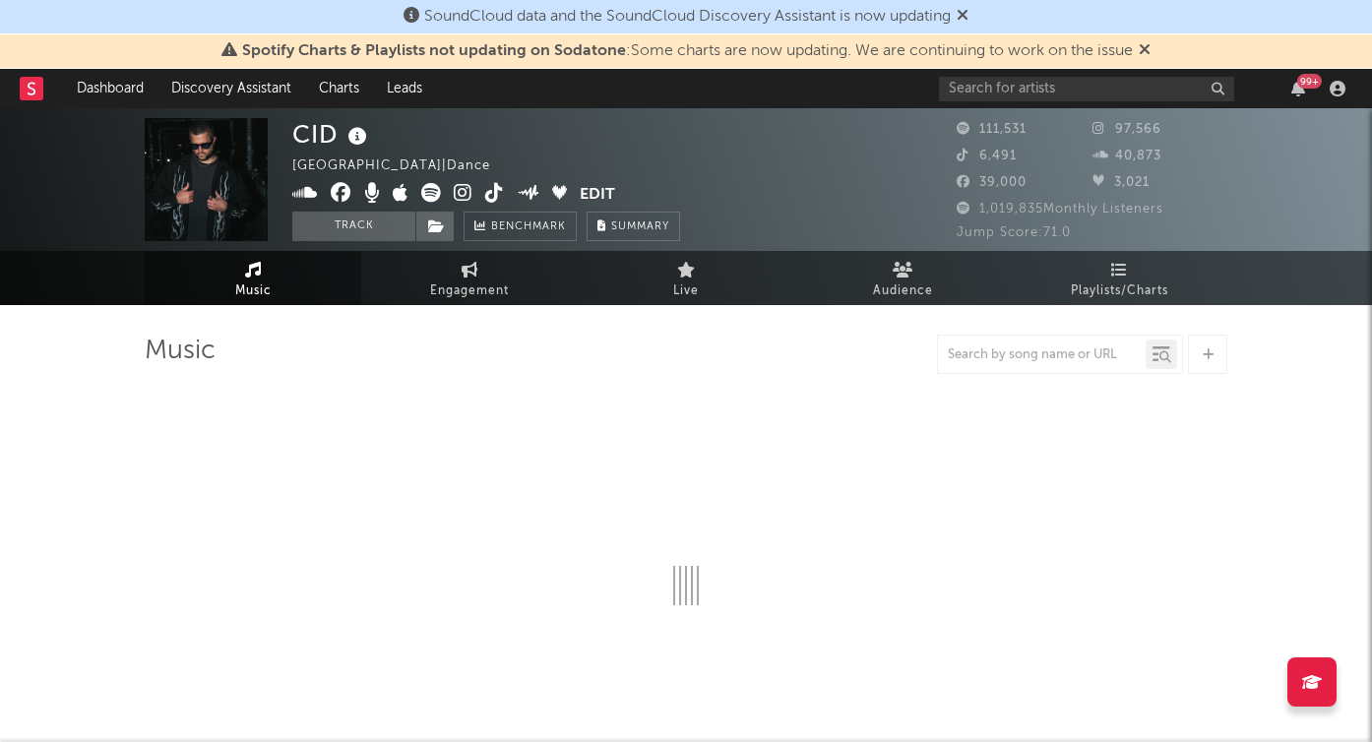
select select "6m"
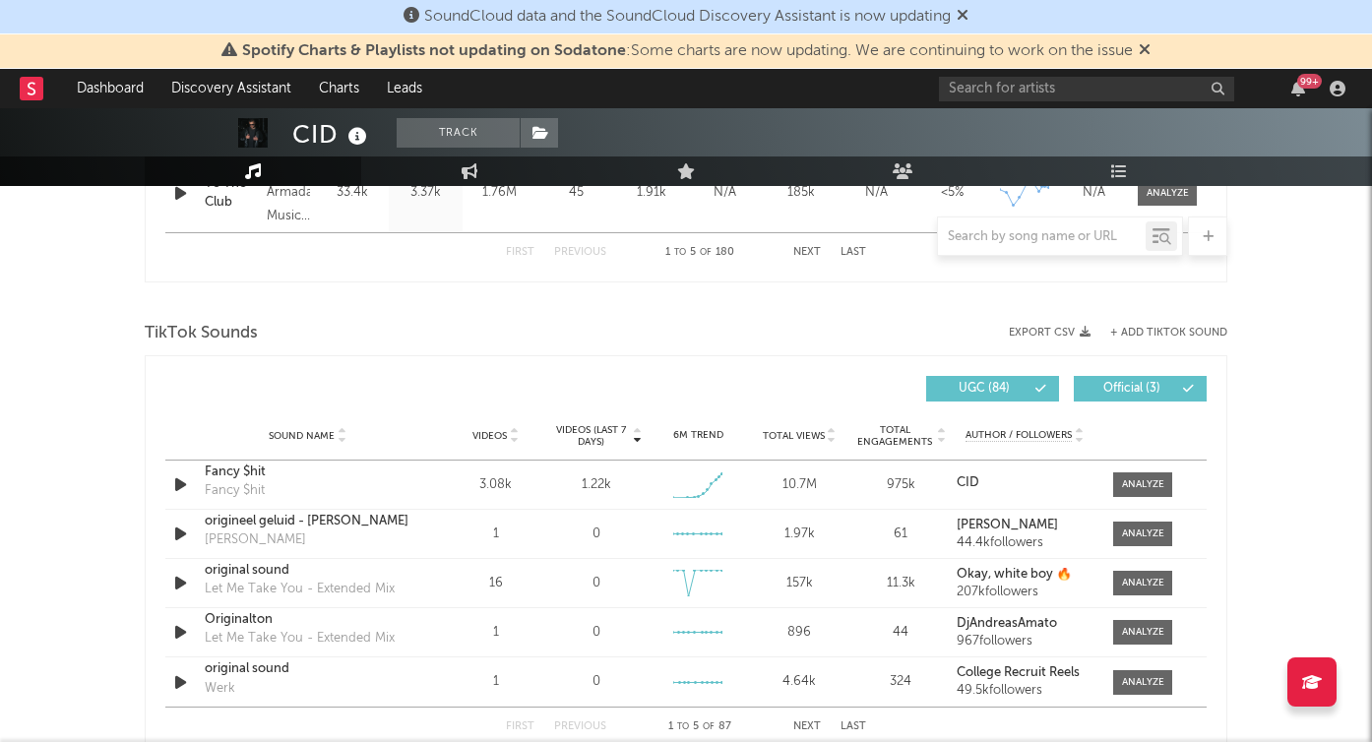
scroll to position [1221, 0]
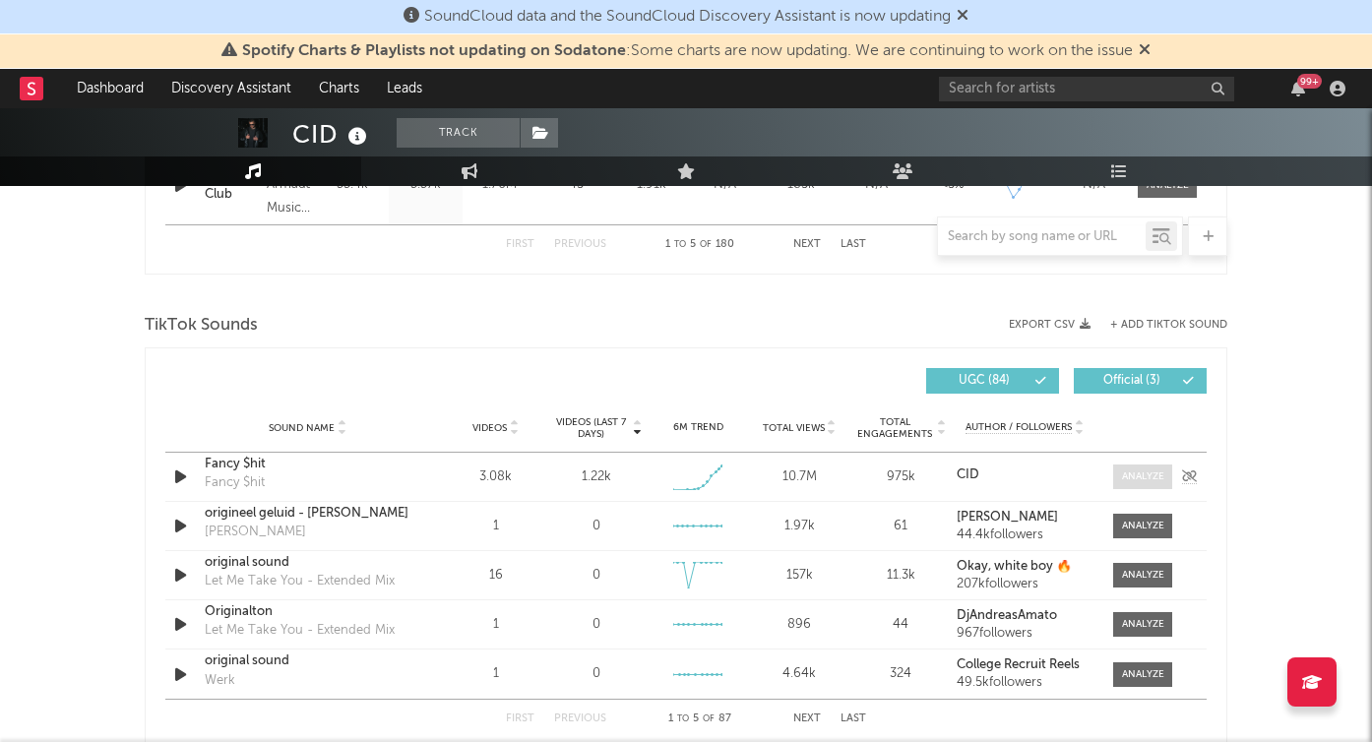
click at [1142, 478] on div at bounding box center [1143, 476] width 42 height 15
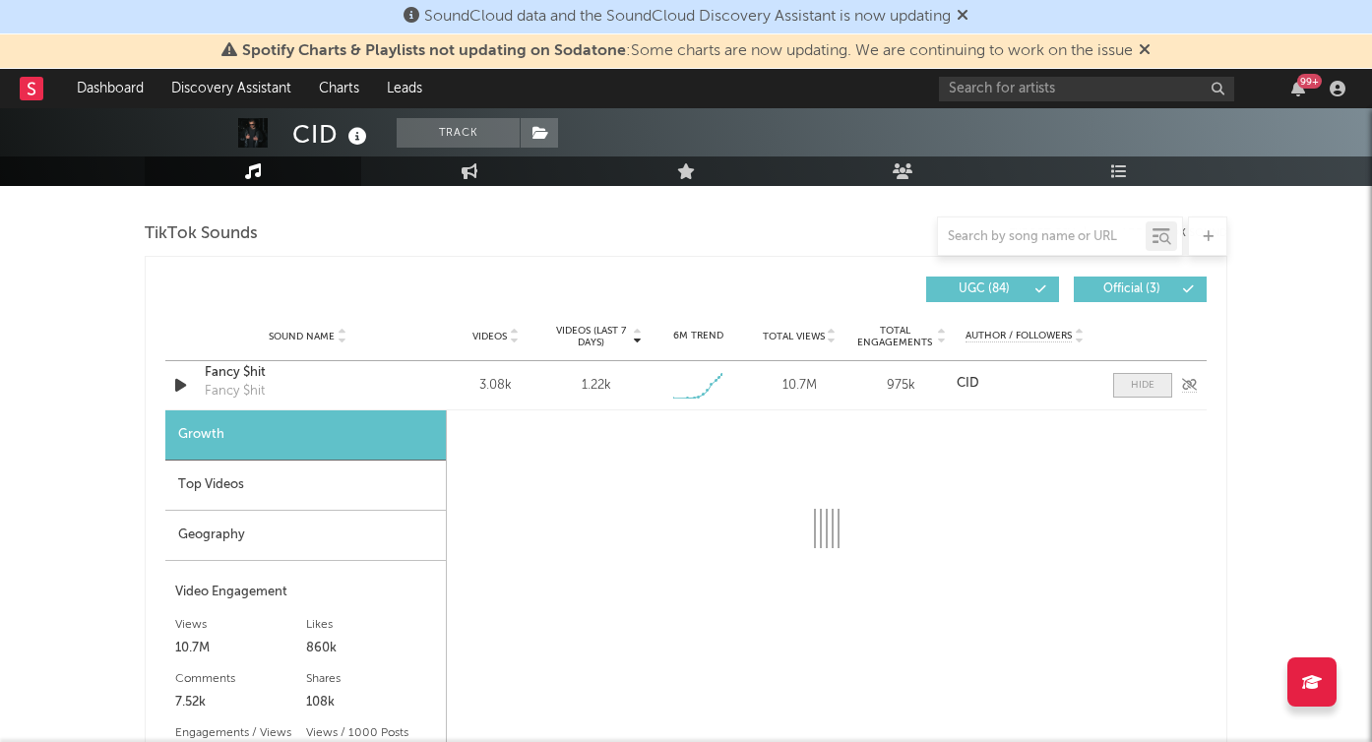
select select "1w"
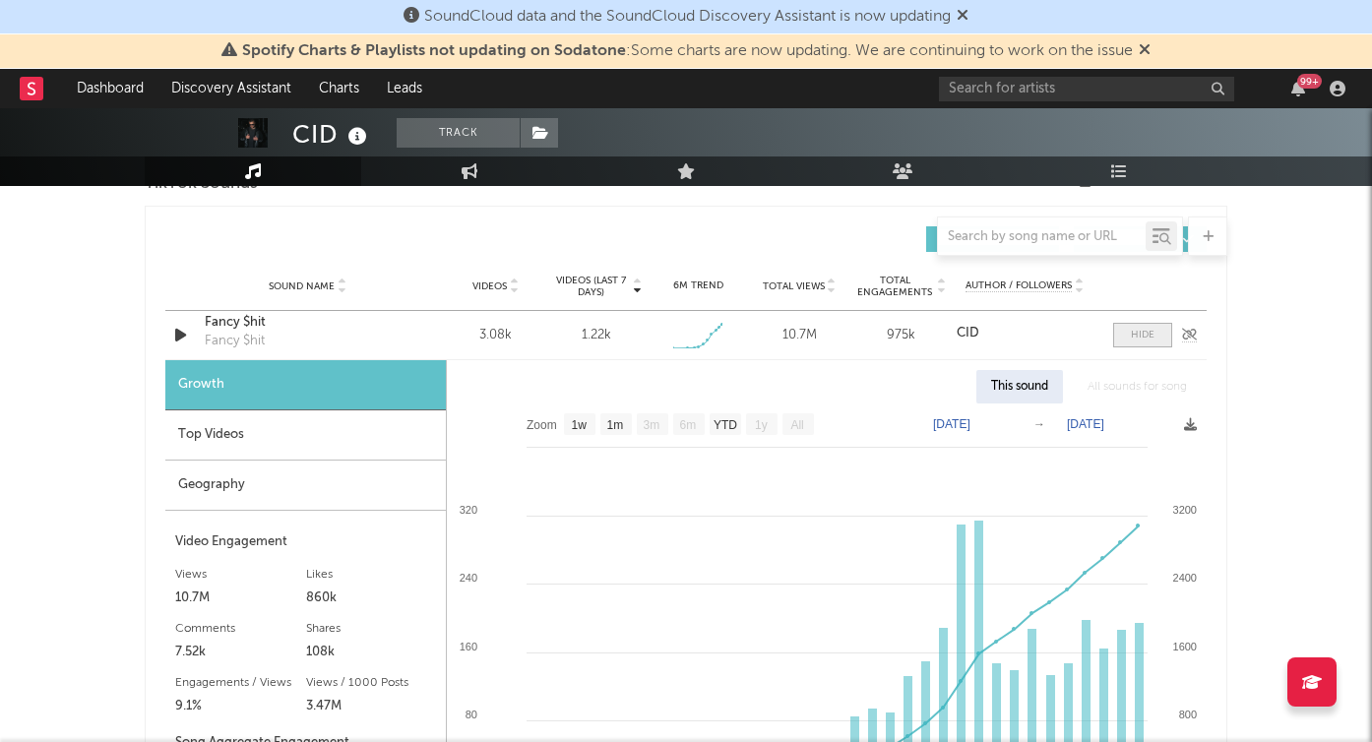
scroll to position [1371, 0]
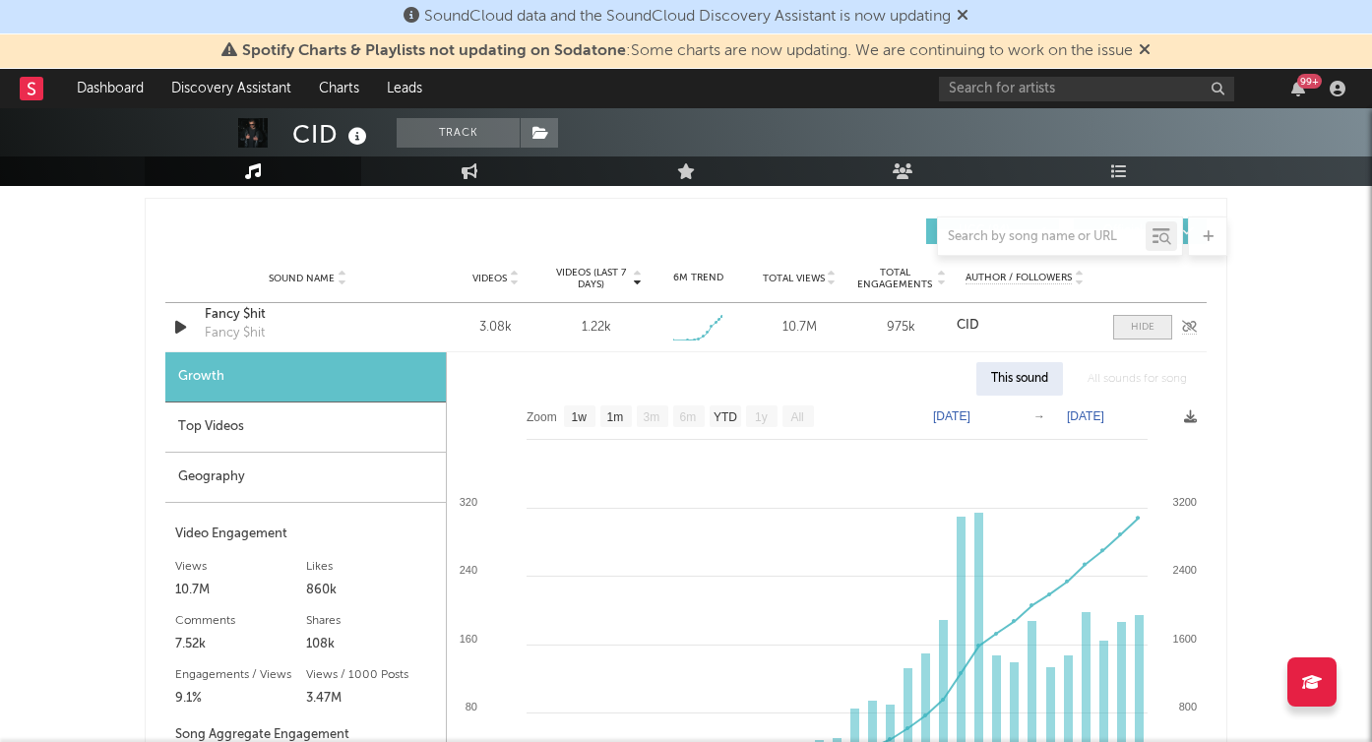
click at [1143, 325] on div at bounding box center [1143, 327] width 24 height 15
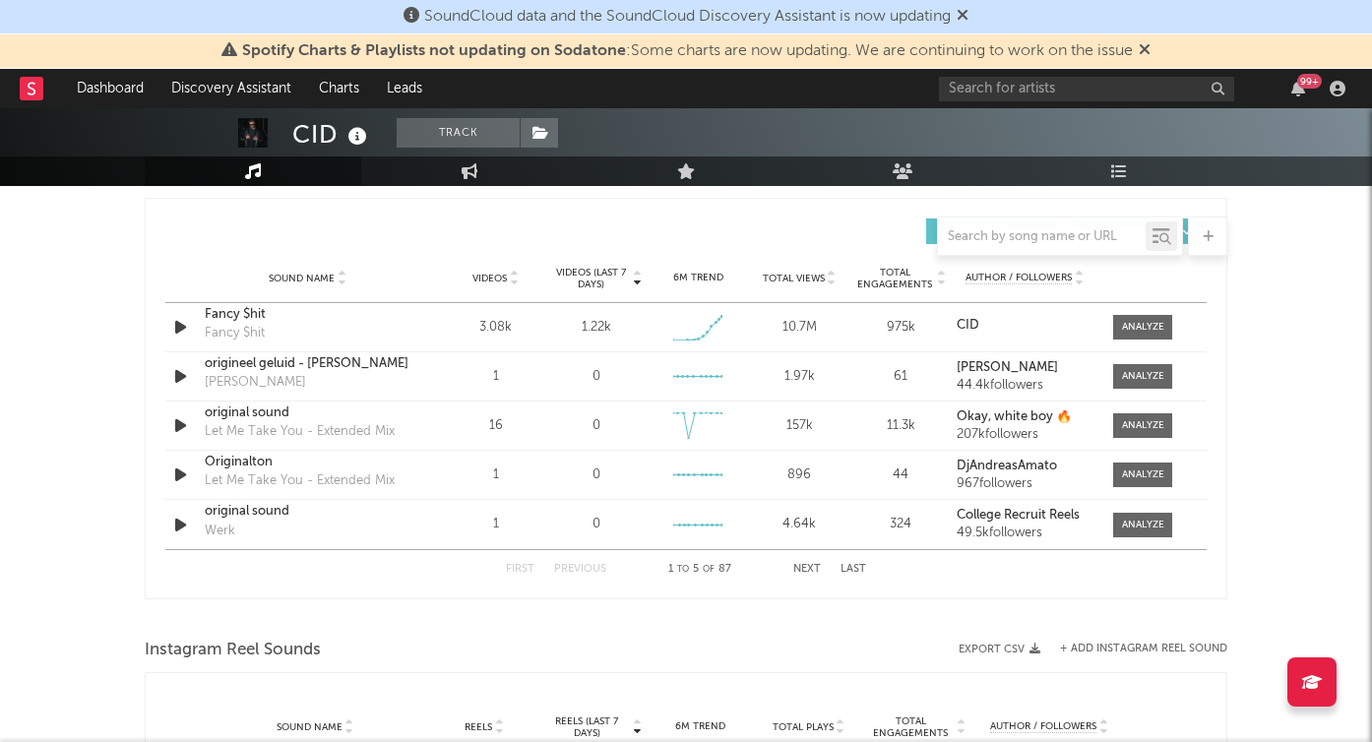
click at [36, 82] on rect at bounding box center [32, 89] width 24 height 24
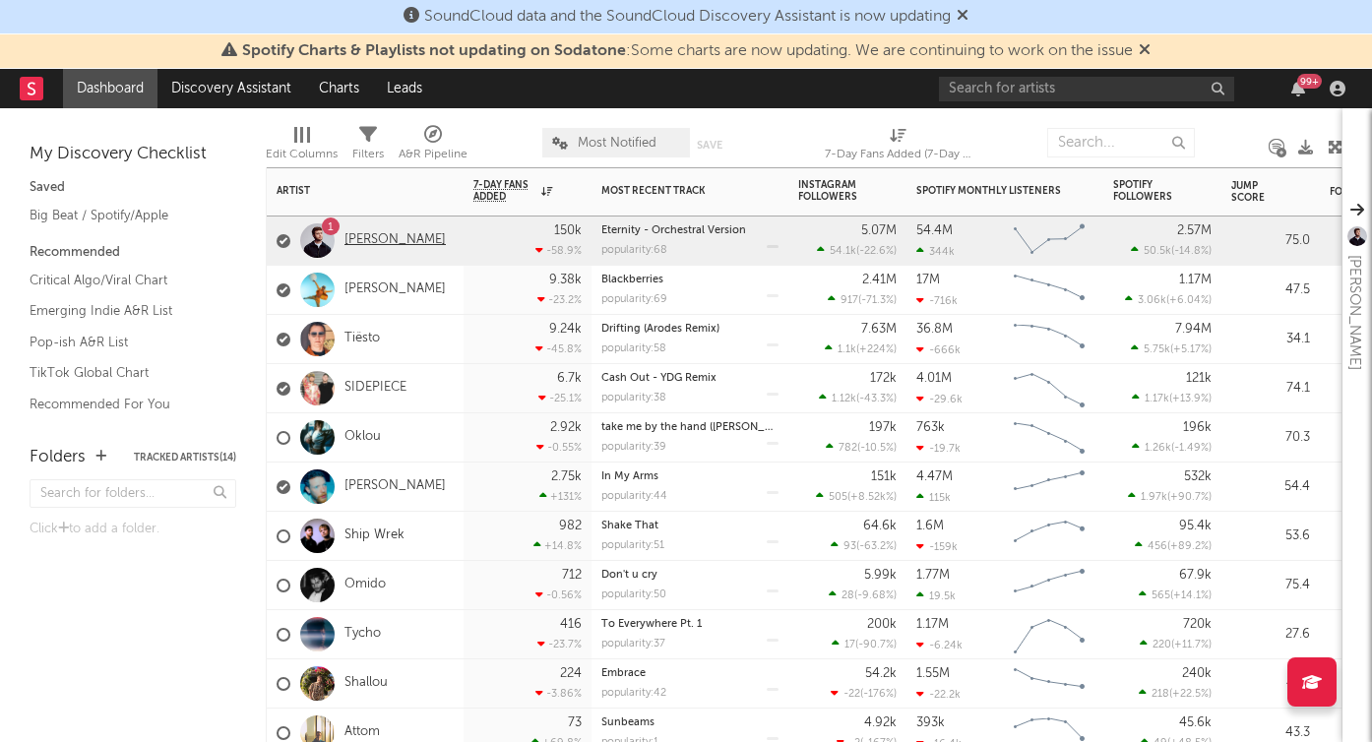
click at [372, 247] on link "[PERSON_NAME]" at bounding box center [394, 240] width 101 height 17
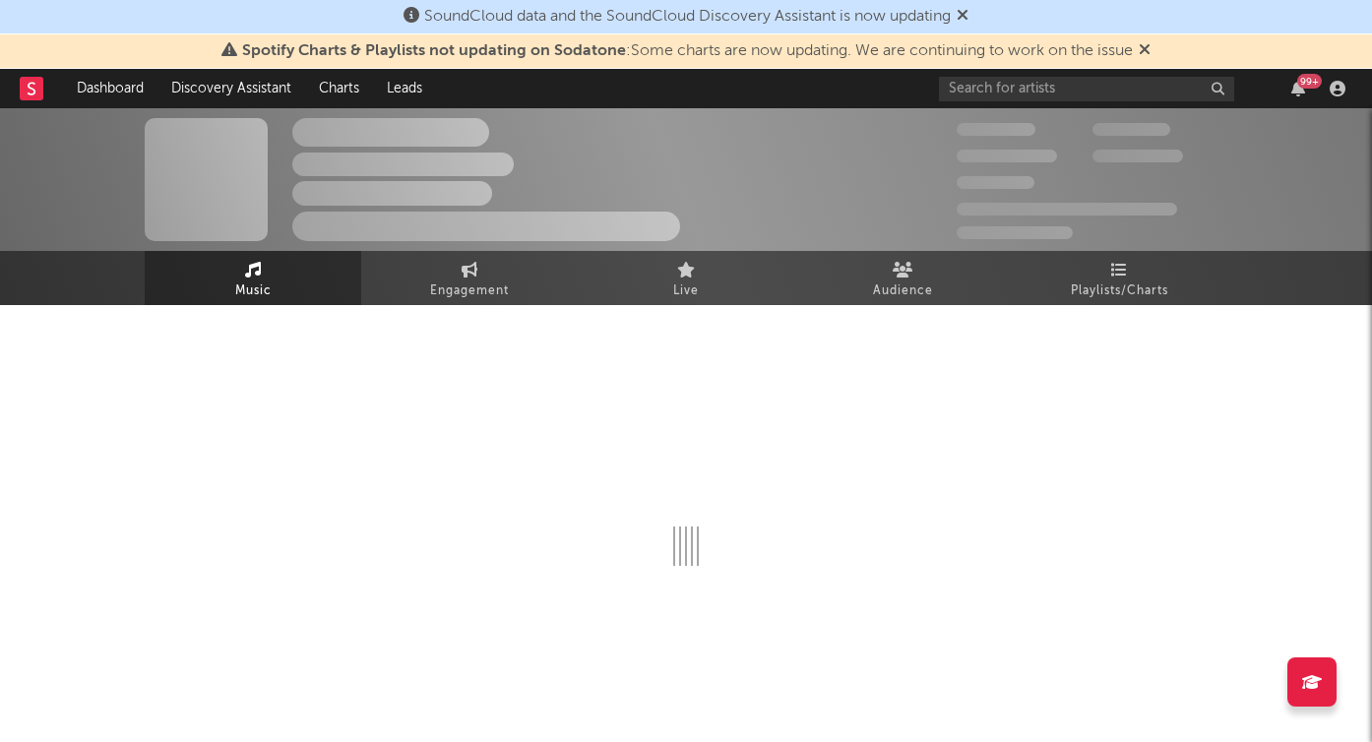
select select "6m"
